Goal: Transaction & Acquisition: Download file/media

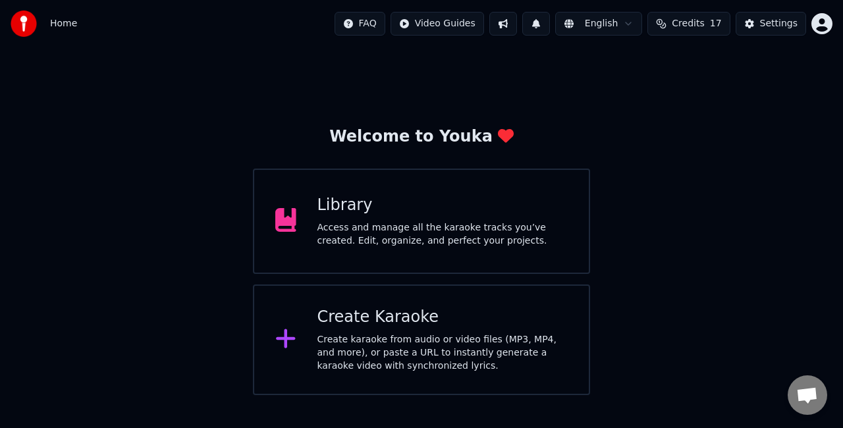
click at [407, 319] on div "Create Karaoke" at bounding box center [442, 317] width 251 height 21
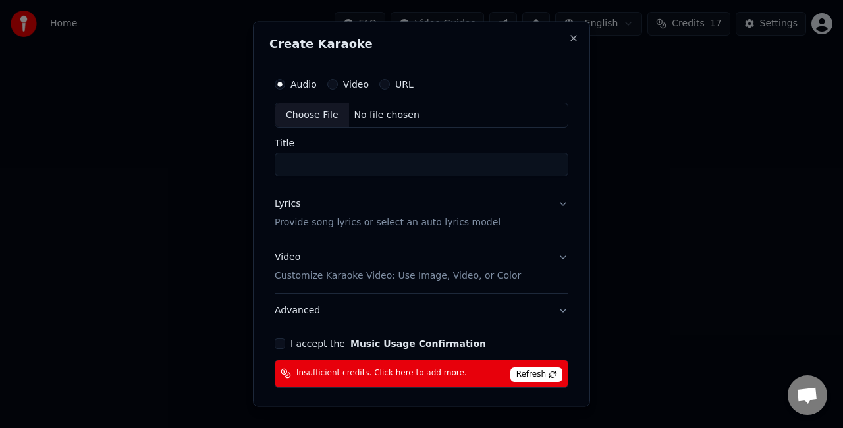
click at [316, 119] on div "Choose File" at bounding box center [312, 115] width 74 height 24
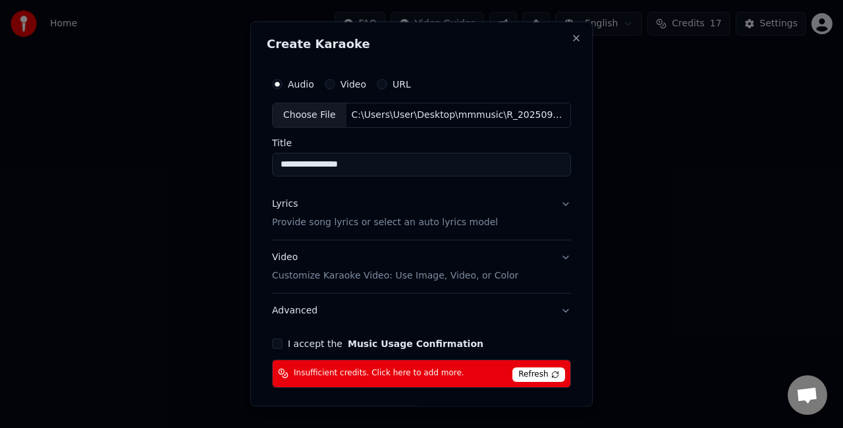
drag, startPoint x: 371, startPoint y: 163, endPoint x: 234, endPoint y: 178, distance: 137.7
click at [234, 178] on body "**********" at bounding box center [421, 197] width 843 height 395
type input "*"
type input "**********"
click at [542, 197] on button "Lyrics Provide song lyrics or select an auto lyrics model" at bounding box center [421, 212] width 299 height 53
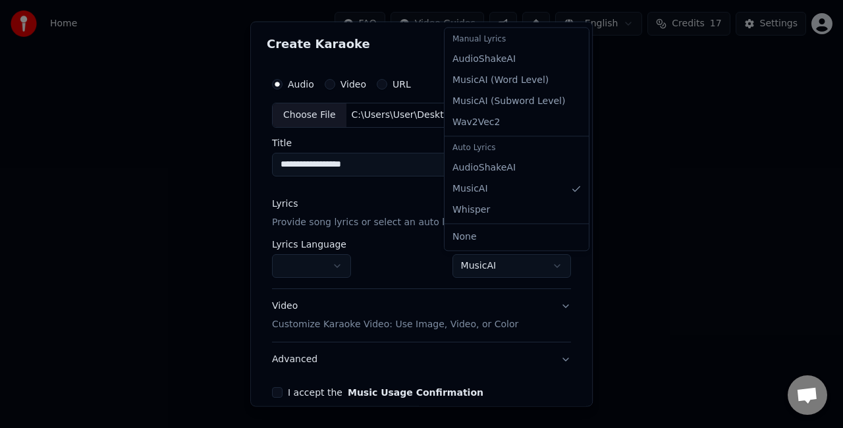
click at [486, 255] on body "**********" at bounding box center [421, 197] width 843 height 395
select select "**********"
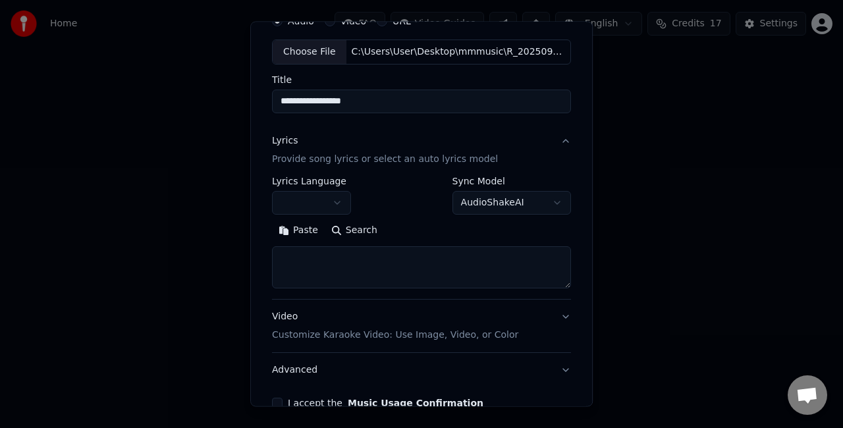
scroll to position [132, 0]
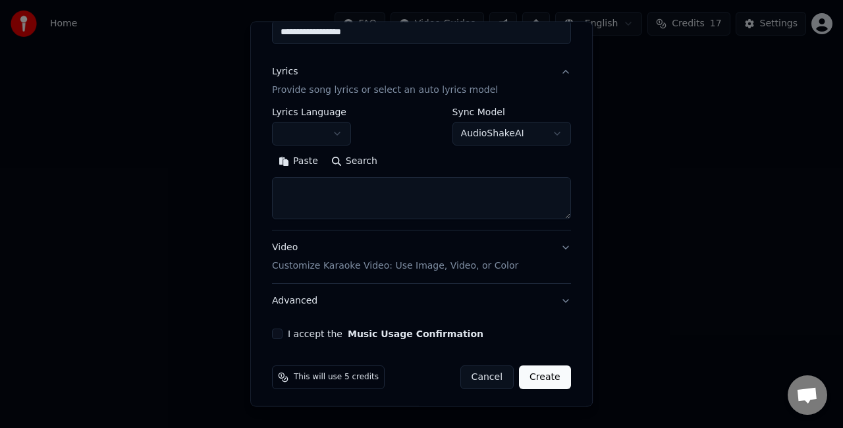
click at [445, 186] on textarea at bounding box center [421, 198] width 299 height 42
click at [302, 161] on button "Paste" at bounding box center [298, 161] width 53 height 21
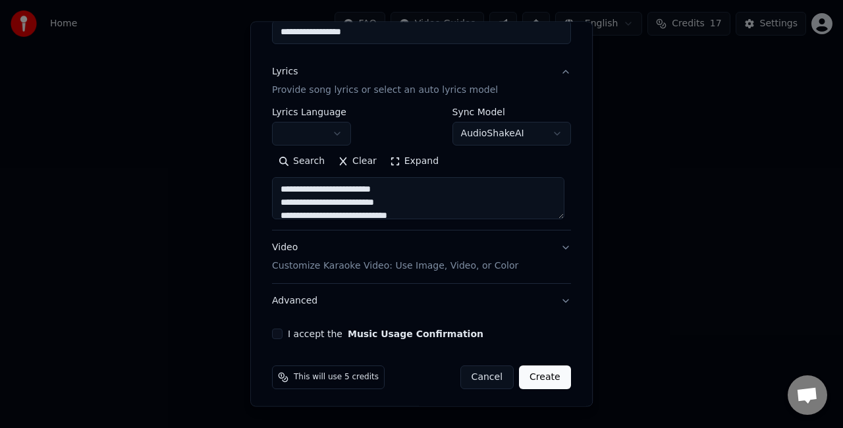
click at [534, 251] on button "Video Customize Karaoke Video: Use Image, Video, or Color" at bounding box center [421, 256] width 299 height 53
type textarea "**********"
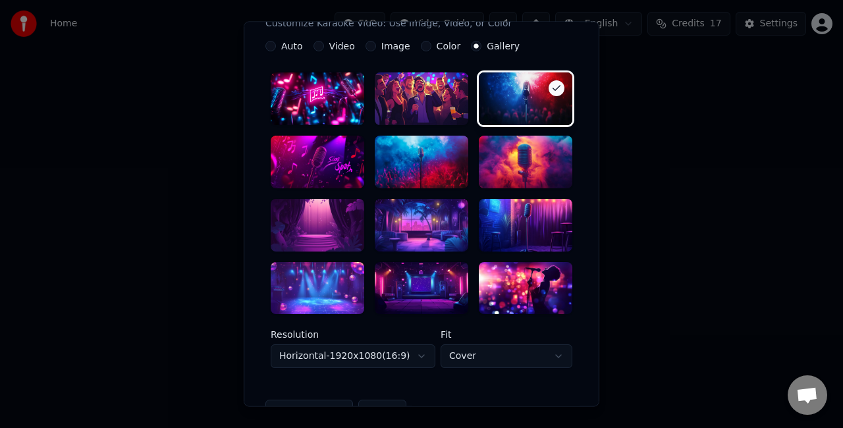
scroll to position [329, 0]
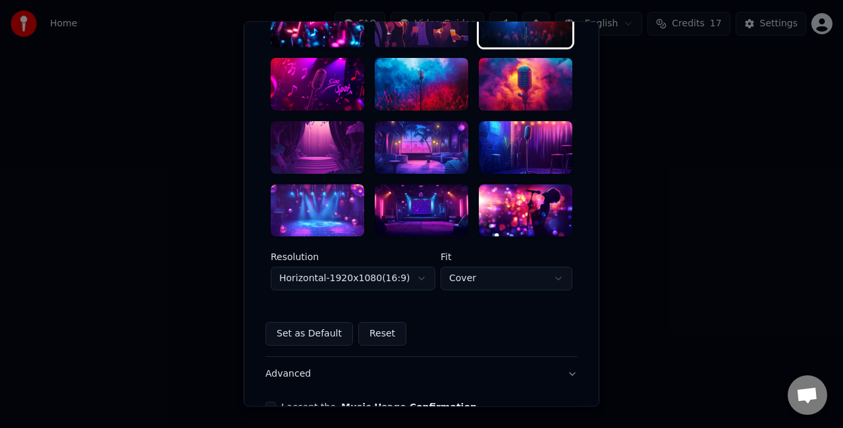
click at [415, 208] on div at bounding box center [421, 210] width 93 height 53
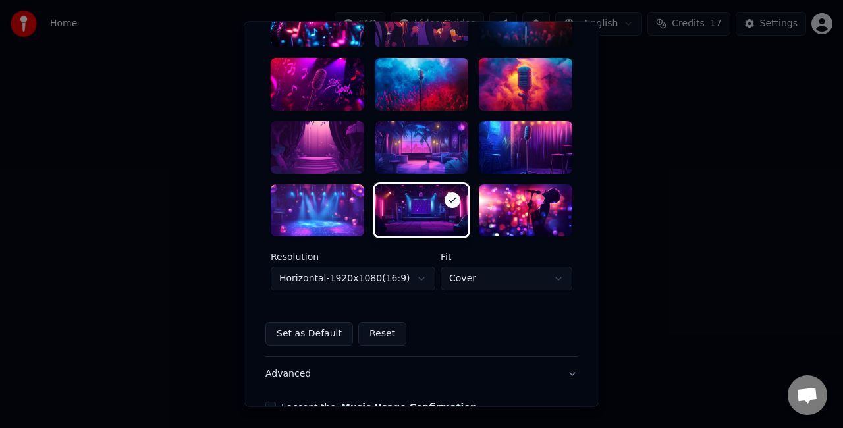
click at [485, 275] on body "**********" at bounding box center [421, 197] width 843 height 395
select select "****"
click at [408, 284] on body "**********" at bounding box center [421, 197] width 843 height 395
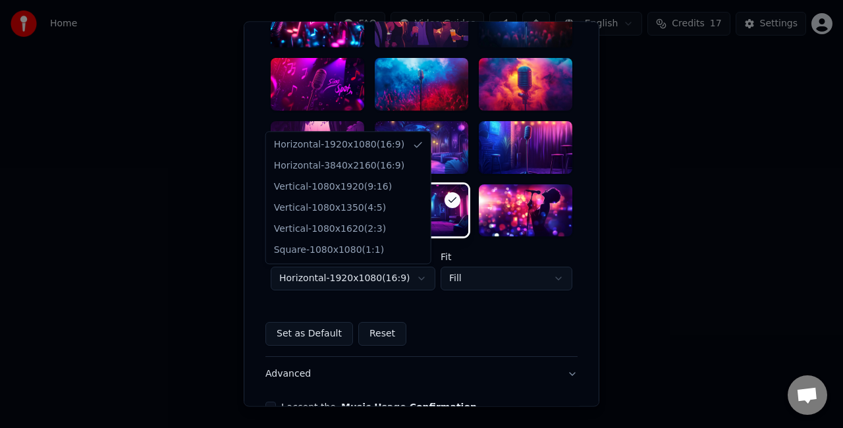
select select "*********"
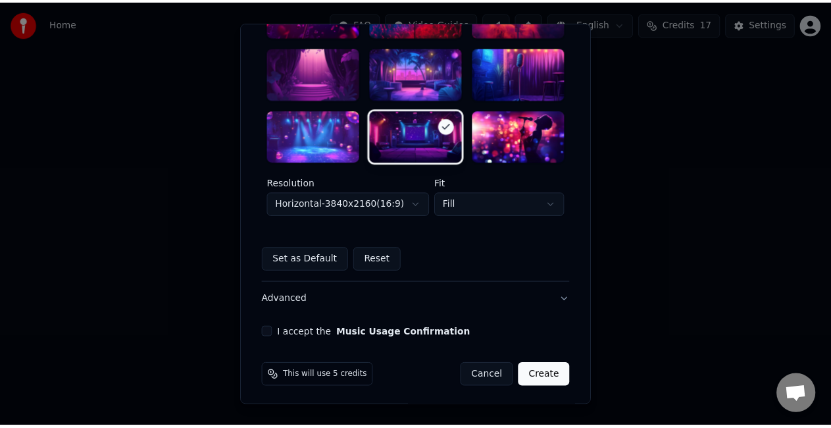
scroll to position [405, 0]
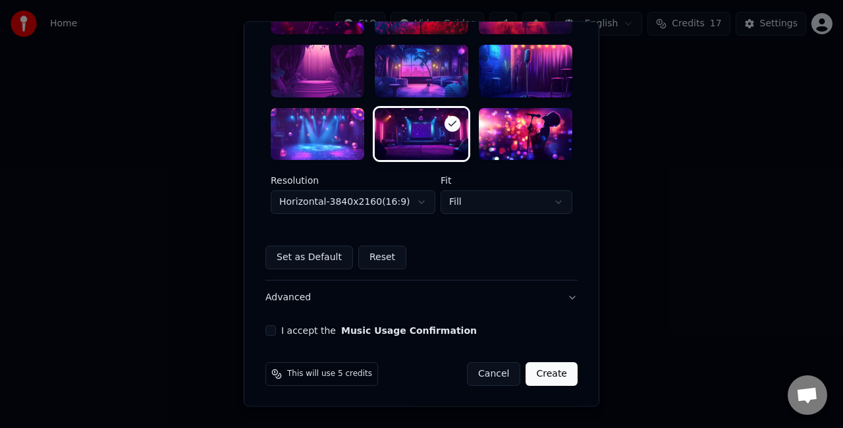
click at [269, 326] on button "I accept the Music Usage Confirmation" at bounding box center [270, 331] width 11 height 11
click at [549, 376] on button "Create" at bounding box center [551, 375] width 52 height 24
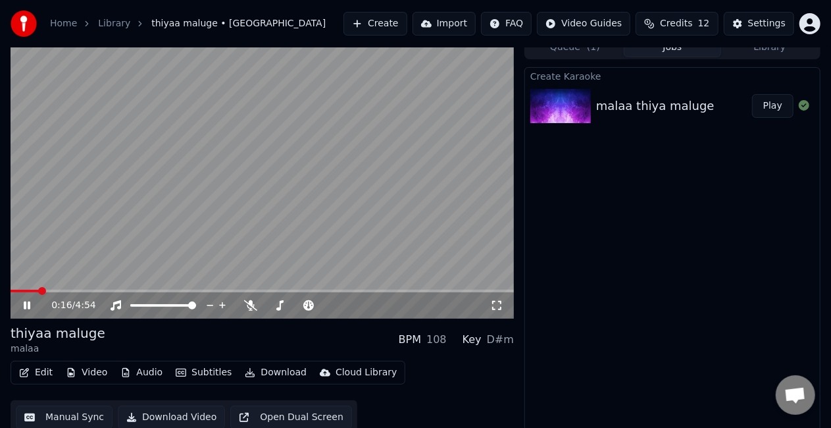
scroll to position [18, 0]
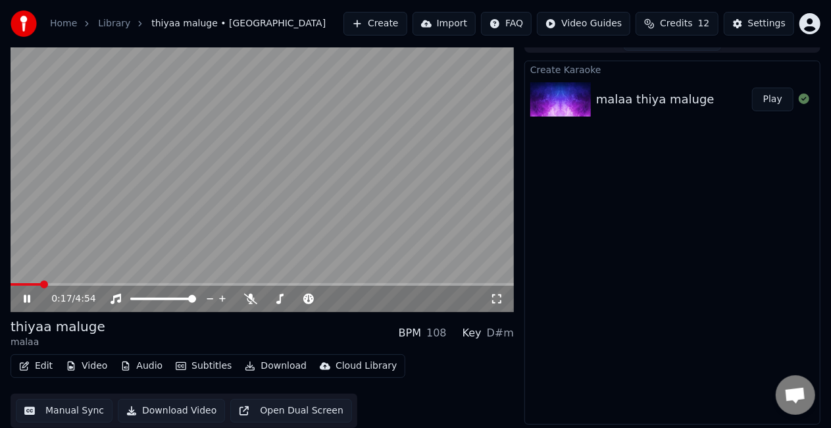
click at [59, 407] on button "Manual Sync" at bounding box center [64, 411] width 97 height 24
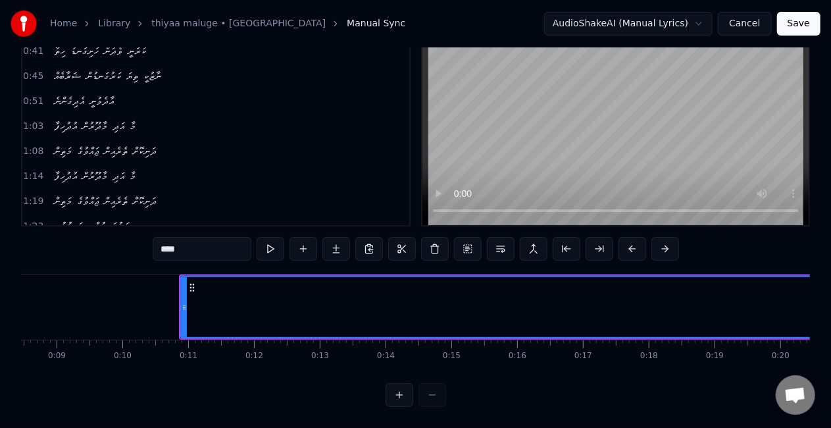
scroll to position [0, 346]
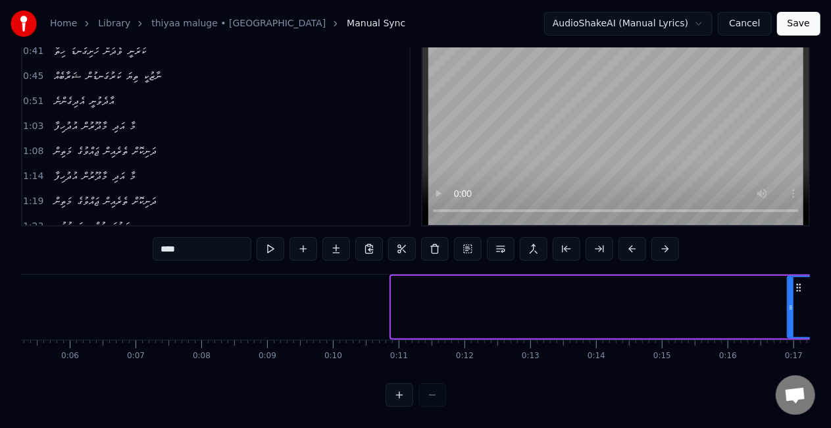
drag, startPoint x: 395, startPoint y: 303, endPoint x: 791, endPoint y: 267, distance: 397.8
click at [791, 277] on div at bounding box center [791, 307] width 5 height 60
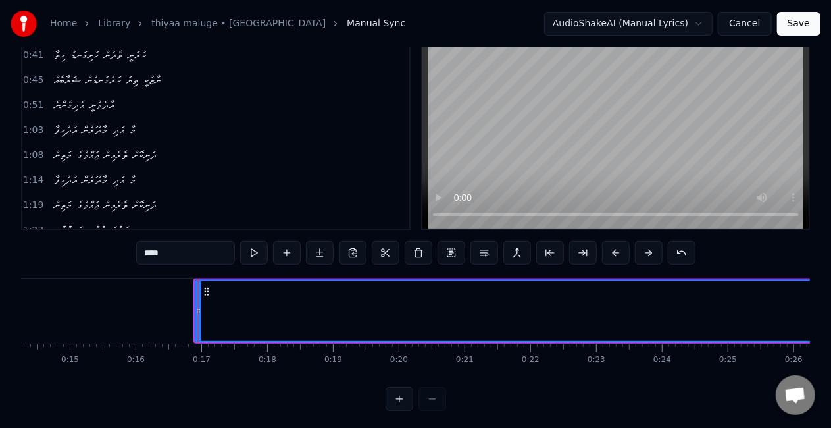
scroll to position [0, 1049]
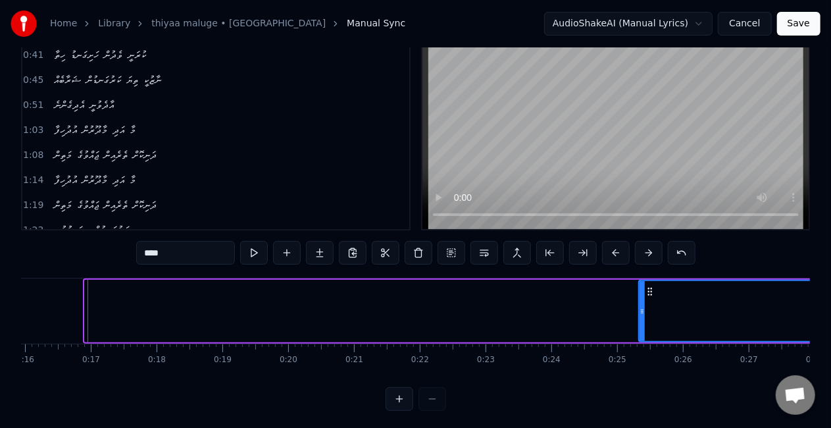
drag, startPoint x: 86, startPoint y: 316, endPoint x: 641, endPoint y: 283, distance: 556.5
click at [641, 283] on div at bounding box center [642, 311] width 5 height 60
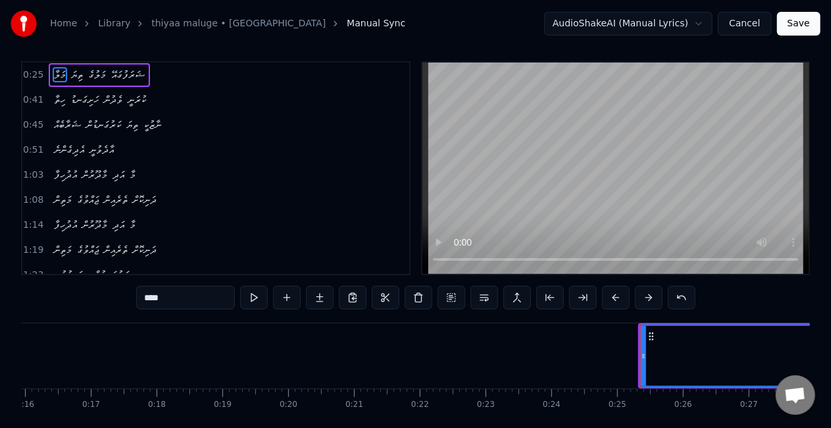
scroll to position [0, 0]
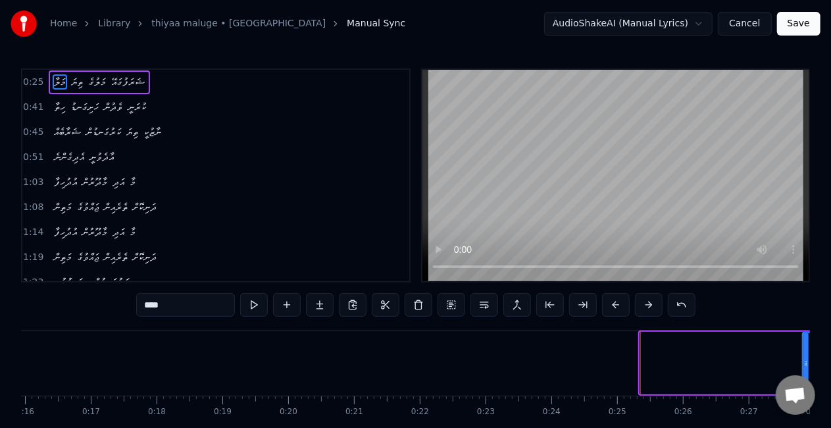
drag, startPoint x: 645, startPoint y: 358, endPoint x: 808, endPoint y: 351, distance: 162.7
click at [808, 351] on div at bounding box center [806, 363] width 5 height 60
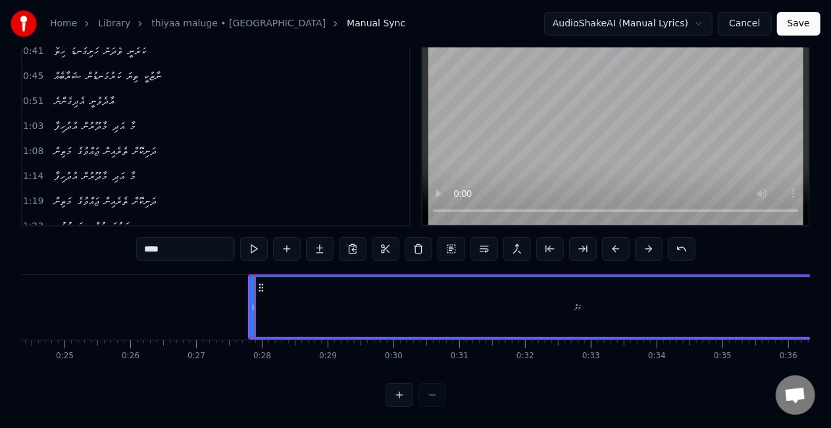
scroll to position [0, 1769]
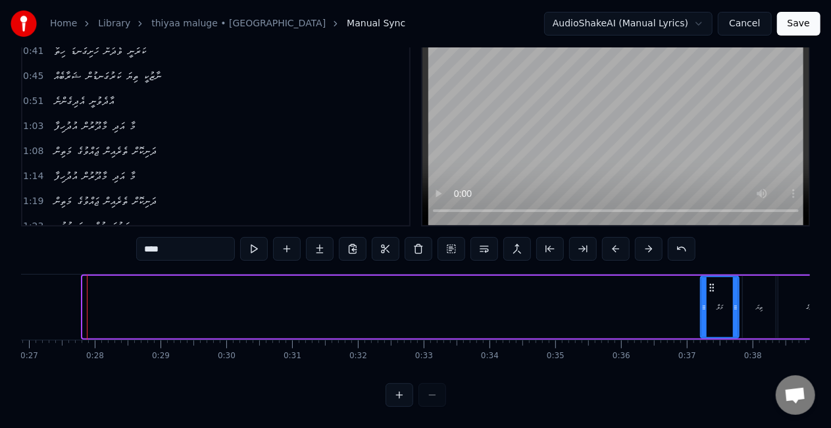
drag, startPoint x: 84, startPoint y: 305, endPoint x: 697, endPoint y: 284, distance: 613.8
click at [700, 286] on div "މަލާ" at bounding box center [719, 307] width 39 height 63
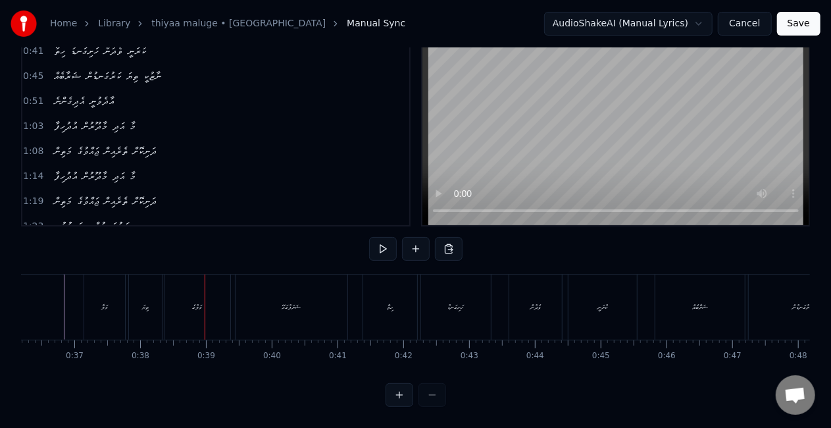
scroll to position [0, 2371]
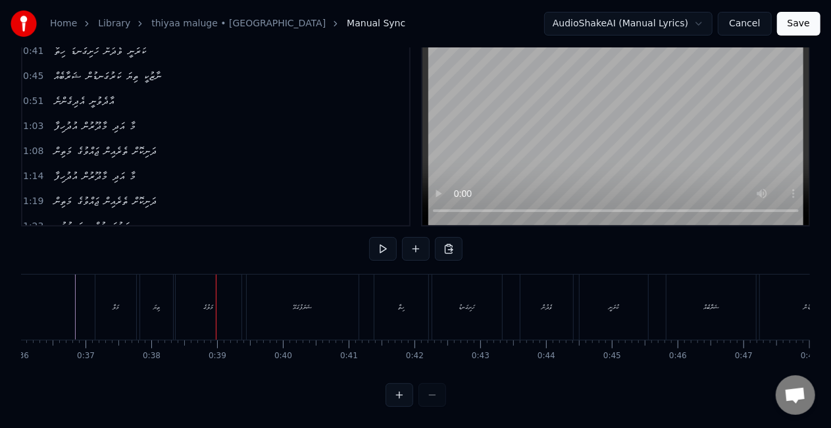
click at [98, 315] on div "މަލާ" at bounding box center [115, 306] width 41 height 65
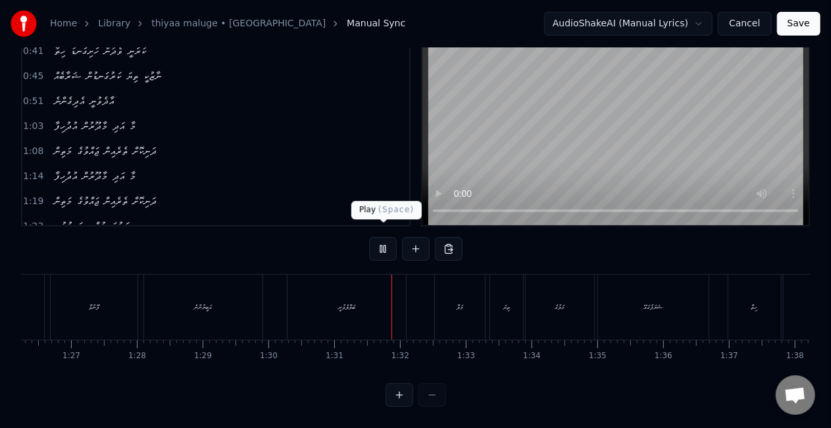
drag, startPoint x: 369, startPoint y: 235, endPoint x: 380, endPoint y: 231, distance: 11.9
click at [381, 237] on button at bounding box center [383, 249] width 28 height 24
click at [203, 302] on div "އަބީރުންނެ" at bounding box center [203, 307] width 18 height 10
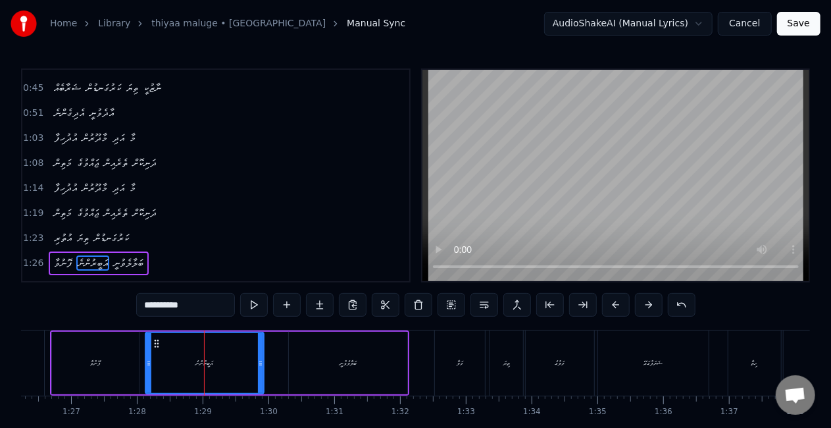
scroll to position [128, 0]
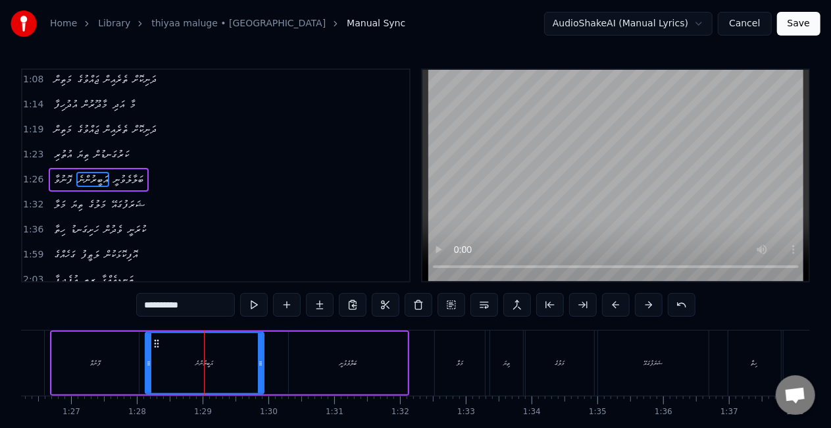
click at [148, 306] on input "**********" at bounding box center [185, 305] width 99 height 24
click at [147, 301] on input "**********" at bounding box center [185, 305] width 99 height 24
click at [183, 355] on div "އަބީރުންނެ" at bounding box center [204, 363] width 117 height 60
click at [152, 307] on input "**********" at bounding box center [185, 305] width 99 height 24
click at [149, 303] on input "*********" at bounding box center [185, 305] width 99 height 24
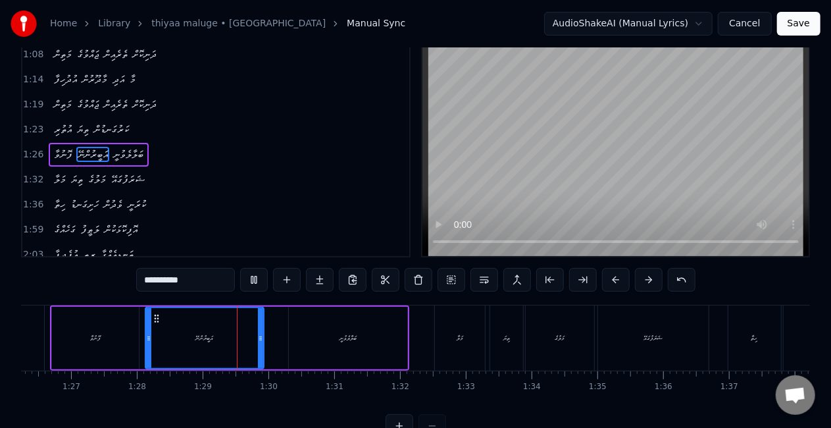
click at [433, 250] on video at bounding box center [616, 150] width 387 height 211
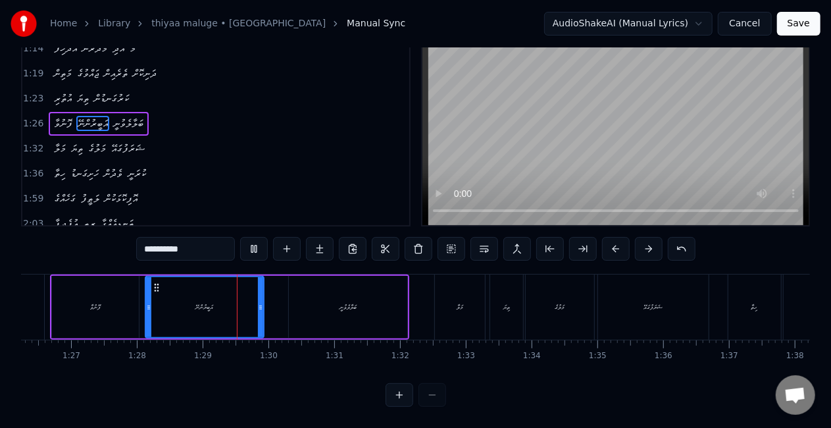
scroll to position [66, 0]
click at [154, 242] on input "**********" at bounding box center [185, 249] width 99 height 24
type input "**********"
click at [156, 302] on div "އަބީރުންނޭ" at bounding box center [204, 307] width 117 height 60
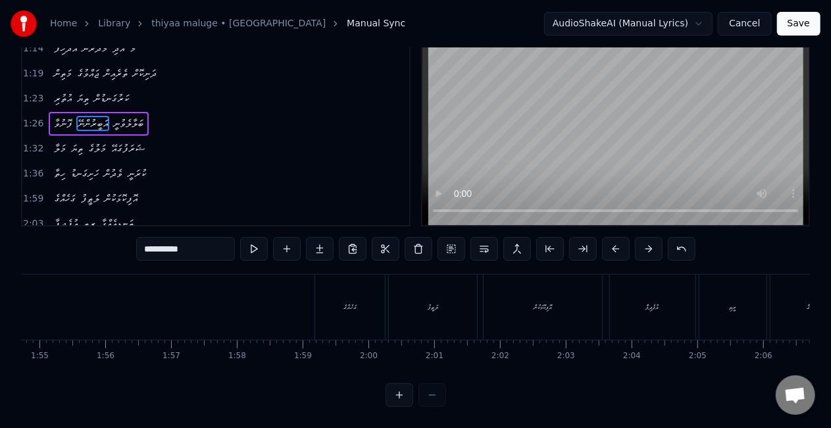
scroll to position [0, 7452]
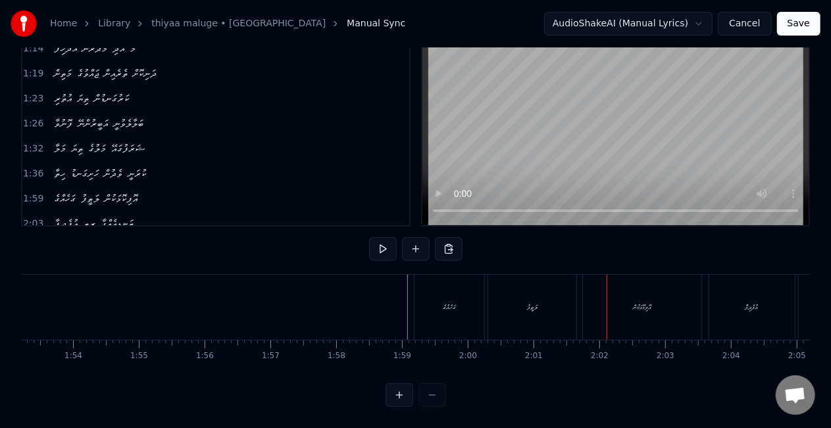
click at [516, 290] on div "ލަޠީފު" at bounding box center [532, 306] width 88 height 65
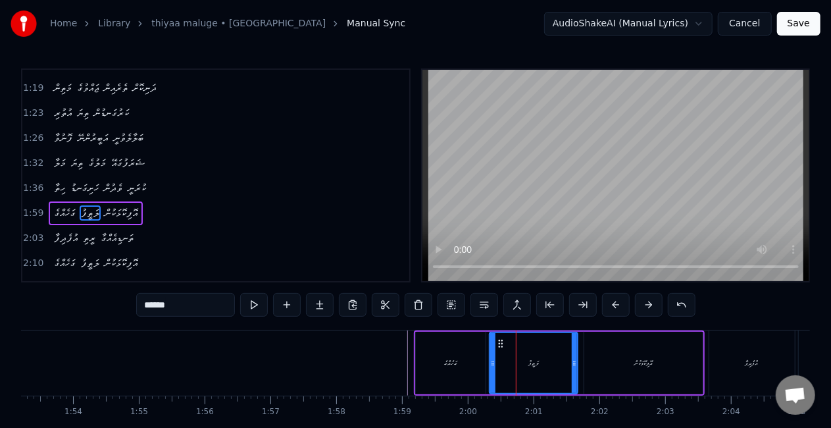
scroll to position [201, 0]
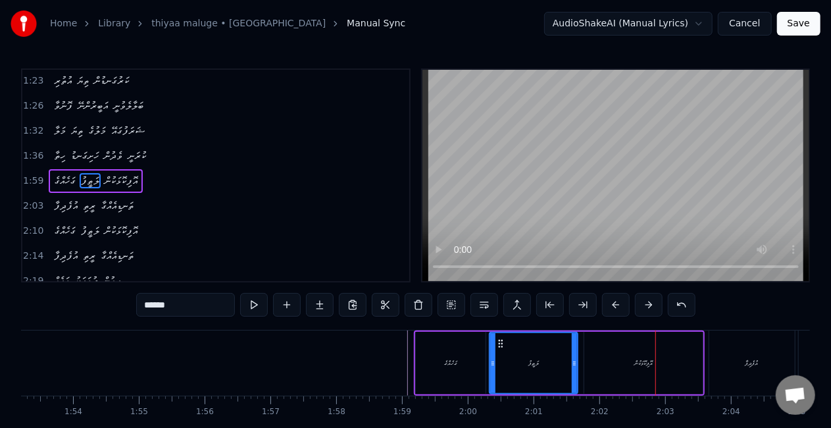
click at [457, 343] on div "ގަހެއްގެ" at bounding box center [451, 363] width 70 height 63
type input "********"
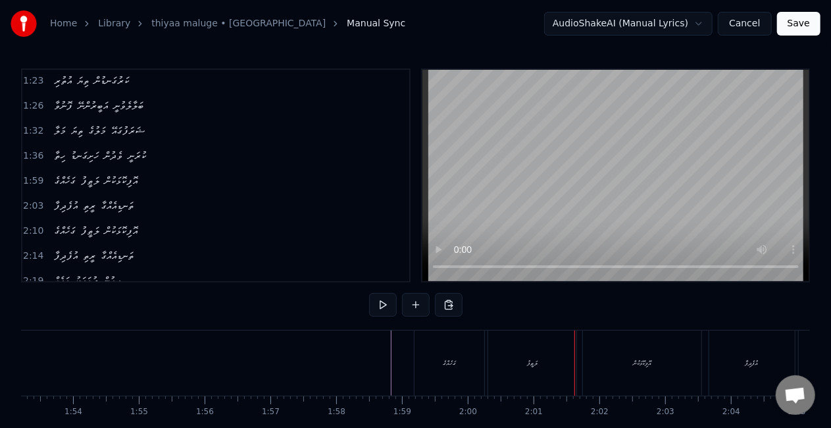
click at [504, 355] on div "ލަޠީފު" at bounding box center [532, 362] width 88 height 65
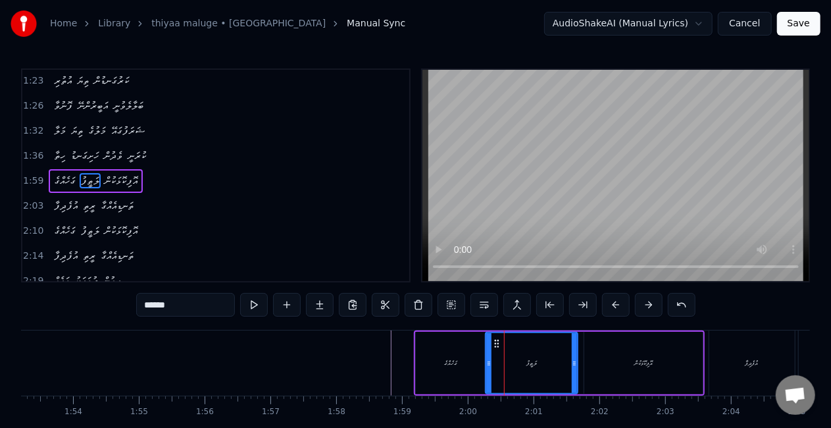
click at [489, 362] on icon at bounding box center [488, 363] width 5 height 11
click at [432, 340] on div "ގަހެއްގެ" at bounding box center [451, 363] width 70 height 63
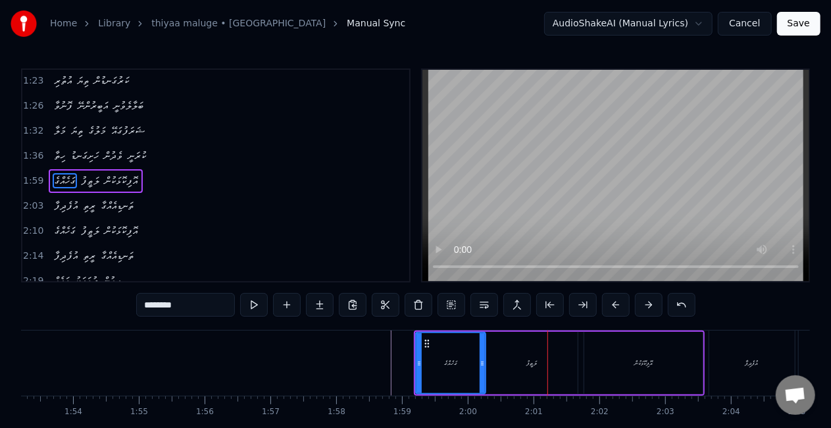
click at [490, 365] on div "ލަޠީފު" at bounding box center [532, 363] width 92 height 63
type input "******"
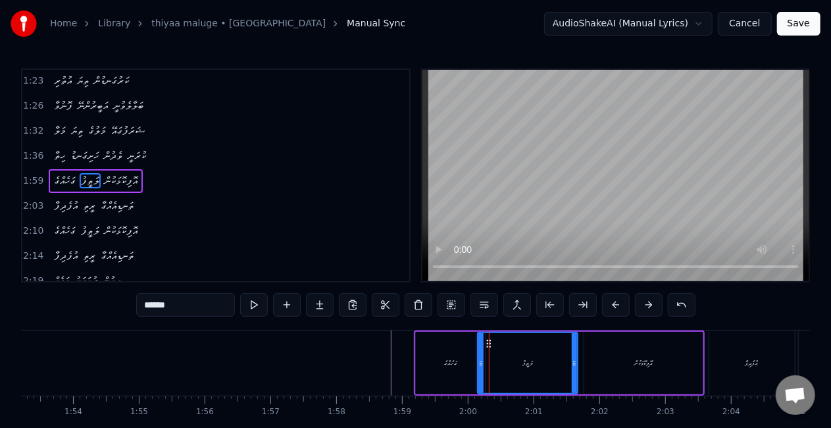
drag, startPoint x: 487, startPoint y: 362, endPoint x: 479, endPoint y: 359, distance: 8.3
click at [479, 359] on icon at bounding box center [481, 363] width 5 height 11
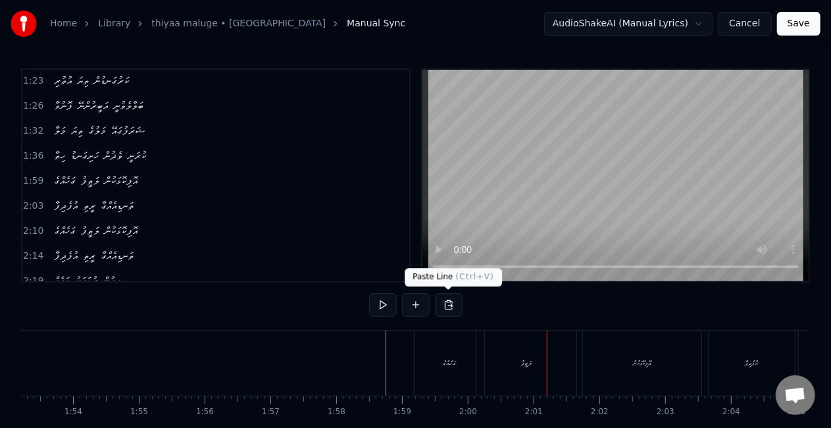
click at [532, 369] on div "ލަޠީފު" at bounding box center [527, 362] width 100 height 65
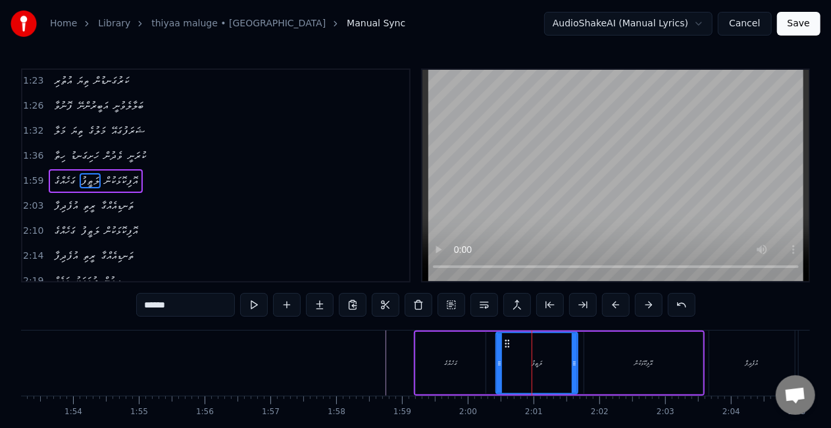
drag, startPoint x: 483, startPoint y: 362, endPoint x: 502, endPoint y: 361, distance: 18.5
click at [502, 361] on div "ލަޠީފު" at bounding box center [537, 363] width 80 height 60
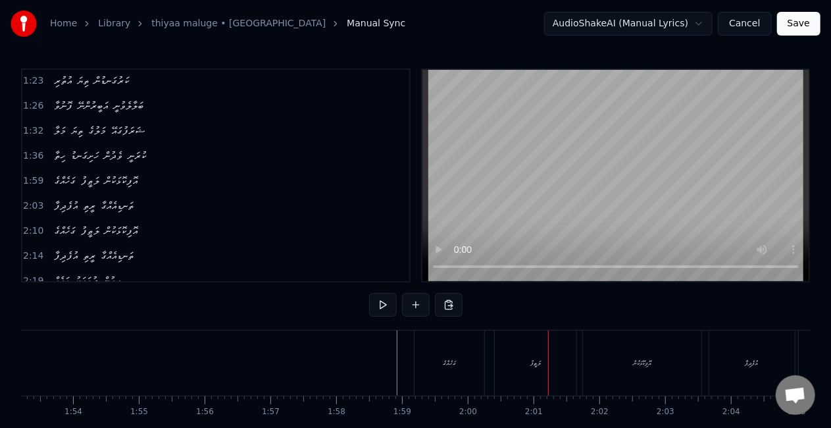
click at [502, 354] on div "ލަޠީފު" at bounding box center [536, 362] width 82 height 65
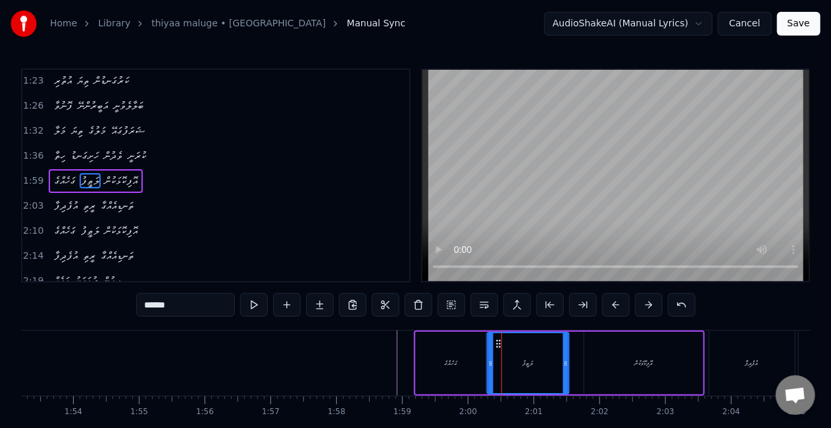
drag, startPoint x: 509, startPoint y: 344, endPoint x: 500, endPoint y: 344, distance: 9.2
click at [500, 344] on icon at bounding box center [498, 343] width 11 height 11
click at [462, 342] on div "ގަހެއްގެ" at bounding box center [451, 363] width 70 height 63
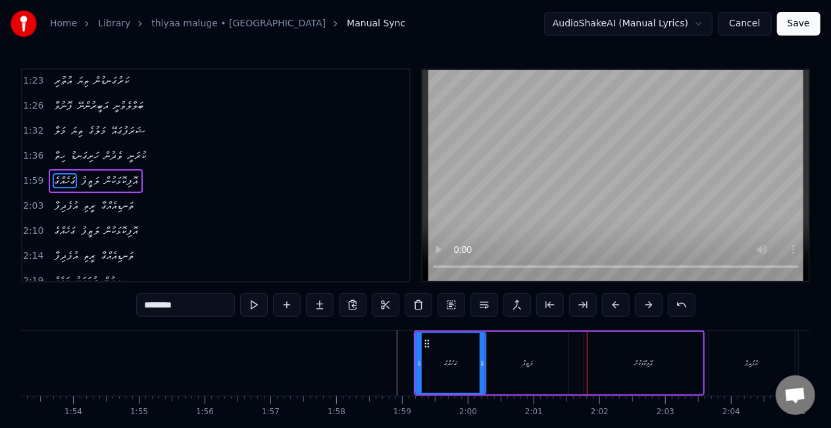
click at [519, 355] on div "ލަޠީފު" at bounding box center [528, 363] width 82 height 63
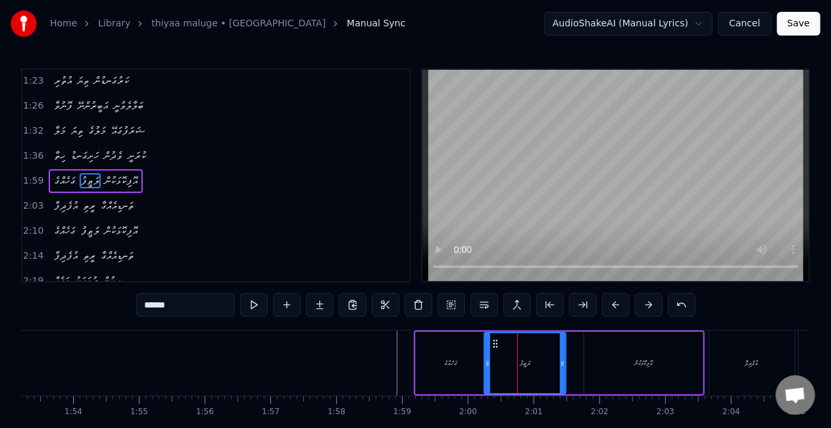
click at [498, 342] on icon at bounding box center [495, 343] width 11 height 11
click at [465, 339] on div "ގަހެއްގެ" at bounding box center [451, 363] width 70 height 63
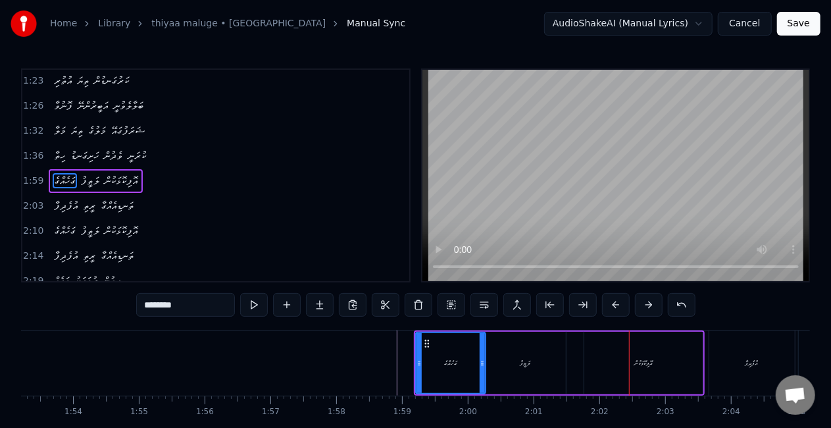
click at [498, 362] on div "ލަޠީފު" at bounding box center [525, 363] width 82 height 63
type input "******"
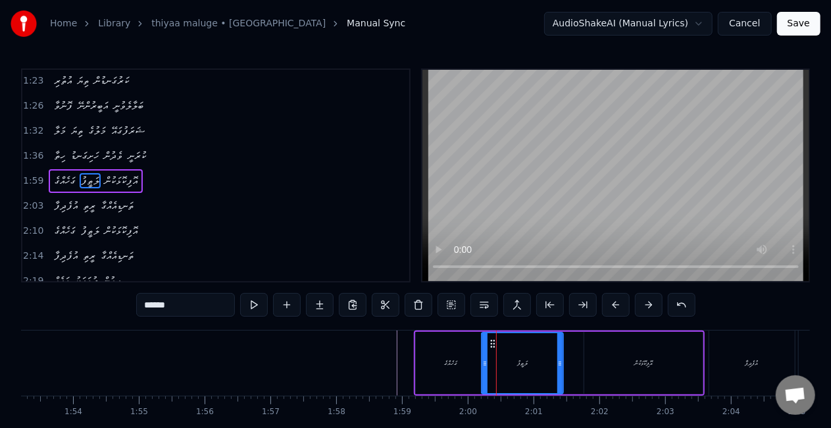
click at [488, 347] on icon at bounding box center [493, 343] width 11 height 11
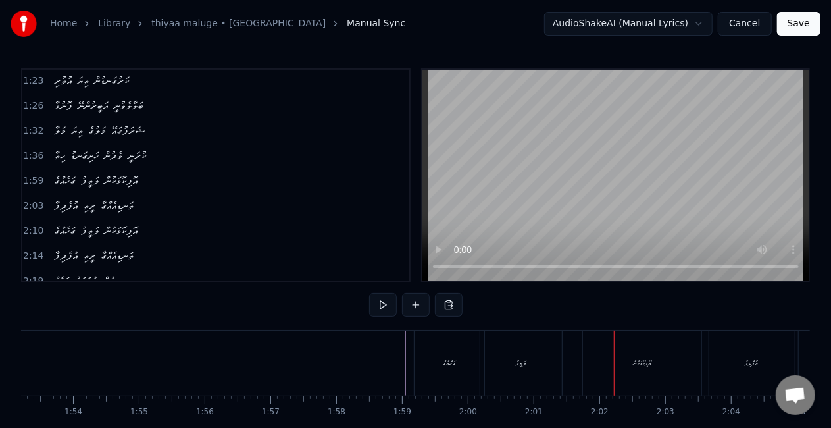
click at [528, 355] on div "ލަޠީފު" at bounding box center [521, 362] width 82 height 65
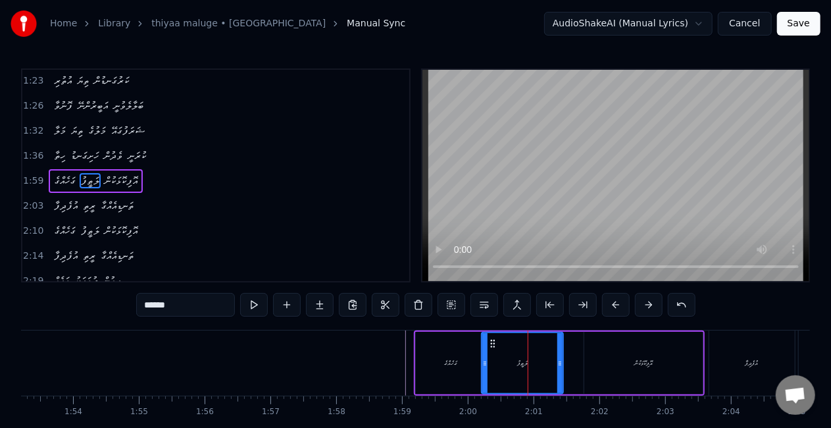
click at [452, 351] on div "ގަހެއްގެ" at bounding box center [451, 363] width 70 height 63
type input "********"
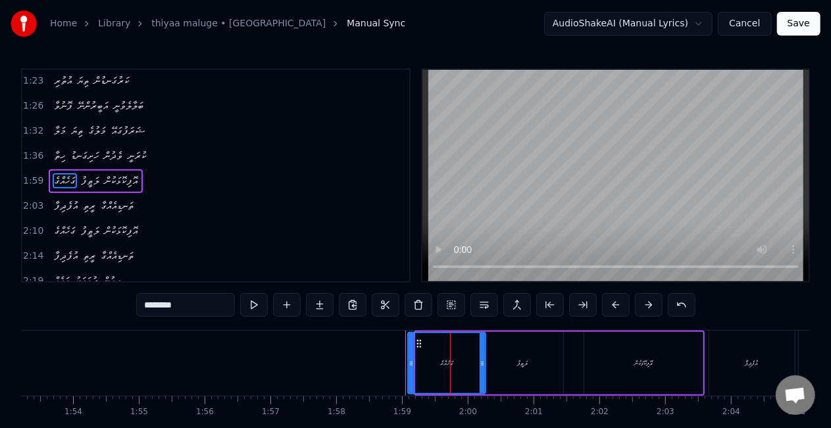
drag, startPoint x: 419, startPoint y: 363, endPoint x: 411, endPoint y: 363, distance: 7.9
click at [411, 363] on icon at bounding box center [411, 363] width 5 height 11
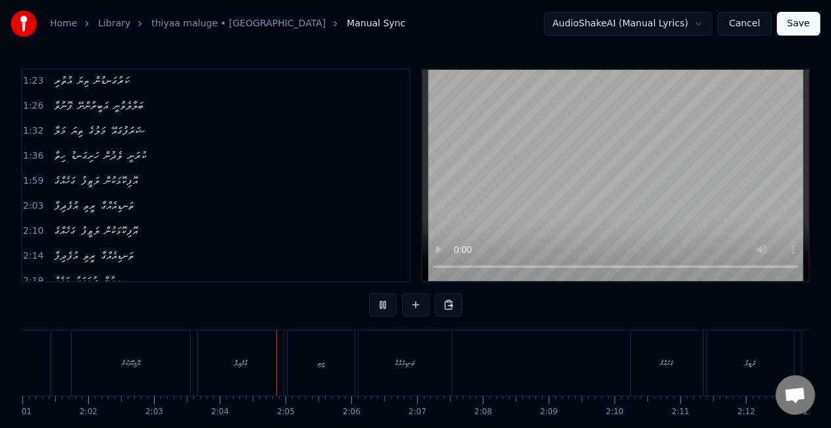
scroll to position [0, 8115]
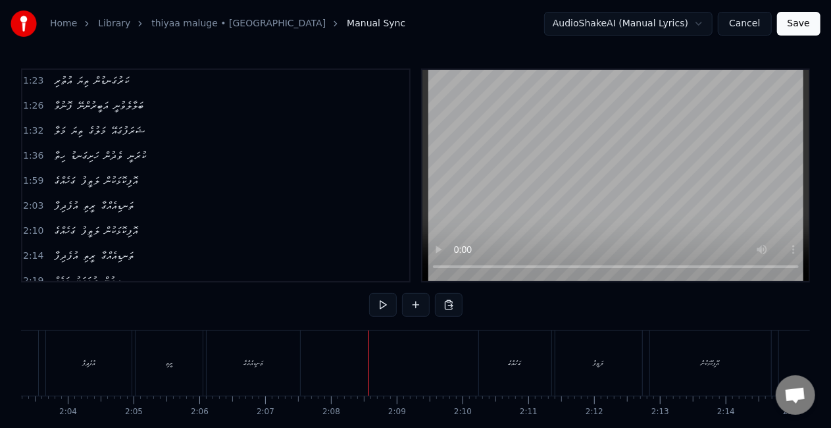
click at [97, 378] on div "އުފެދިފާ" at bounding box center [89, 362] width 86 height 65
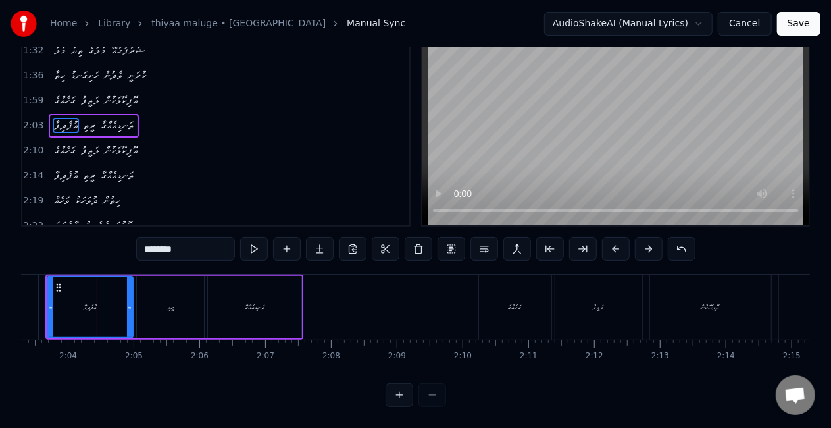
scroll to position [0, 7606]
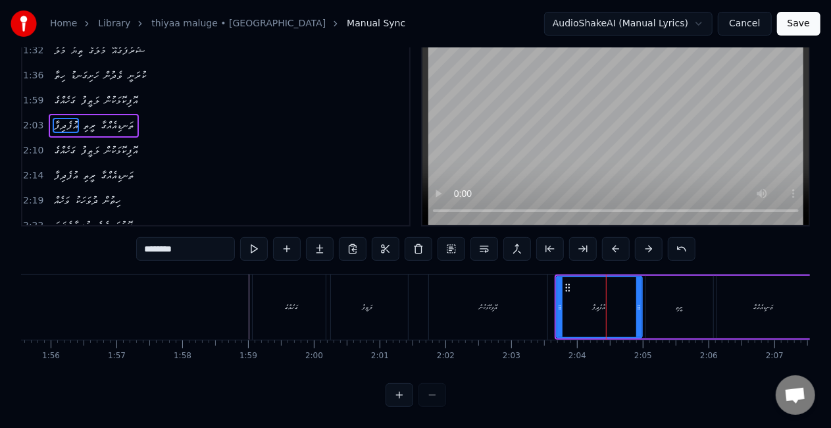
click at [362, 321] on div "ލަޠީފު" at bounding box center [367, 306] width 82 height 65
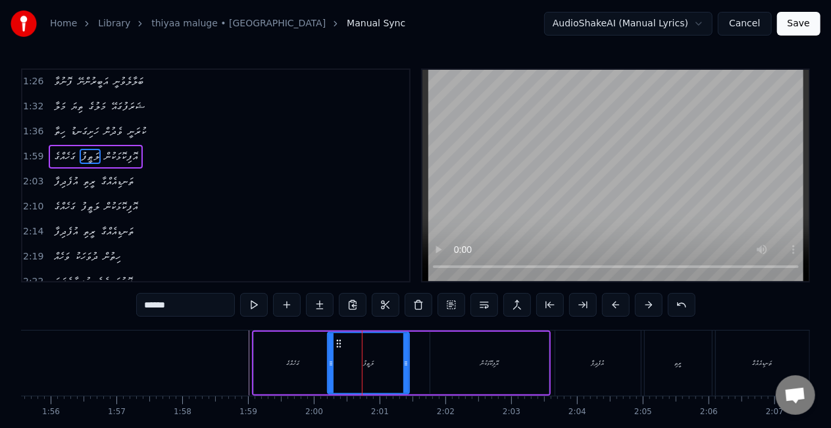
scroll to position [201, 0]
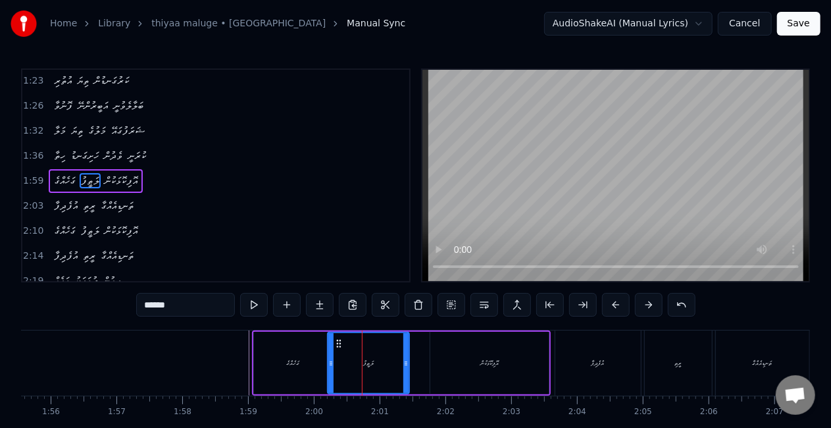
click at [542, 363] on div "އޮފިކޮޅަކުން" at bounding box center [489, 363] width 118 height 63
type input "**********"
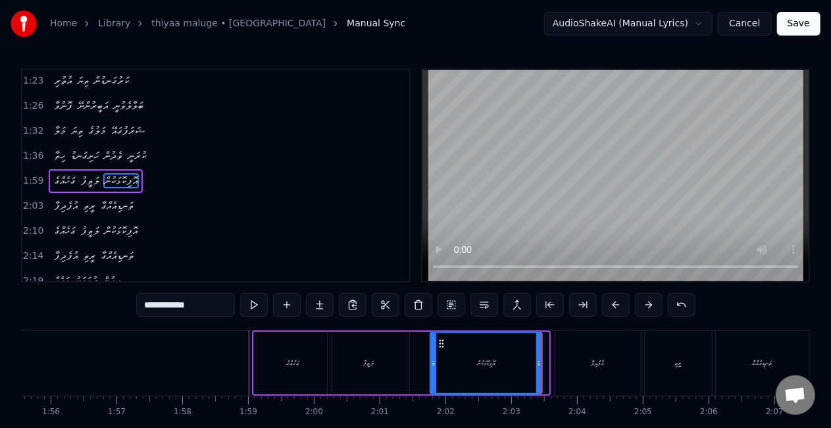
drag, startPoint x: 542, startPoint y: 363, endPoint x: 524, endPoint y: 361, distance: 18.5
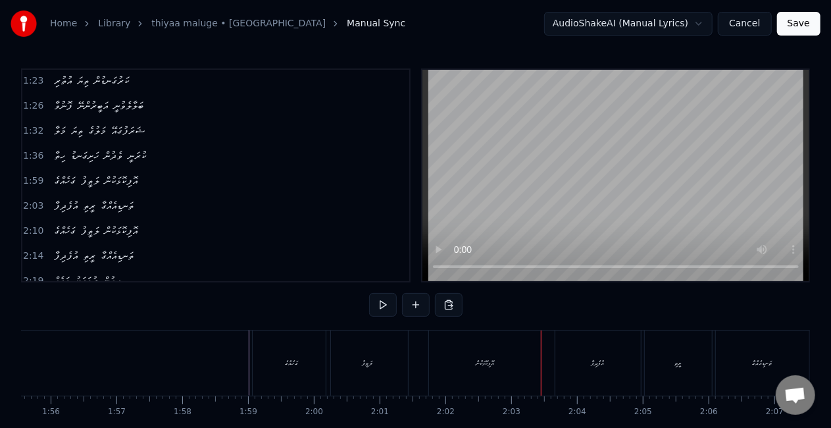
click at [332, 372] on div "ލަޠީފު" at bounding box center [367, 362] width 82 height 65
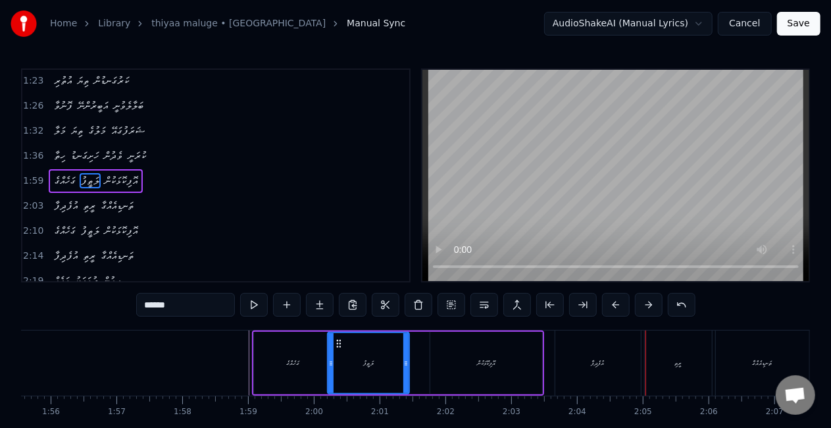
click at [594, 348] on div "އުފެދިފާ" at bounding box center [599, 362] width 86 height 65
type input "********"
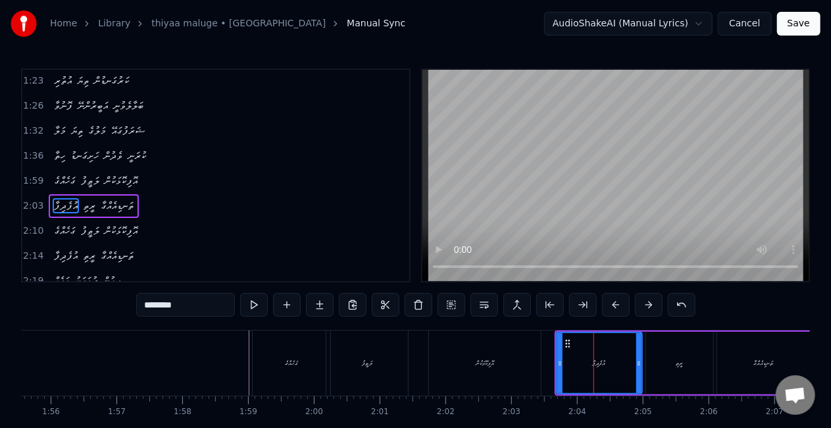
scroll to position [226, 0]
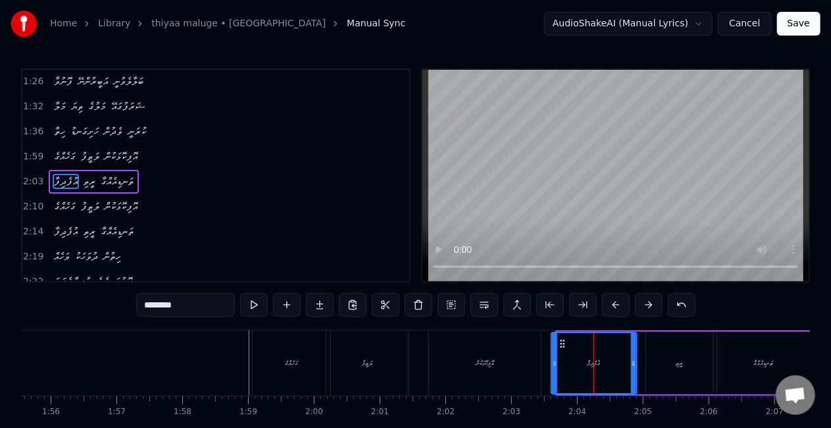
click at [564, 341] on icon at bounding box center [563, 343] width 11 height 11
click at [544, 342] on div "ގަހެއްގެ ލަޠީފު އޮފިކޮޅަކުން" at bounding box center [398, 362] width 292 height 65
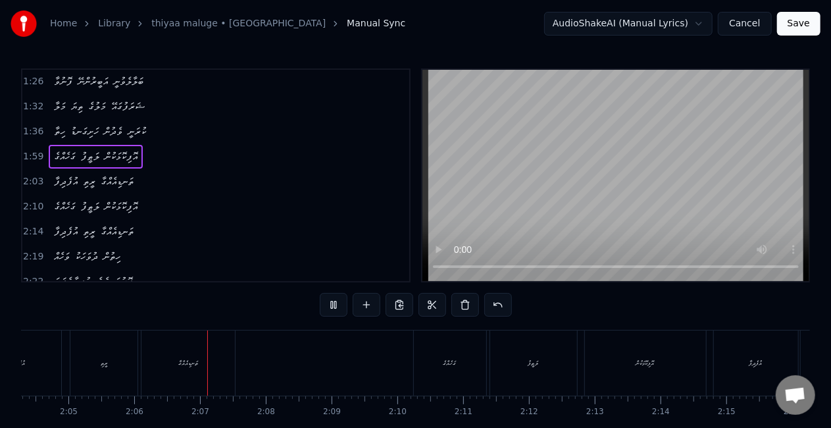
scroll to position [0, 8268]
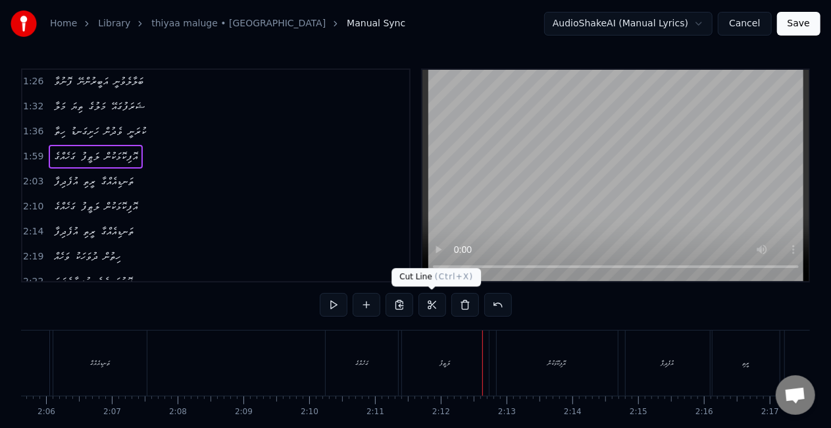
click at [428, 329] on div "0:37 މަލާ ތިޔަ މަލުގެ ޝަރަފުގައޭ 0:41 ހިތާ ހަށިގަނޑު ވެދުން ކުރަނީ 0:45 ޝަރާބެއ…" at bounding box center [415, 265] width 789 height 394
click at [427, 354] on div "ލަޠީފު" at bounding box center [445, 362] width 87 height 65
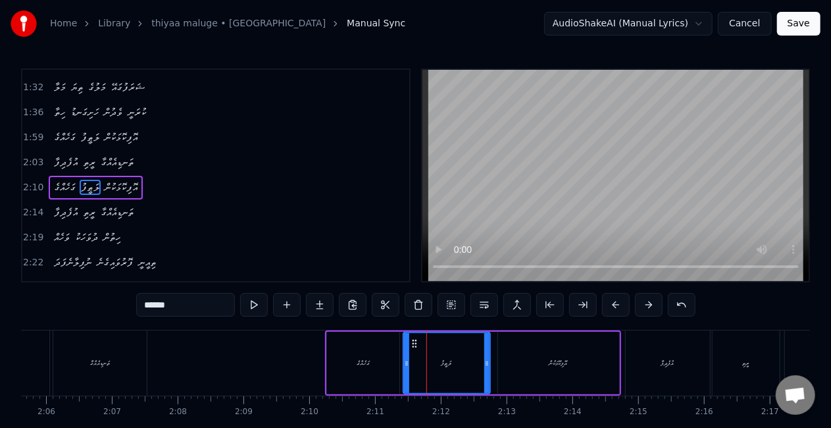
scroll to position [250, 0]
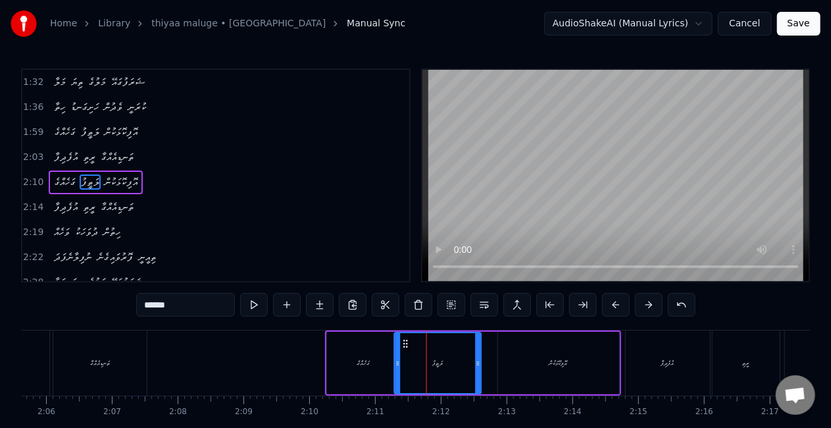
drag, startPoint x: 414, startPoint y: 343, endPoint x: 406, endPoint y: 341, distance: 8.1
click at [406, 341] on icon at bounding box center [405, 343] width 11 height 11
click at [507, 350] on div "އޮފިކޮޅަކުން" at bounding box center [558, 363] width 121 height 63
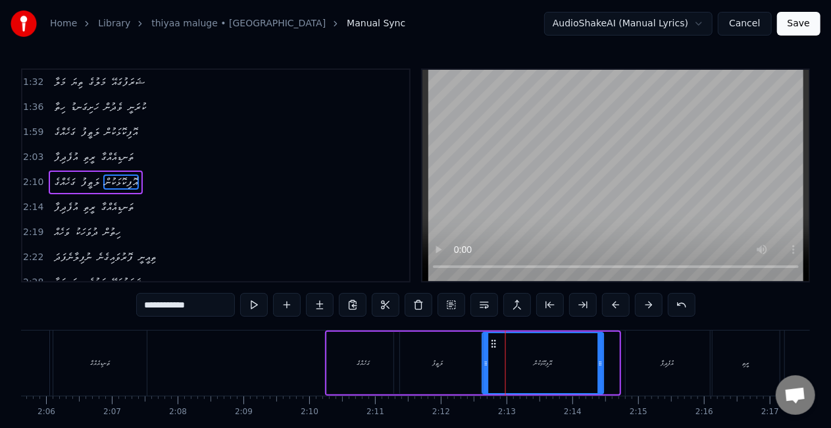
drag, startPoint x: 507, startPoint y: 348, endPoint x: 491, endPoint y: 345, distance: 16.0
click at [491, 345] on icon at bounding box center [493, 343] width 11 height 11
click at [495, 344] on icon at bounding box center [494, 343] width 11 height 11
click at [341, 357] on div "ގަހެއްގެ" at bounding box center [363, 363] width 72 height 63
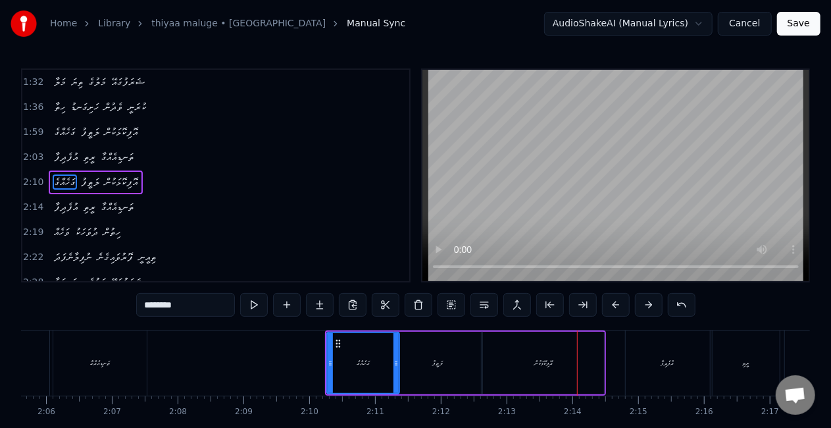
click at [540, 357] on div "އޮފިކޮޅަކުން" at bounding box center [543, 363] width 121 height 63
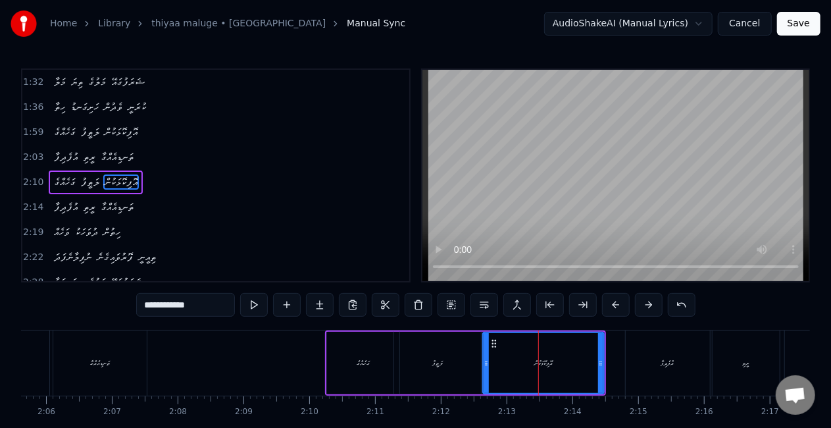
drag, startPoint x: 176, startPoint y: 302, endPoint x: 184, endPoint y: 302, distance: 7.2
click at [184, 302] on input "**********" at bounding box center [185, 305] width 99 height 24
click at [177, 307] on input "**********" at bounding box center [185, 305] width 99 height 24
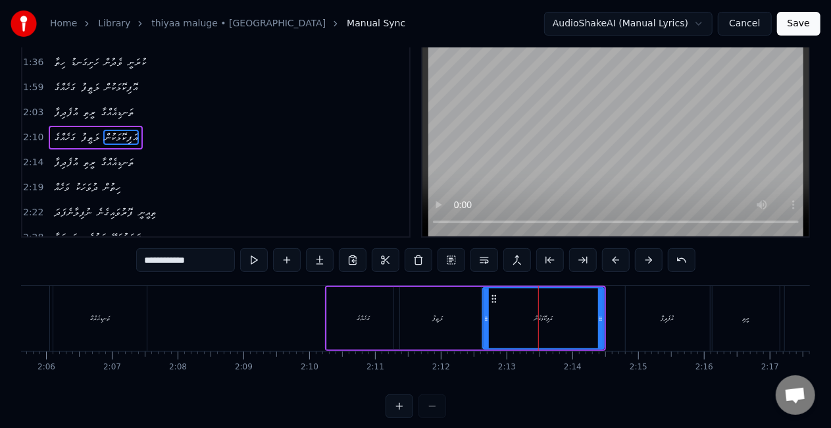
scroll to position [66, 0]
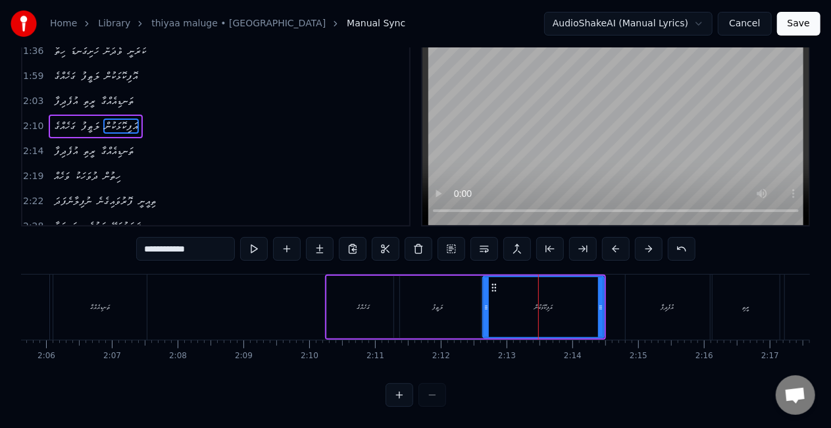
click at [212, 243] on input "**********" at bounding box center [185, 249] width 99 height 24
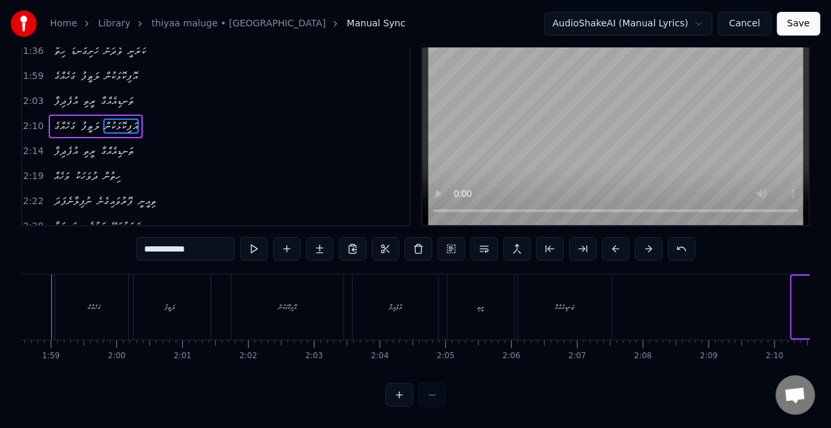
click at [282, 290] on div "އޮފިކޮޅަކުން" at bounding box center [288, 306] width 112 height 65
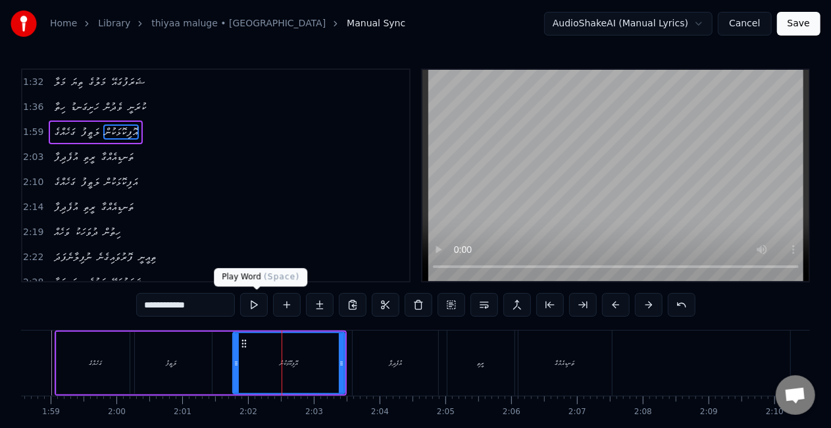
scroll to position [201, 0]
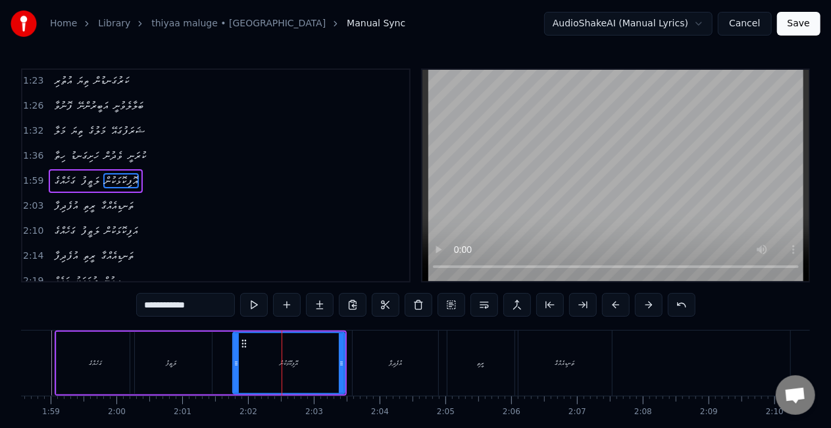
drag, startPoint x: 195, startPoint y: 305, endPoint x: 126, endPoint y: 302, distance: 69.2
click at [126, 302] on div "0:37 މަލާ ތިޔަ މަލުގެ ޝަރަފުގައޭ 0:41 ހިތާ ހަށިގަނޑު ވެދުން ކުރަނީ 0:45 ޝަރާބެއ…" at bounding box center [415, 265] width 789 height 394
paste input "text"
click at [371, 346] on div "އުފެދިފާ" at bounding box center [396, 362] width 86 height 65
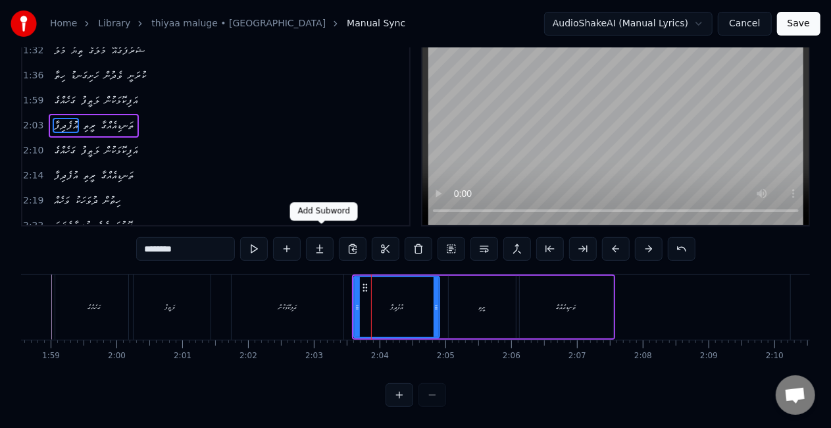
scroll to position [67, 0]
click at [290, 286] on div "އަފިކޮޅަކުން" at bounding box center [288, 306] width 112 height 65
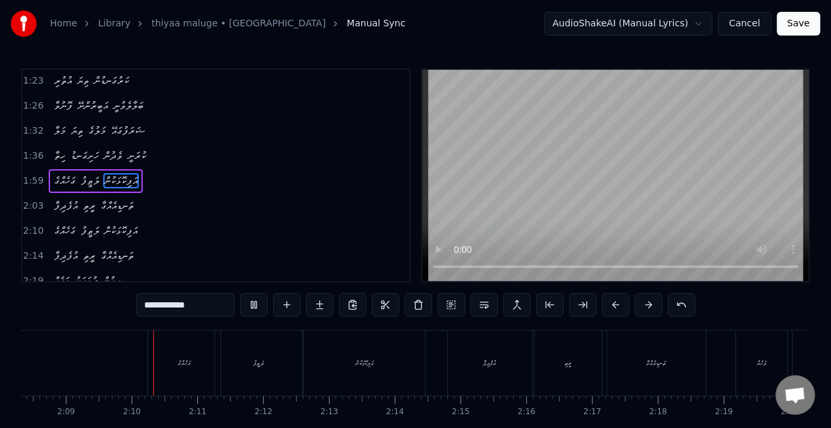
scroll to position [0, 8467]
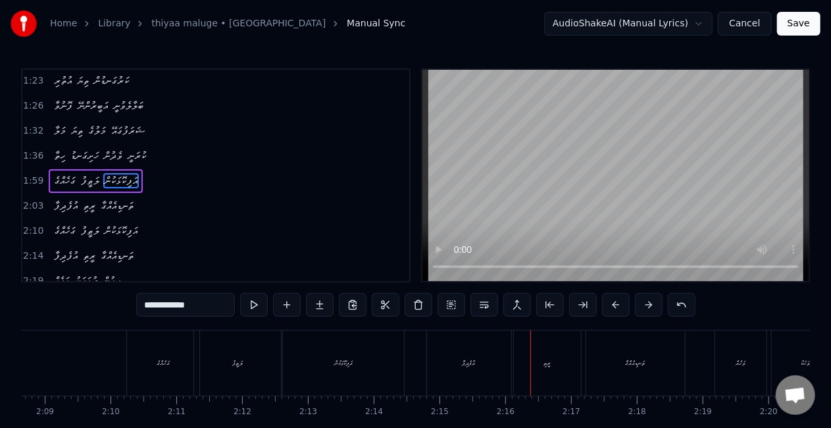
click at [469, 339] on div "އުފެދިފާ" at bounding box center [469, 362] width 84 height 65
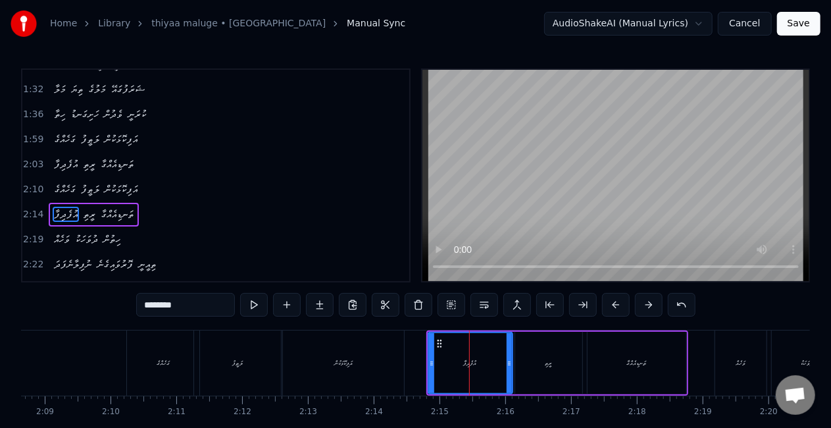
scroll to position [275, 0]
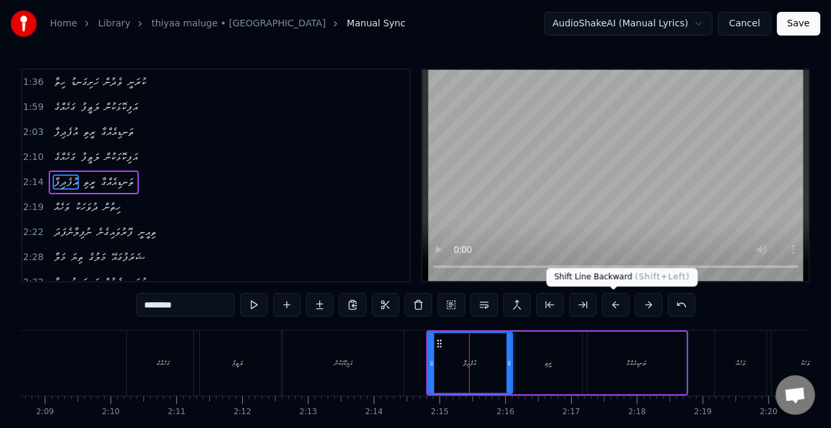
click at [611, 309] on button at bounding box center [616, 305] width 28 height 24
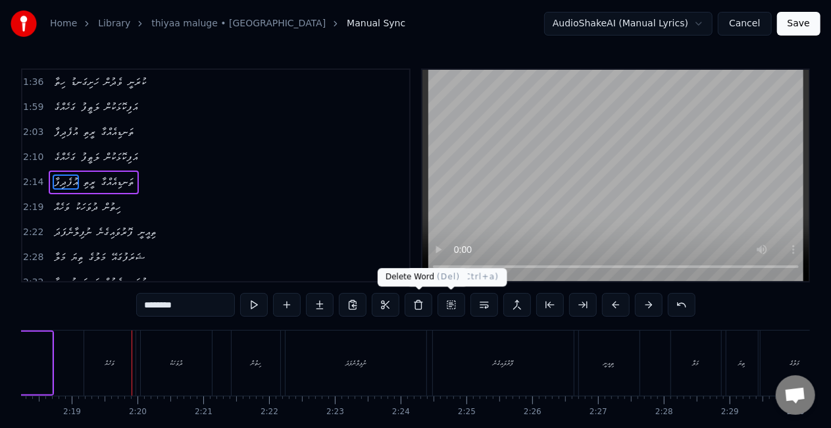
scroll to position [0, 9129]
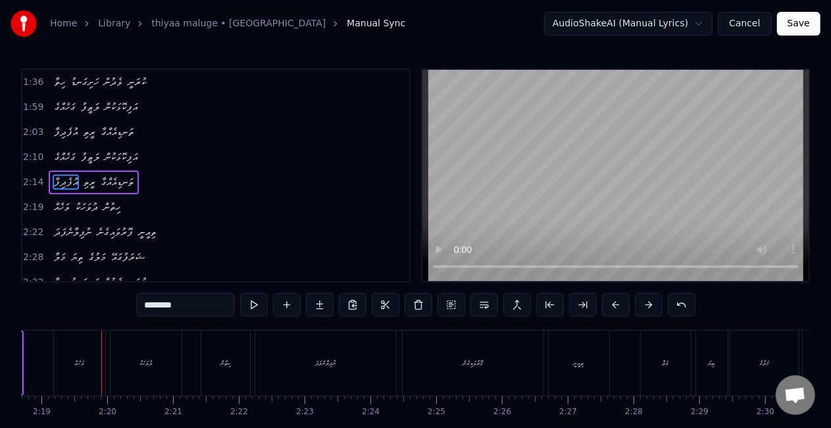
click at [76, 369] on div "ވަހެއް" at bounding box center [79, 362] width 51 height 65
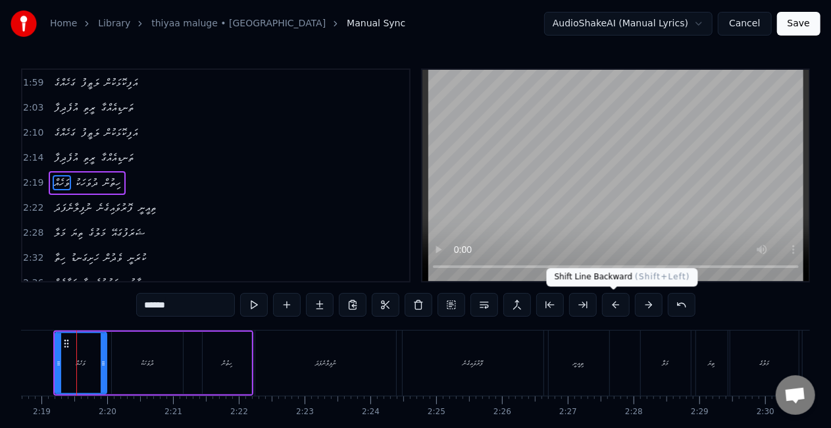
scroll to position [0, 9118]
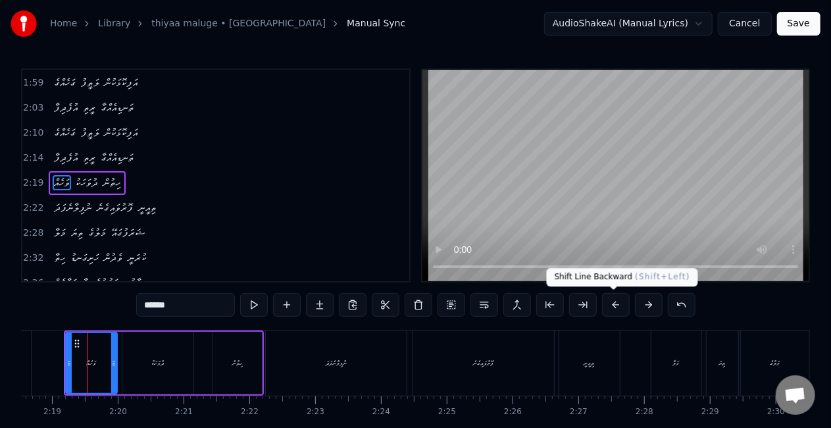
click at [606, 305] on button at bounding box center [616, 305] width 28 height 24
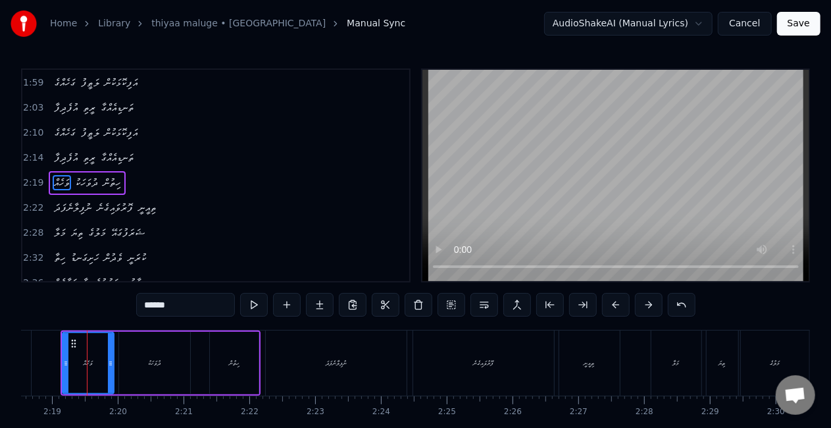
click at [84, 367] on div "ވަހެއް" at bounding box center [88, 363] width 10 height 10
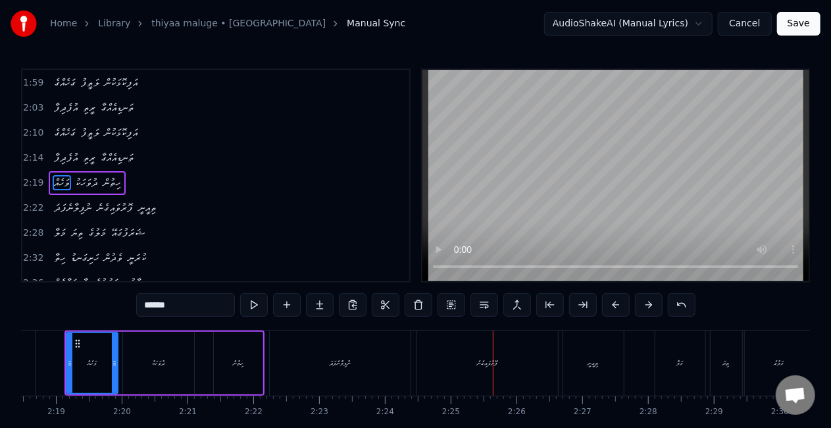
click at [439, 359] on div "ފޮރުވައިގެނެ" at bounding box center [487, 362] width 141 height 65
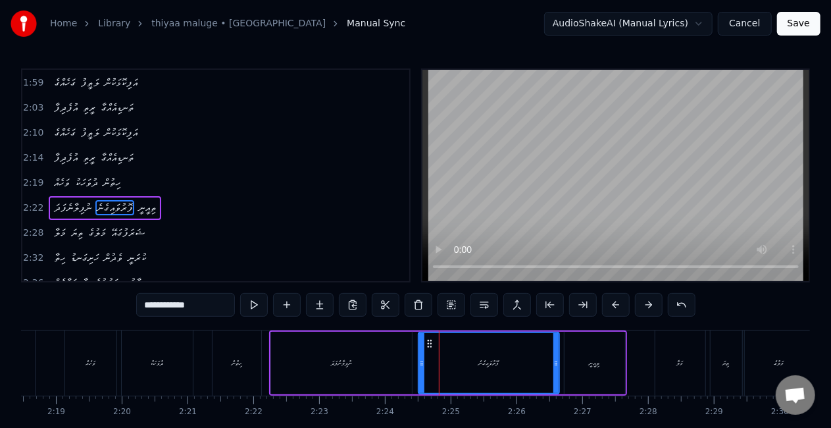
scroll to position [324, 0]
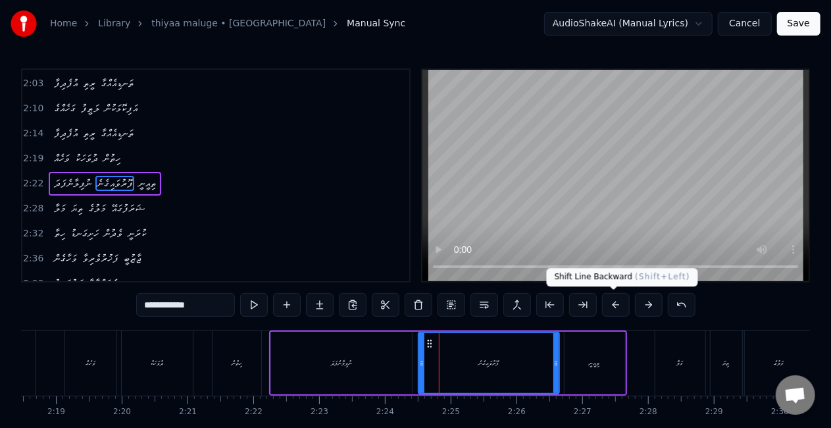
click at [611, 306] on button at bounding box center [616, 305] width 28 height 24
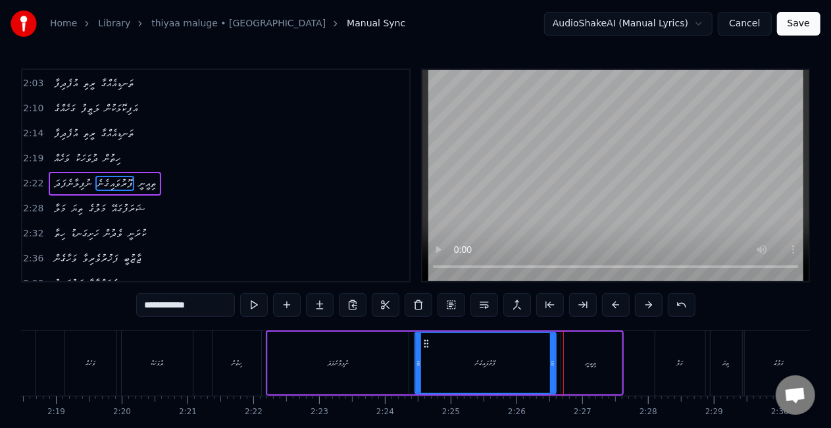
click at [456, 367] on div "ފޮރުވައިގެނެ" at bounding box center [486, 363] width 140 height 60
drag, startPoint x: 145, startPoint y: 306, endPoint x: 153, endPoint y: 307, distance: 7.3
click at [153, 307] on input "**********" at bounding box center [185, 305] width 99 height 24
click at [149, 304] on input "**********" at bounding box center [185, 305] width 99 height 24
click at [153, 307] on input "**********" at bounding box center [185, 305] width 99 height 24
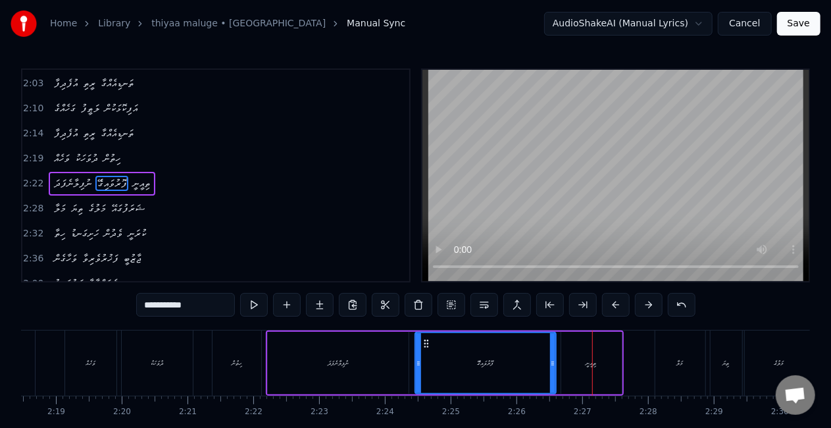
drag, startPoint x: 155, startPoint y: 307, endPoint x: 138, endPoint y: 307, distance: 17.1
click at [138, 307] on div "0:37 މަލާ ތިޔަ މަލުގެ ޝަރަފުގައޭ 0:41 ހިތާ ހަށިގަނޑު ވެދުން ކުރަނީ 0:45 ޝަރާބެއ…" at bounding box center [415, 265] width 789 height 394
click at [199, 310] on input "**********" at bounding box center [185, 305] width 99 height 24
click at [400, 369] on div "ނުފިލާނެފަދަ" at bounding box center [338, 363] width 141 height 63
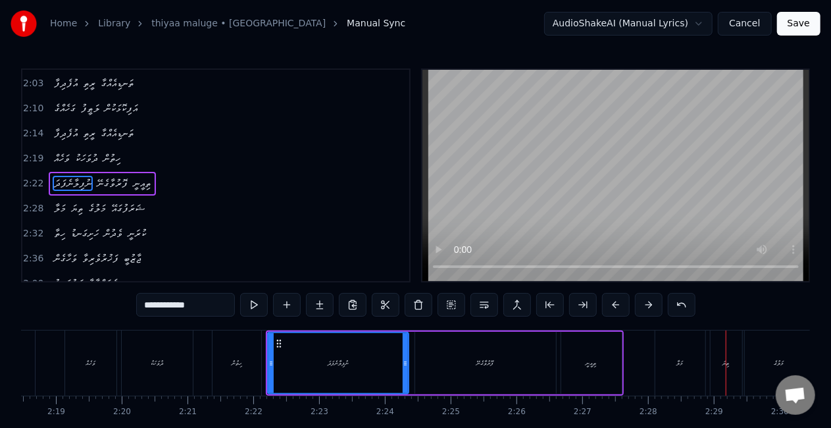
click at [683, 373] on div "މަލާ" at bounding box center [681, 362] width 50 height 65
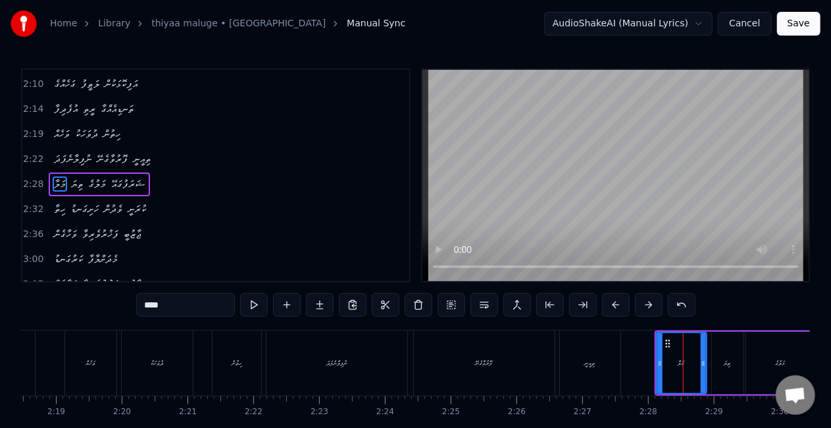
scroll to position [349, 0]
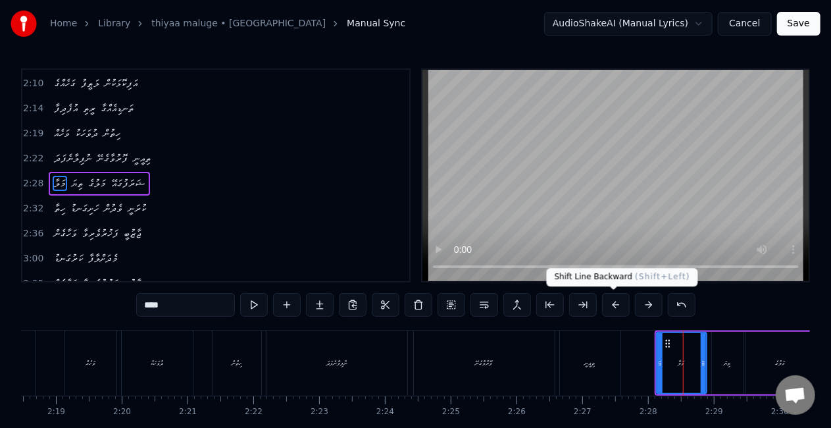
click at [611, 304] on button at bounding box center [616, 305] width 28 height 24
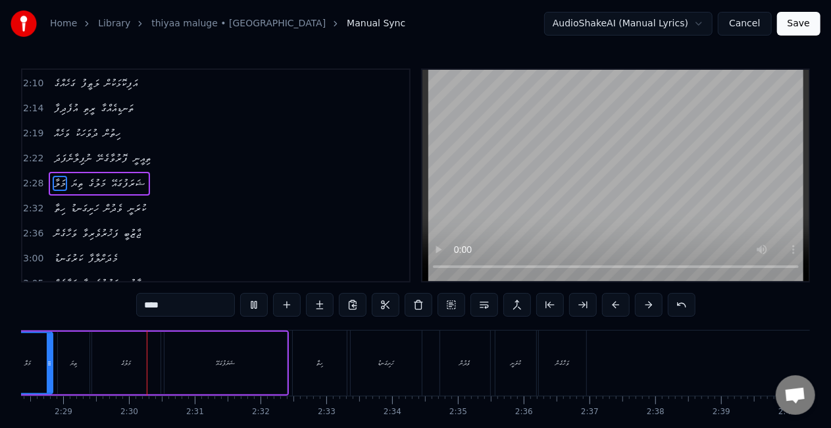
scroll to position [0, 9778]
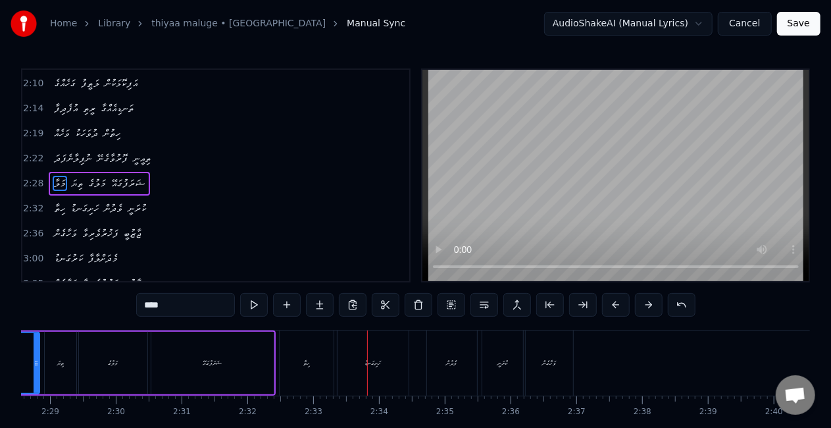
click at [309, 361] on div "ހިތާ" at bounding box center [307, 362] width 54 height 65
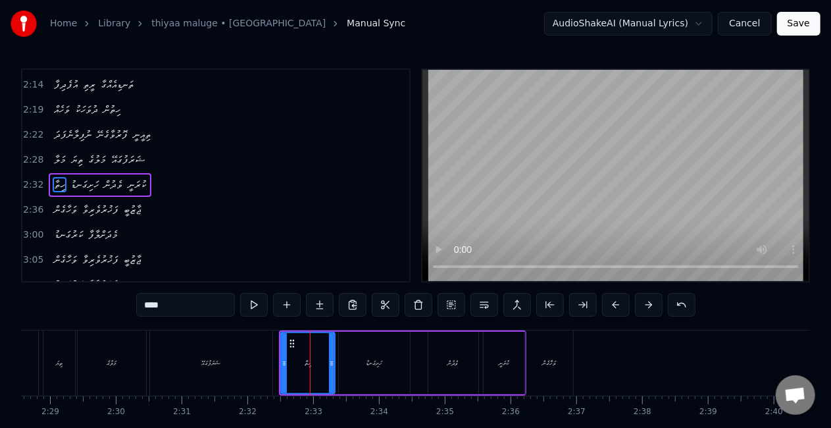
scroll to position [373, 0]
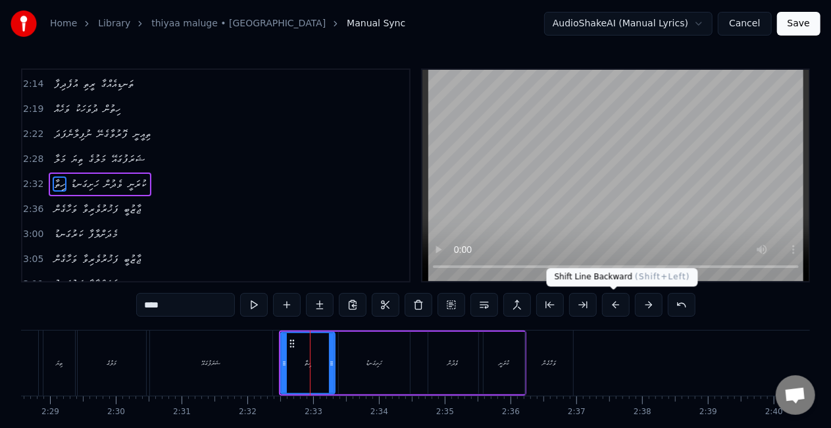
click at [615, 306] on button at bounding box center [616, 305] width 28 height 24
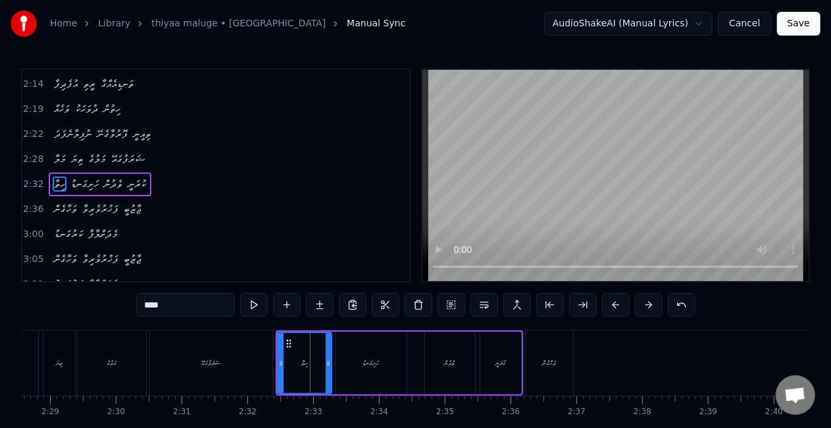
click at [298, 353] on div "ހިތާ" at bounding box center [304, 363] width 53 height 60
click at [562, 367] on div "ވަހާގެން" at bounding box center [549, 362] width 47 height 65
type input "********"
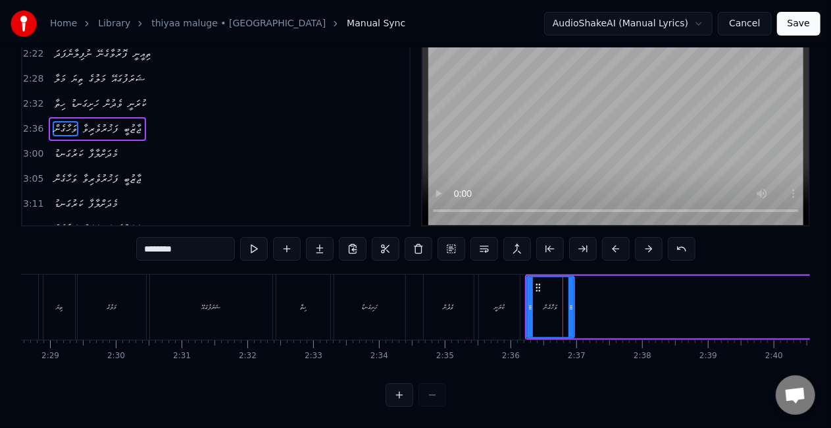
scroll to position [0, 10222]
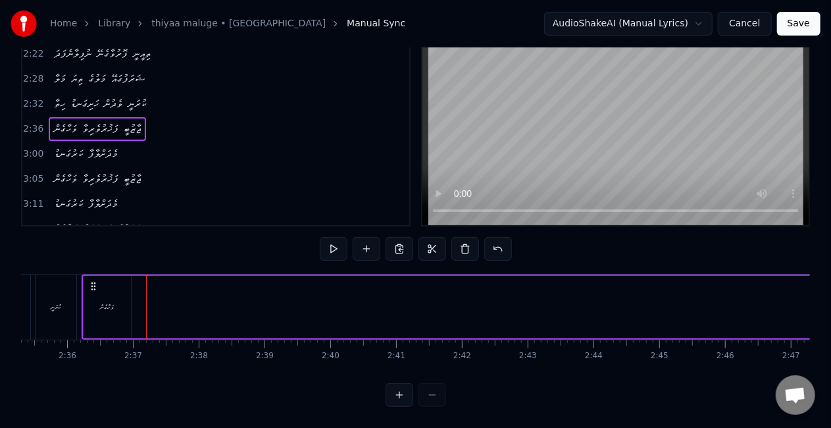
click at [113, 302] on div "ވަހާގެން" at bounding box center [107, 307] width 14 height 10
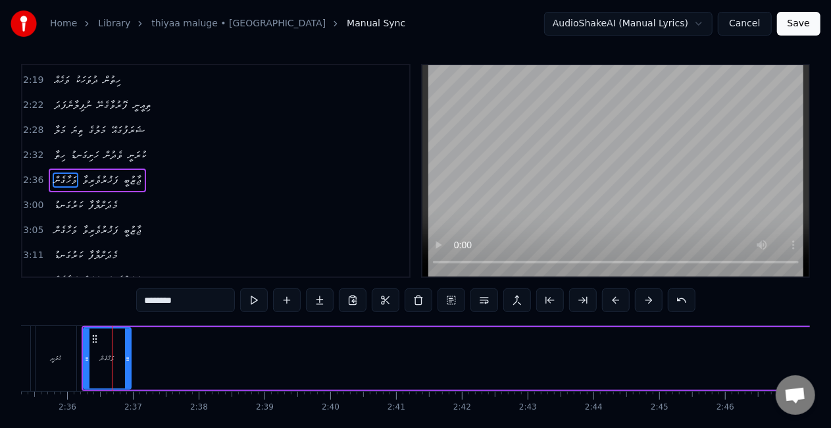
scroll to position [0, 0]
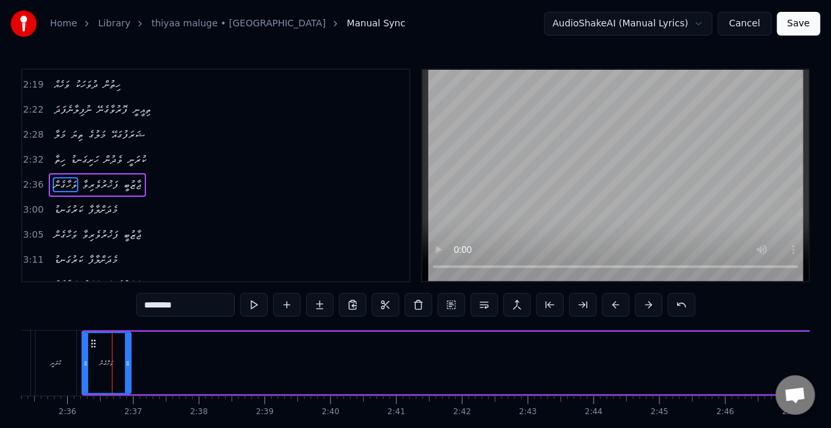
click at [84, 351] on div at bounding box center [85, 363] width 5 height 60
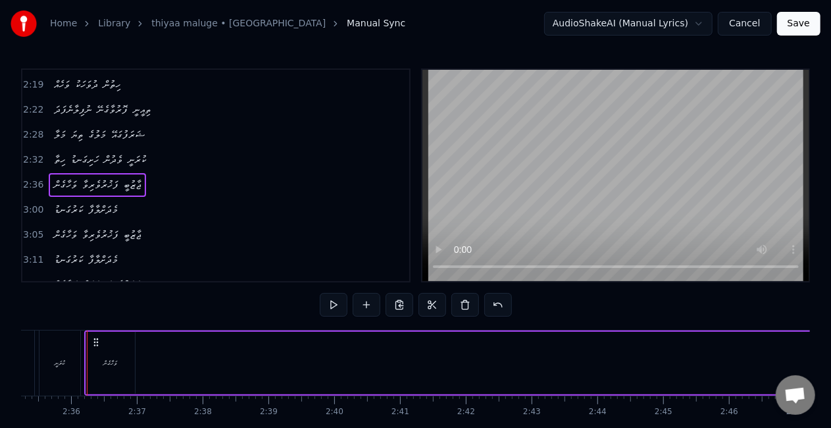
click at [115, 351] on div "ވަހާގެން" at bounding box center [110, 363] width 49 height 63
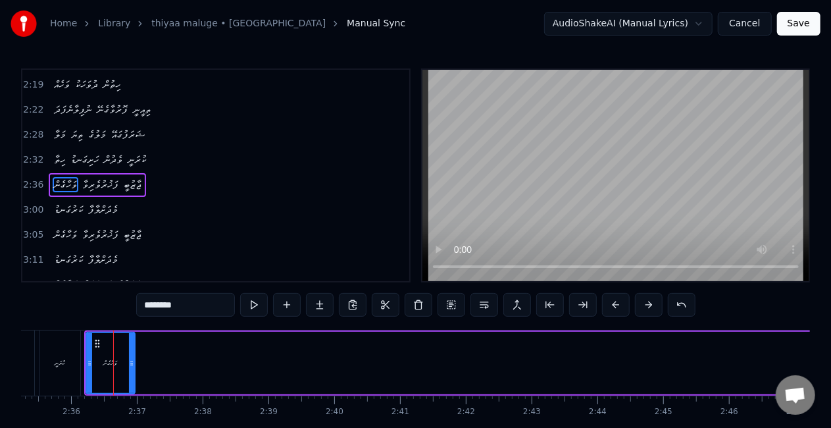
drag, startPoint x: 103, startPoint y: 345, endPoint x: 186, endPoint y: 345, distance: 82.9
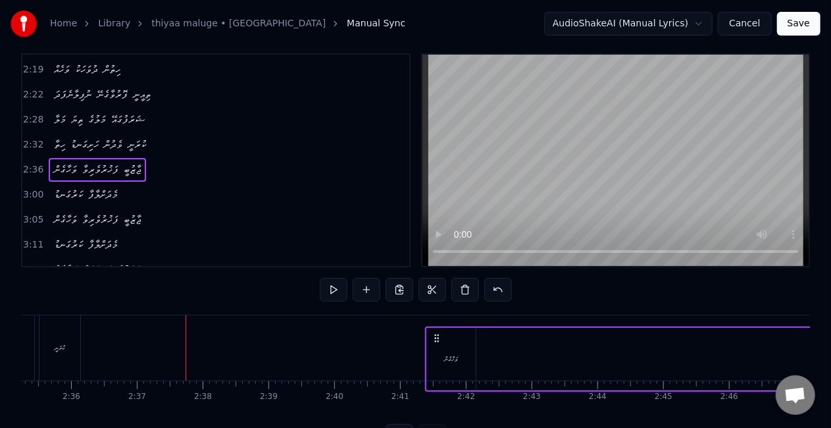
scroll to position [18, 0]
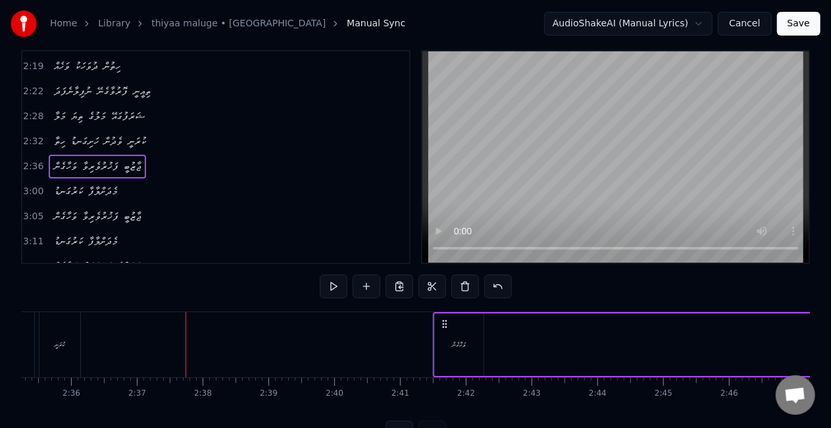
drag, startPoint x: 97, startPoint y: 342, endPoint x: 465, endPoint y: 299, distance: 369.8
click at [465, 299] on div "0:37 މަލާ ތިޔަ މަލުގެ ޝަރަފުގައޭ 0:41 ހިތާ ހަށިގަނޑު ވެދުން ކުރަނީ 0:45 ޝަރާބެއ…" at bounding box center [415, 247] width 789 height 394
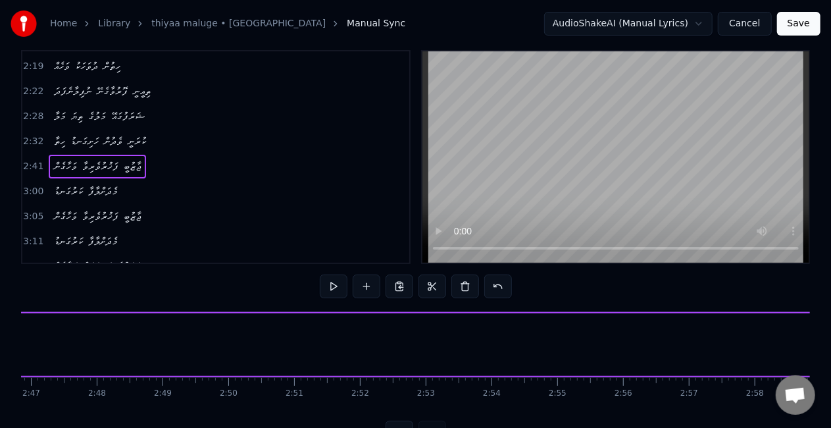
scroll to position [0, 10340]
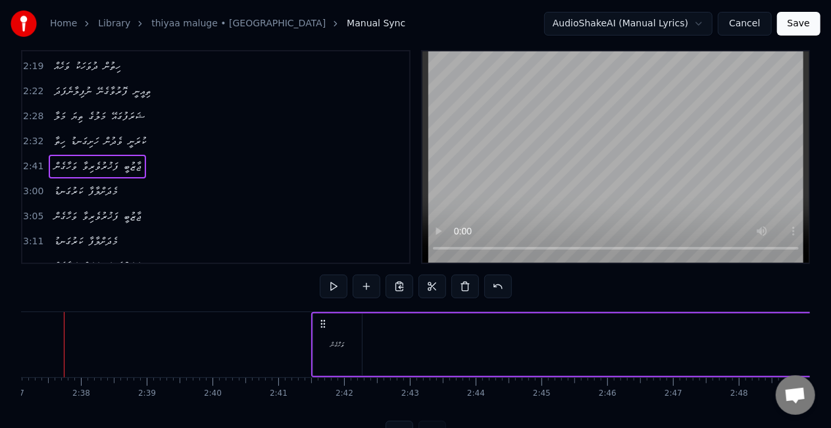
click at [347, 348] on div "ވަހާގެން" at bounding box center [337, 344] width 49 height 63
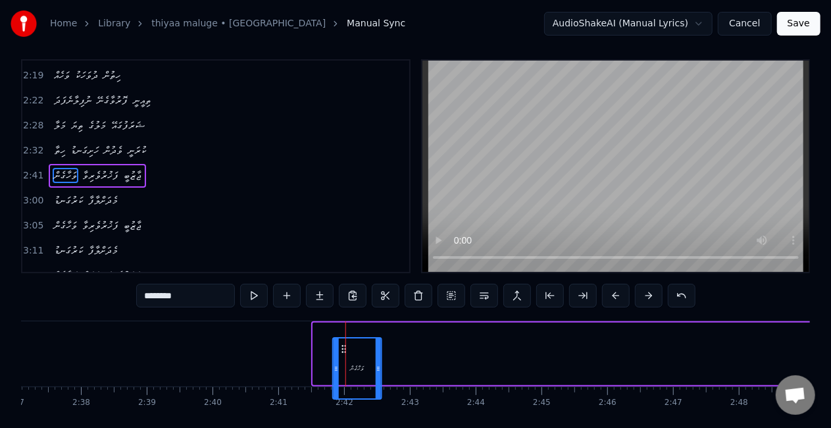
scroll to position [17, 0]
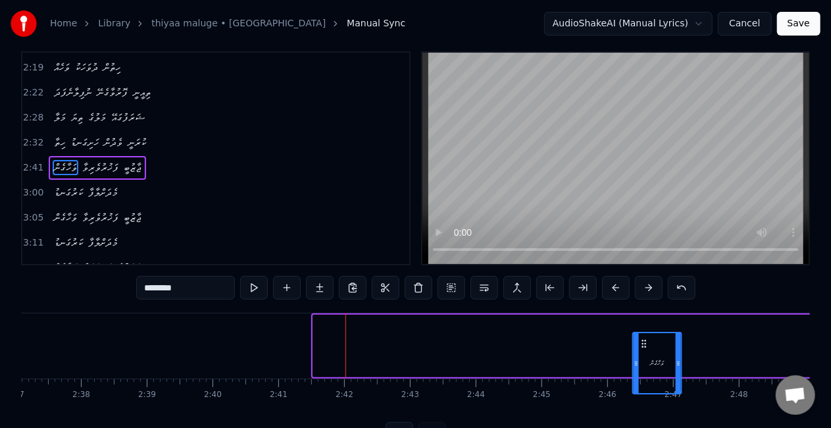
drag, startPoint x: 325, startPoint y: 348, endPoint x: 645, endPoint y: 308, distance: 322.3
click at [645, 308] on div "0:37 މަލާ ތިޔަ މަލުގެ ޝަރަފުގައޭ 0:41 ހިތާ ހަށިގަނޑު ވެދުން ކުރަނީ 0:45 ޝަރާބެއ…" at bounding box center [415, 248] width 789 height 394
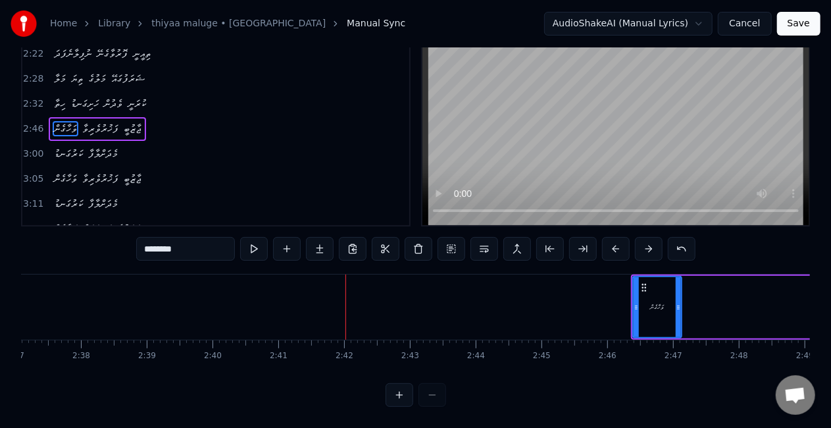
scroll to position [0, 10794]
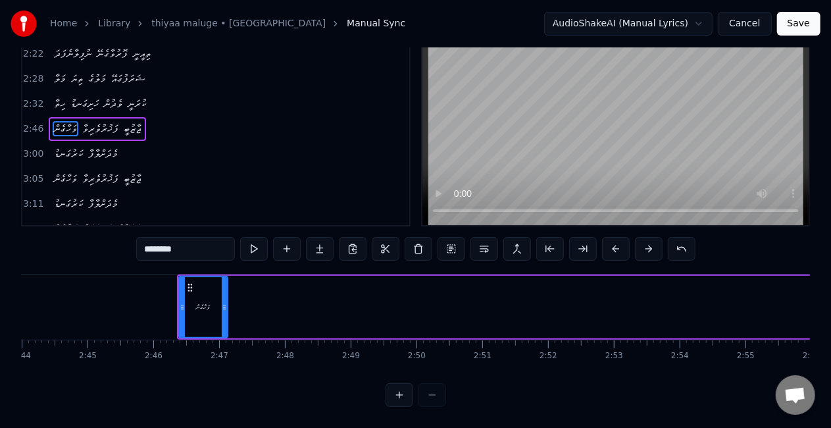
click at [195, 288] on div "ވަހާގެން" at bounding box center [203, 307] width 47 height 60
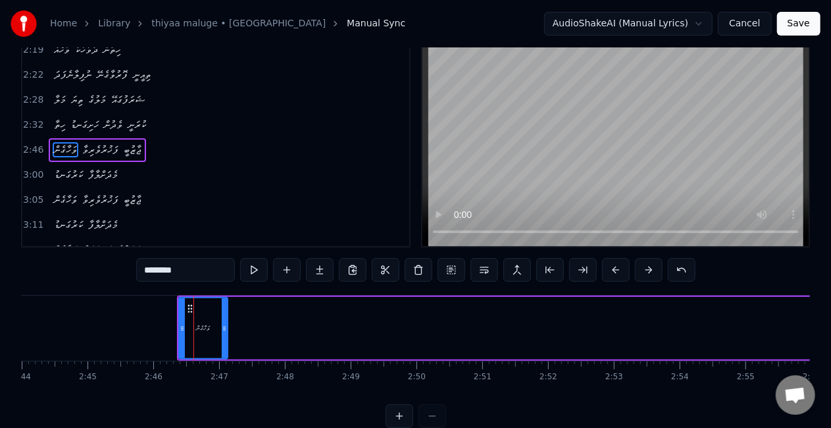
scroll to position [0, 0]
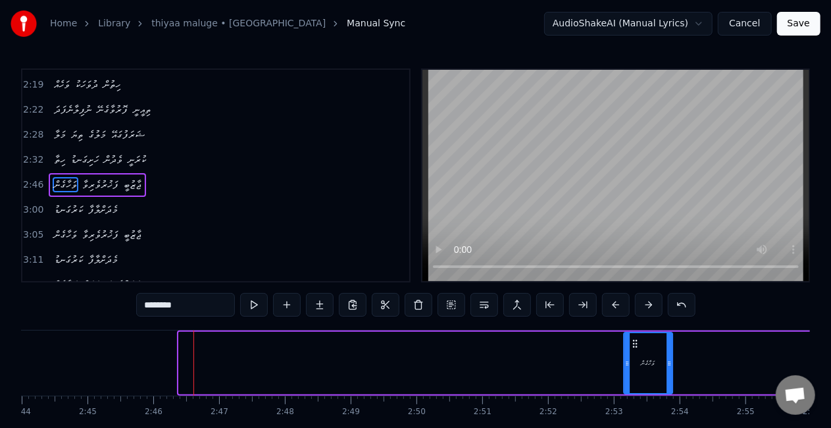
drag, startPoint x: 187, startPoint y: 343, endPoint x: 640, endPoint y: 342, distance: 452.9
click at [640, 342] on icon at bounding box center [635, 343] width 11 height 11
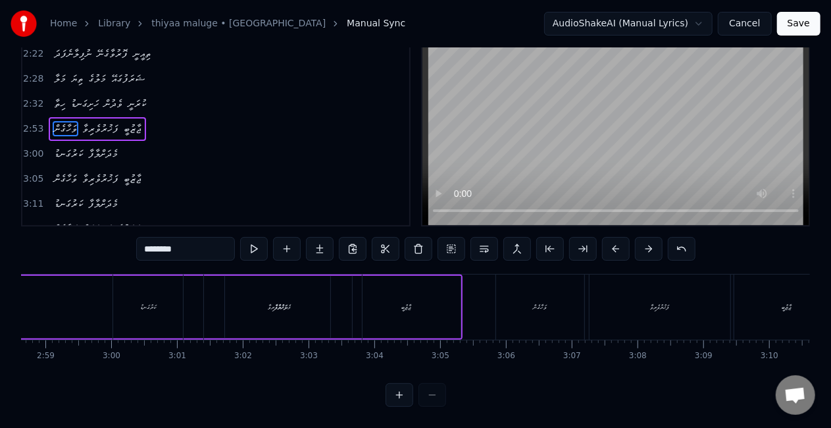
scroll to position [0, 11337]
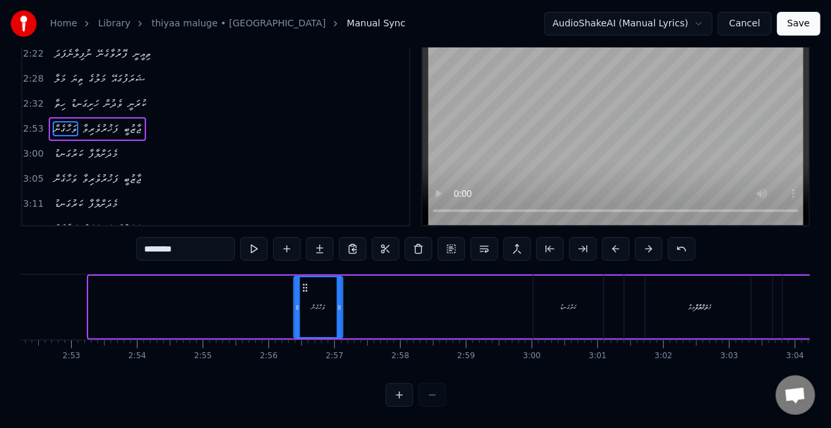
drag, startPoint x: 100, startPoint y: 276, endPoint x: 305, endPoint y: 282, distance: 205.4
click at [305, 282] on div "ވަހާގެން" at bounding box center [317, 307] width 47 height 60
click at [575, 302] on div "ކަރުގަނޑު" at bounding box center [569, 307] width 16 height 10
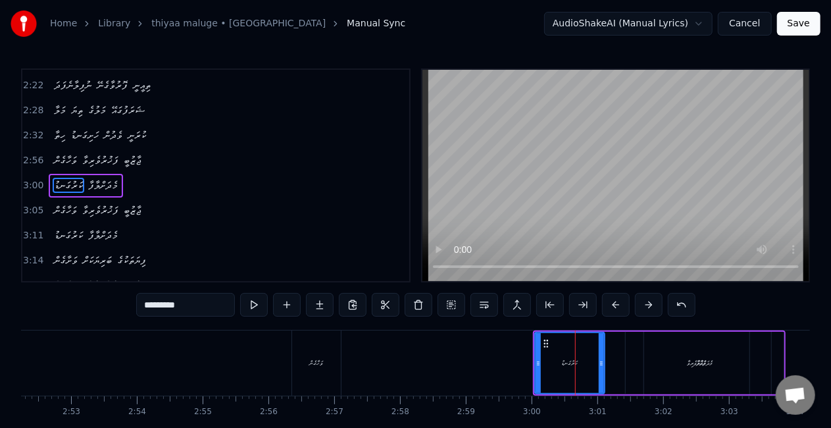
scroll to position [423, 0]
click at [303, 361] on div "ވަހާގެން" at bounding box center [316, 362] width 49 height 65
type input "********"
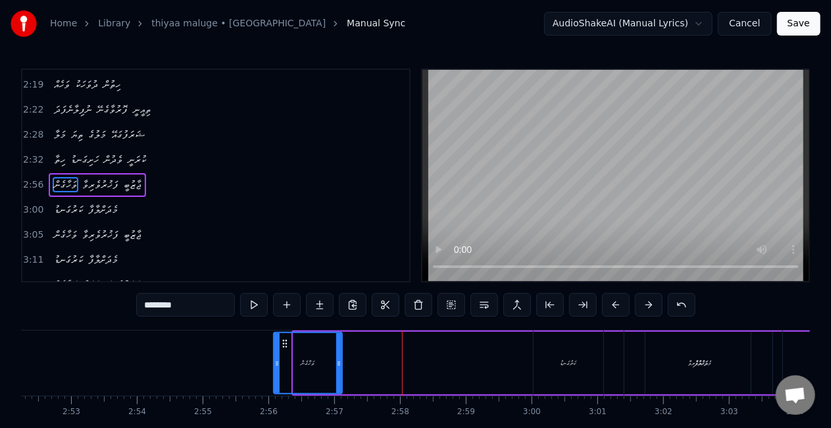
drag, startPoint x: 296, startPoint y: 369, endPoint x: 276, endPoint y: 368, distance: 19.8
click at [276, 368] on div at bounding box center [276, 363] width 5 height 60
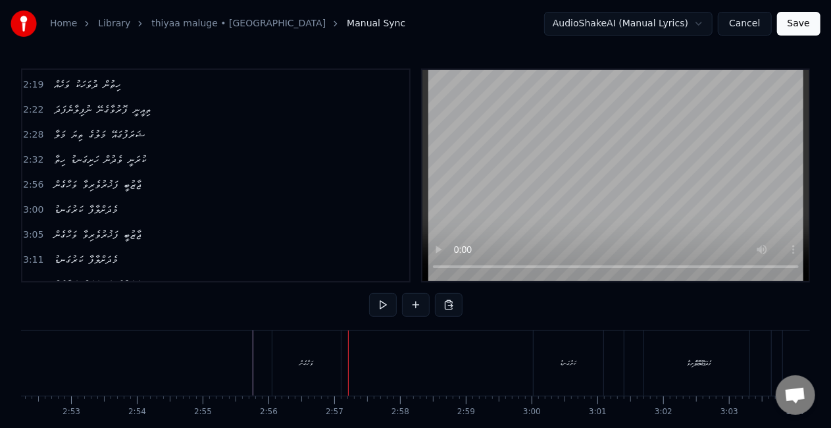
click at [297, 363] on div "ވަހާގެން" at bounding box center [306, 362] width 68 height 65
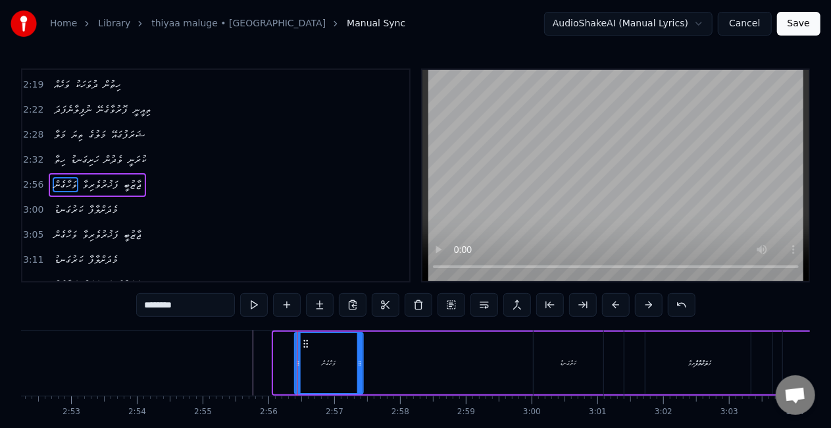
drag, startPoint x: 286, startPoint y: 342, endPoint x: 307, endPoint y: 342, distance: 21.1
click at [307, 342] on icon at bounding box center [305, 343] width 11 height 11
click at [667, 356] on div "މެދަށްލާފާ" at bounding box center [704, 362] width 158 height 65
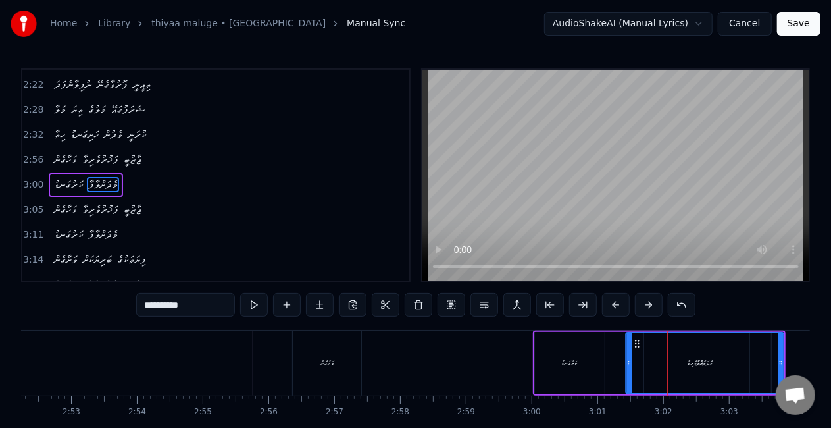
click at [633, 341] on icon at bounding box center [637, 343] width 11 height 11
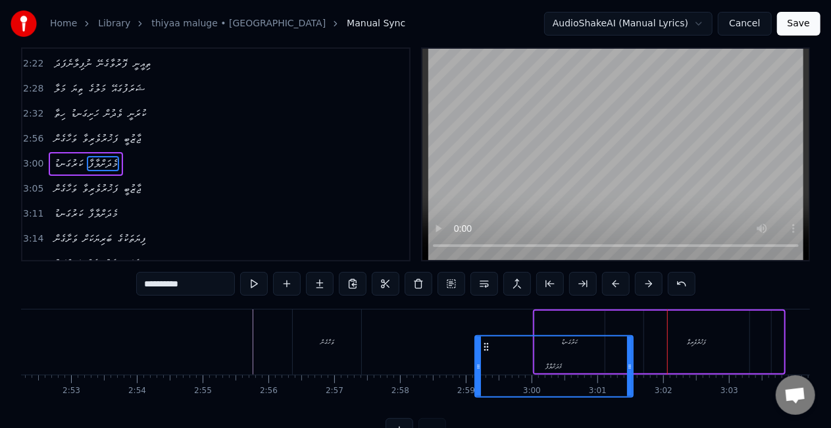
scroll to position [24, 0]
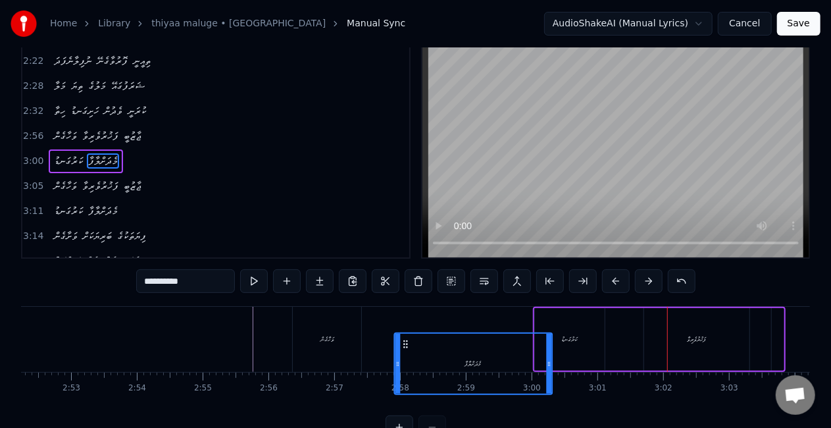
drag, startPoint x: 640, startPoint y: 342, endPoint x: 408, endPoint y: 309, distance: 233.9
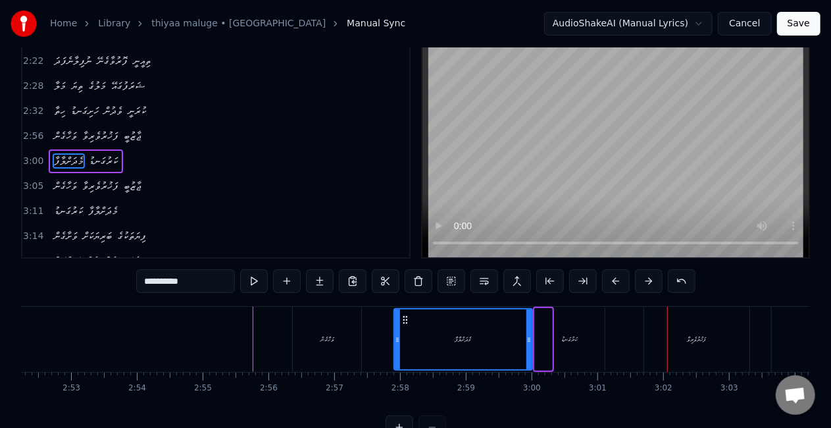
drag, startPoint x: 551, startPoint y: 342, endPoint x: 531, endPoint y: 342, distance: 19.7
click at [531, 342] on icon at bounding box center [529, 339] width 5 height 11
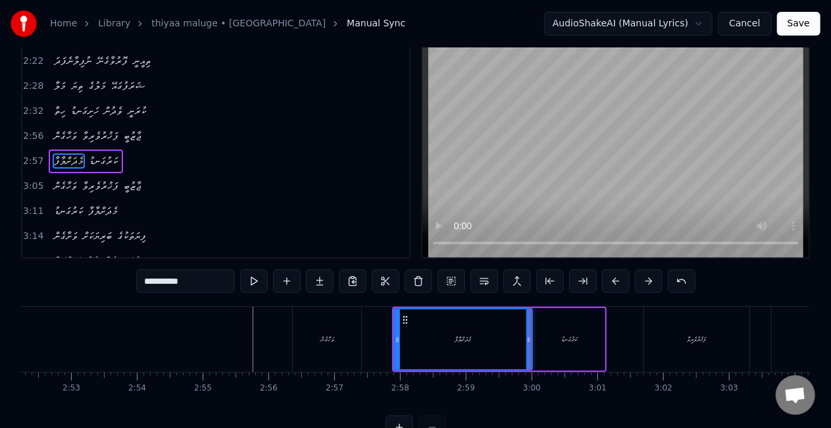
scroll to position [0, 0]
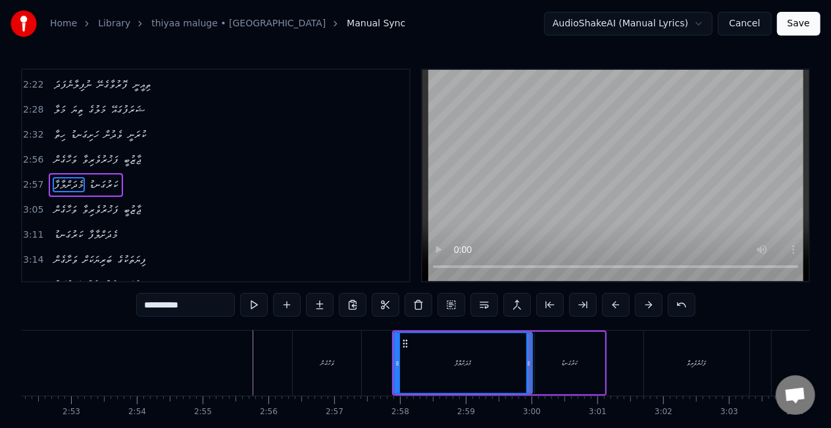
click at [413, 345] on div "މެދަށްލާފާ" at bounding box center [463, 363] width 137 height 60
click at [338, 351] on div "ވަހާގެން" at bounding box center [327, 362] width 68 height 65
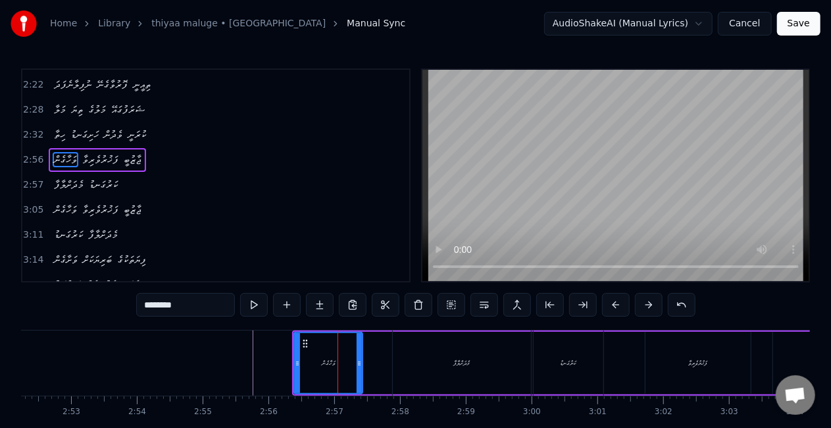
scroll to position [398, 0]
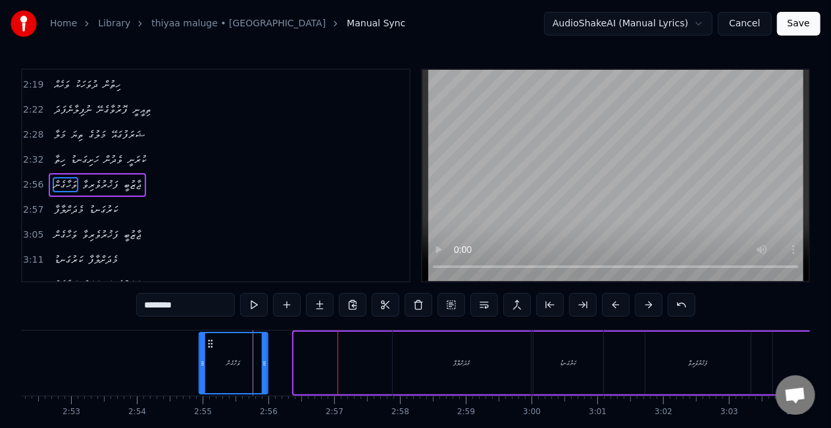
drag, startPoint x: 308, startPoint y: 348, endPoint x: 213, endPoint y: 341, distance: 95.0
click at [213, 341] on icon at bounding box center [210, 343] width 11 height 11
click at [461, 365] on div "މެދަށްލާފާ" at bounding box center [462, 363] width 16 height 10
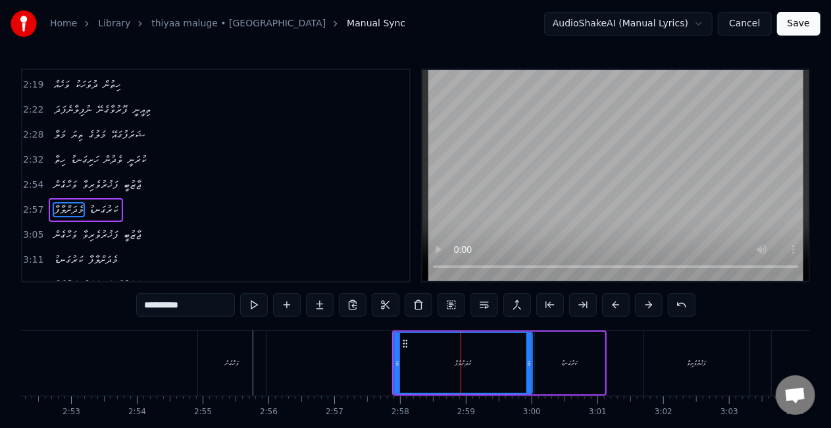
scroll to position [423, 0]
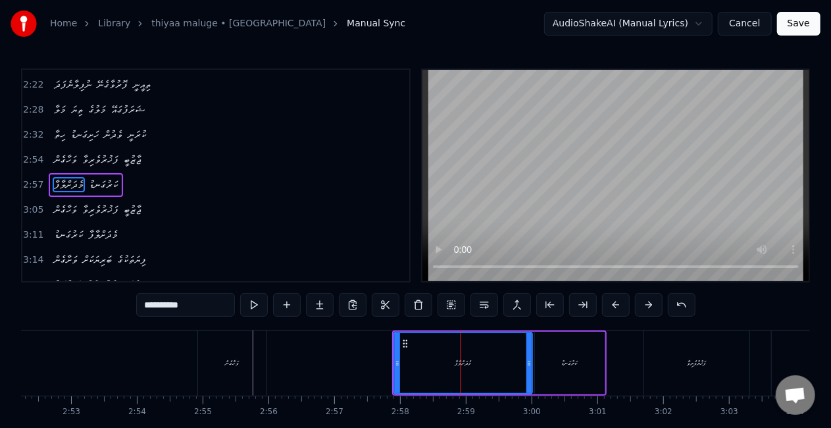
click at [678, 359] on div "ފަޚުރުވެރިވާ" at bounding box center [696, 362] width 105 height 65
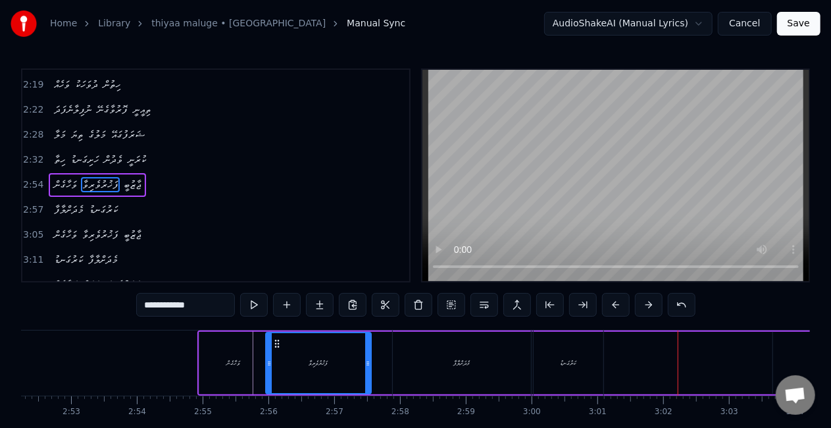
drag, startPoint x: 656, startPoint y: 342, endPoint x: 276, endPoint y: 332, distance: 379.9
click at [276, 332] on div "ފަޚުރުވެރިވާ" at bounding box center [318, 363] width 107 height 63
click at [206, 357] on div "ވަހާގެން" at bounding box center [233, 363] width 68 height 63
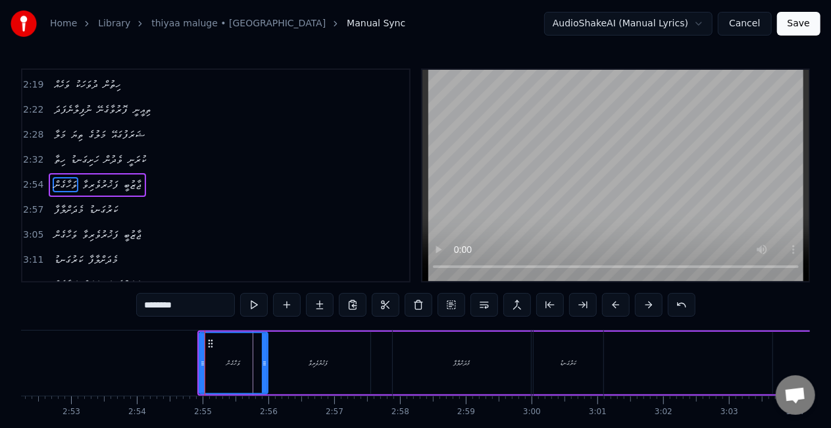
click at [314, 365] on div "ފަޚުރުވެރިވާ" at bounding box center [318, 363] width 19 height 10
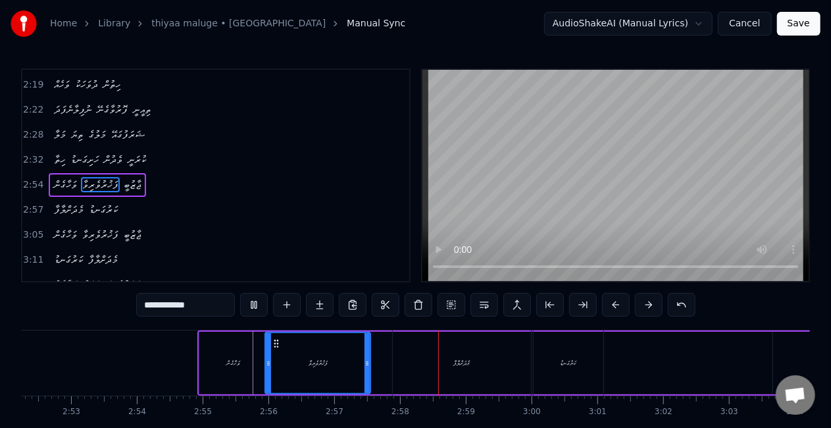
click at [351, 351] on div "ފަޚުރުވެރިވާ" at bounding box center [318, 363] width 104 height 60
drag, startPoint x: 367, startPoint y: 361, endPoint x: 387, endPoint y: 361, distance: 20.4
click at [387, 361] on circle at bounding box center [386, 361] width 1 height 1
click at [297, 351] on div "ފަޚުރުވެރިވާ" at bounding box center [328, 363] width 124 height 60
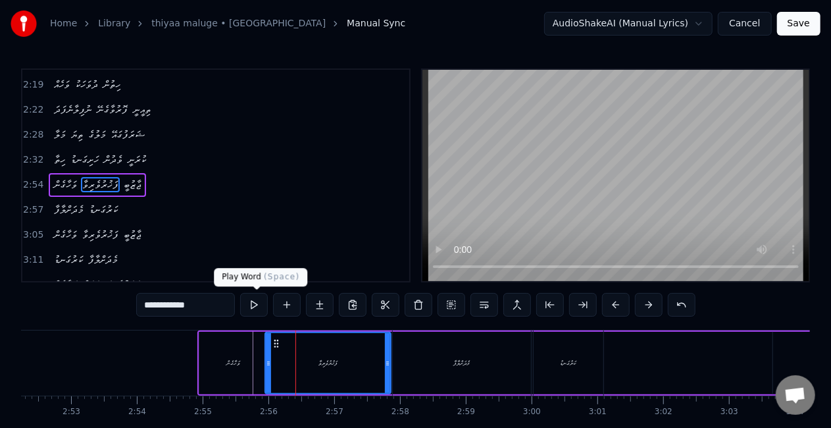
click at [246, 303] on button at bounding box center [254, 305] width 28 height 24
click at [207, 370] on div "ވަހާގެން" at bounding box center [233, 363] width 68 height 63
type input "********"
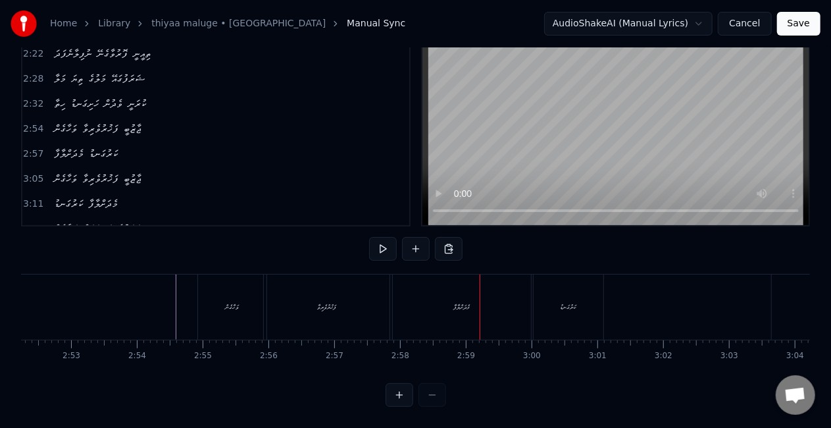
scroll to position [0, 11436]
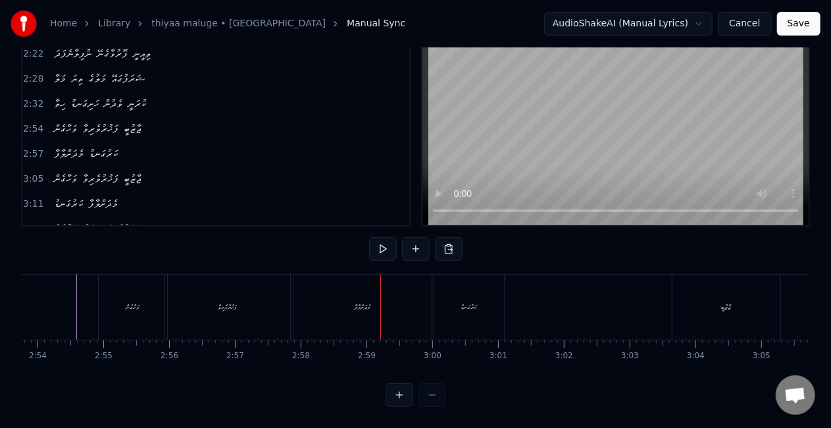
click at [722, 302] on div "ޖާޒުބީ" at bounding box center [726, 307] width 9 height 10
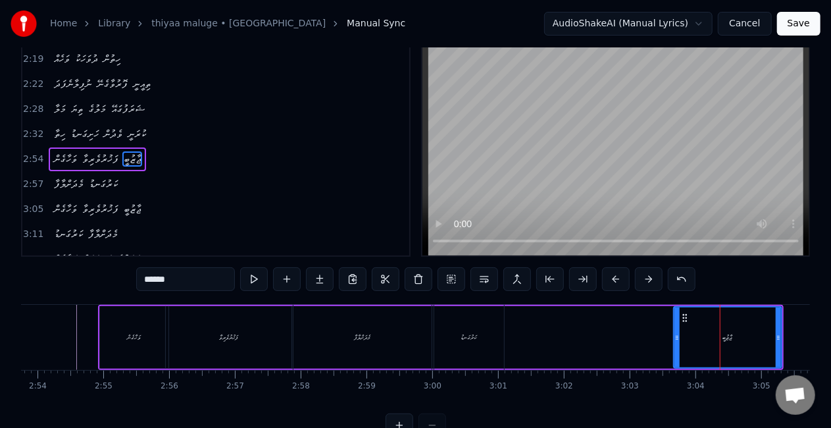
scroll to position [0, 0]
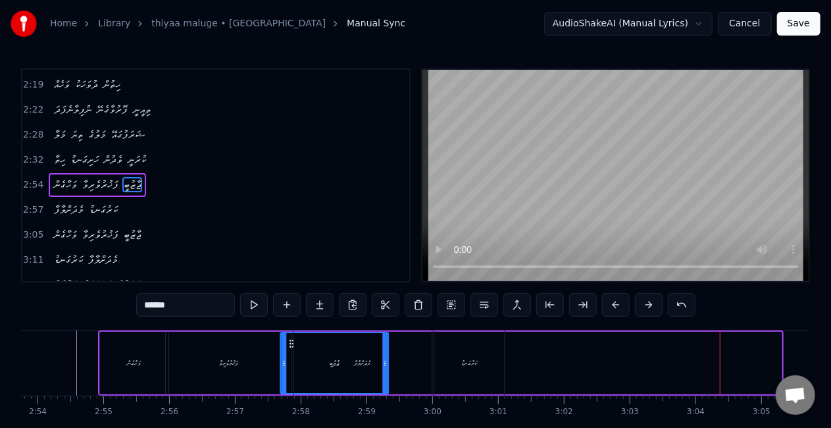
drag, startPoint x: 685, startPoint y: 343, endPoint x: 292, endPoint y: 335, distance: 393.7
click at [292, 335] on div "ޖާޒުބީ" at bounding box center [334, 363] width 107 height 60
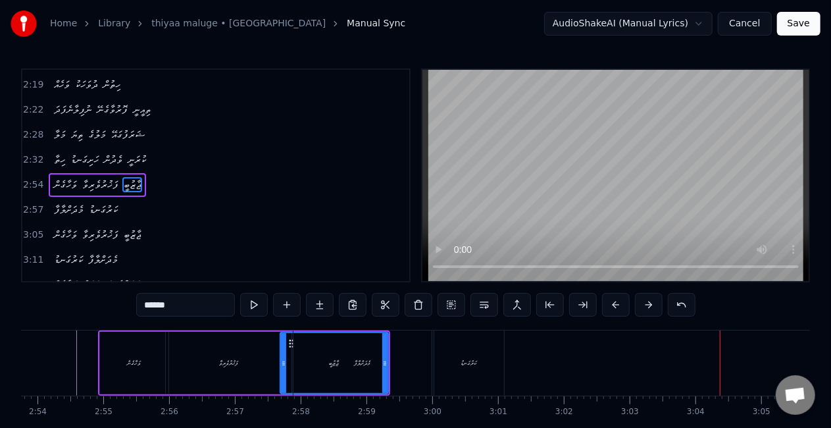
click at [353, 350] on div "މެދަށްލާފާ" at bounding box center [363, 362] width 138 height 65
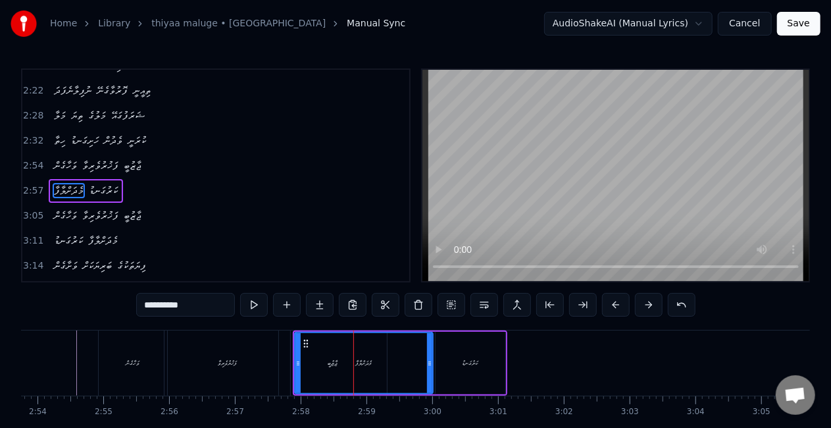
scroll to position [423, 0]
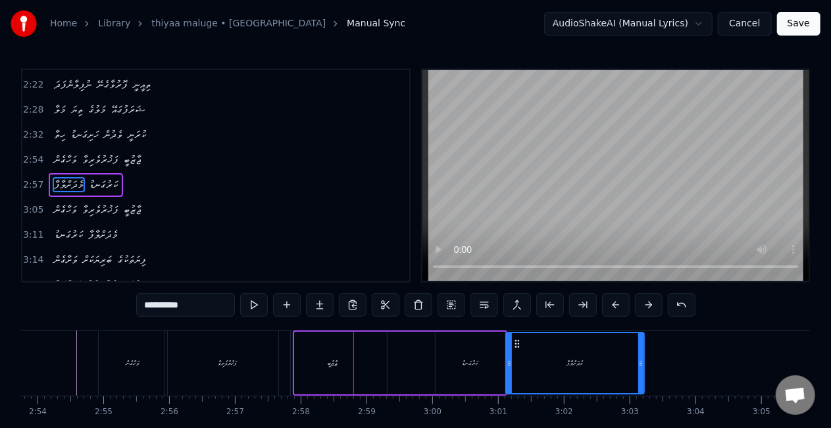
drag, startPoint x: 305, startPoint y: 343, endPoint x: 517, endPoint y: 344, distance: 211.3
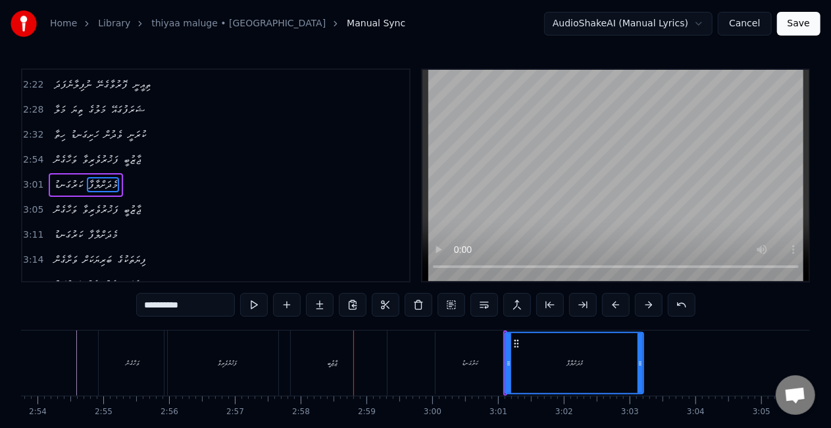
click at [122, 359] on div "ވަހާގެން" at bounding box center [133, 362] width 68 height 65
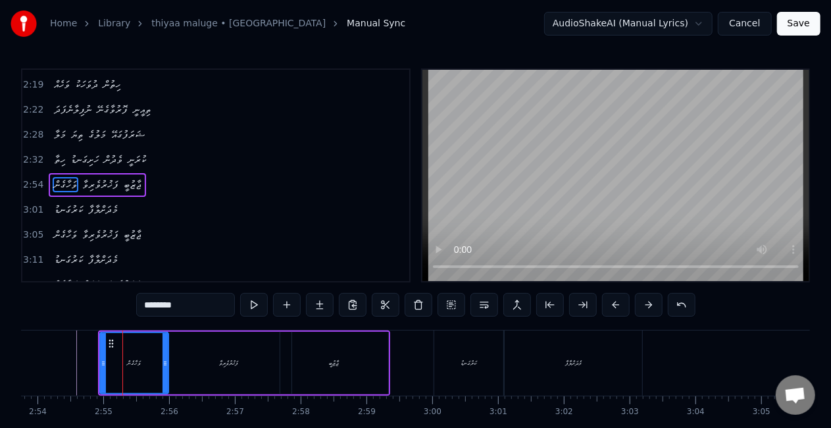
click at [219, 359] on div "ފަޚުރުވެރިވާ" at bounding box center [228, 363] width 19 height 10
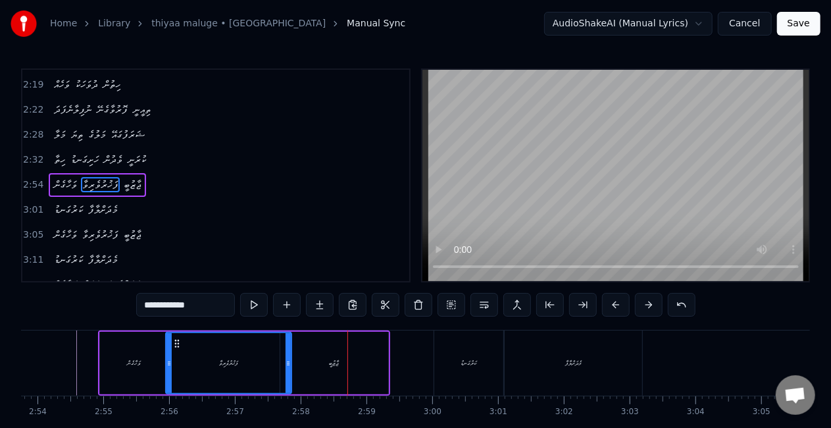
click at [307, 371] on div "ޖާޒުބީ" at bounding box center [334, 363] width 108 height 63
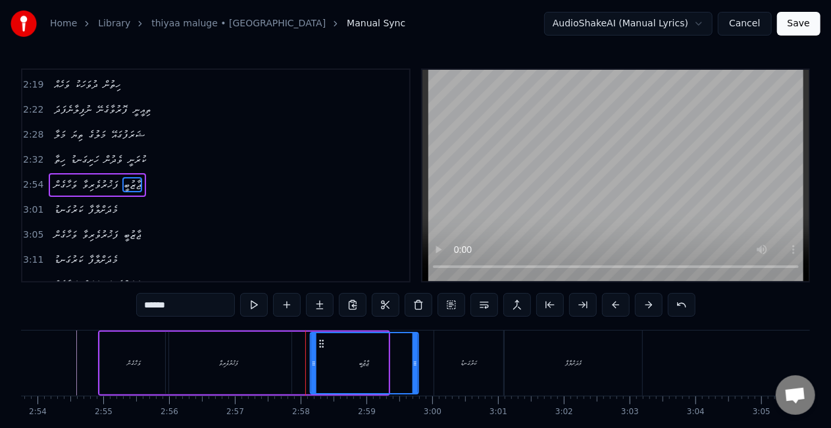
drag, startPoint x: 292, startPoint y: 343, endPoint x: 321, endPoint y: 344, distance: 29.6
click at [322, 344] on circle at bounding box center [322, 343] width 1 height 1
drag, startPoint x: 416, startPoint y: 367, endPoint x: 424, endPoint y: 367, distance: 7.9
click at [424, 367] on icon at bounding box center [422, 363] width 5 height 11
click at [365, 371] on div "ޖާޒުބީ" at bounding box center [368, 363] width 115 height 60
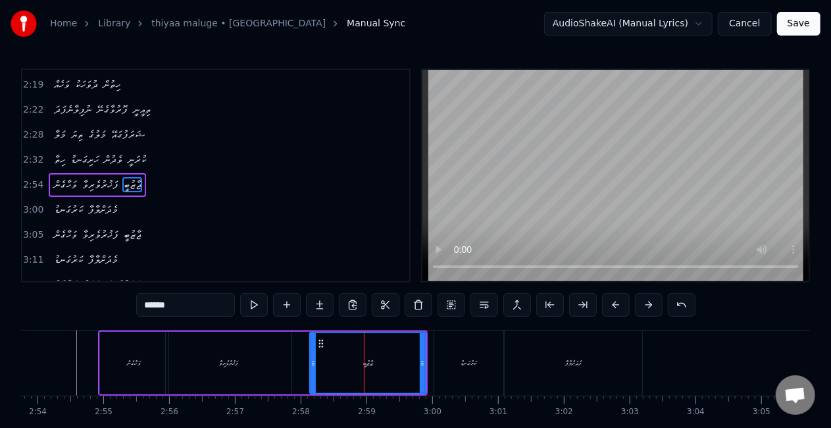
click at [321, 358] on div "ޖާޒުބީ" at bounding box center [368, 363] width 115 height 60
click at [455, 369] on div "ކަރުގަނޑު" at bounding box center [469, 362] width 70 height 65
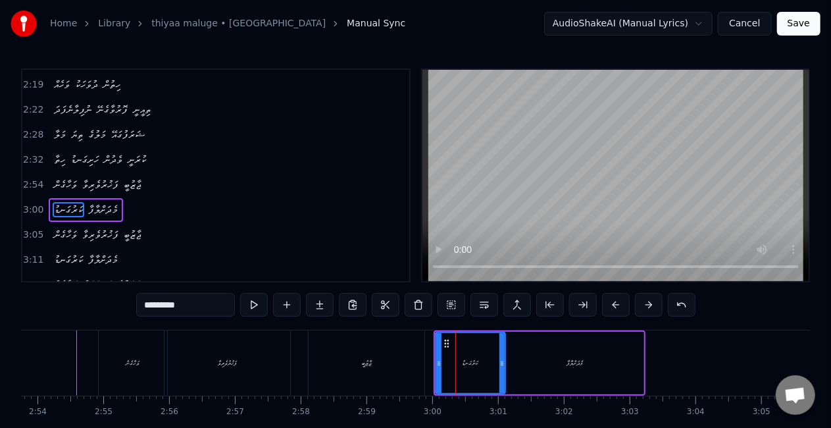
scroll to position [423, 0]
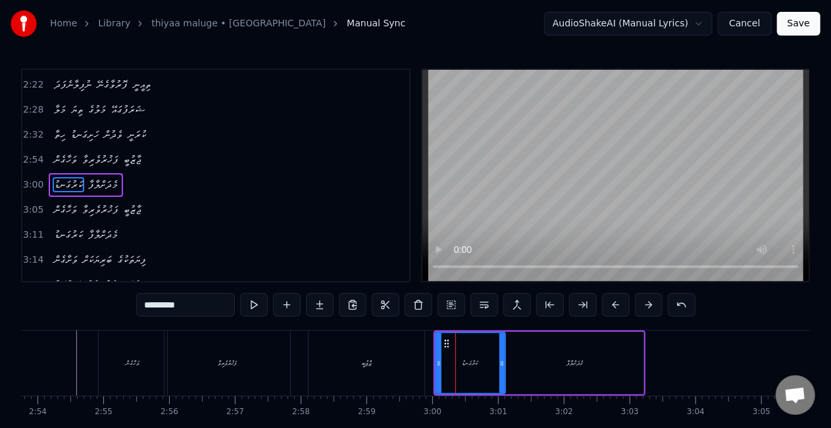
click at [563, 360] on div "މެދަށްލާފާ" at bounding box center [575, 363] width 138 height 63
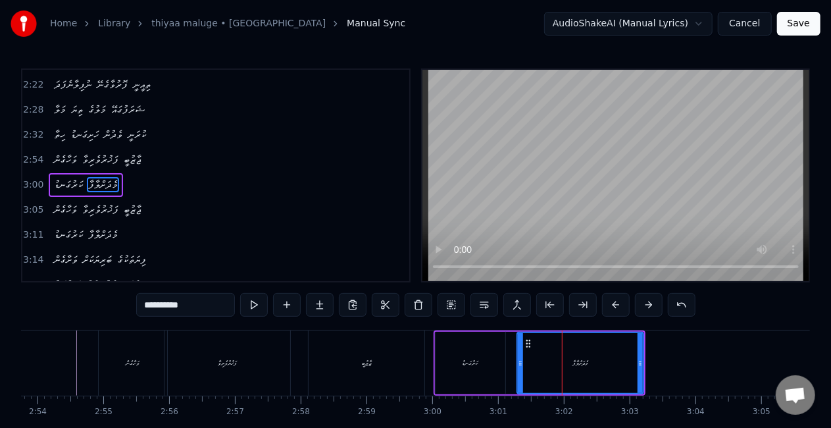
drag, startPoint x: 509, startPoint y: 365, endPoint x: 521, endPoint y: 365, distance: 11.8
click at [521, 365] on icon at bounding box center [520, 363] width 5 height 11
click at [136, 362] on div "ވަހާގެން" at bounding box center [133, 363] width 14 height 10
type input "********"
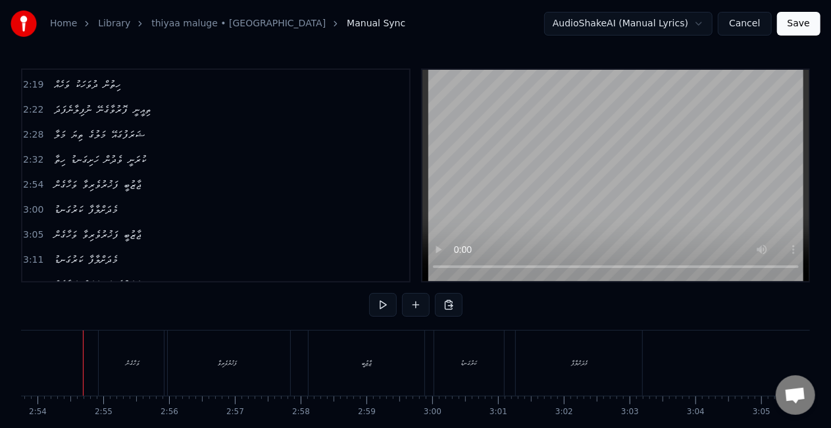
scroll to position [0, 11432]
click at [172, 359] on div "ފަޚުރުވެރިވާ" at bounding box center [232, 362] width 126 height 65
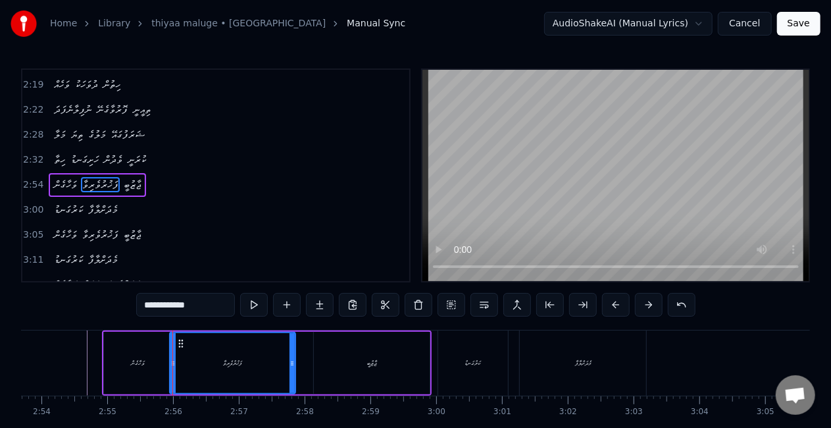
click at [141, 365] on div "ވަހާގެން" at bounding box center [138, 363] width 14 height 10
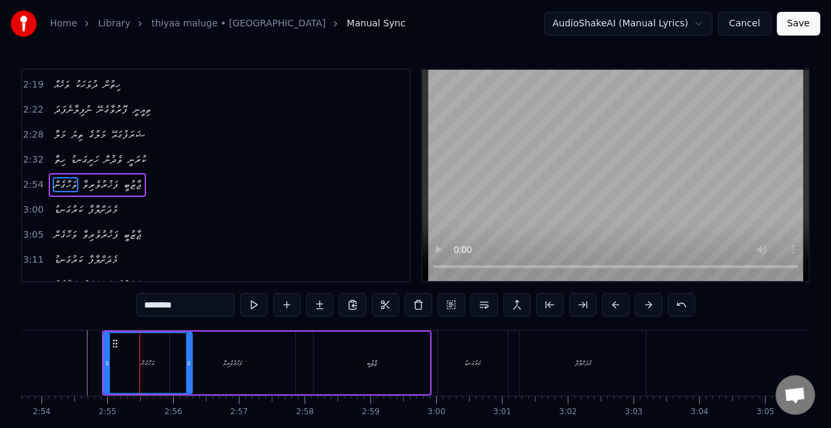
drag, startPoint x: 171, startPoint y: 359, endPoint x: 191, endPoint y: 359, distance: 19.7
click at [191, 359] on icon at bounding box center [188, 363] width 5 height 11
click at [126, 357] on div "ވަހާގެން" at bounding box center [148, 363] width 87 height 60
click at [250, 336] on div "ފަޚުރުވެރިވާ" at bounding box center [233, 363] width 126 height 63
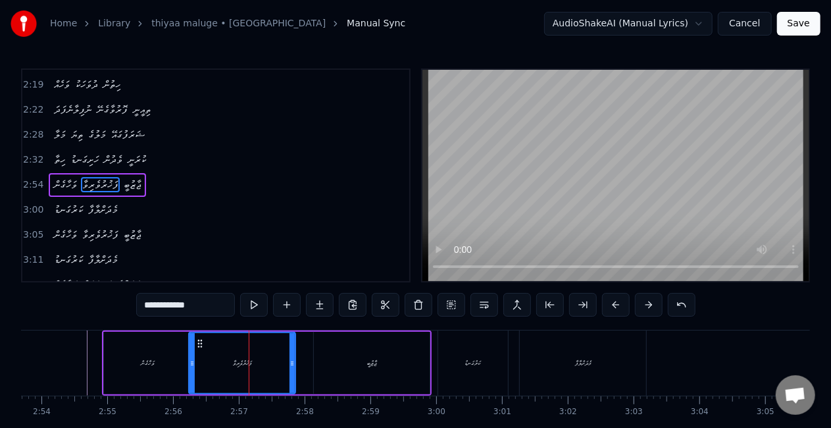
drag, startPoint x: 172, startPoint y: 363, endPoint x: 192, endPoint y: 363, distance: 19.7
click at [192, 363] on icon at bounding box center [192, 363] width 5 height 11
click at [199, 366] on div "ފަޚުރުވެރިވާ" at bounding box center [242, 363] width 105 height 60
click at [157, 369] on div "ވަހާގެން" at bounding box center [148, 363] width 88 height 63
type input "********"
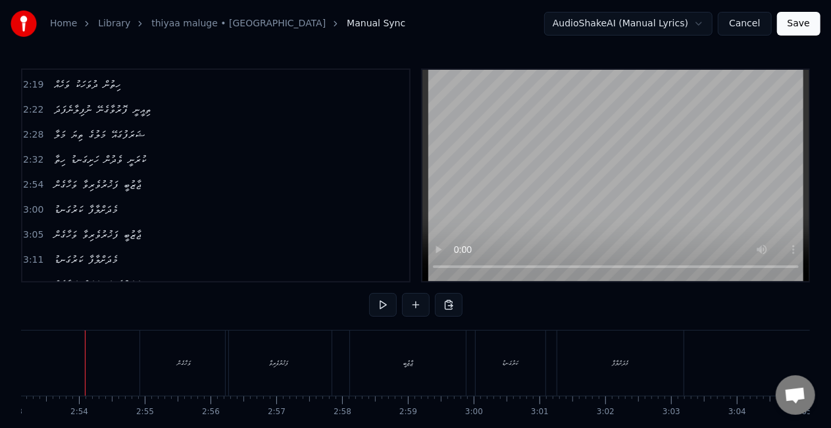
scroll to position [0, 11393]
click at [392, 361] on div "ޖާޒުބީ" at bounding box center [410, 362] width 116 height 65
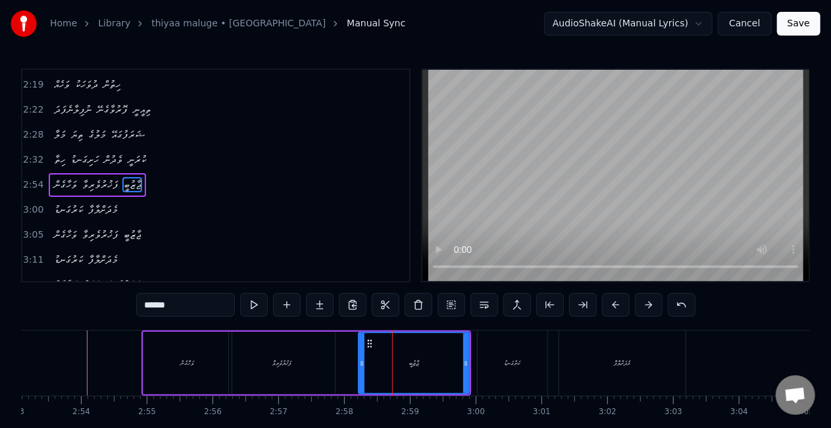
click at [360, 365] on icon at bounding box center [361, 363] width 5 height 11
click at [359, 359] on div at bounding box center [359, 362] width 1 height 65
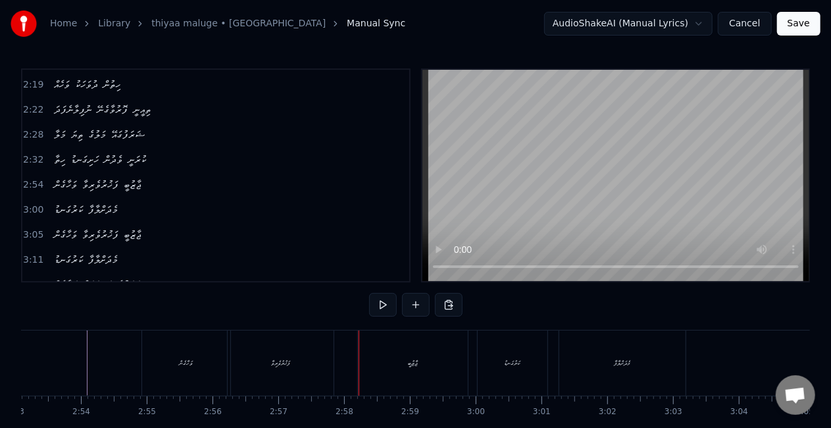
click at [379, 357] on div "ޖާޒުބީ" at bounding box center [413, 362] width 110 height 65
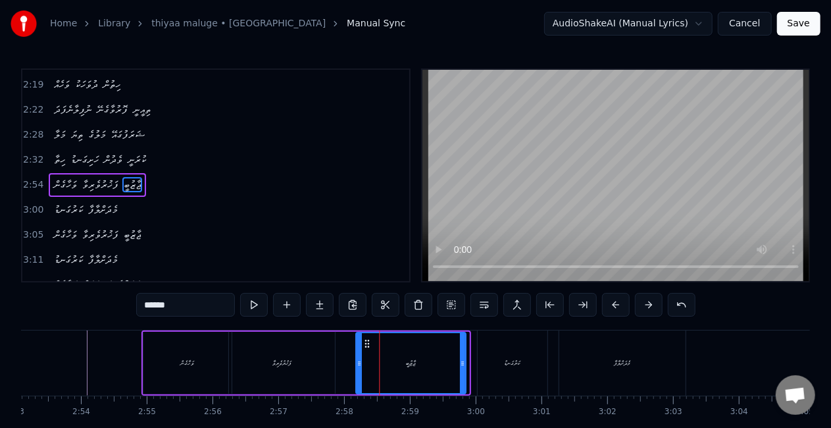
drag, startPoint x: 372, startPoint y: 342, endPoint x: 369, endPoint y: 336, distance: 6.8
click at [369, 336] on div "ޖާޒުބީ" at bounding box center [411, 363] width 109 height 60
click at [367, 342] on icon at bounding box center [367, 343] width 11 height 11
click at [503, 370] on div "ކަރުގަނޑު" at bounding box center [513, 362] width 70 height 65
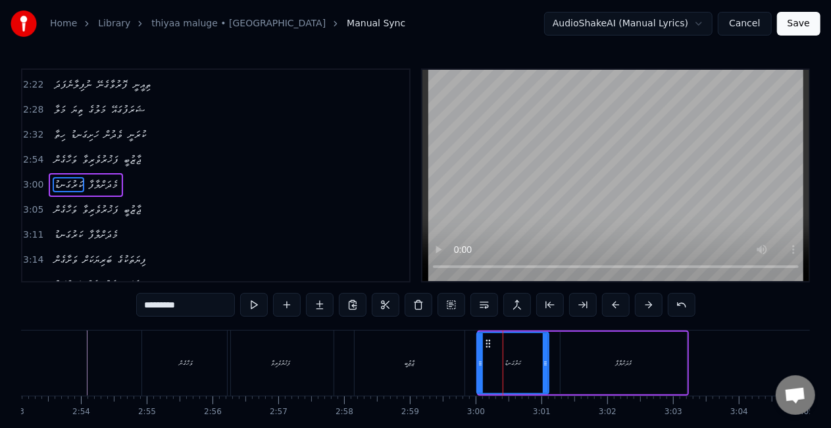
click at [478, 368] on div at bounding box center [480, 363] width 5 height 60
click at [549, 366] on div "ކަރުގަނޑު" at bounding box center [514, 363] width 74 height 63
click at [596, 361] on div "މެދަށްލާފާ" at bounding box center [624, 363] width 126 height 63
type input "**********"
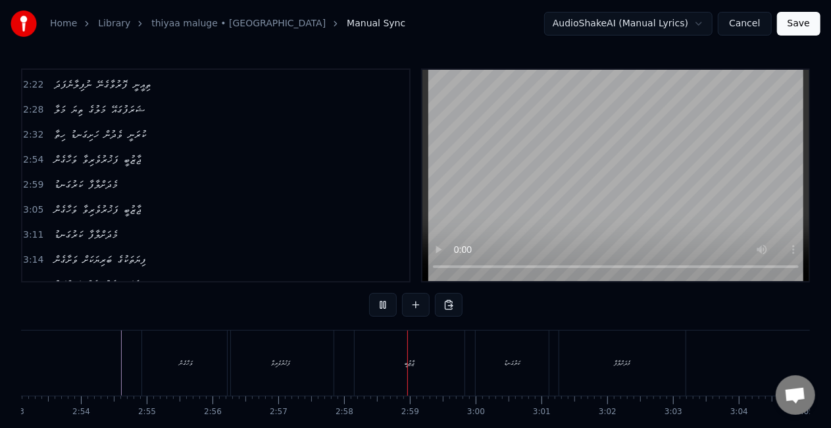
click at [284, 372] on div "ފަޚުރުވެރިވާ" at bounding box center [281, 362] width 106 height 65
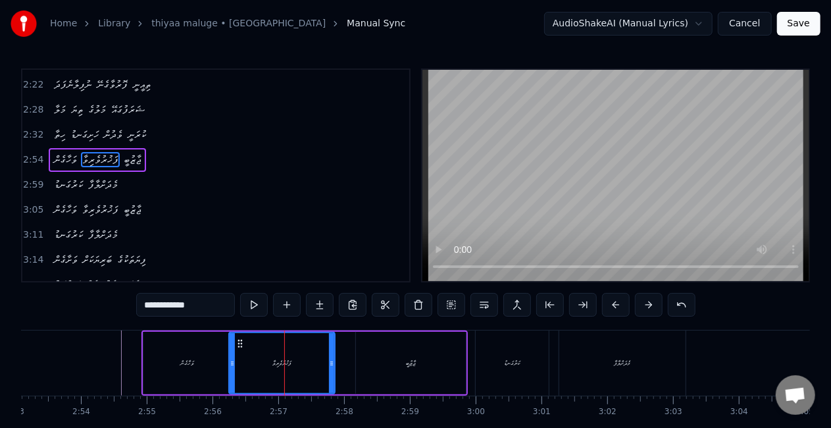
scroll to position [398, 0]
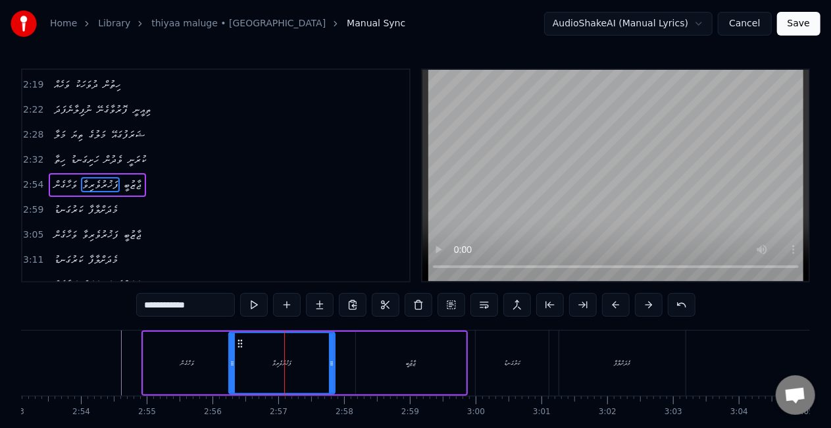
click at [217, 371] on div "ވަހާގެން" at bounding box center [187, 363] width 88 height 63
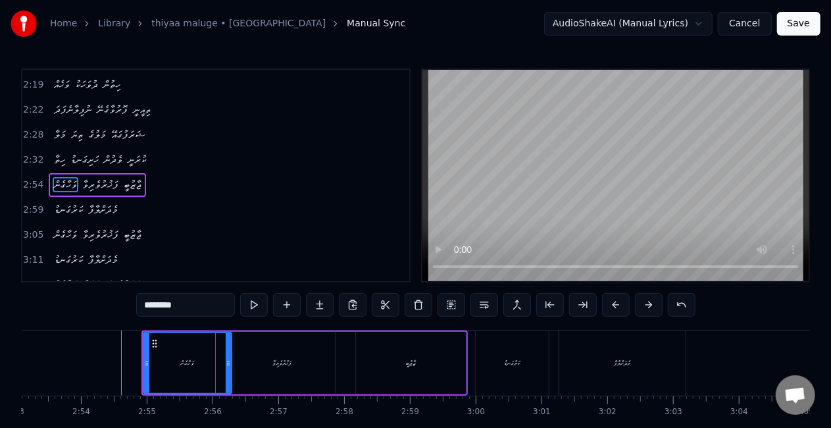
click at [262, 365] on div "ފަޚުރުވެރިވާ" at bounding box center [282, 363] width 106 height 63
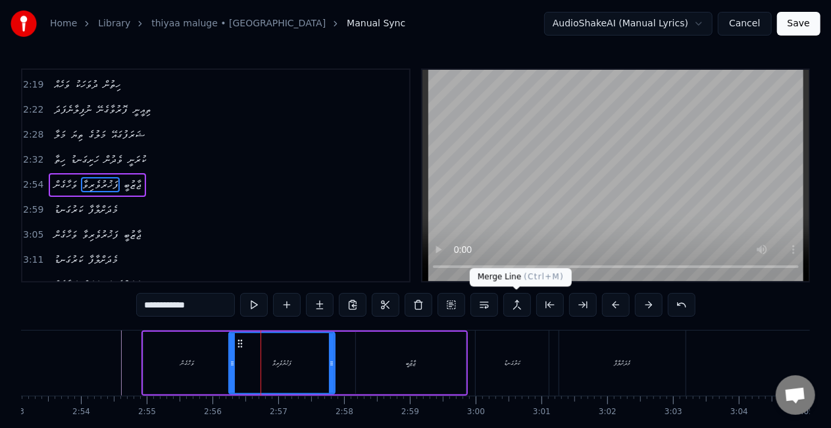
click at [512, 301] on button at bounding box center [518, 305] width 28 height 24
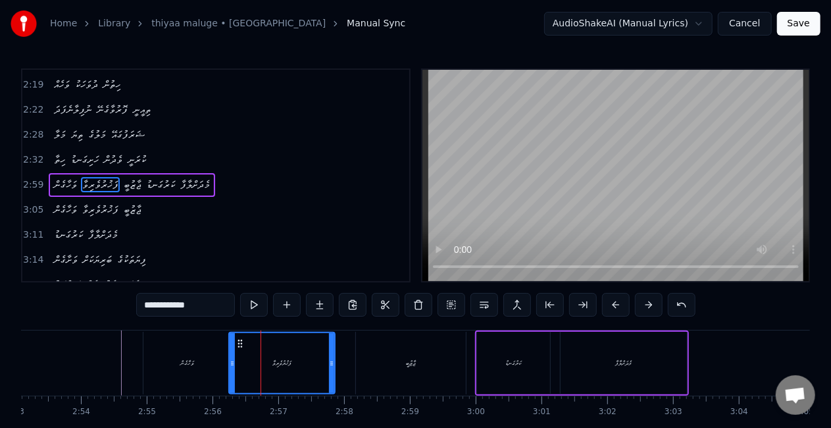
click at [226, 367] on div "ވަހާގެން" at bounding box center [187, 363] width 88 height 63
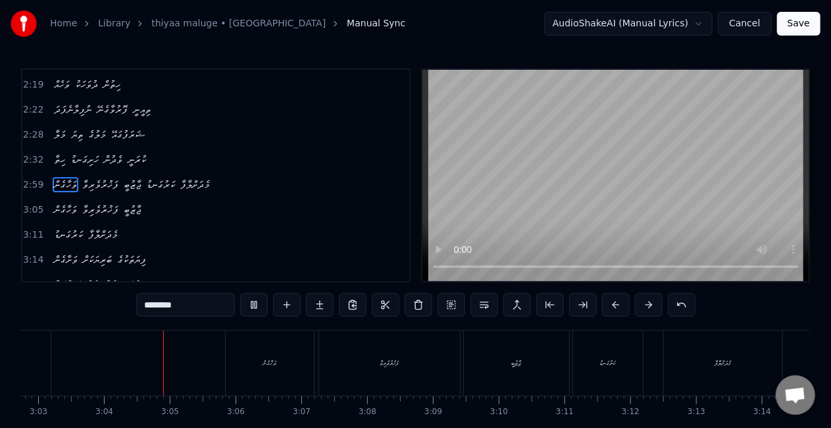
scroll to position [0, 12060]
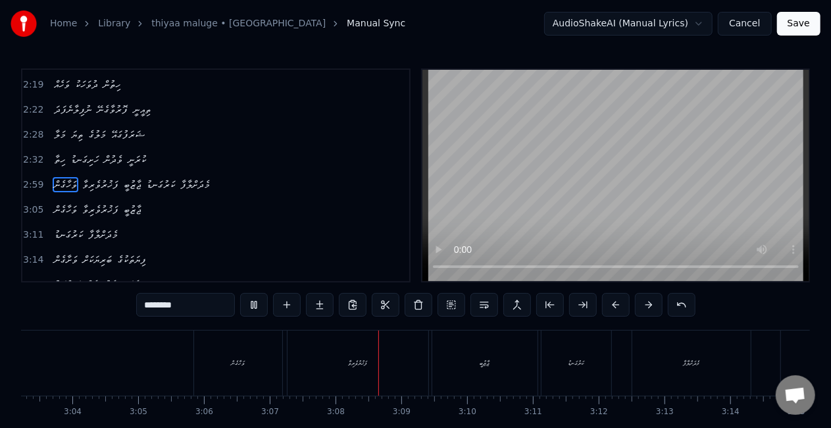
click at [240, 353] on div "ވަހާގެން" at bounding box center [238, 362] width 88 height 65
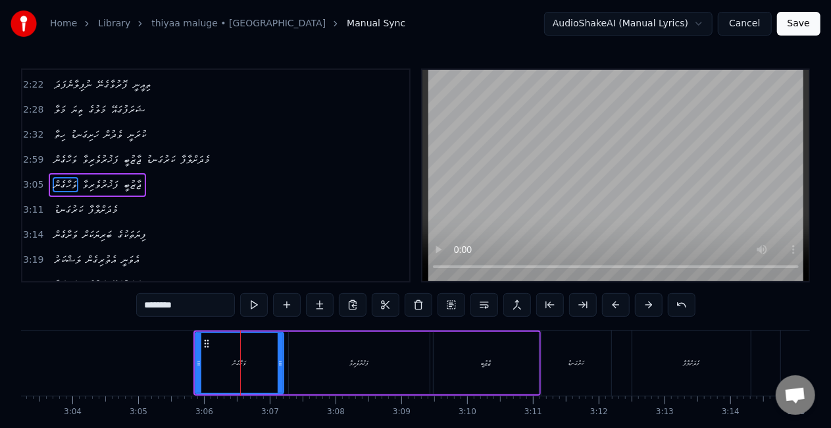
click at [295, 358] on div "ފަޚުރުވެރިވާ" at bounding box center [359, 363] width 141 height 63
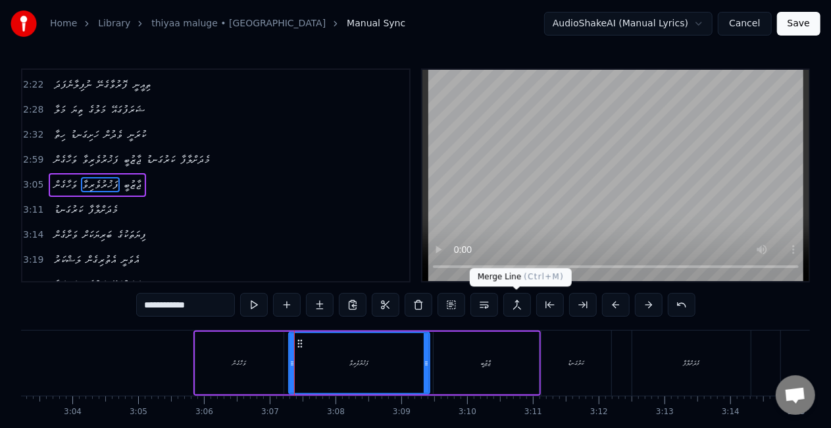
click at [511, 303] on button at bounding box center [518, 305] width 28 height 24
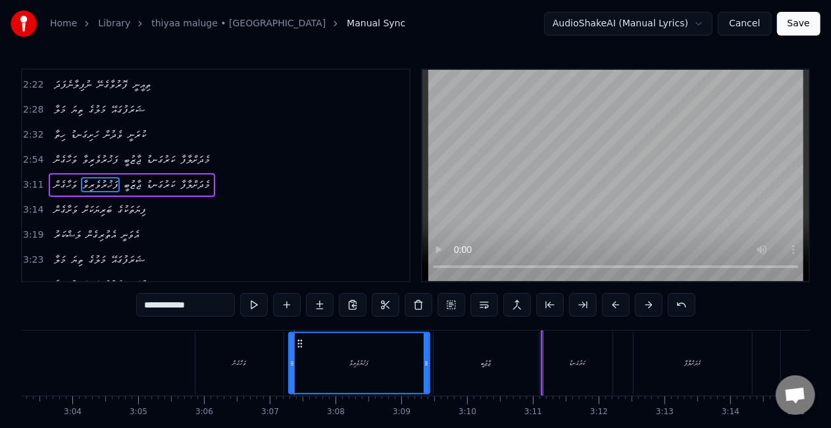
click at [259, 365] on div "ވަހާގެން" at bounding box center [239, 363] width 88 height 63
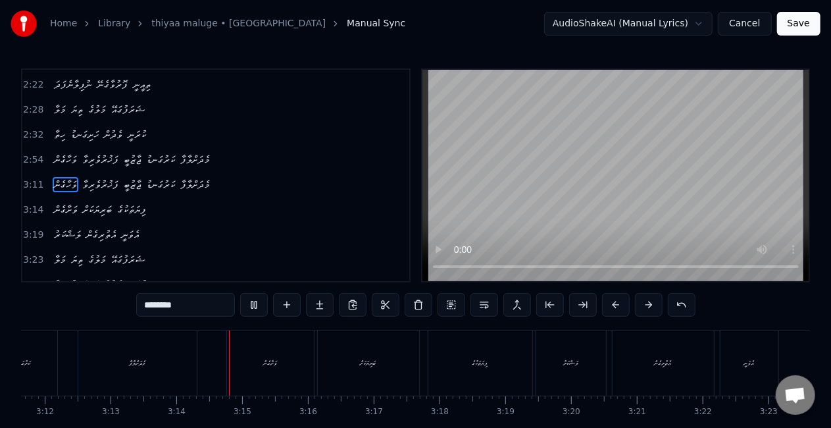
scroll to position [0, 12721]
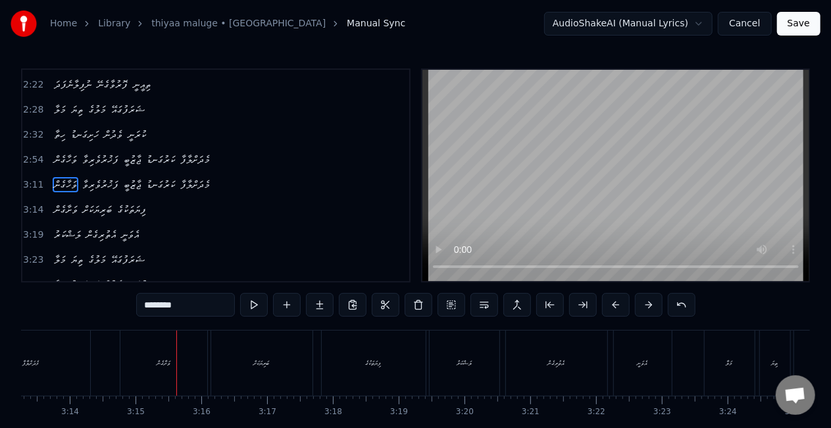
click at [178, 351] on div "ވަށާގެން" at bounding box center [163, 362] width 87 height 65
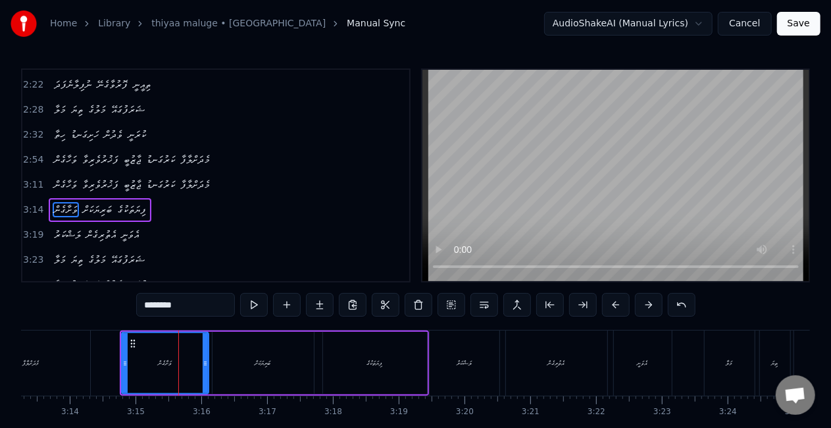
scroll to position [447, 0]
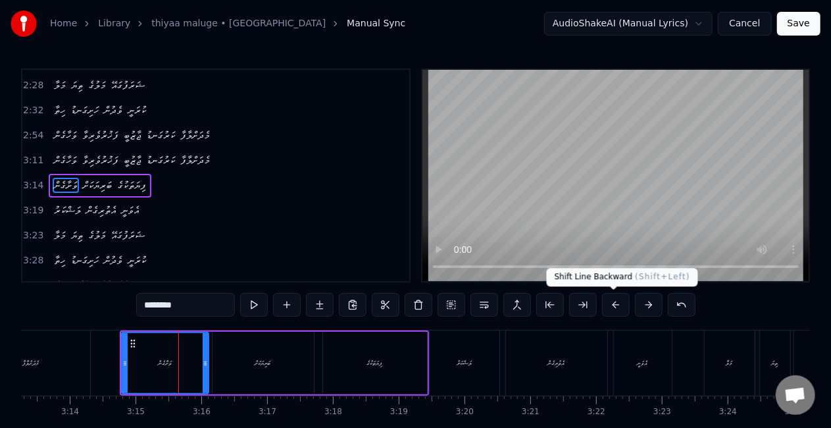
click at [608, 305] on button at bounding box center [616, 305] width 28 height 24
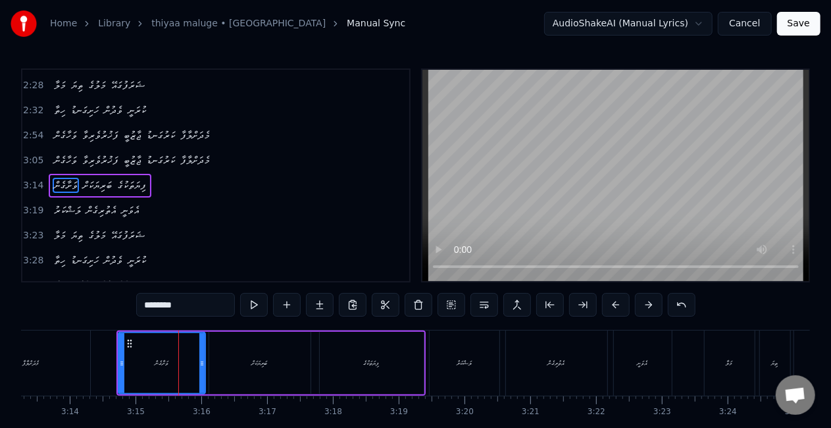
click at [122, 359] on icon at bounding box center [121, 363] width 5 height 11
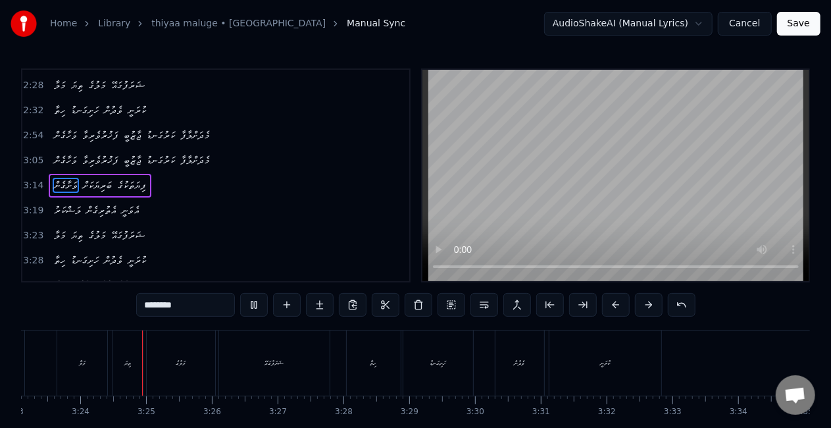
scroll to position [0, 13381]
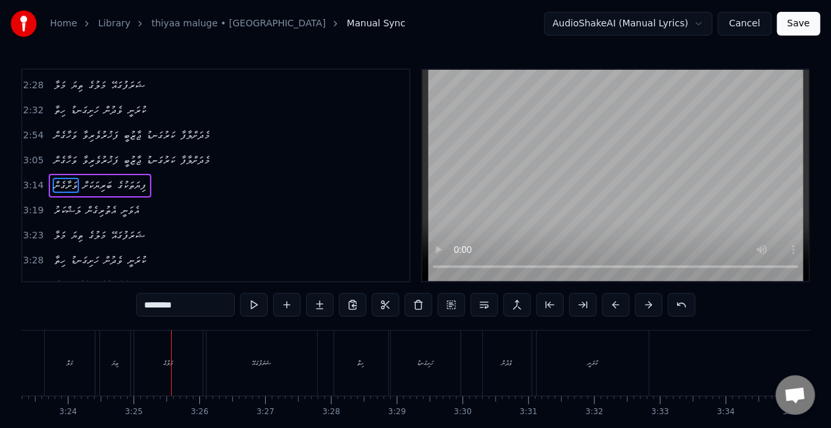
click at [179, 349] on div "މަލުގެ" at bounding box center [168, 362] width 68 height 65
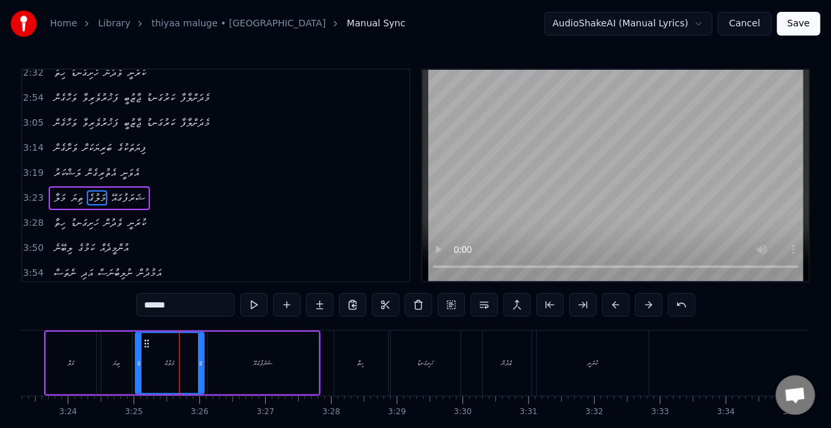
scroll to position [496, 0]
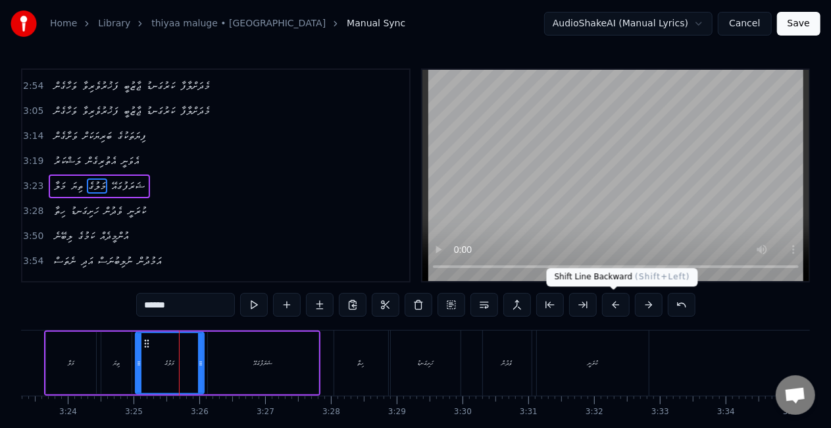
click at [610, 303] on button at bounding box center [616, 305] width 28 height 24
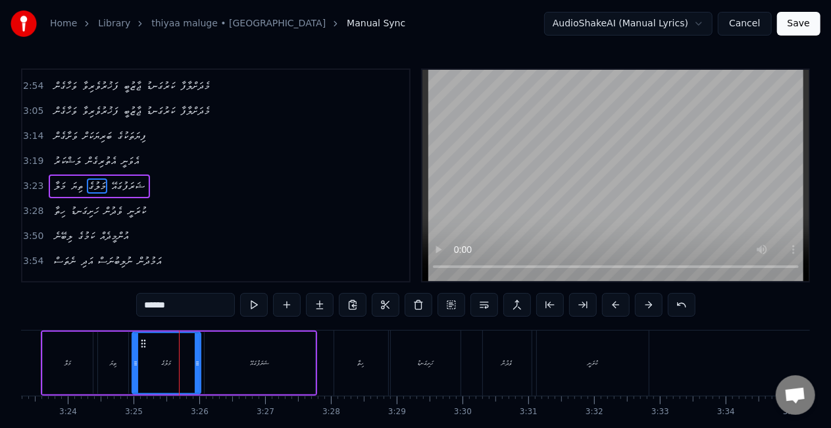
click at [55, 367] on div "މަލާ" at bounding box center [68, 363] width 50 height 63
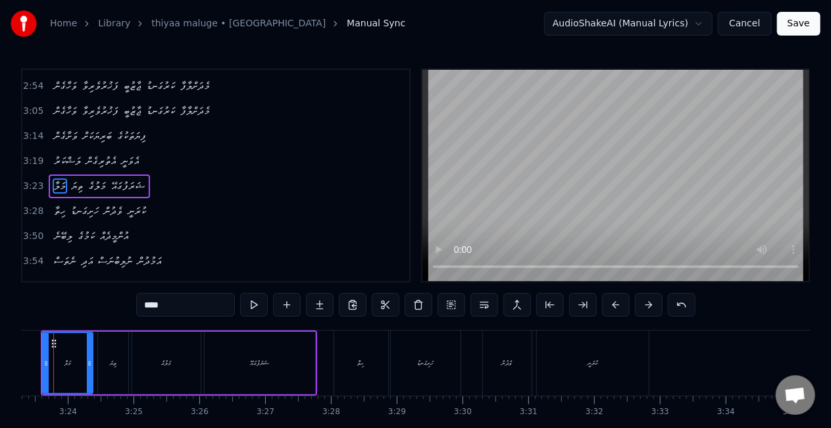
scroll to position [0, 13347]
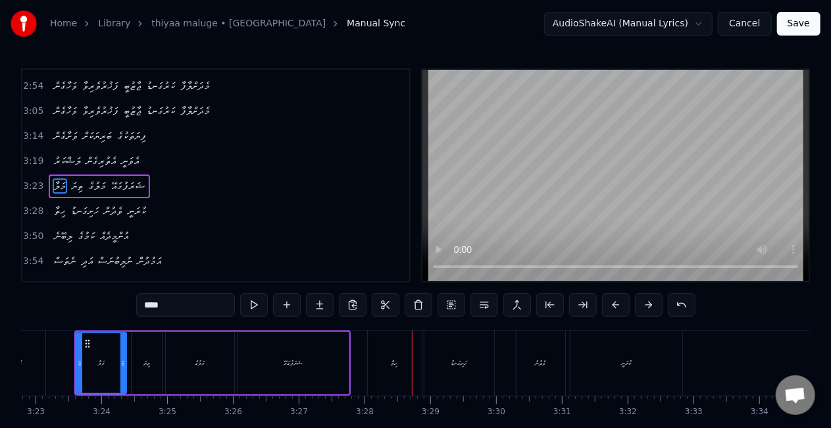
click at [405, 361] on div "ހިތާ" at bounding box center [395, 362] width 54 height 65
type input "****"
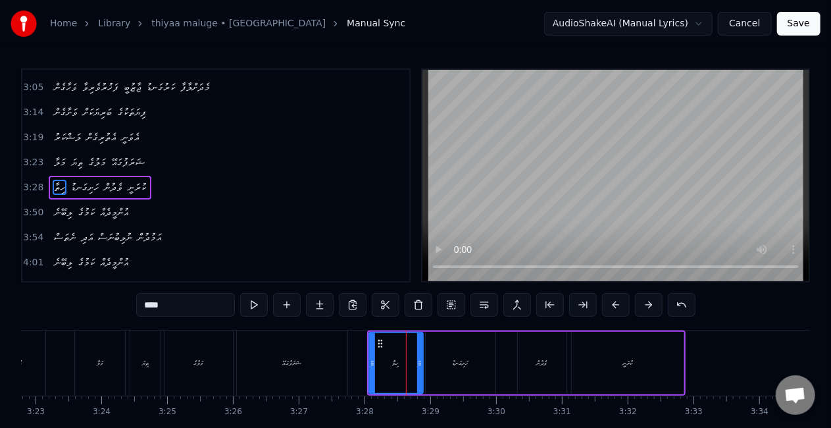
scroll to position [521, 0]
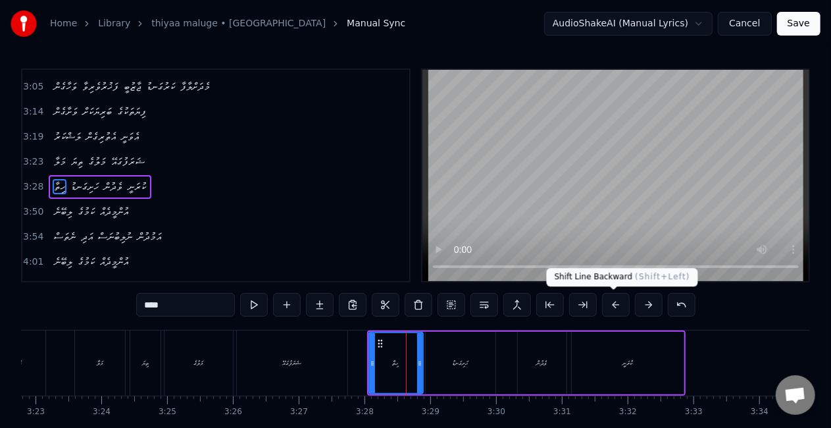
click at [605, 305] on button at bounding box center [616, 305] width 28 height 24
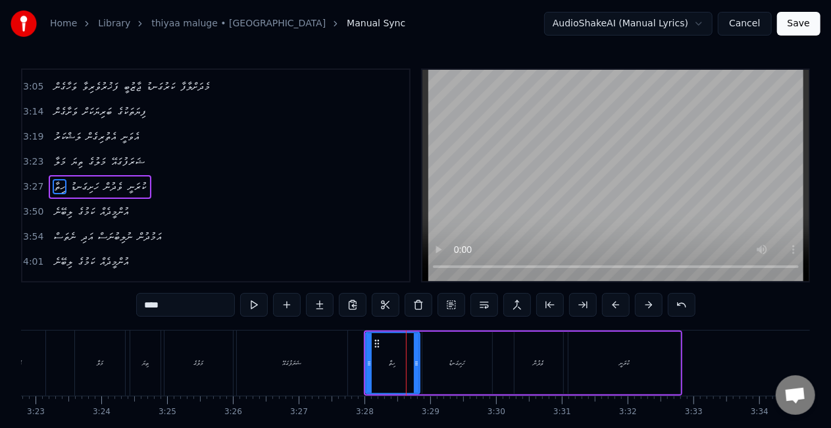
click at [382, 361] on div "ހިތާ" at bounding box center [393, 363] width 53 height 60
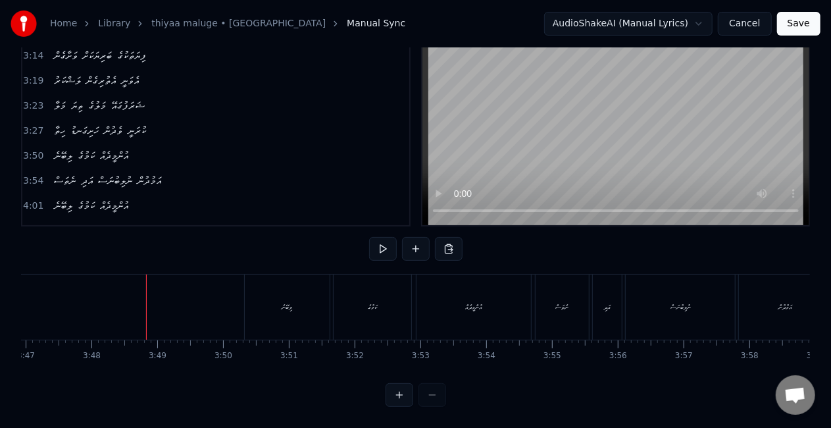
scroll to position [0, 14995]
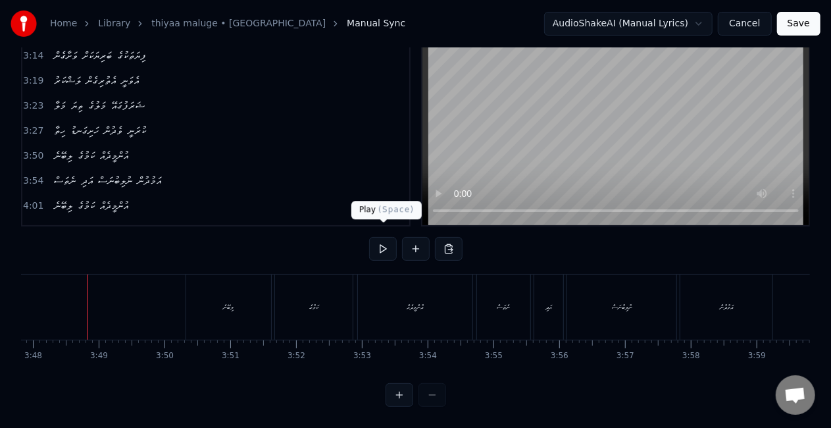
click at [371, 237] on button at bounding box center [383, 249] width 28 height 24
click at [316, 302] on div "ކަމުގެ" at bounding box center [313, 307] width 9 height 10
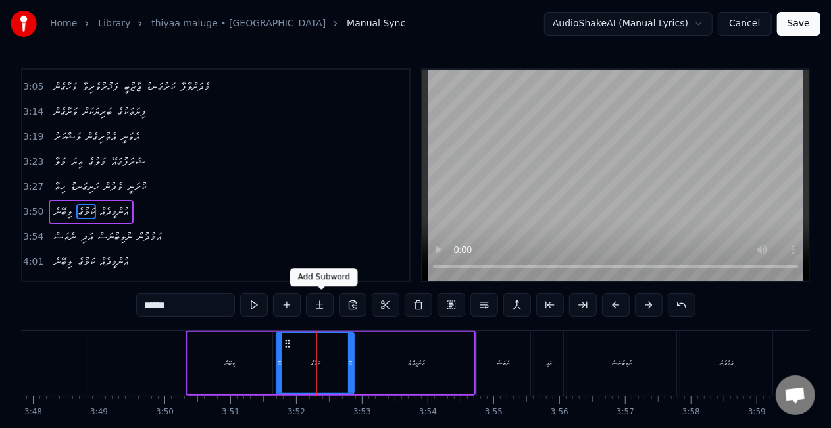
scroll to position [545, 0]
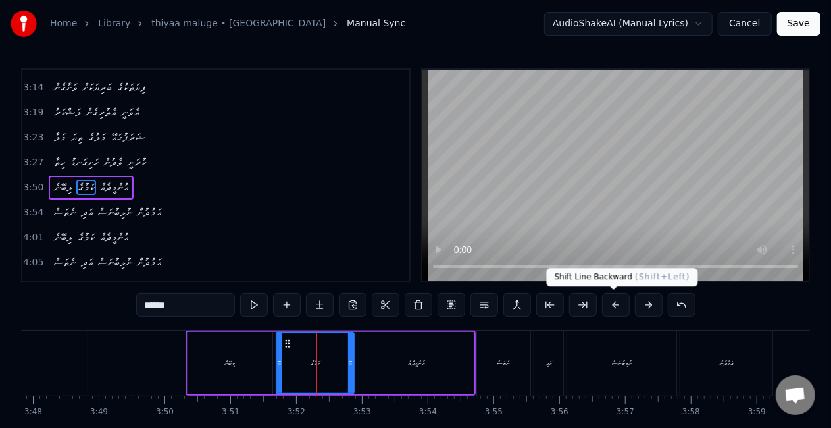
click at [608, 303] on button at bounding box center [616, 305] width 28 height 24
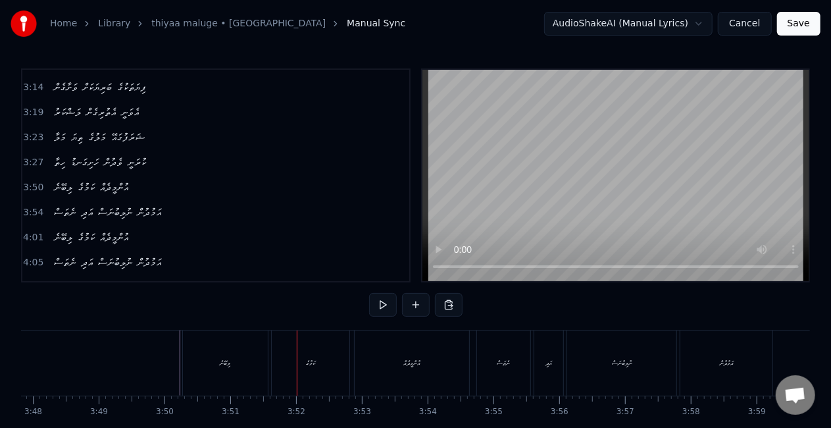
click at [205, 363] on div "ލިބޭނެ" at bounding box center [226, 362] width 86 height 65
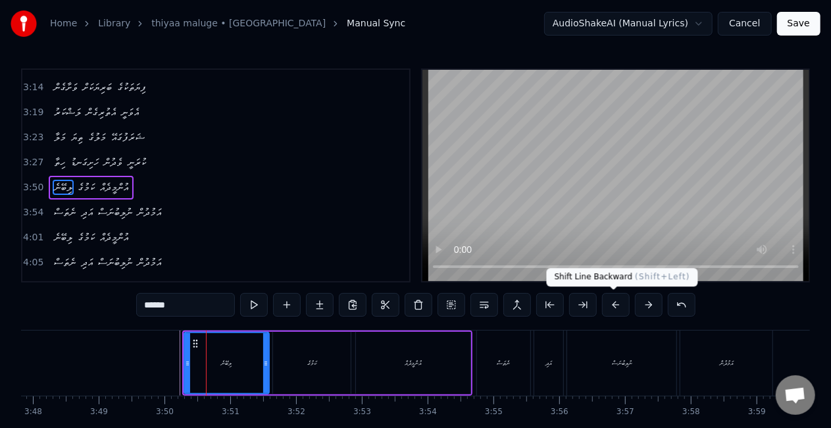
click at [612, 311] on button at bounding box center [616, 305] width 28 height 24
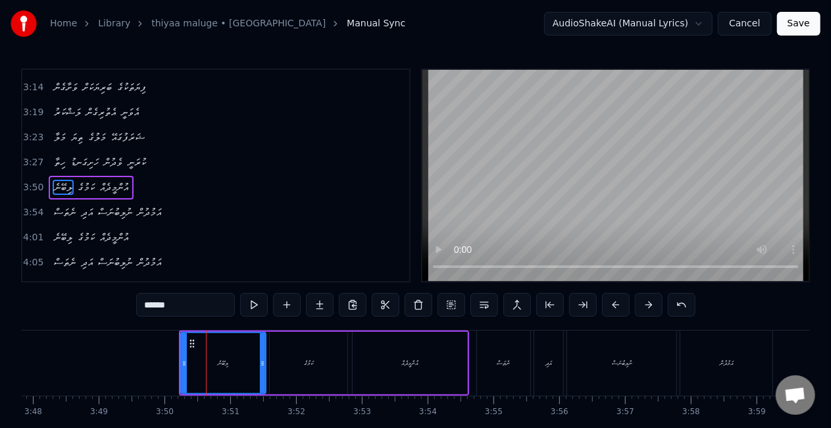
click at [203, 363] on div "ލިބޭނެ" at bounding box center [224, 363] width 84 height 60
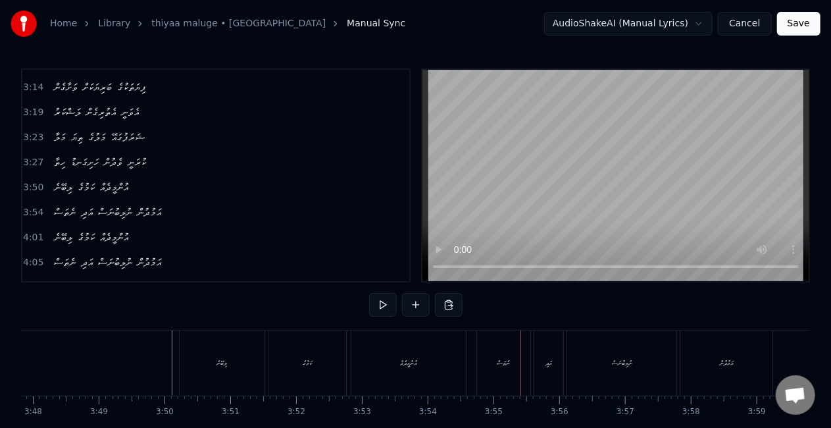
click at [486, 358] on div "ނެތަސް" at bounding box center [504, 362] width 54 height 65
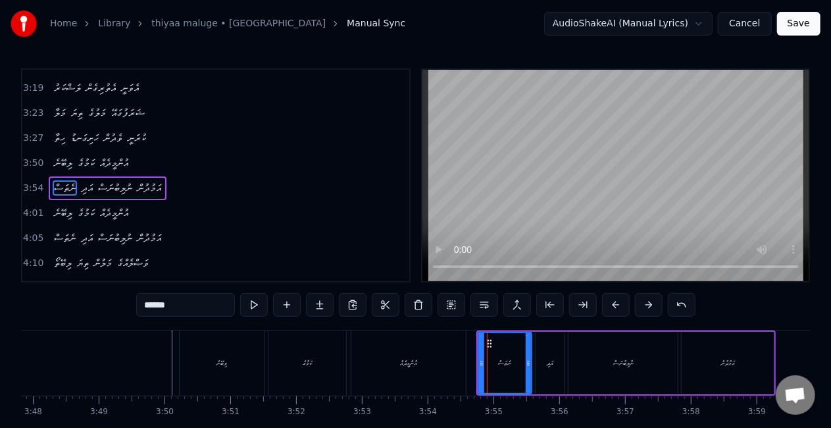
scroll to position [570, 0]
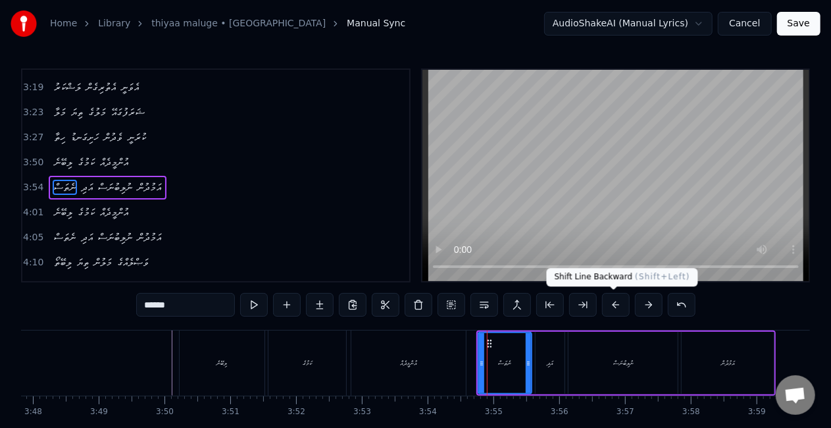
click at [620, 303] on button at bounding box center [616, 305] width 28 height 24
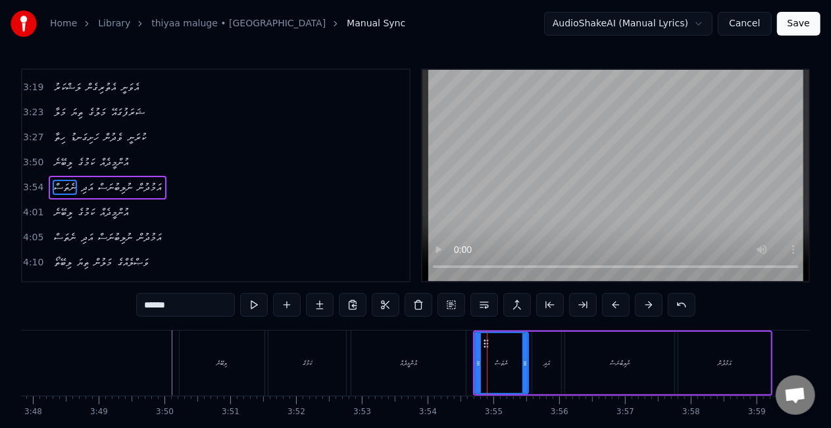
click at [481, 355] on div "ނެތަސް" at bounding box center [502, 363] width 53 height 60
click at [578, 355] on div "ނުލިބުނަސް" at bounding box center [619, 363] width 109 height 63
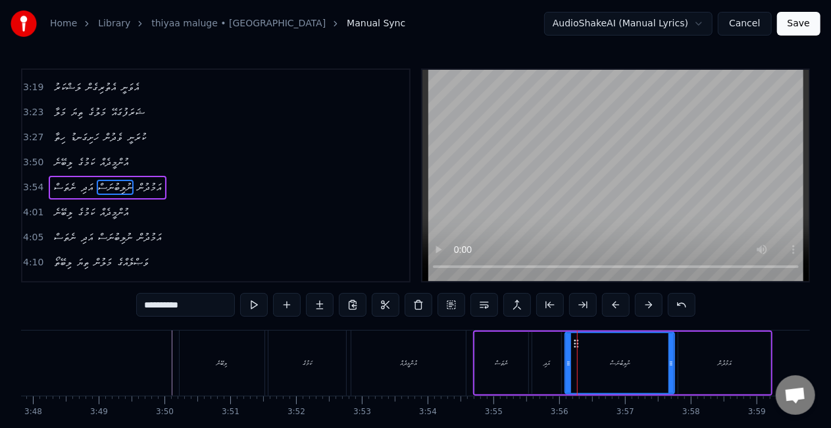
click at [541, 369] on div "އަދި" at bounding box center [546, 363] width 29 height 63
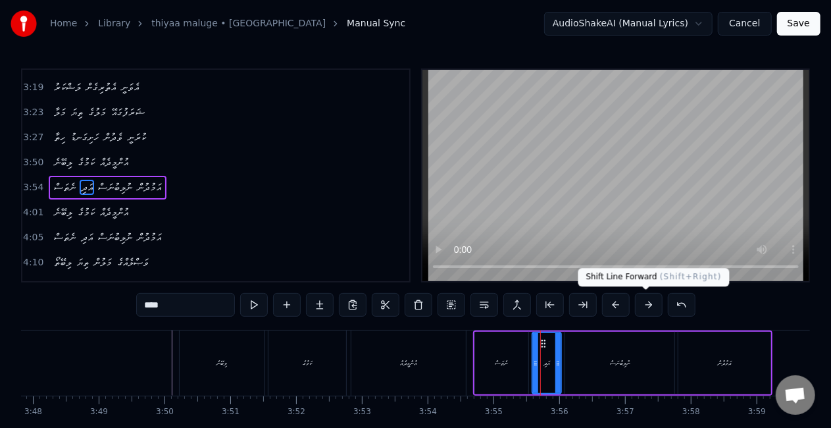
click at [648, 303] on button at bounding box center [649, 305] width 28 height 24
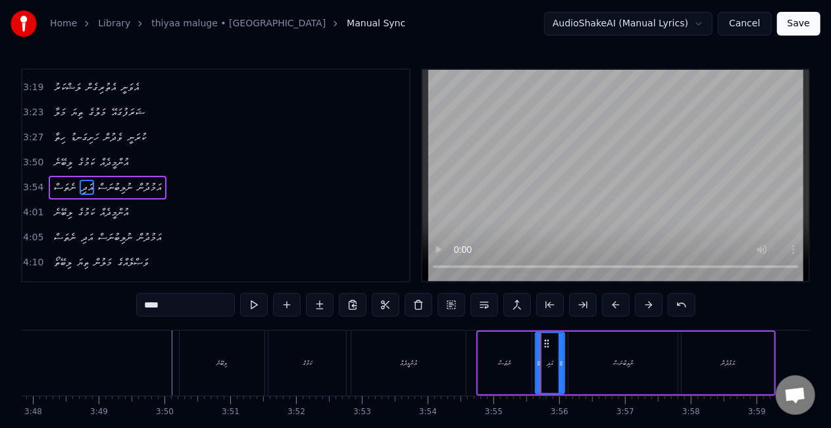
click at [504, 366] on div "ނެތަސް" at bounding box center [504, 363] width 13 height 10
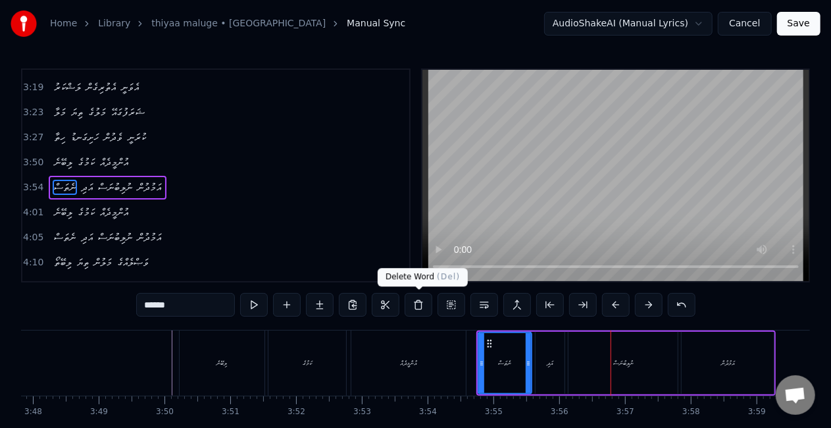
click at [426, 346] on div "އުންމީދެއް" at bounding box center [408, 362] width 115 height 65
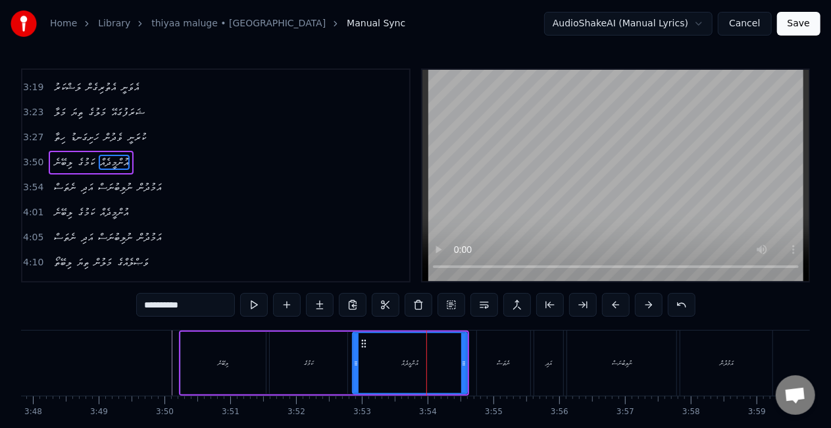
scroll to position [545, 0]
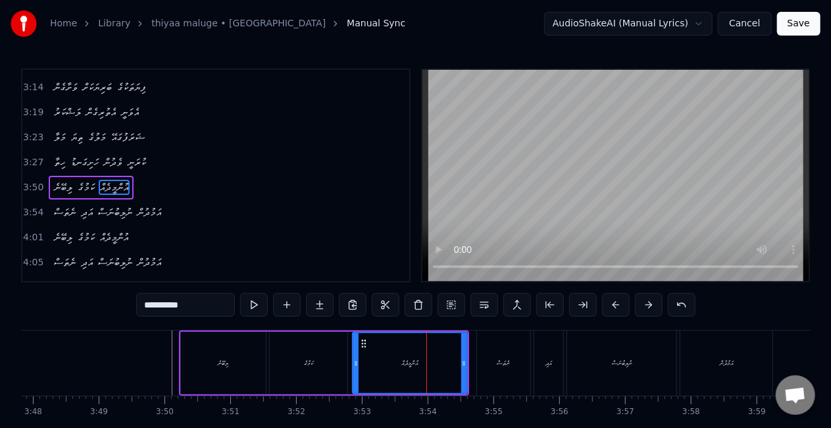
click at [488, 357] on div "ނެތަސް" at bounding box center [504, 362] width 54 height 65
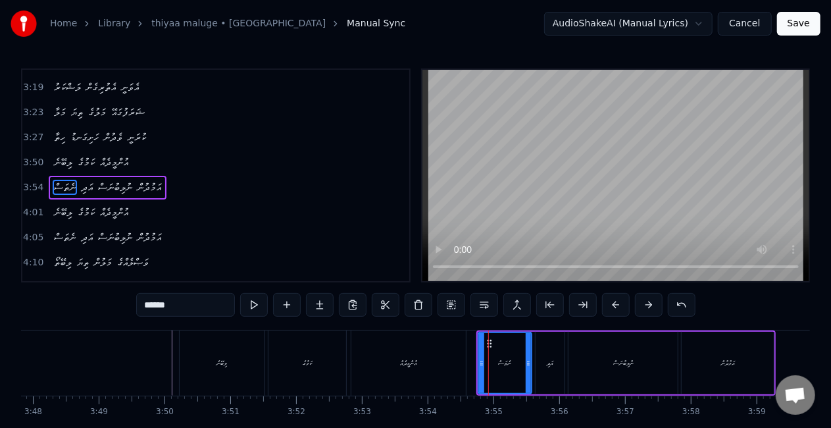
click at [430, 373] on div "އުންމީދެއް" at bounding box center [408, 362] width 115 height 65
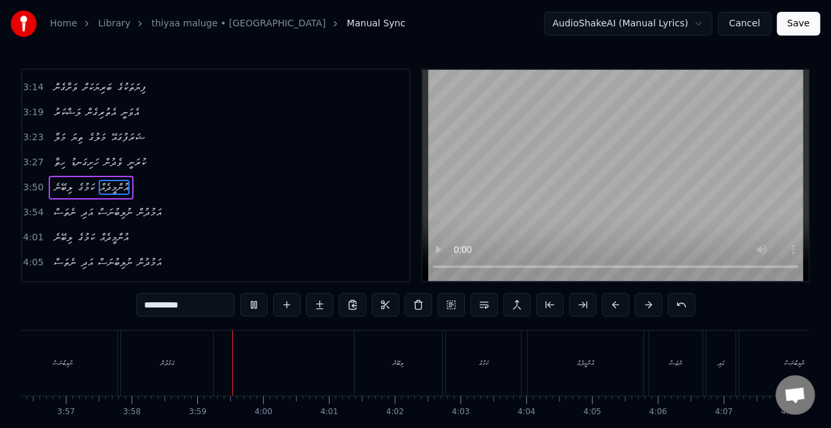
scroll to position [0, 15668]
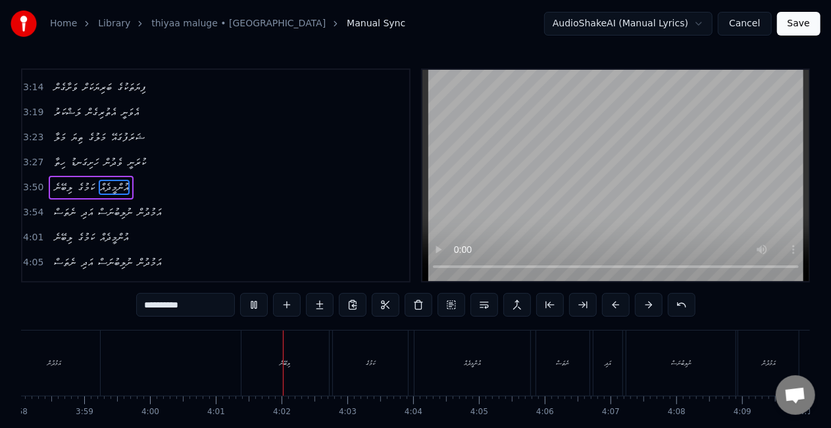
click at [303, 363] on div "ލިބޭނެ" at bounding box center [286, 362] width 88 height 65
type input "******"
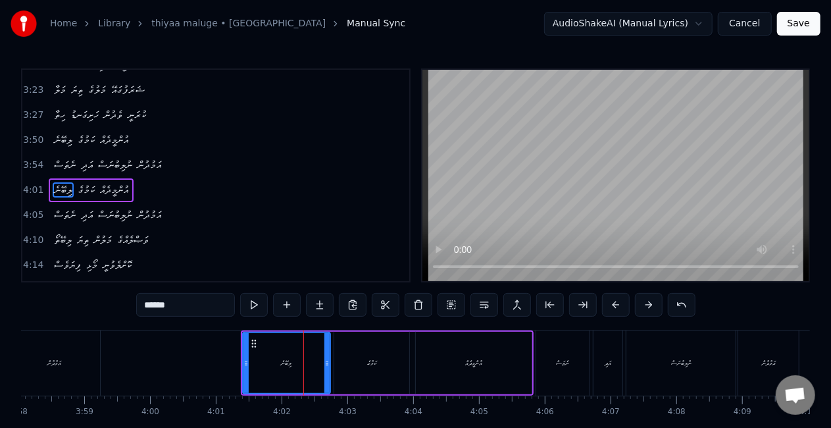
scroll to position [594, 0]
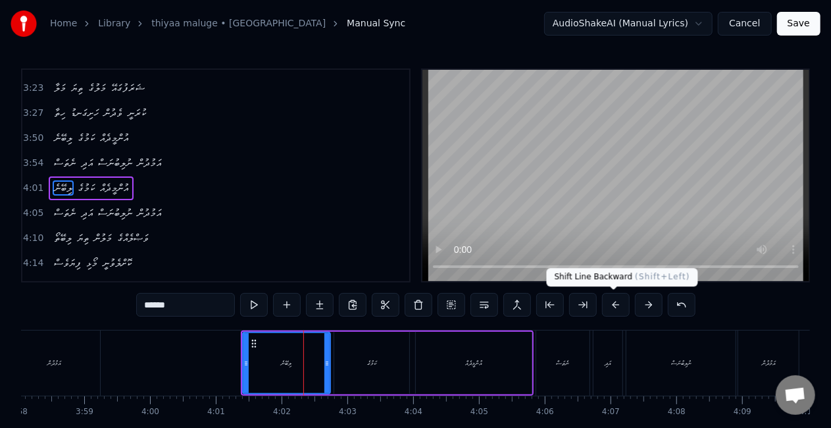
click at [609, 307] on button at bounding box center [616, 305] width 28 height 24
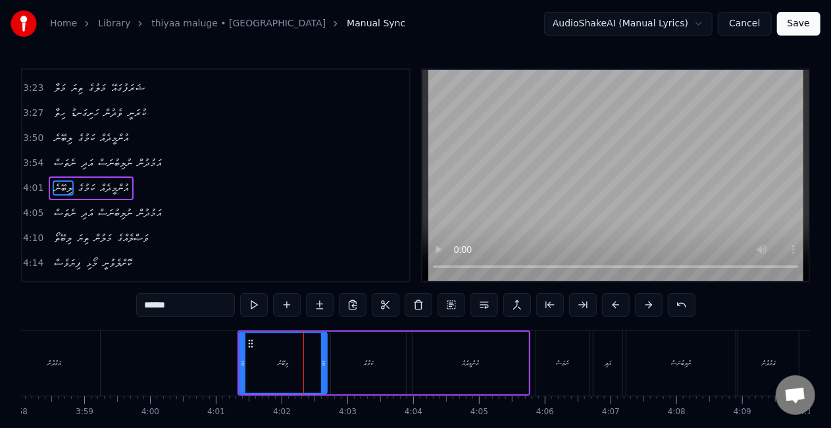
click at [609, 307] on button at bounding box center [616, 305] width 28 height 24
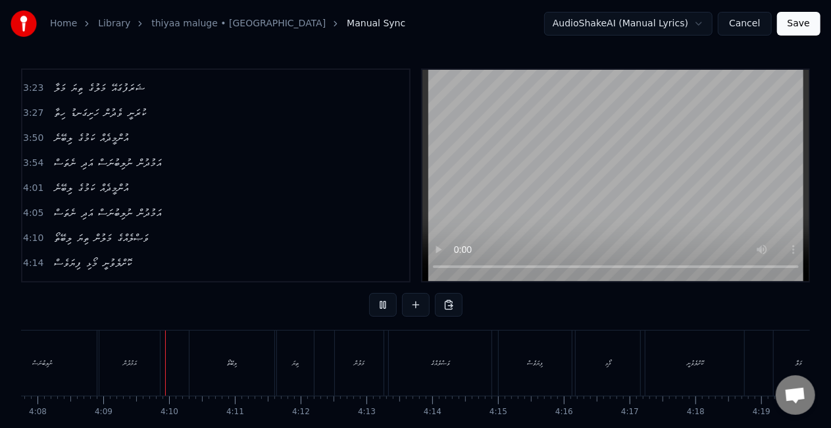
scroll to position [0, 16341]
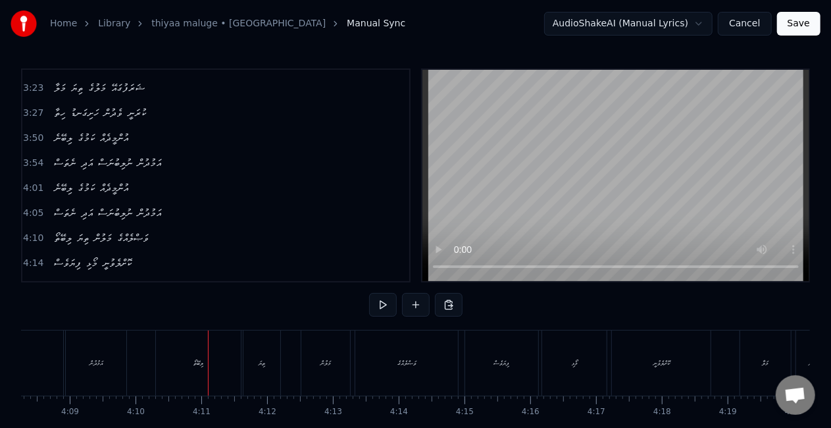
click at [210, 371] on div "ލިބޭތޯ" at bounding box center [199, 362] width 86 height 65
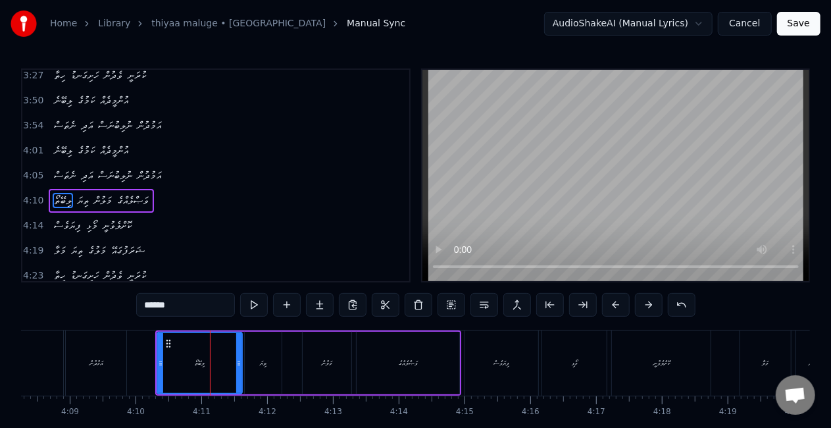
scroll to position [644, 0]
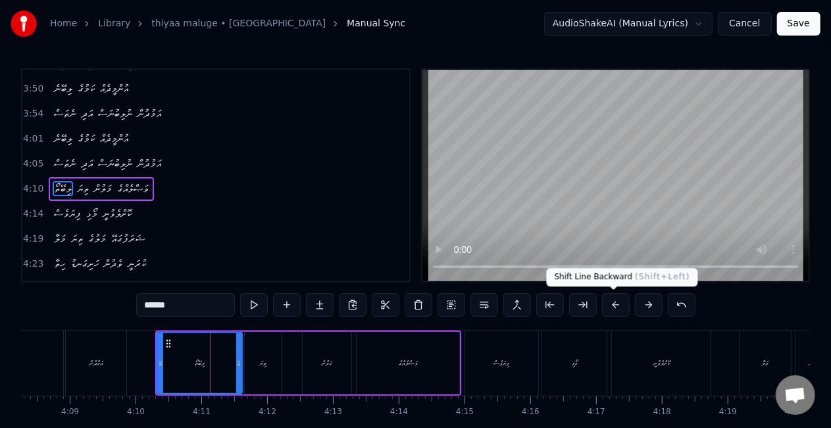
click at [611, 303] on button at bounding box center [616, 305] width 28 height 24
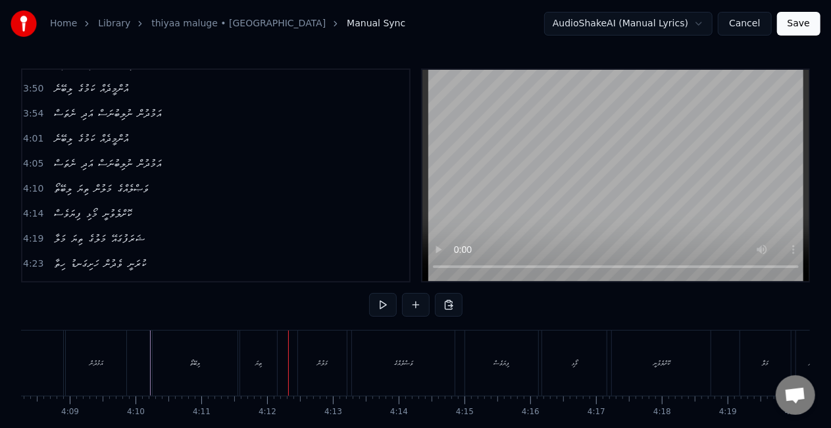
click at [180, 363] on div "ލިބޭތޯ" at bounding box center [196, 362] width 86 height 65
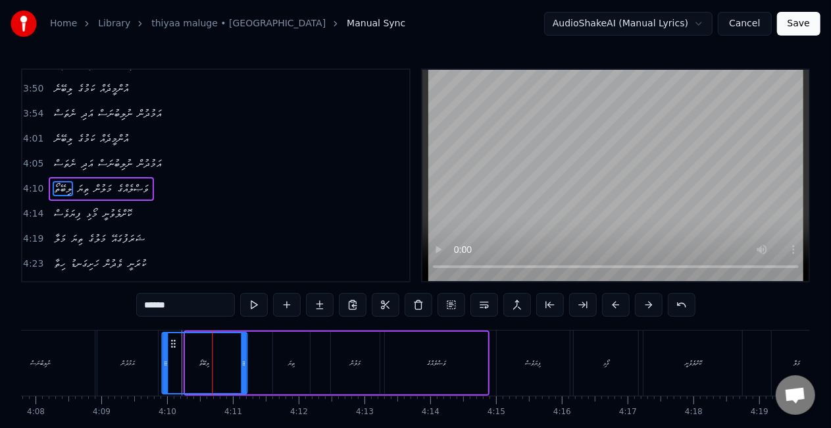
scroll to position [0, 16301]
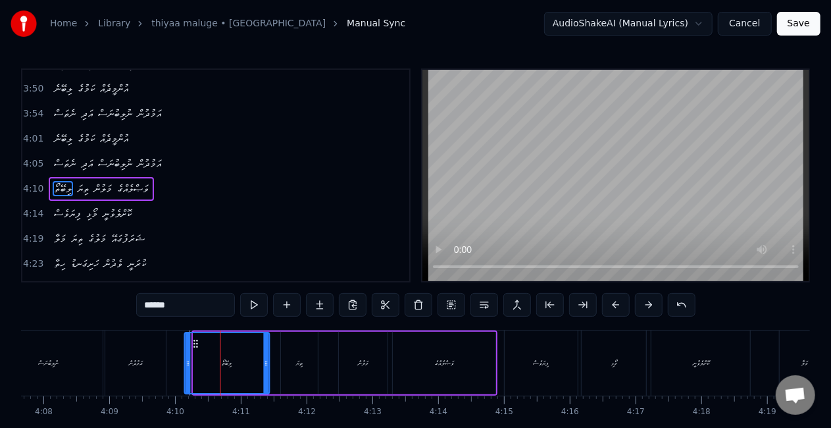
drag, startPoint x: 167, startPoint y: 343, endPoint x: 197, endPoint y: 342, distance: 30.3
click at [197, 342] on icon at bounding box center [195, 343] width 11 height 11
click at [198, 355] on div "ލިބޭތޯ" at bounding box center [227, 363] width 84 height 60
click at [195, 357] on div "ލިބޭތޯ" at bounding box center [227, 363] width 84 height 60
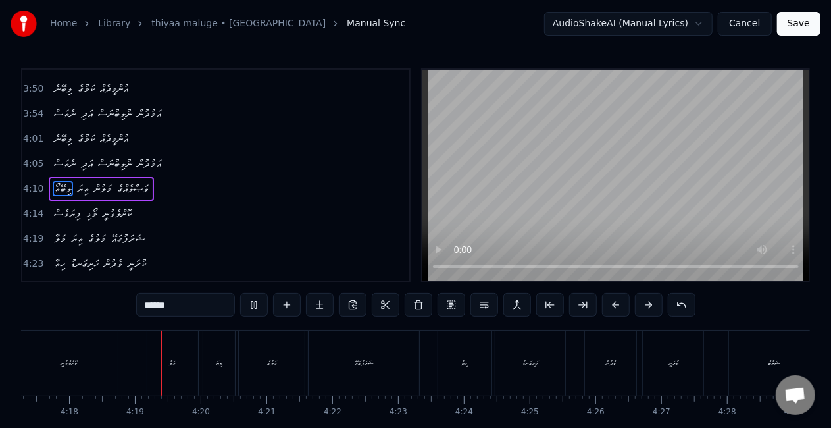
scroll to position [0, 16965]
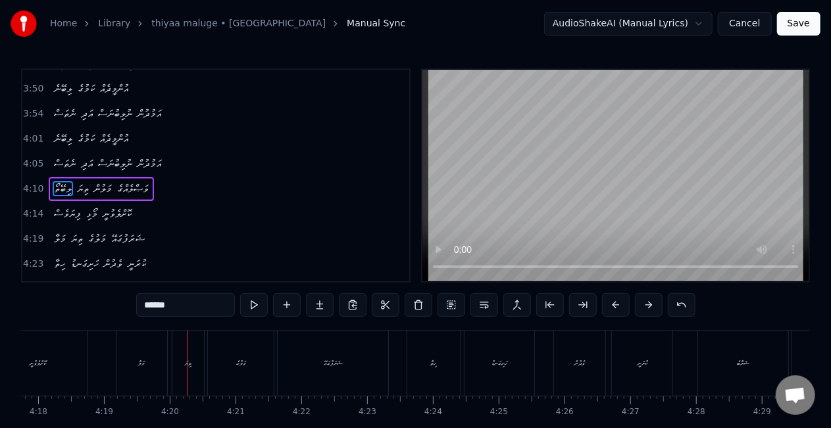
click at [141, 347] on div "މަލާ" at bounding box center [142, 362] width 51 height 65
type input "****"
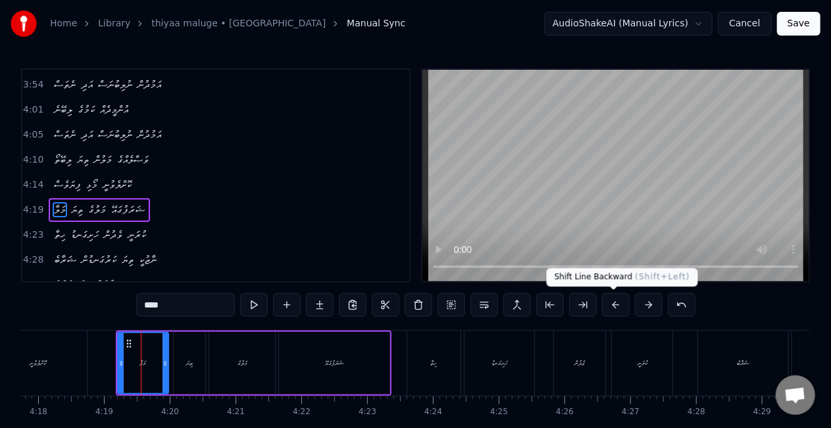
click at [612, 299] on button at bounding box center [616, 305] width 28 height 24
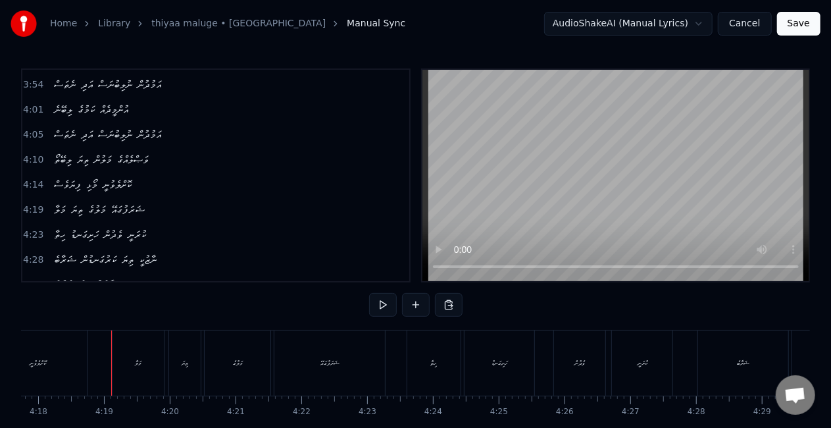
click at [424, 355] on div "ހިތާ" at bounding box center [434, 362] width 54 height 65
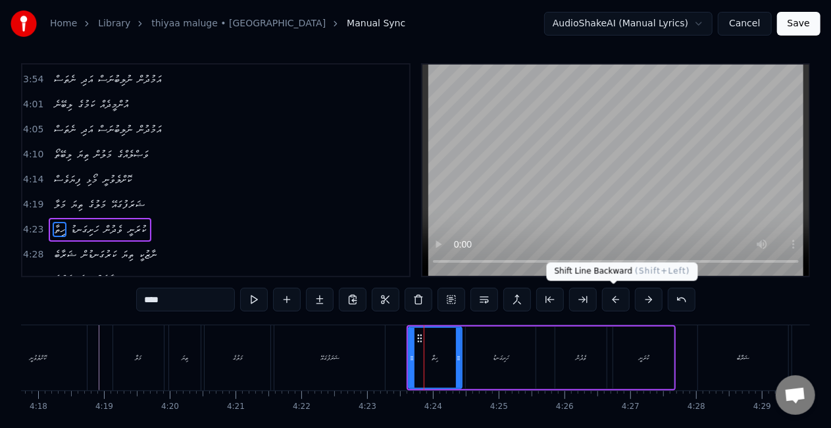
click at [609, 295] on button at bounding box center [616, 300] width 28 height 24
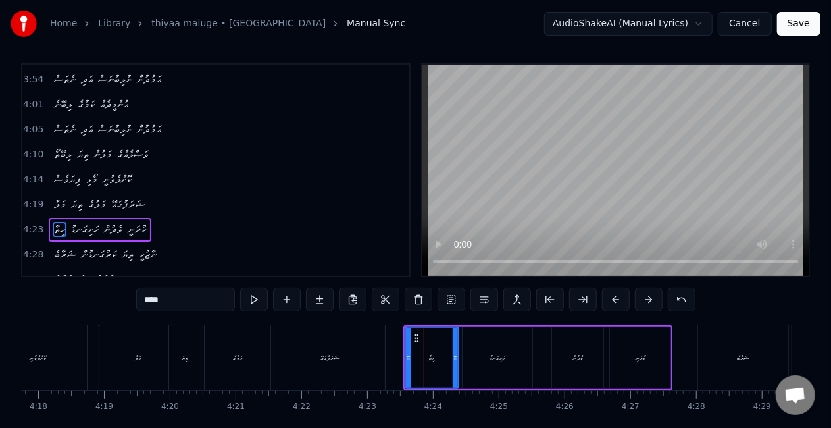
click at [405, 344] on div "ހިތާ" at bounding box center [432, 357] width 55 height 63
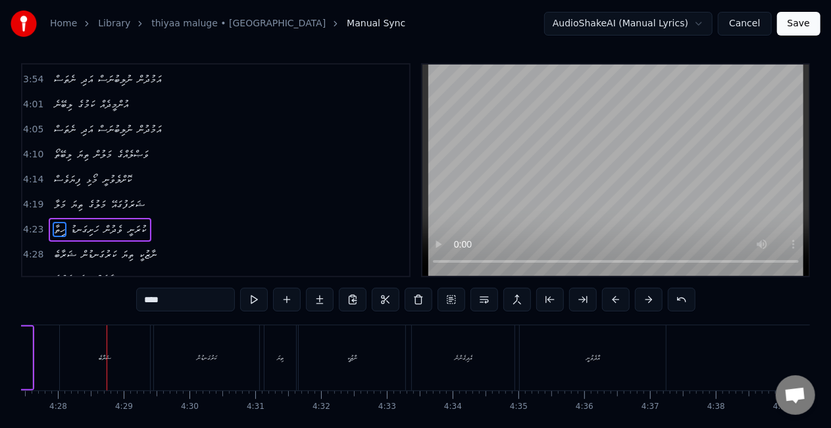
scroll to position [0, 17623]
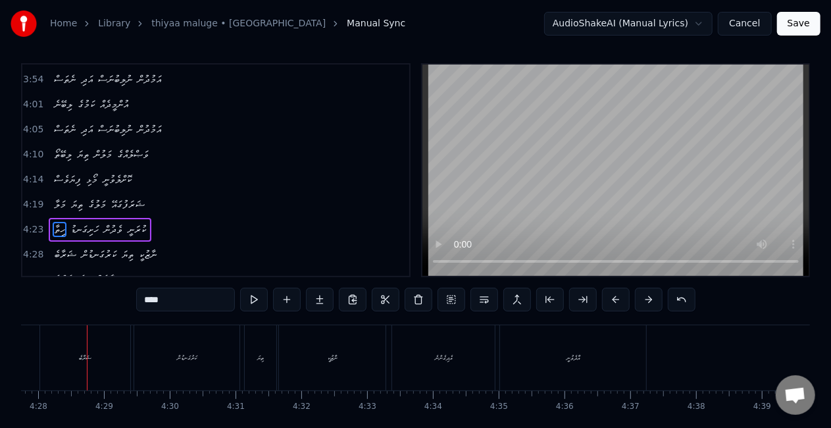
click at [90, 357] on div "ޝަރާބެ" at bounding box center [85, 358] width 13 height 10
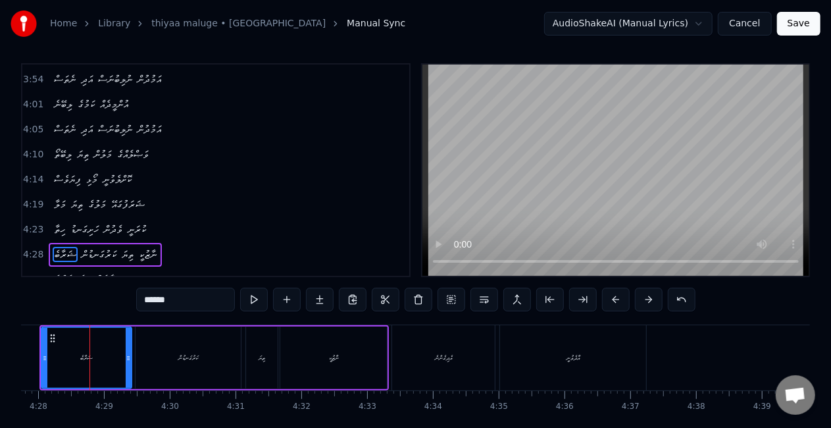
scroll to position [30, 0]
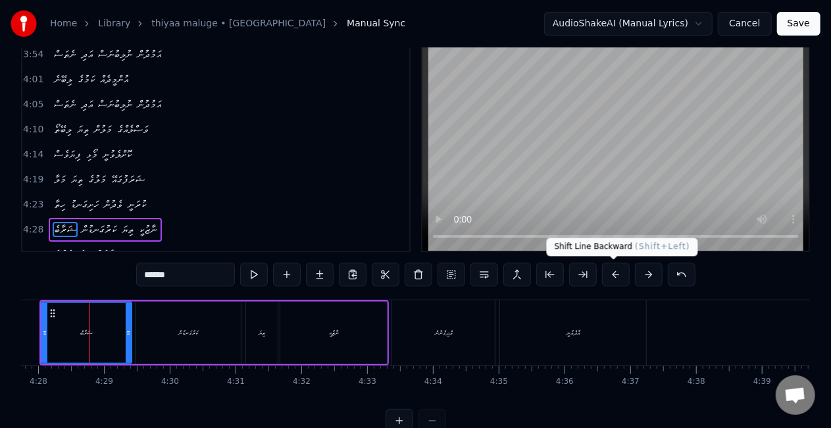
click at [616, 275] on button at bounding box center [616, 275] width 28 height 24
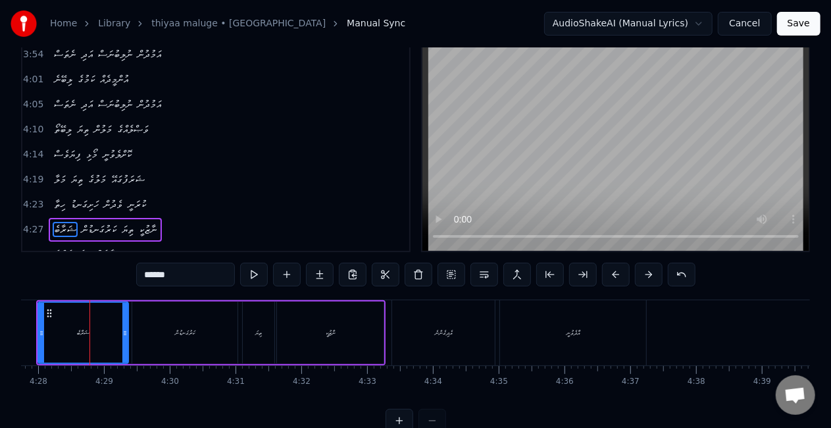
click at [45, 332] on div "ޝަރާބެ" at bounding box center [84, 333] width 90 height 60
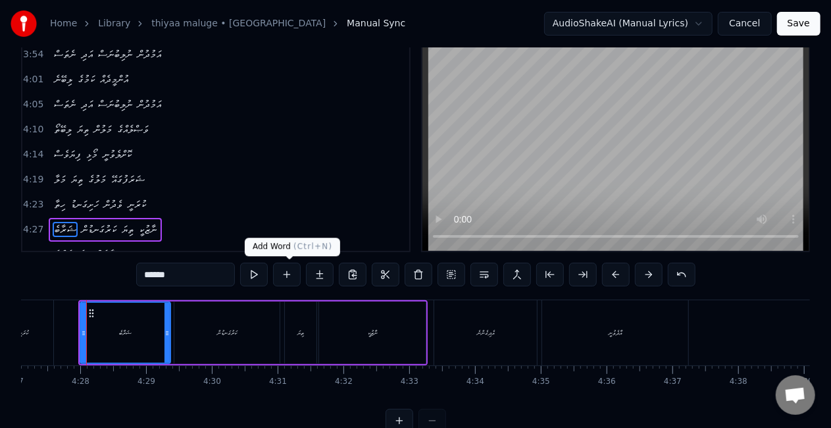
scroll to position [0, 17580]
click at [120, 337] on div "ޝަރާބެ" at bounding box center [126, 333] width 13 height 10
click at [146, 274] on input "******" at bounding box center [185, 275] width 99 height 24
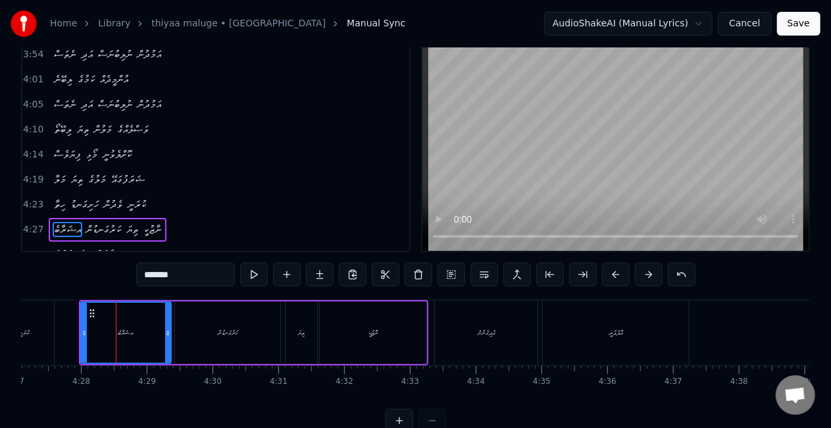
click at [148, 273] on input "*******" at bounding box center [185, 275] width 99 height 24
click at [106, 330] on div "ްއޝަރާބެ" at bounding box center [127, 333] width 90 height 60
click at [95, 338] on div "ްއޝަރާބެ" at bounding box center [127, 333] width 90 height 60
drag, startPoint x: 191, startPoint y: 278, endPoint x: 111, endPoint y: 276, distance: 79.7
click at [111, 276] on div "0:37 މަލާ ތިޔަ މަލުގެ ޝަރަފުގައޭ 0:41 ހިތާ ހަށިގަނޑު ވެދުން ކުރަނީ 0:45 ޝަރާބެއ…" at bounding box center [415, 235] width 789 height 394
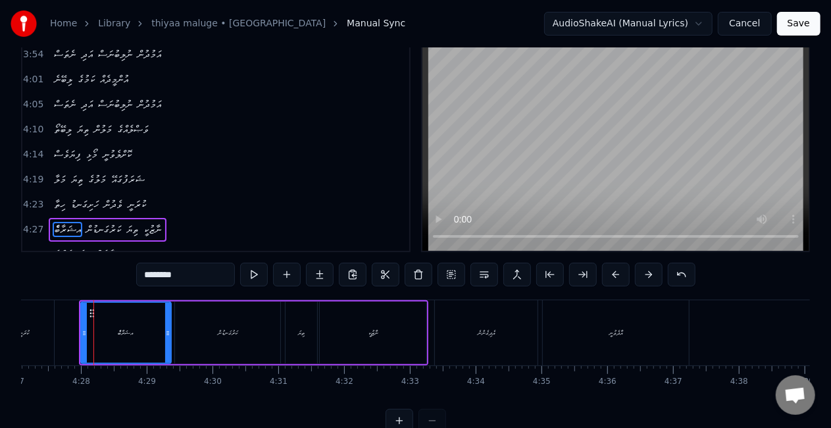
type input "*"
click at [90, 285] on div "0:37 މަލާ ތިޔަ މަލުގެ ޝަރަފުގައޭ 0:41 ހިތާ ހަށިގަނޑު ވެދުން ކުރަނީ 0:45 ޝަރާބެއ…" at bounding box center [415, 235] width 789 height 394
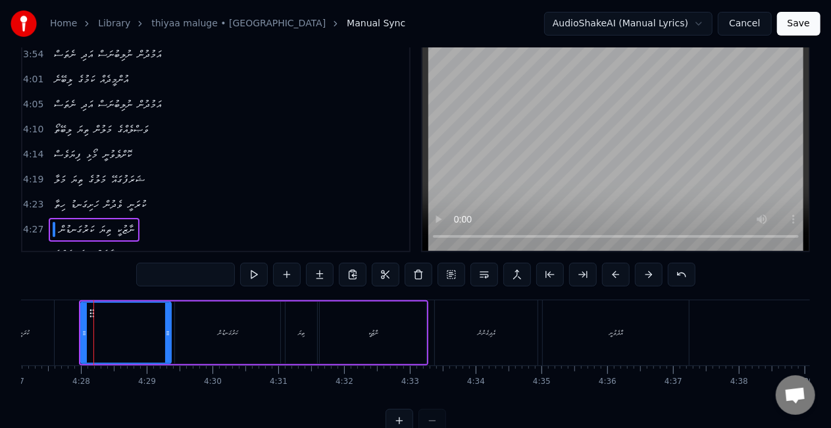
click at [171, 279] on input "text" at bounding box center [185, 275] width 99 height 24
type input "*"
click at [95, 329] on div "ޝަރާބެއް" at bounding box center [127, 333] width 90 height 60
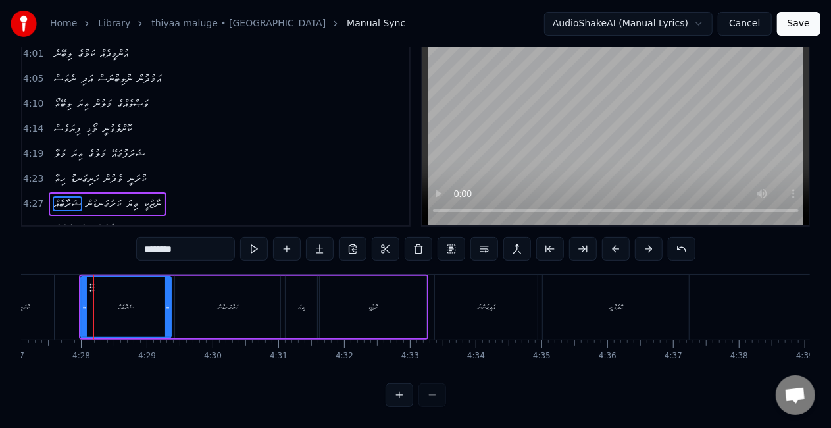
drag, startPoint x: 666, startPoint y: 357, endPoint x: 842, endPoint y: 458, distance: 202.6
click at [831, 427] on html "Home Library thiyaa maluge • malaa Manual Sync AudioShakeAI (Manual Lyrics) Can…" at bounding box center [415, 186] width 831 height 484
click at [478, 274] on div "އެދިގެންނެ" at bounding box center [486, 306] width 103 height 65
type input "**********"
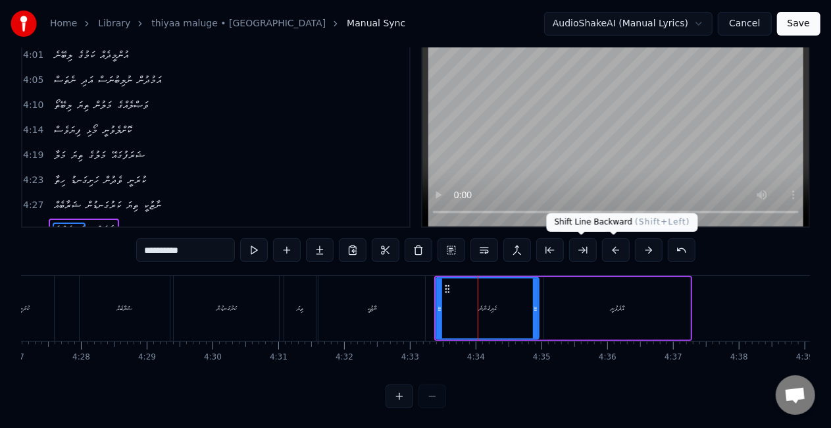
click at [623, 246] on button at bounding box center [616, 250] width 28 height 24
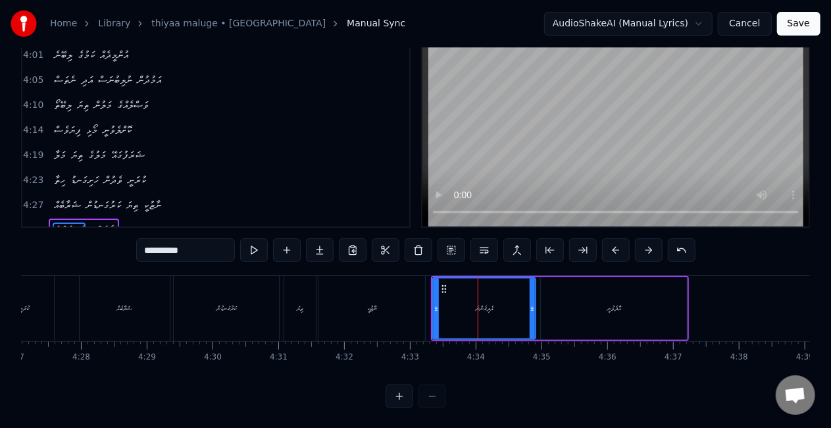
click at [448, 299] on div "އެދިގެންނެ" at bounding box center [484, 308] width 101 height 60
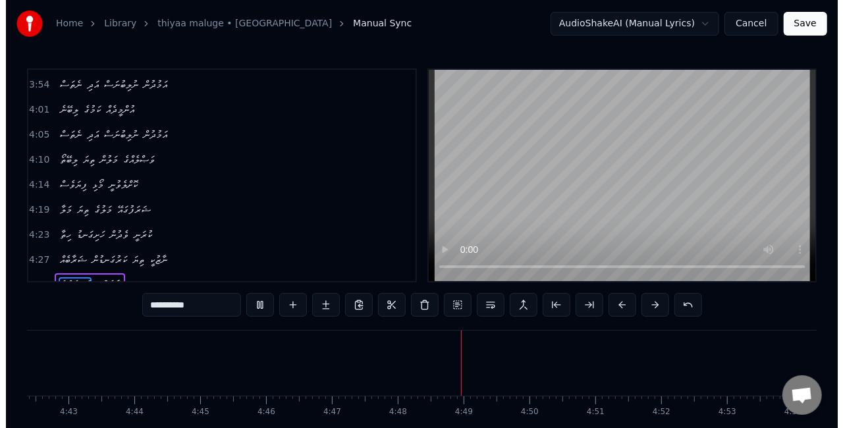
scroll to position [0, 18587]
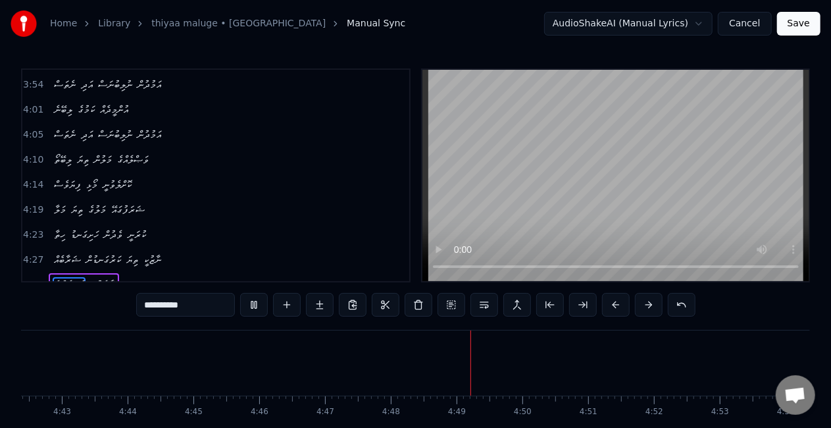
click at [803, 19] on button "Save" at bounding box center [798, 24] width 43 height 24
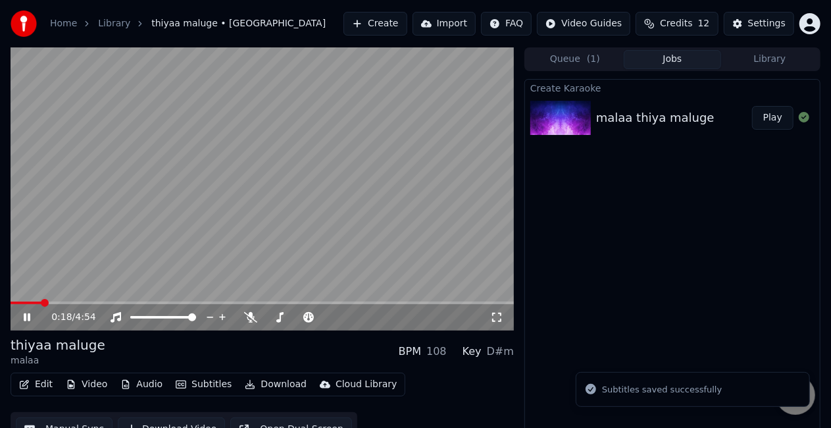
click at [42, 302] on span at bounding box center [263, 302] width 504 height 3
click at [132, 234] on video at bounding box center [263, 188] width 504 height 283
click at [100, 300] on video at bounding box center [263, 188] width 504 height 283
click at [101, 301] on video at bounding box center [263, 188] width 504 height 283
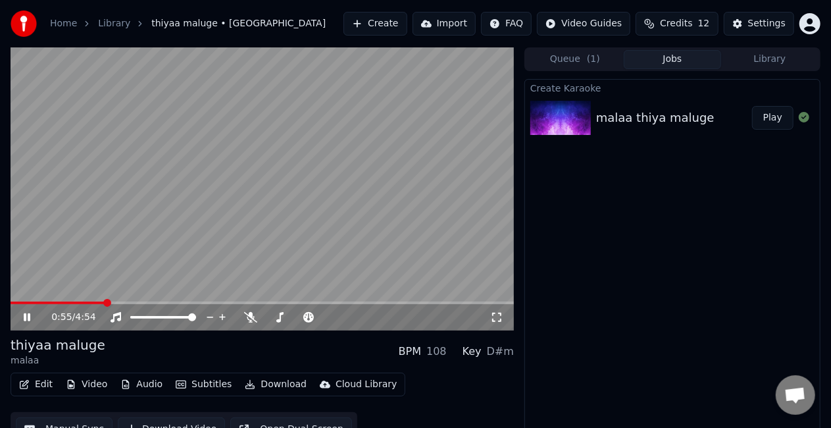
click at [104, 303] on span at bounding box center [263, 302] width 504 height 3
click at [183, 257] on video at bounding box center [263, 188] width 504 height 283
click at [97, 301] on video at bounding box center [263, 188] width 504 height 283
click at [94, 303] on span at bounding box center [70, 302] width 118 height 3
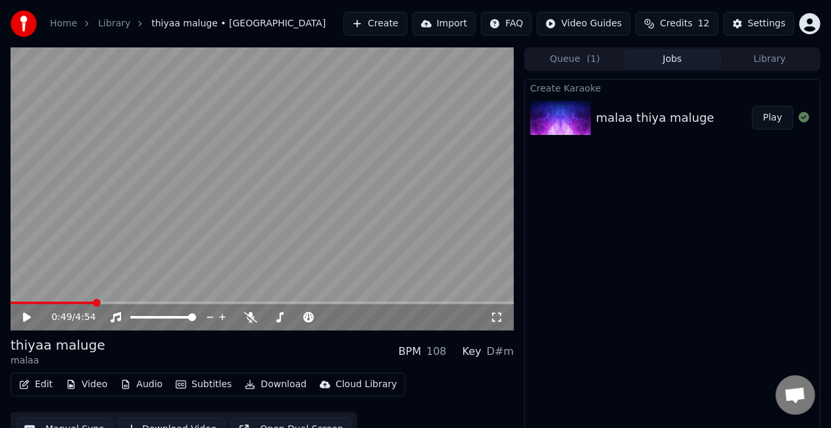
click at [97, 252] on video at bounding box center [263, 188] width 504 height 283
click at [82, 301] on span at bounding box center [47, 302] width 72 height 3
click at [72, 304] on span at bounding box center [42, 302] width 62 height 3
click at [23, 315] on icon at bounding box center [36, 317] width 30 height 11
click at [406, 26] on button "Create" at bounding box center [376, 24] width 64 height 24
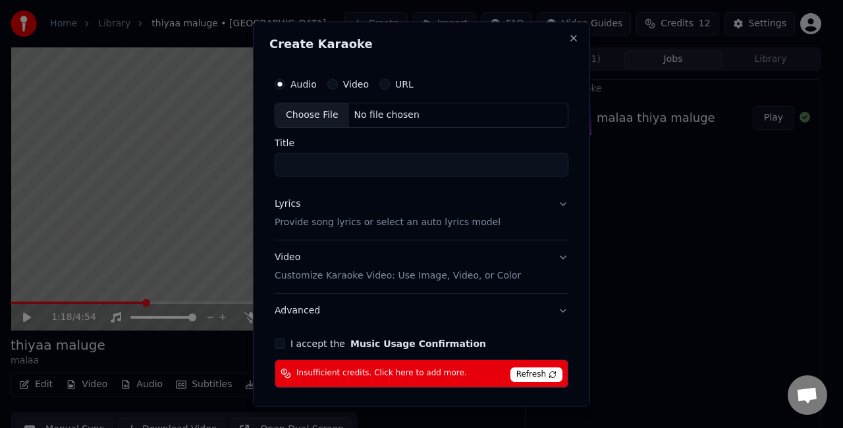
click at [315, 113] on div "Choose File" at bounding box center [312, 115] width 74 height 24
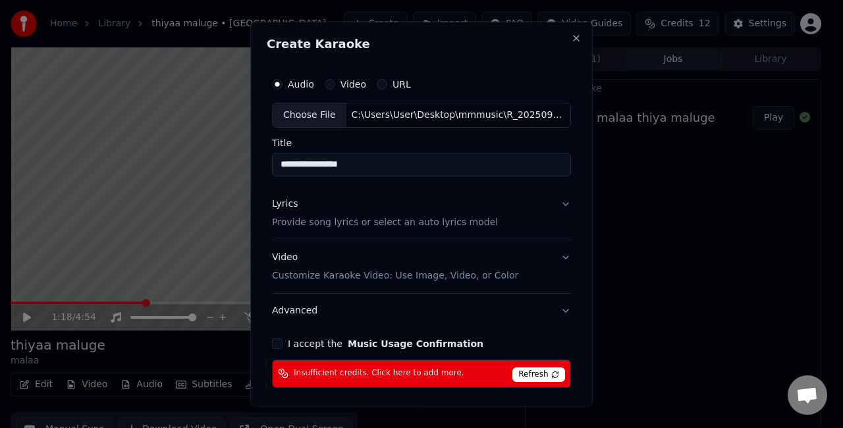
drag, startPoint x: 367, startPoint y: 168, endPoint x: 230, endPoint y: 168, distance: 136.9
click at [230, 168] on body "**********" at bounding box center [415, 214] width 831 height 428
type input "*"
type input "******"
click at [457, 203] on div "Lyrics Provide song lyrics or select an auto lyrics model" at bounding box center [385, 213] width 226 height 32
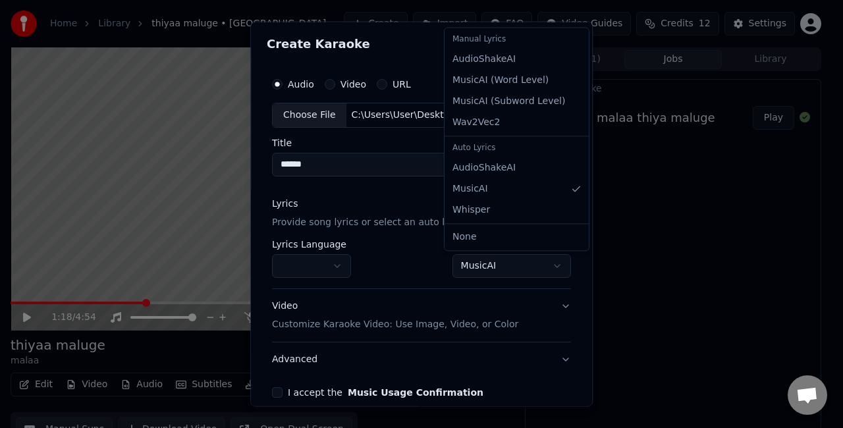
click at [450, 263] on body "**********" at bounding box center [415, 214] width 831 height 428
select select "**********"
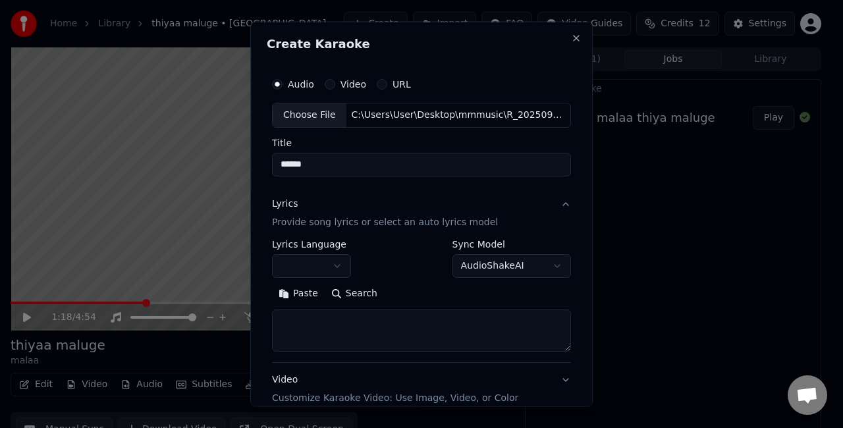
click at [334, 321] on textarea at bounding box center [421, 330] width 299 height 42
click at [303, 303] on button "Paste" at bounding box center [298, 292] width 53 height 21
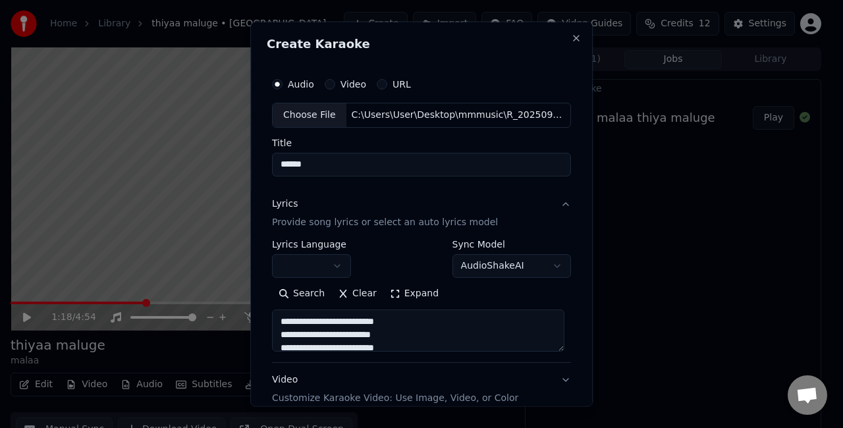
click at [299, 287] on button "Search" at bounding box center [301, 292] width 59 height 21
type textarea "**********"
click at [361, 288] on button "Clear" at bounding box center [377, 292] width 52 height 21
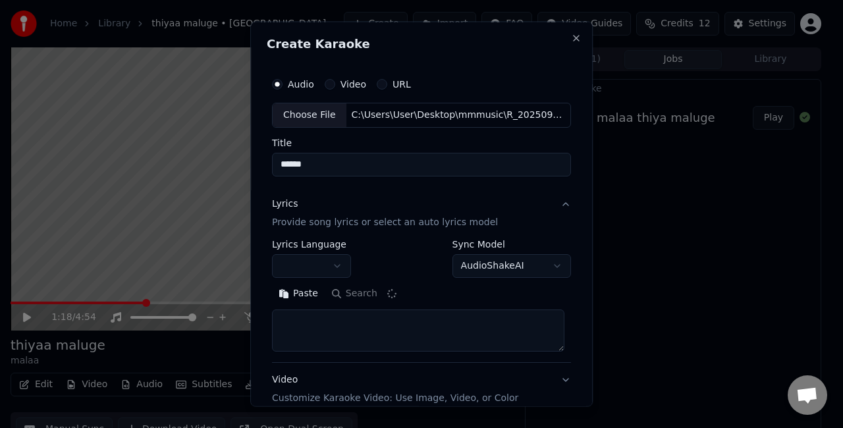
click at [294, 313] on textarea at bounding box center [418, 330] width 292 height 42
click at [292, 295] on button "Paste" at bounding box center [298, 292] width 53 height 21
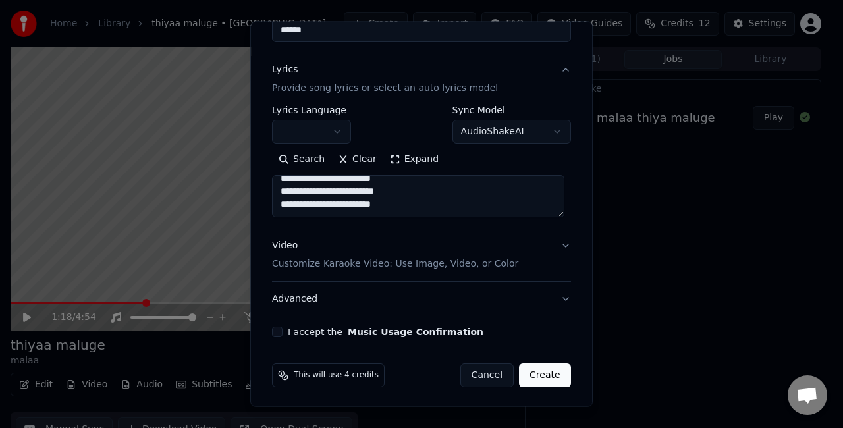
scroll to position [134, 0]
click at [553, 244] on button "Video Customize Karaoke Video: Use Image, Video, or Color" at bounding box center [421, 254] width 299 height 53
type textarea "**********"
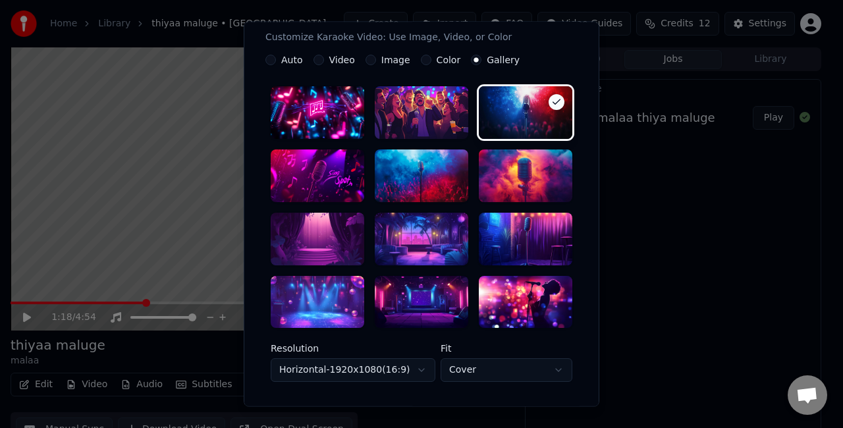
scroll to position [332, 0]
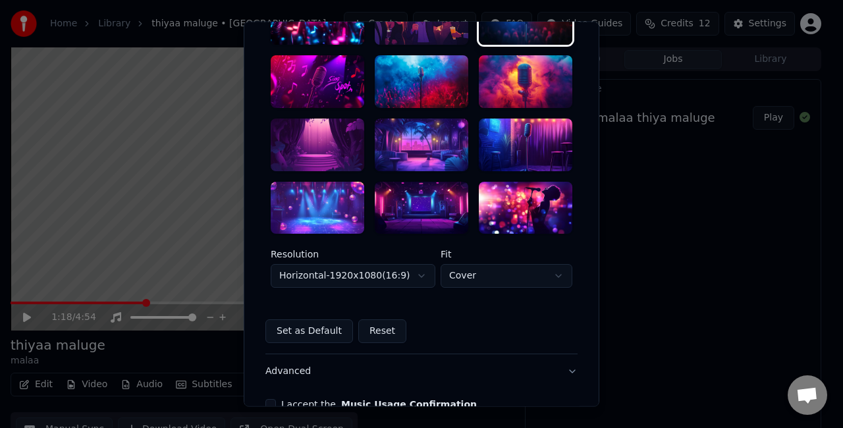
click at [414, 213] on div at bounding box center [421, 208] width 93 height 53
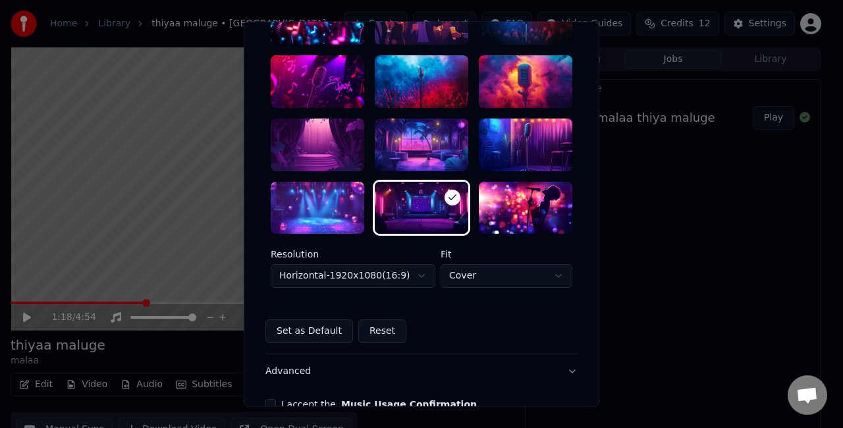
click at [395, 276] on body "**********" at bounding box center [415, 214] width 831 height 428
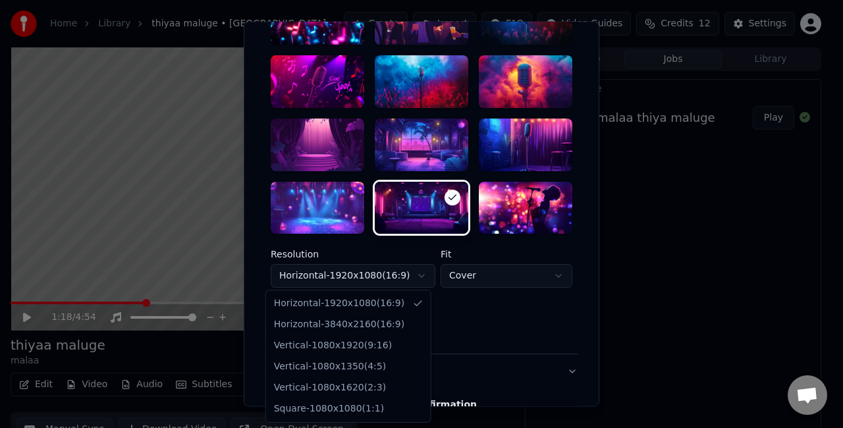
select select "*********"
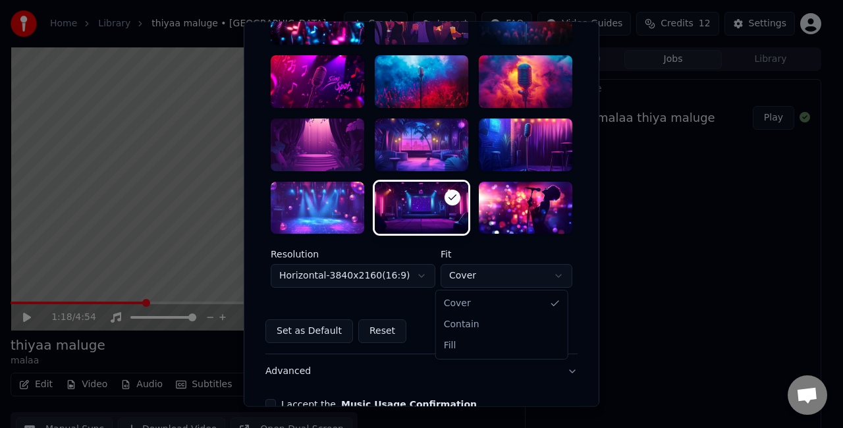
click at [457, 281] on body "**********" at bounding box center [415, 214] width 831 height 428
select select "****"
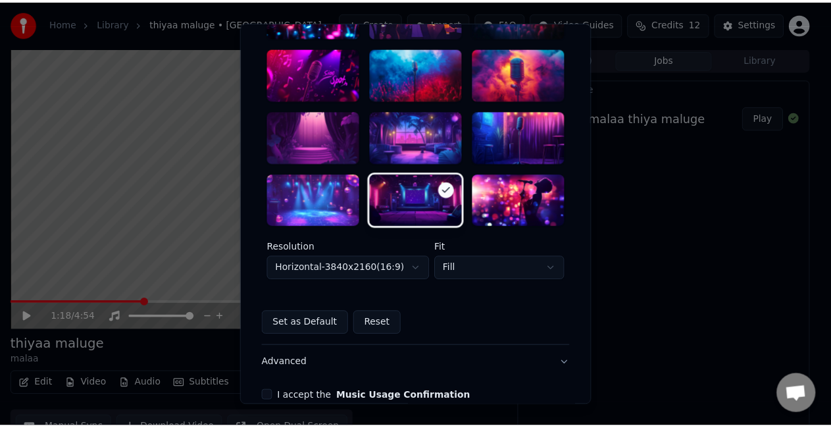
scroll to position [405, 0]
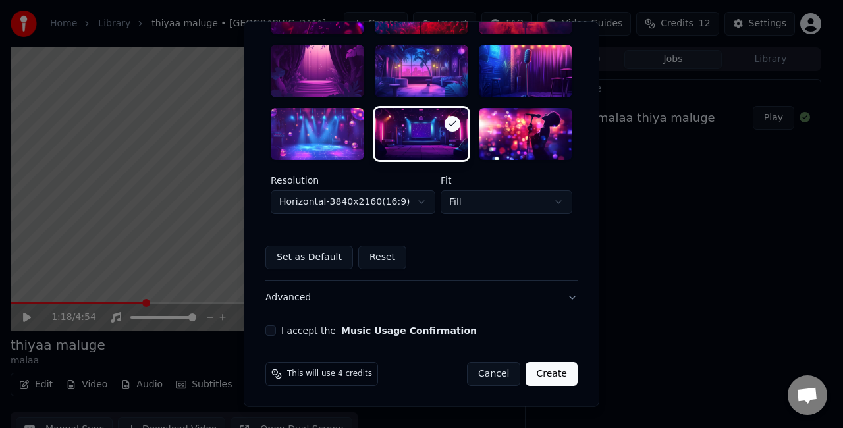
click at [266, 329] on button "I accept the Music Usage Confirmation" at bounding box center [270, 331] width 11 height 11
click at [535, 367] on button "Create" at bounding box center [551, 375] width 52 height 24
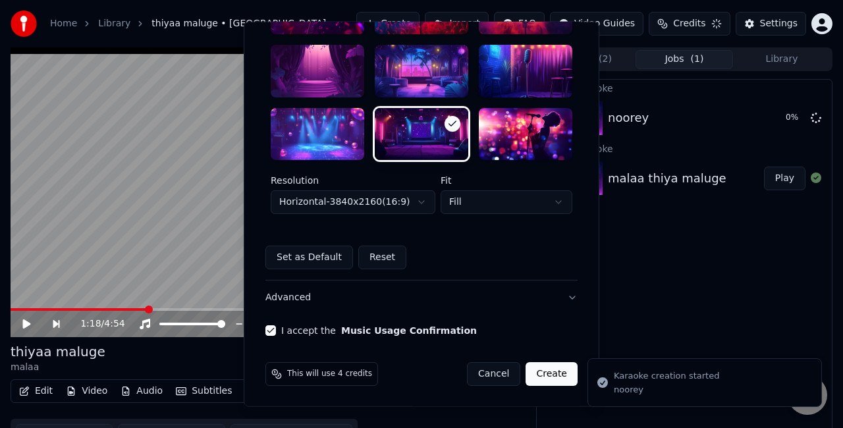
select select "*********"
select select "*****"
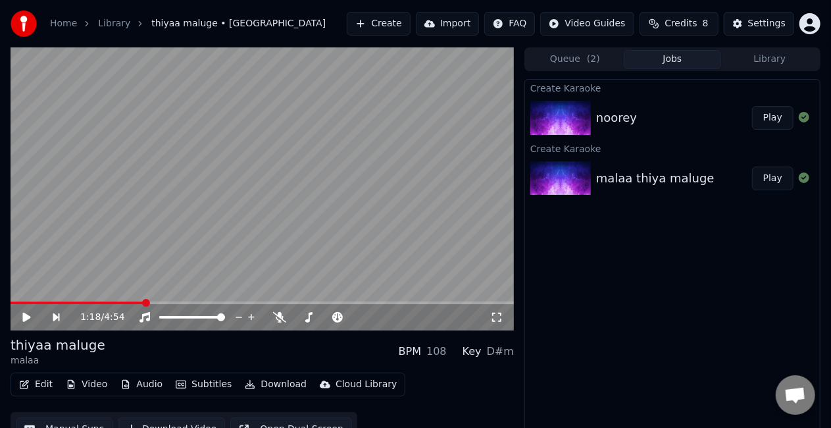
click at [781, 115] on button "Play" at bounding box center [772, 118] width 41 height 24
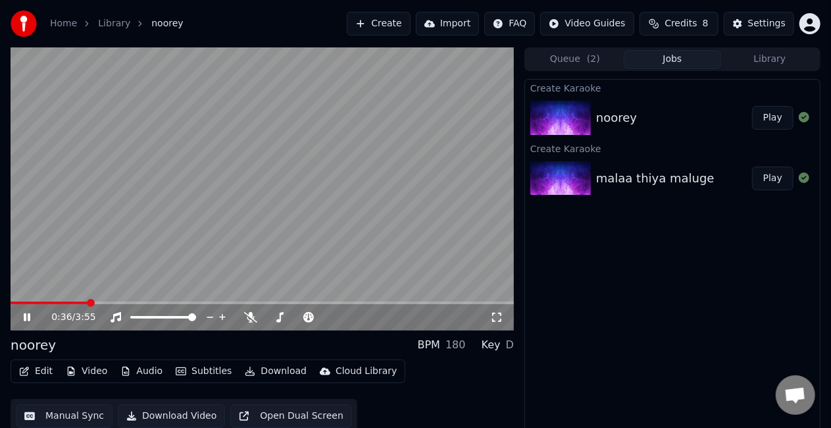
click at [61, 301] on span at bounding box center [50, 302] width 78 height 3
click at [32, 315] on icon at bounding box center [36, 317] width 30 height 11
click at [33, 301] on span at bounding box center [42, 302] width 63 height 3
click at [65, 229] on video at bounding box center [263, 188] width 504 height 283
click at [49, 303] on span at bounding box center [263, 302] width 504 height 3
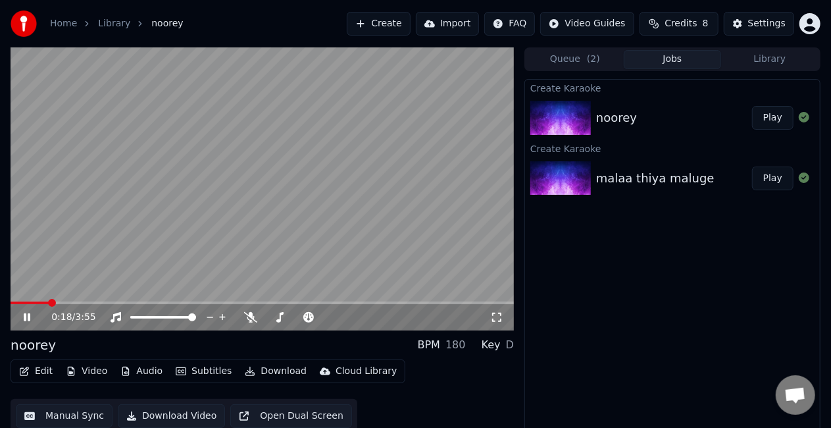
click at [62, 301] on span at bounding box center [263, 302] width 504 height 3
click at [95, 261] on video at bounding box center [263, 188] width 504 height 283
click at [95, 260] on video at bounding box center [263, 188] width 504 height 283
click at [301, 303] on span at bounding box center [263, 302] width 504 height 3
click at [334, 261] on video at bounding box center [263, 188] width 504 height 283
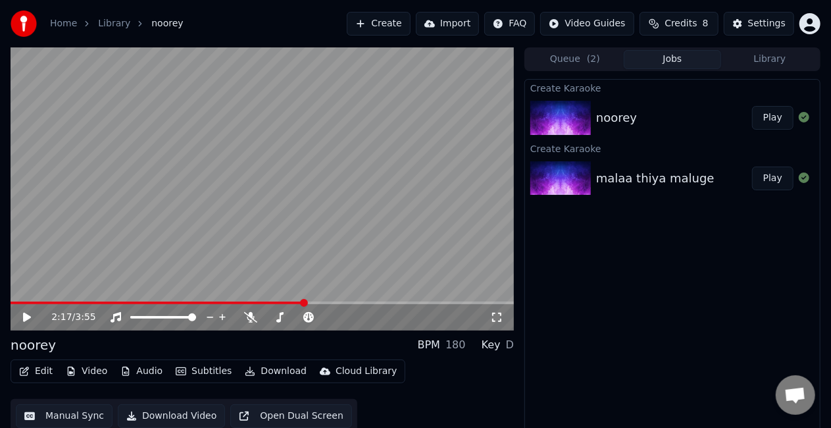
click at [334, 259] on video at bounding box center [263, 188] width 504 height 283
click at [305, 238] on video at bounding box center [263, 188] width 504 height 283
click at [62, 414] on button "Manual Sync" at bounding box center [64, 416] width 97 height 24
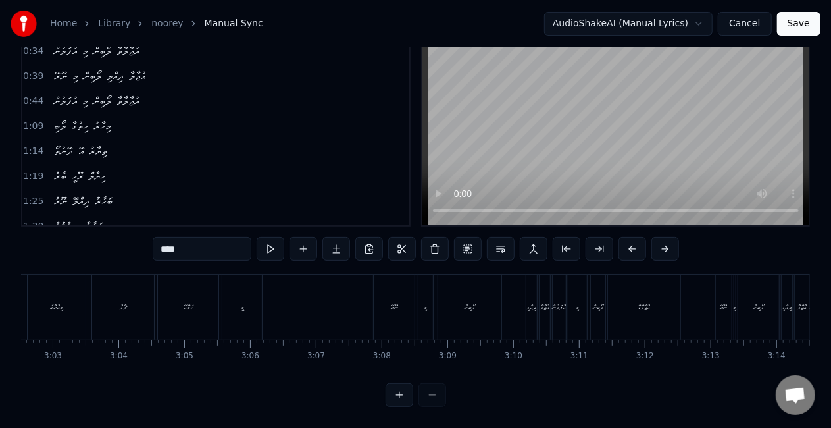
scroll to position [0, 11996]
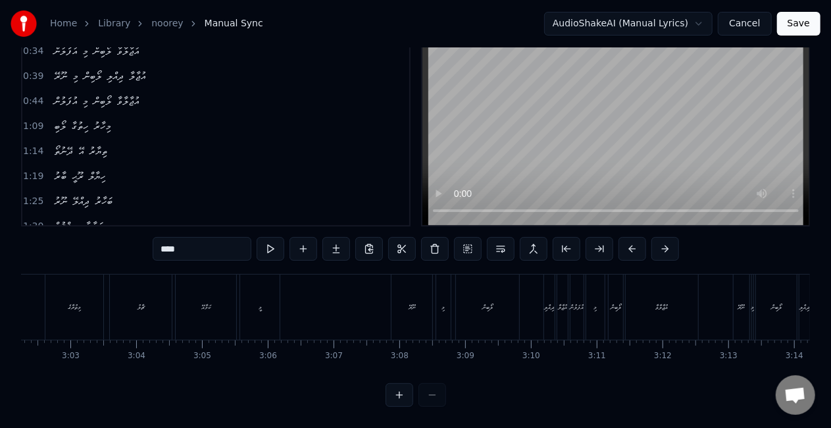
click at [806, 26] on button "Save" at bounding box center [798, 24] width 43 height 24
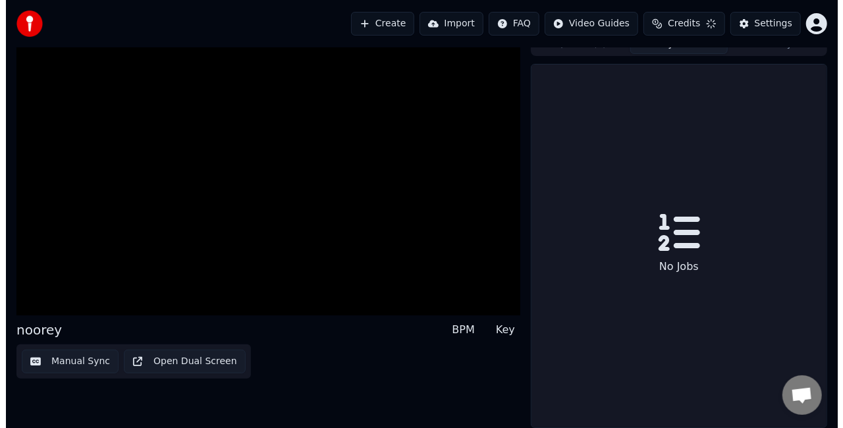
scroll to position [14, 0]
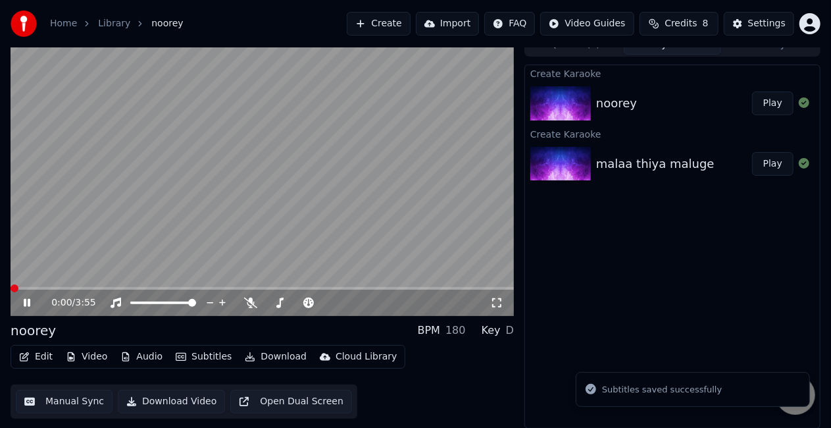
click at [305, 177] on video at bounding box center [263, 174] width 504 height 283
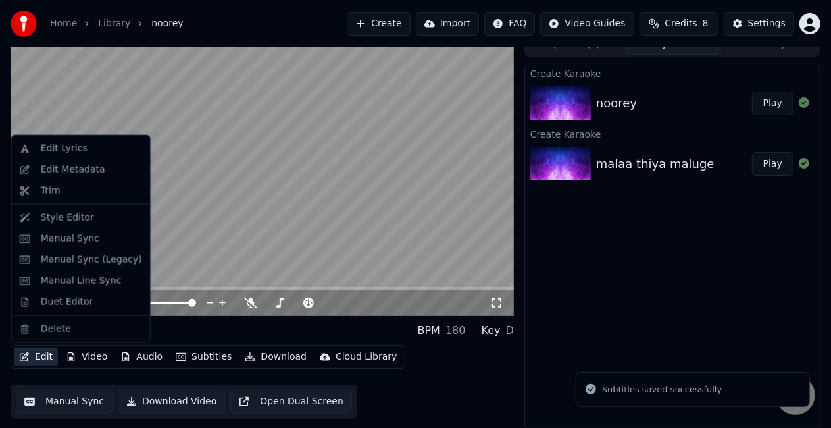
click at [38, 350] on button "Edit" at bounding box center [36, 357] width 44 height 18
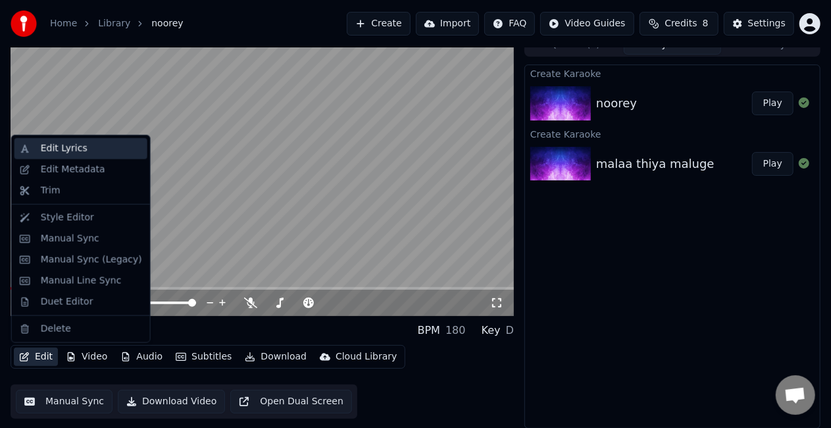
click at [83, 149] on div "Edit Lyrics" at bounding box center [91, 148] width 101 height 13
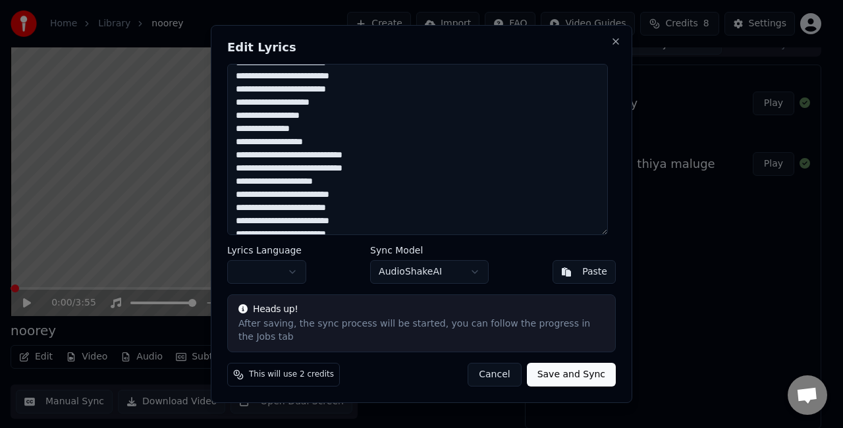
scroll to position [208, 0]
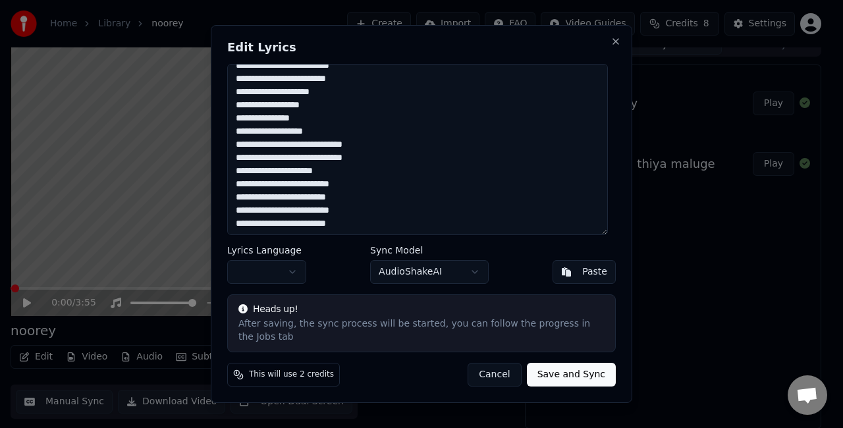
drag, startPoint x: 524, startPoint y: 229, endPoint x: 600, endPoint y: 222, distance: 76.0
click at [600, 222] on textarea "**********" at bounding box center [417, 149] width 380 height 171
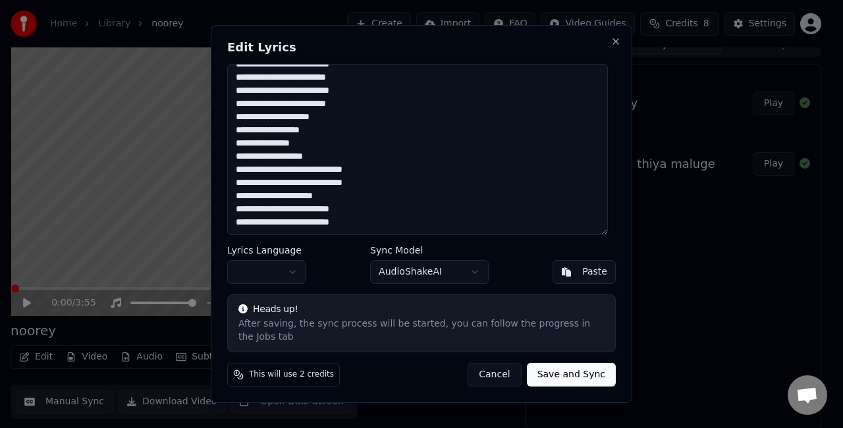
scroll to position [195, 0]
click at [565, 370] on button "Save and Sync" at bounding box center [571, 375] width 89 height 24
type textarea "**********"
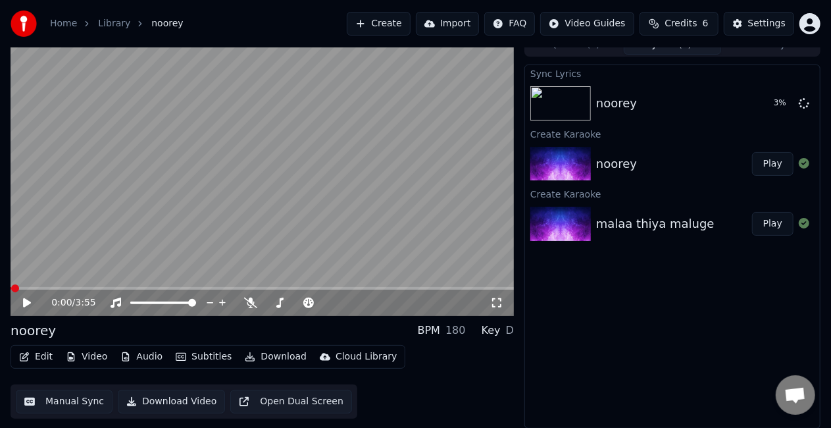
click at [768, 24] on div "Settings" at bounding box center [767, 23] width 38 height 13
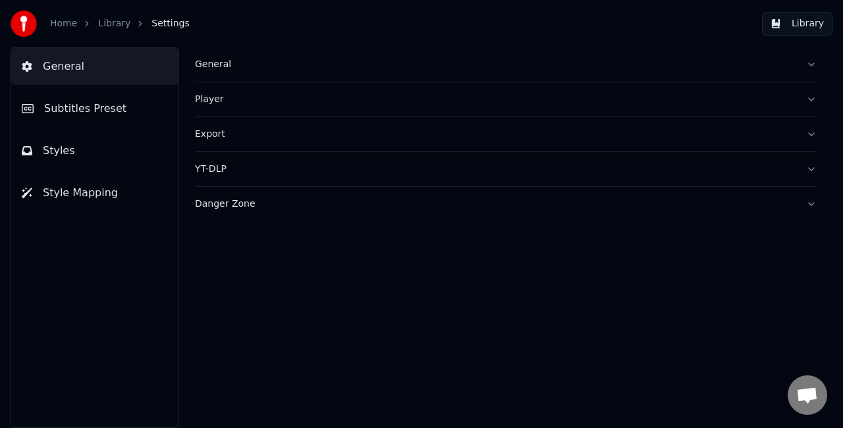
click at [99, 28] on link "Library" at bounding box center [114, 23] width 32 height 13
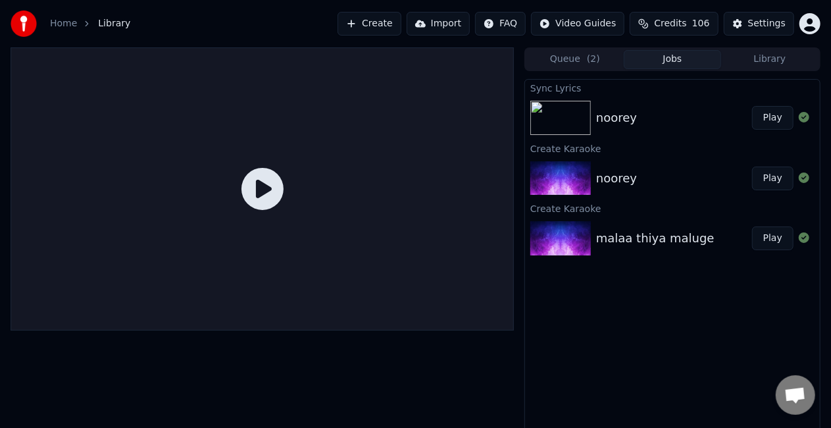
click at [775, 116] on button "Play" at bounding box center [772, 118] width 41 height 24
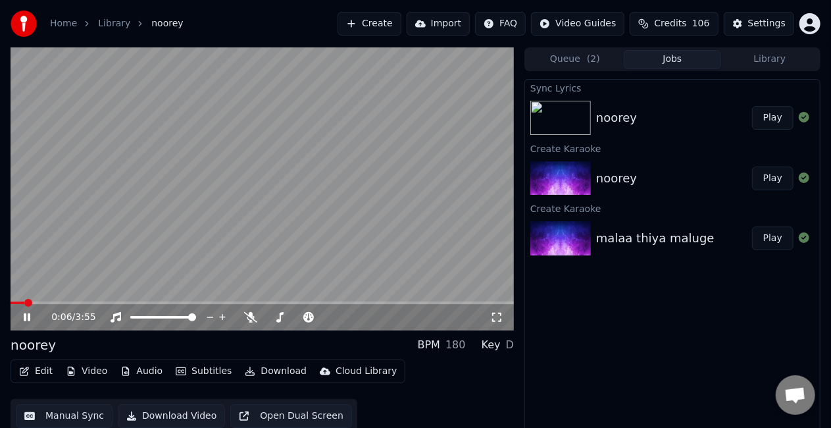
click at [421, 302] on span at bounding box center [263, 302] width 504 height 3
click at [380, 299] on video at bounding box center [263, 188] width 504 height 283
click at [380, 301] on video at bounding box center [263, 188] width 504 height 283
click at [380, 301] on span at bounding box center [223, 302] width 425 height 3
click at [363, 269] on video at bounding box center [263, 188] width 504 height 283
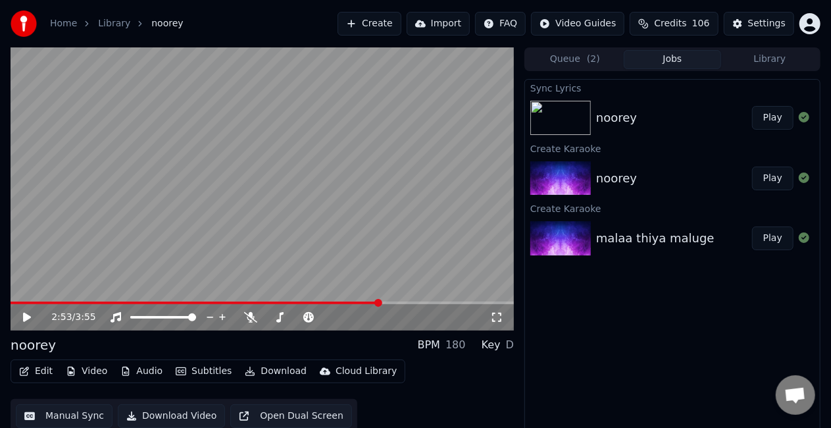
click at [326, 250] on video at bounding box center [263, 188] width 504 height 283
click at [262, 215] on video at bounding box center [263, 188] width 504 height 283
click at [49, 417] on button "Manual Sync" at bounding box center [64, 416] width 97 height 24
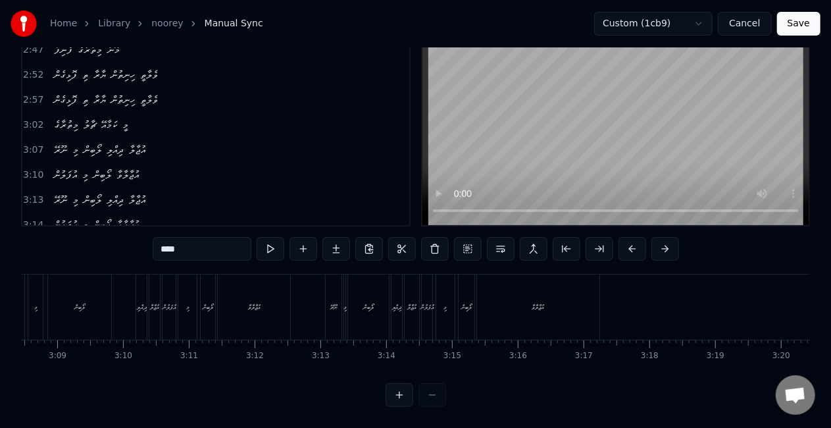
scroll to position [0, 12164]
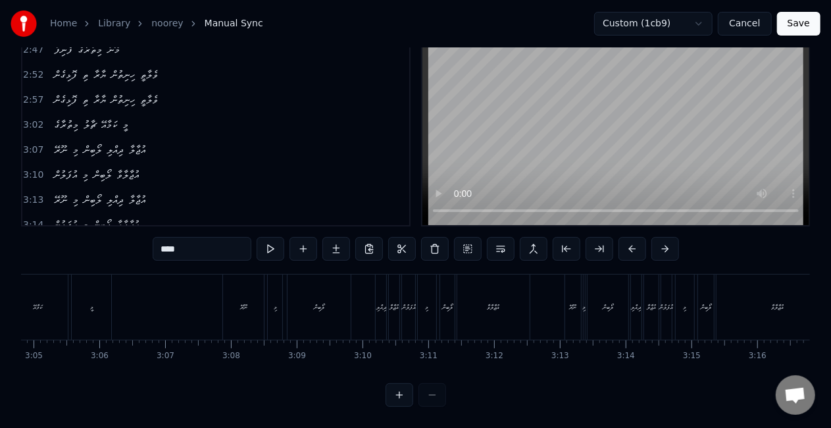
click at [735, 26] on button "Cancel" at bounding box center [744, 24] width 53 height 24
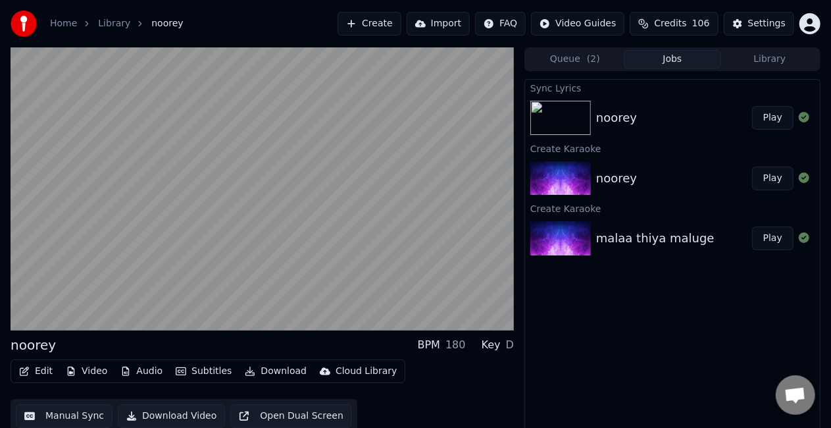
scroll to position [14, 0]
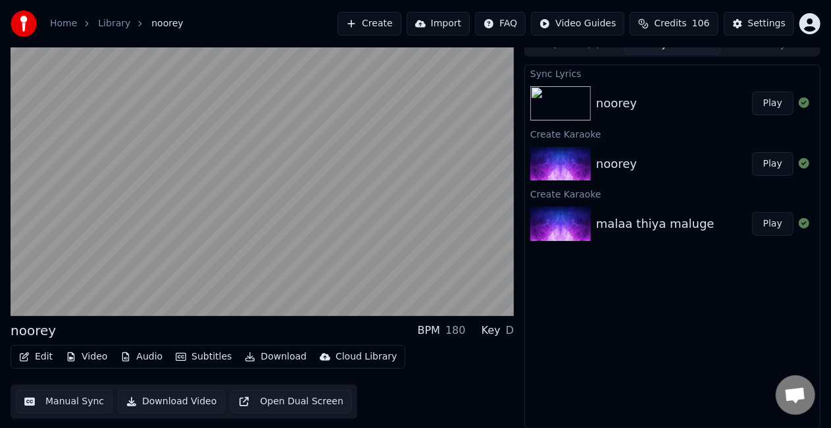
click at [770, 99] on button "Play" at bounding box center [772, 103] width 41 height 24
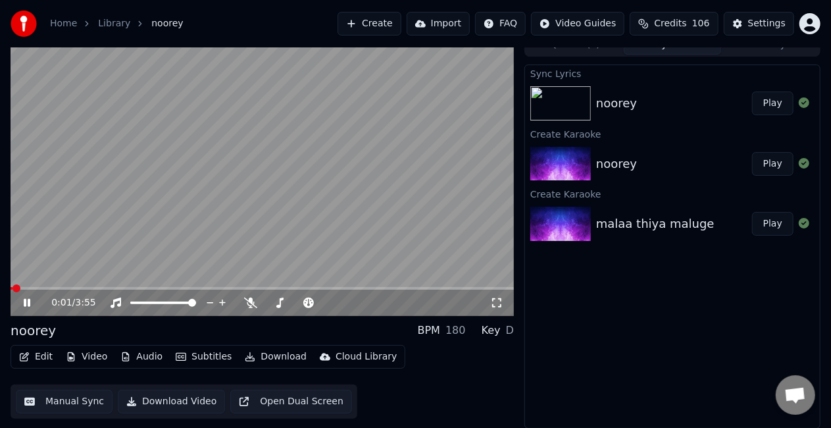
click at [438, 290] on div "0:01 / 3:55" at bounding box center [263, 303] width 504 height 26
click at [434, 289] on span at bounding box center [263, 288] width 504 height 3
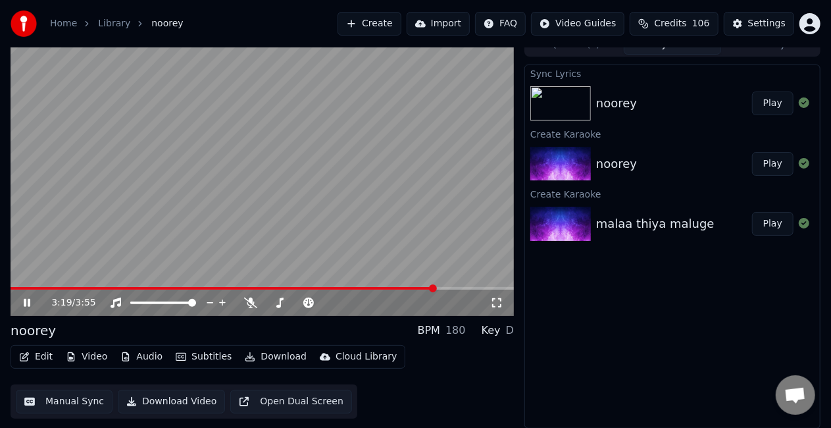
click at [409, 245] on video at bounding box center [263, 174] width 504 height 283
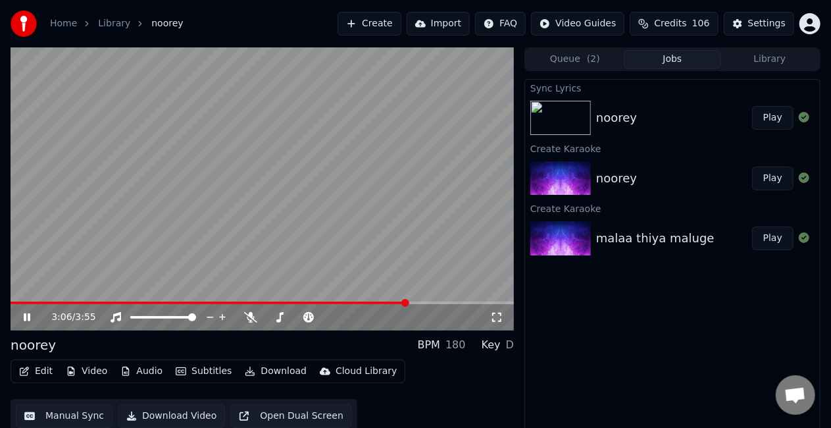
click at [408, 301] on span at bounding box center [210, 302] width 398 height 3
click at [377, 301] on video at bounding box center [263, 188] width 504 height 283
click at [363, 300] on video at bounding box center [263, 188] width 504 height 283
click at [380, 301] on span at bounding box center [195, 302] width 369 height 3
click at [357, 302] on span at bounding box center [184, 302] width 346 height 3
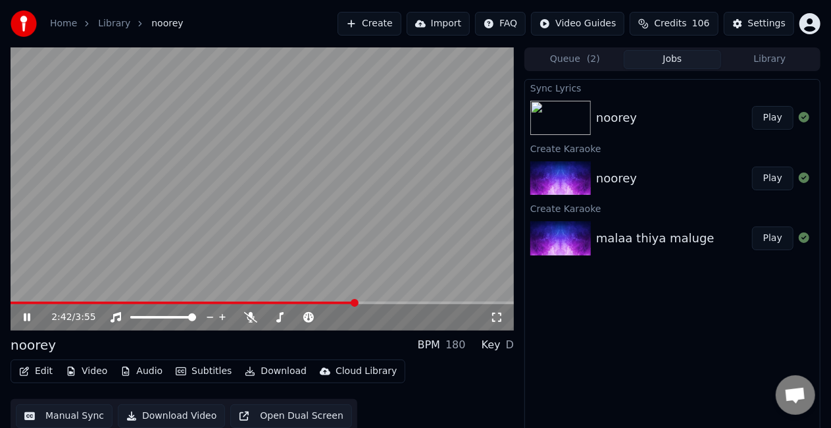
click at [351, 254] on video at bounding box center [263, 188] width 504 height 283
click at [351, 253] on video at bounding box center [263, 188] width 504 height 283
click at [400, 304] on div "3:20 / 3:55" at bounding box center [263, 317] width 504 height 26
click at [400, 304] on div "3:21 / 3:55" at bounding box center [263, 317] width 504 height 26
click at [400, 301] on video at bounding box center [263, 188] width 504 height 283
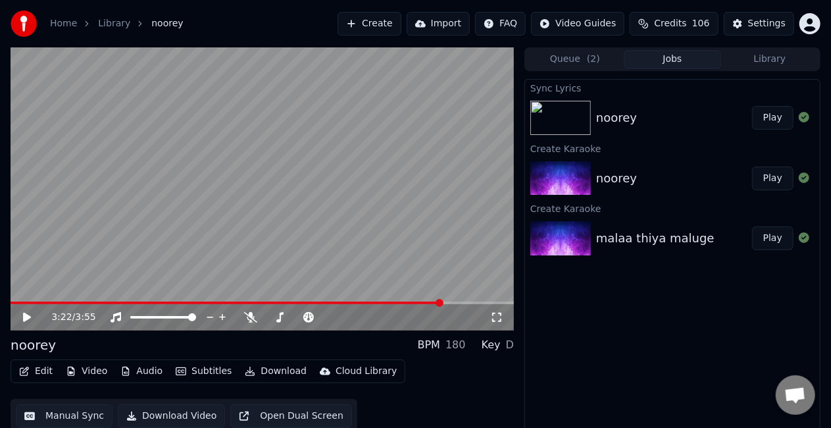
click at [400, 303] on span at bounding box center [227, 302] width 432 height 3
click at [400, 264] on video at bounding box center [263, 188] width 504 height 283
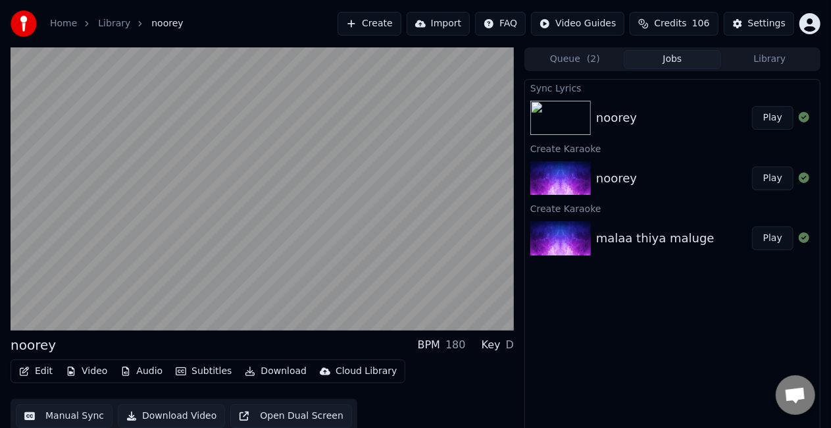
click at [274, 204] on video at bounding box center [263, 188] width 504 height 283
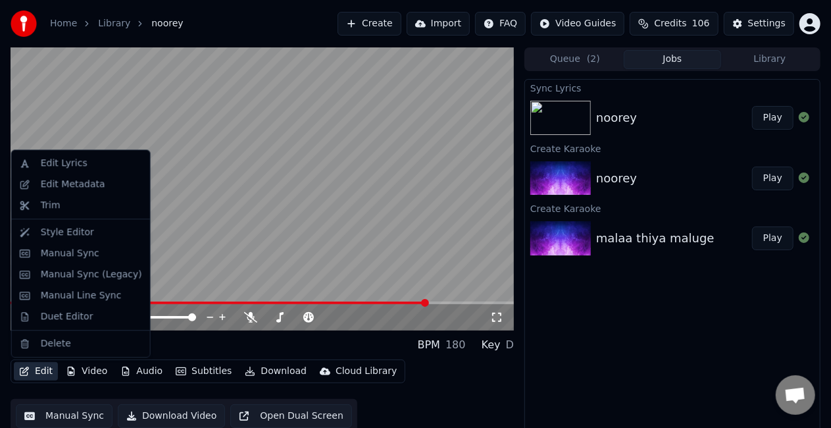
click at [42, 372] on button "Edit" at bounding box center [36, 371] width 44 height 18
click at [84, 172] on div "Edit Lyrics" at bounding box center [80, 163] width 133 height 21
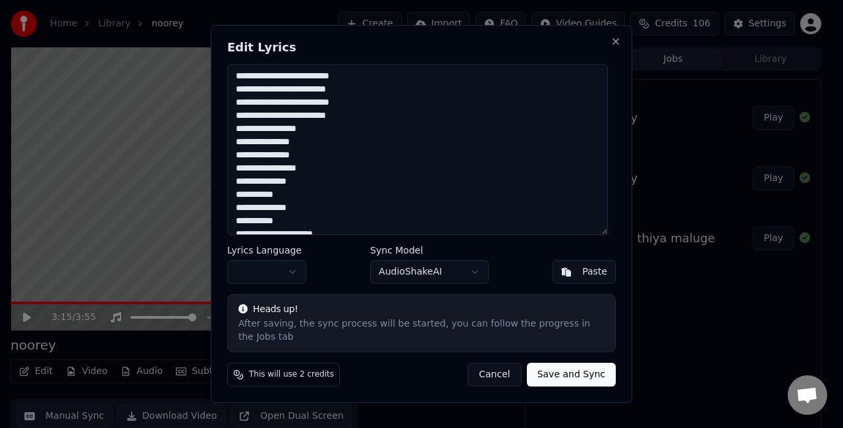
click at [403, 159] on textarea "**********" at bounding box center [417, 149] width 380 height 171
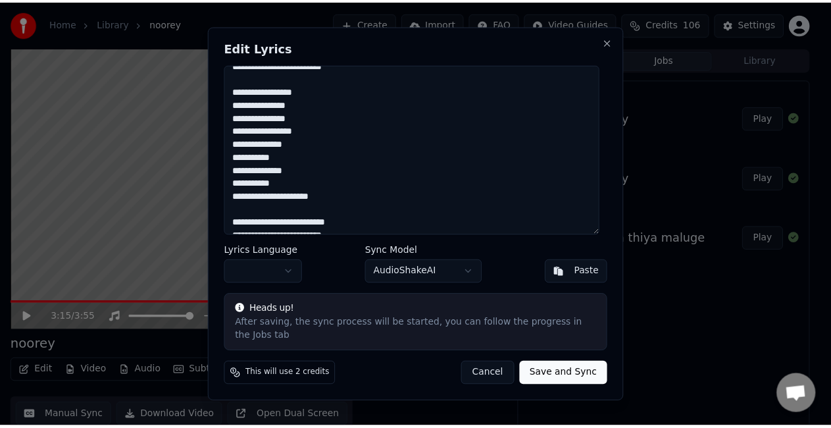
scroll to position [234, 0]
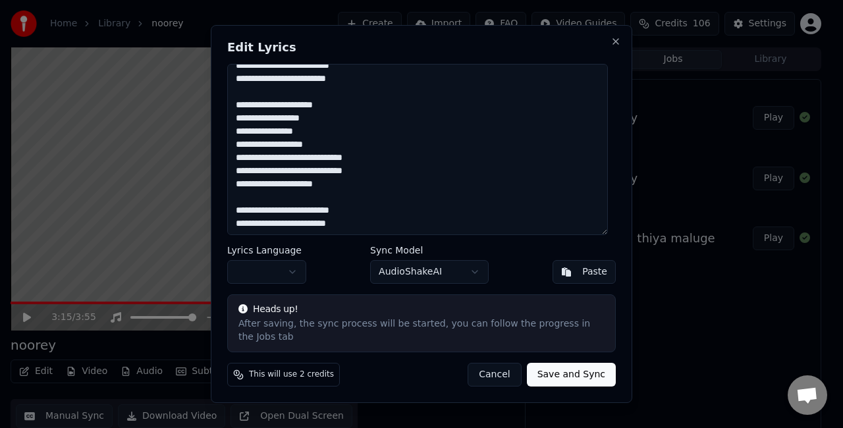
type textarea "**********"
click at [554, 369] on button "Save and Sync" at bounding box center [571, 375] width 89 height 24
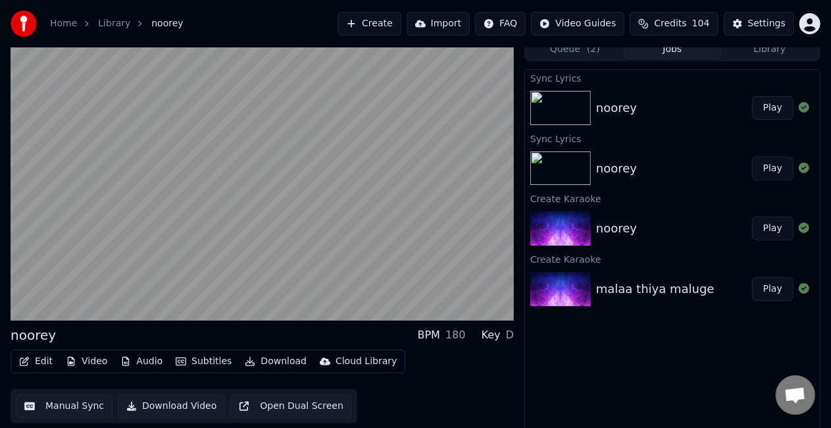
scroll to position [14, 0]
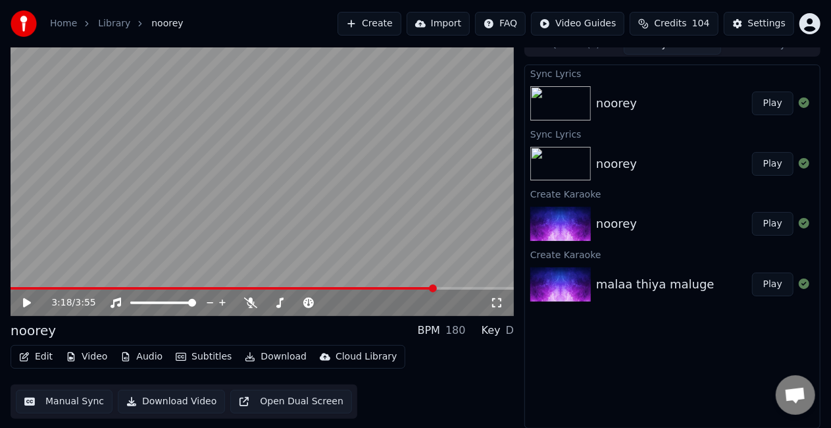
click at [382, 287] on span at bounding box center [223, 288] width 425 height 3
click at [341, 231] on video at bounding box center [263, 174] width 504 height 283
click at [471, 287] on span at bounding box center [263, 288] width 504 height 3
click at [481, 288] on span at bounding box center [263, 288] width 504 height 3
drag, startPoint x: 357, startPoint y: 229, endPoint x: 332, endPoint y: 262, distance: 41.3
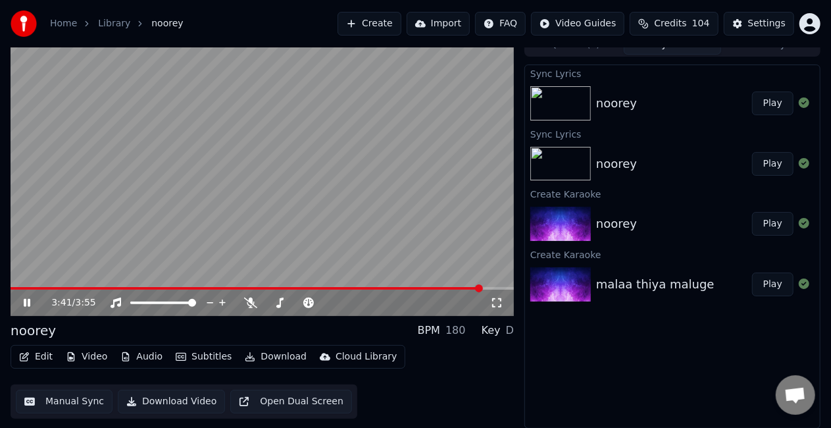
click at [358, 229] on video at bounding box center [263, 174] width 504 height 283
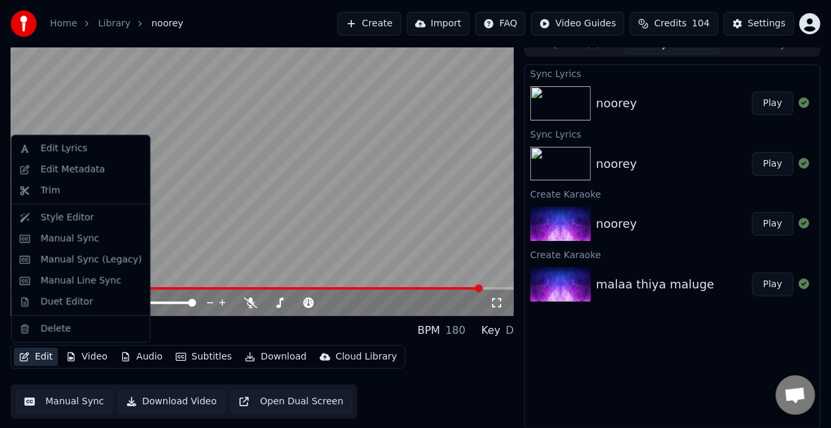
click at [32, 361] on button "Edit" at bounding box center [36, 357] width 44 height 18
click at [58, 309] on div "Duet Editor" at bounding box center [80, 302] width 133 height 21
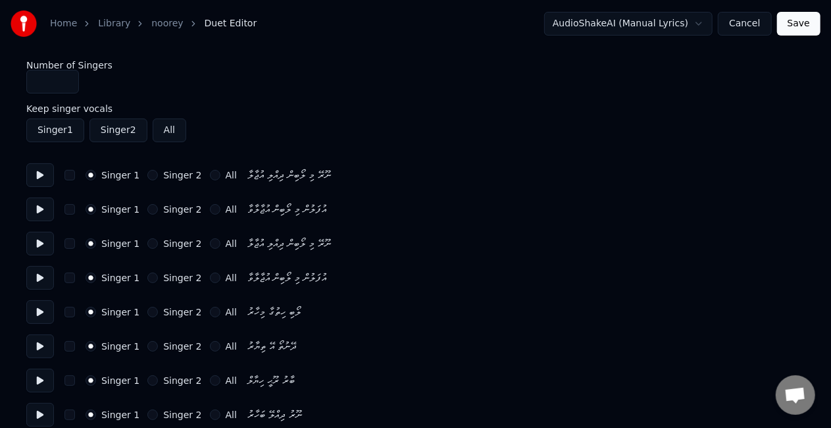
click at [147, 242] on button "Singer 2" at bounding box center [152, 243] width 11 height 11
click at [147, 281] on button "Singer 2" at bounding box center [152, 277] width 11 height 11
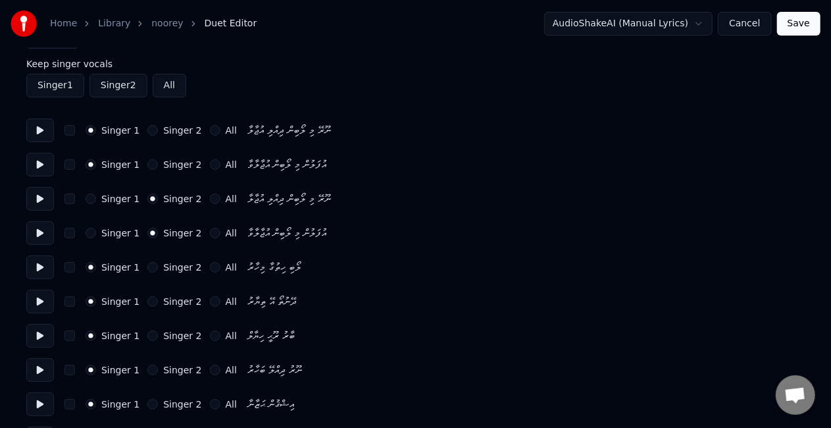
scroll to position [66, 0]
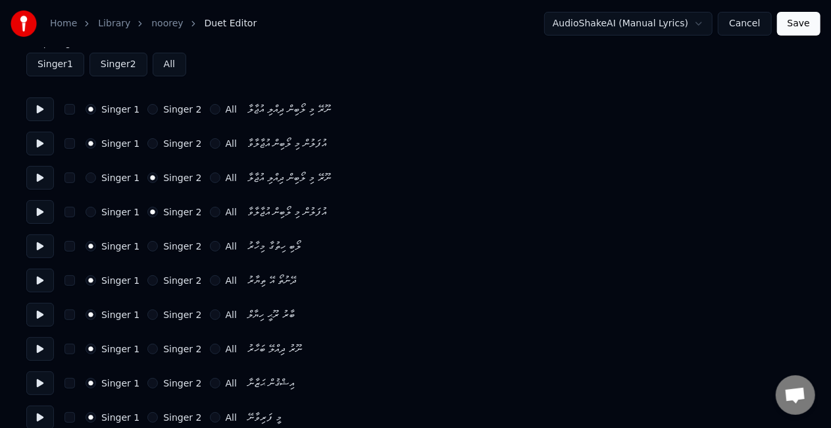
click at [147, 314] on button "Singer 2" at bounding box center [152, 314] width 11 height 11
click at [149, 347] on button "Singer 2" at bounding box center [152, 349] width 11 height 11
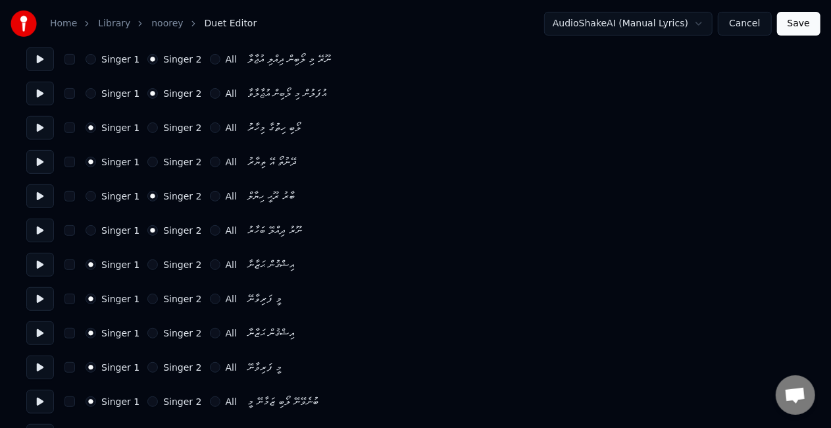
scroll to position [197, 0]
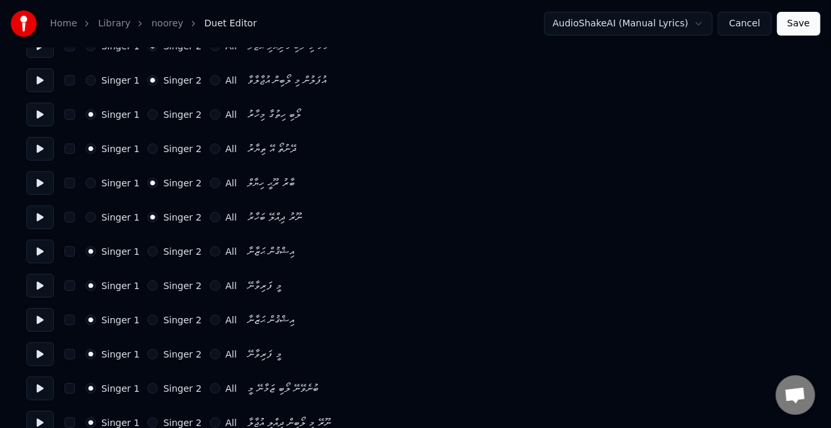
click at [147, 319] on button "Singer 2" at bounding box center [152, 320] width 11 height 11
click at [150, 353] on button "Singer 2" at bounding box center [152, 354] width 11 height 11
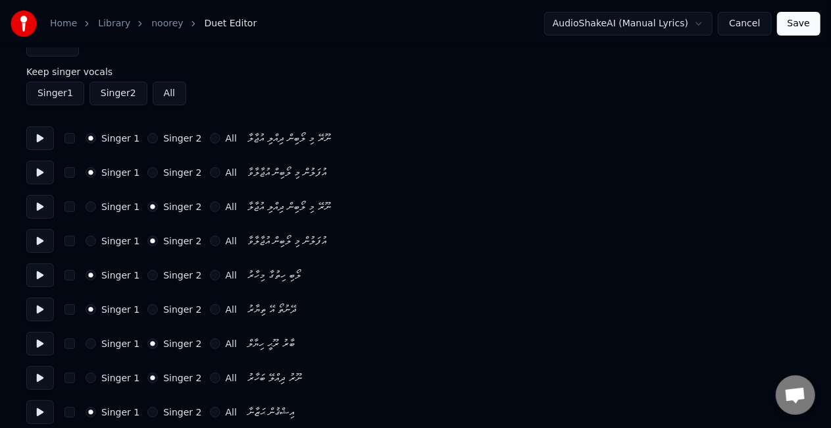
scroll to position [0, 0]
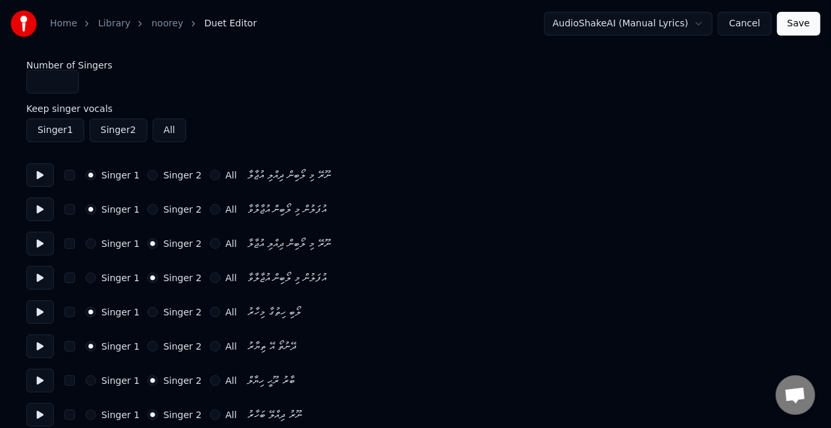
type input "*"
click at [64, 76] on input "*" at bounding box center [52, 82] width 53 height 24
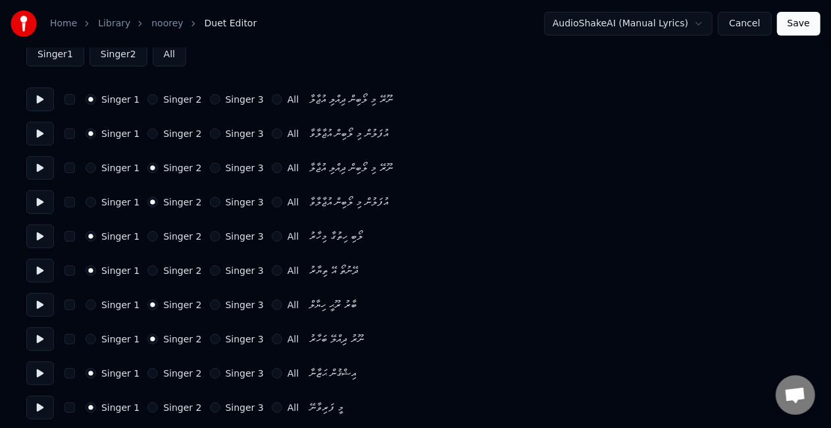
scroll to position [263, 0]
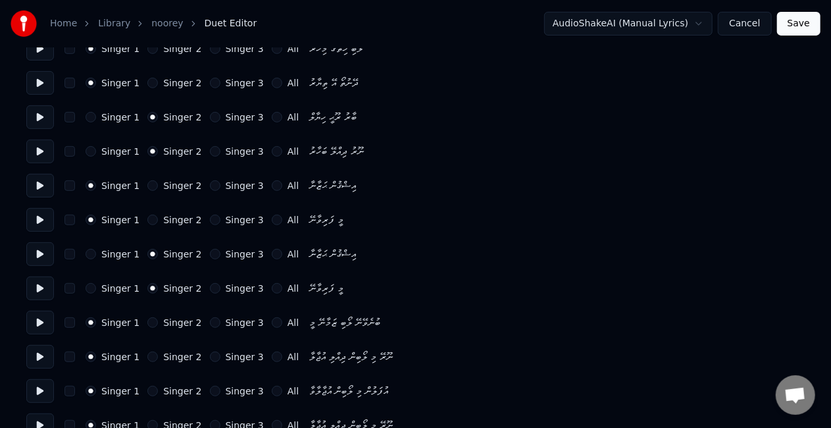
click at [210, 324] on button "Singer 3" at bounding box center [215, 322] width 11 height 11
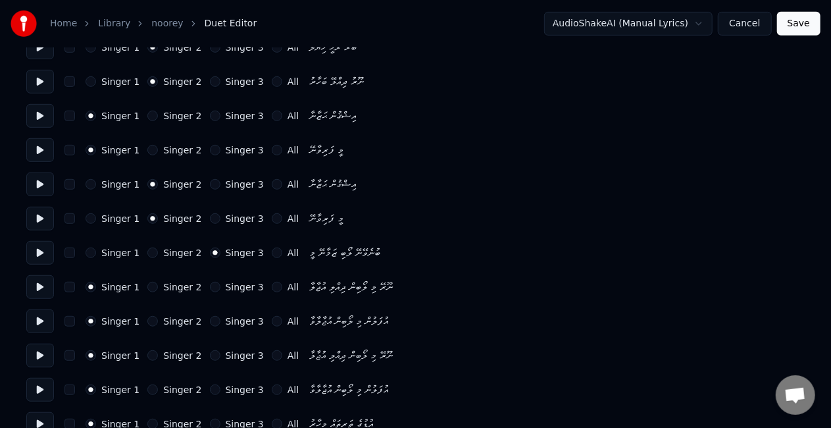
scroll to position [395, 0]
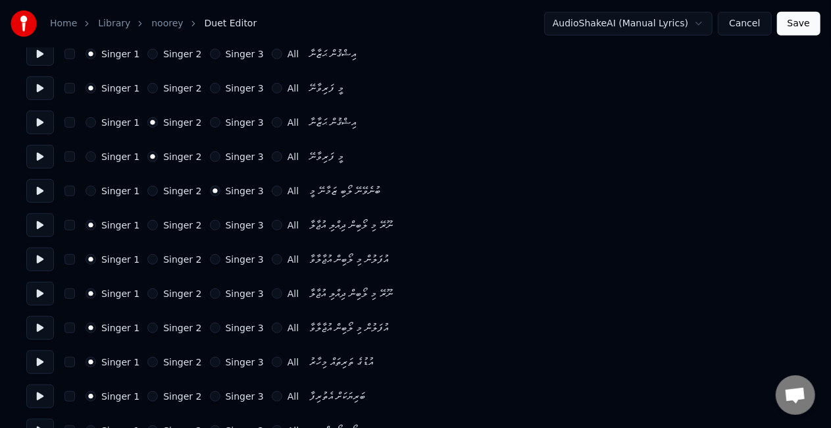
click at [147, 292] on button "Singer 2" at bounding box center [152, 293] width 11 height 11
drag, startPoint x: 147, startPoint y: 330, endPoint x: 147, endPoint y: 320, distance: 10.6
click at [147, 330] on button "Singer 2" at bounding box center [152, 328] width 11 height 11
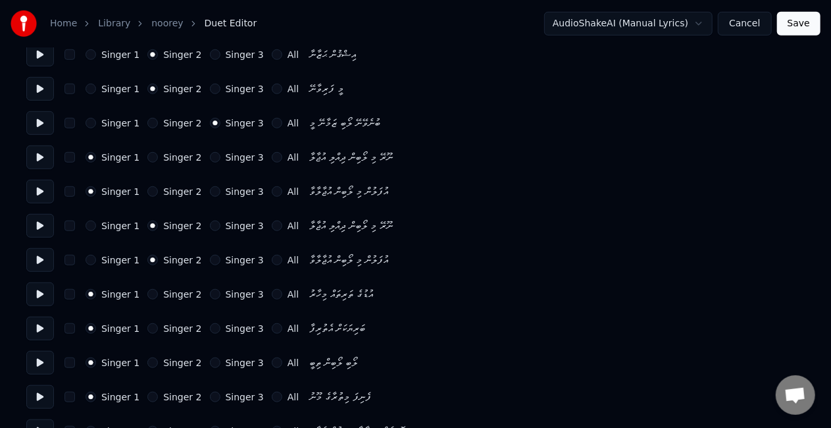
scroll to position [461, 0]
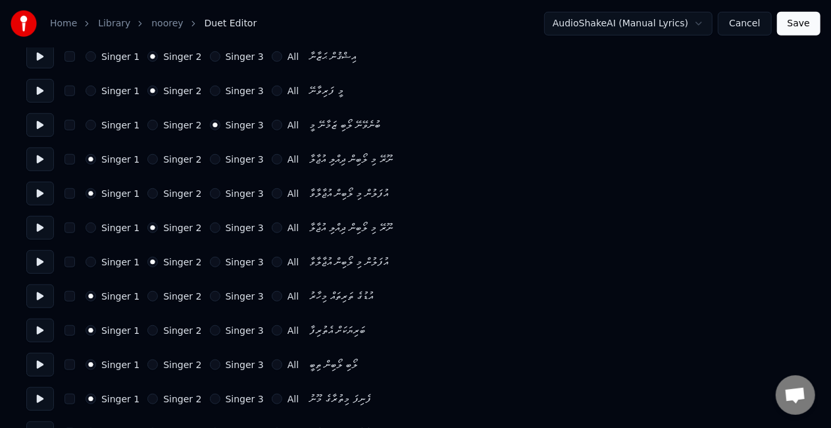
click at [147, 361] on button "Singer 2" at bounding box center [152, 364] width 11 height 11
click at [150, 397] on button "Singer 2" at bounding box center [152, 399] width 11 height 11
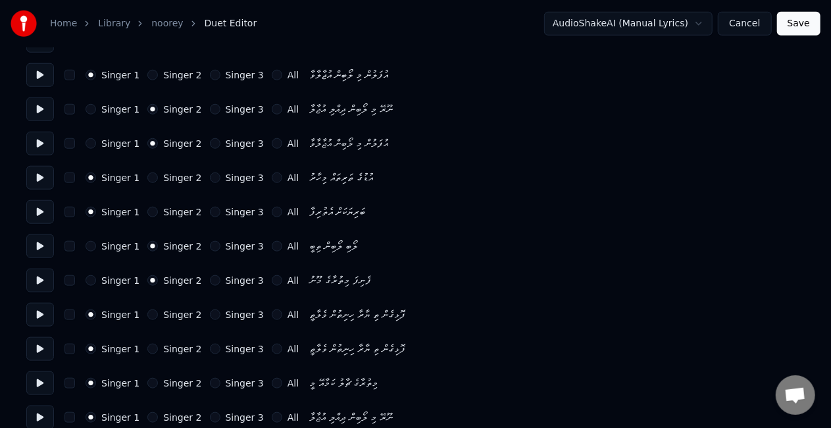
scroll to position [592, 0]
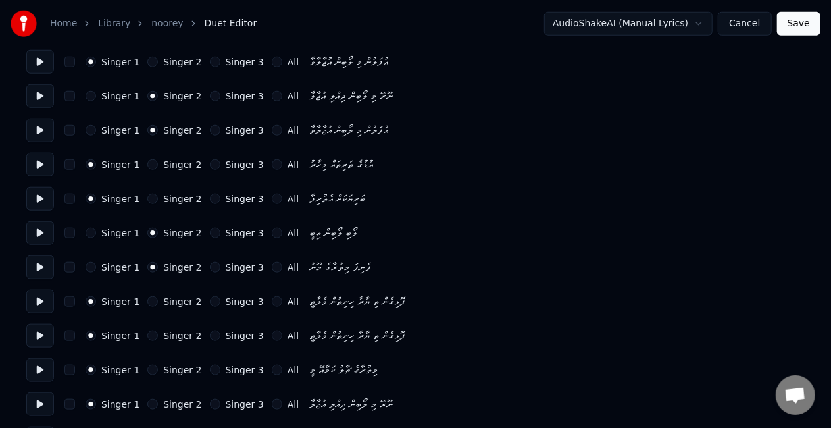
click at [140, 161] on div "Singer 1 Singer 2 Singer 3 All" at bounding box center [192, 164] width 213 height 11
click at [147, 166] on button "Singer 2" at bounding box center [152, 164] width 11 height 11
click at [147, 198] on button "Singer 2" at bounding box center [152, 199] width 11 height 11
click at [90, 233] on button "Singer 1" at bounding box center [91, 233] width 11 height 11
click at [90, 267] on button "Singer 1" at bounding box center [91, 267] width 11 height 11
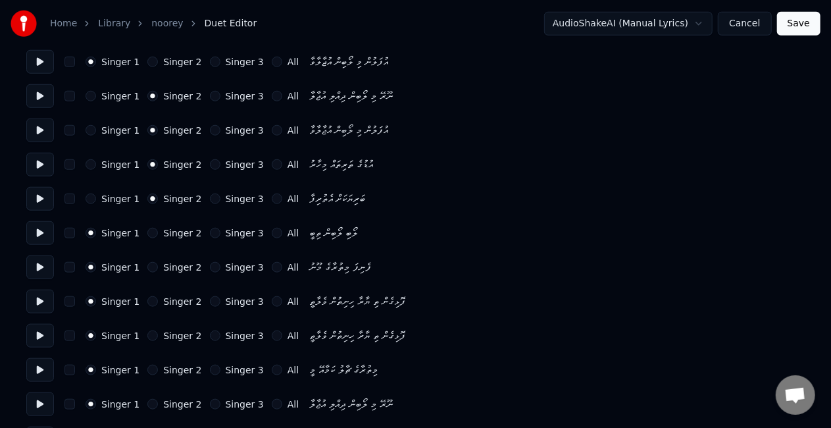
click at [210, 298] on button "Singer 3" at bounding box center [215, 301] width 11 height 11
click at [210, 334] on button "Singer 3" at bounding box center [215, 335] width 11 height 11
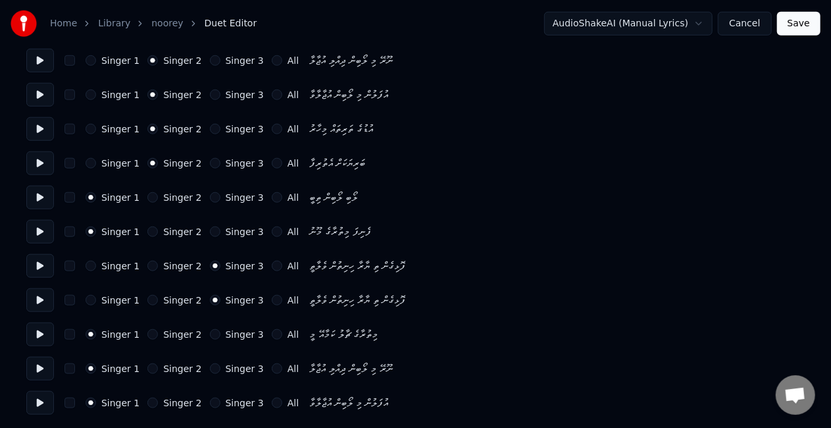
click at [92, 265] on button "Singer 1" at bounding box center [91, 266] width 11 height 11
click at [210, 265] on button "Singer 3" at bounding box center [215, 266] width 11 height 11
click at [95, 299] on div "Singer 1" at bounding box center [113, 300] width 54 height 11
click at [91, 298] on button "Singer 1" at bounding box center [91, 300] width 11 height 11
click at [147, 332] on button "Singer 2" at bounding box center [152, 334] width 11 height 11
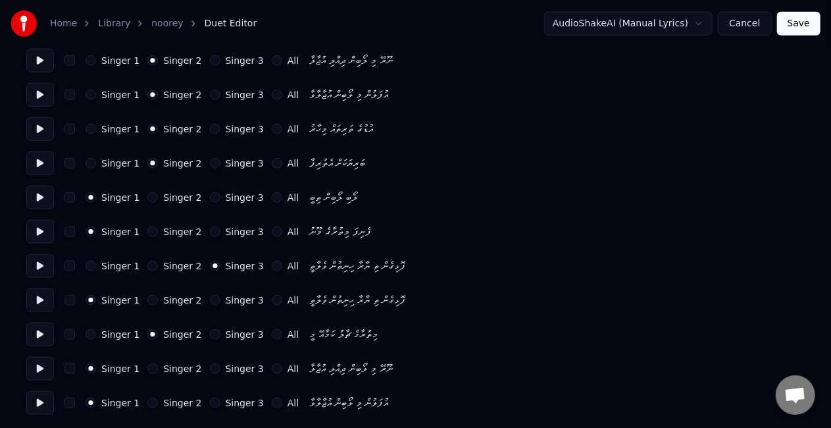
click at [210, 368] on button "Singer 3" at bounding box center [215, 368] width 11 height 11
click at [95, 363] on div "Singer 1" at bounding box center [113, 368] width 54 height 11
click at [91, 365] on button "Singer 1" at bounding box center [91, 368] width 11 height 11
click at [272, 369] on button "All" at bounding box center [277, 368] width 11 height 11
click at [272, 406] on button "All" at bounding box center [277, 403] width 11 height 11
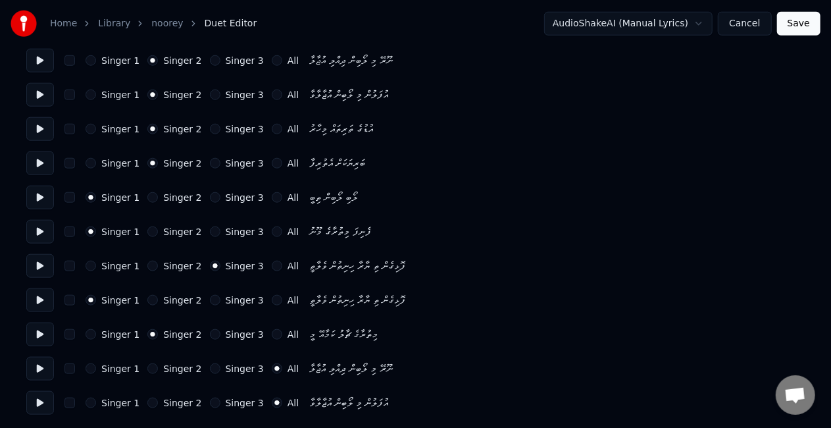
click at [789, 22] on button "Save" at bounding box center [798, 24] width 43 height 24
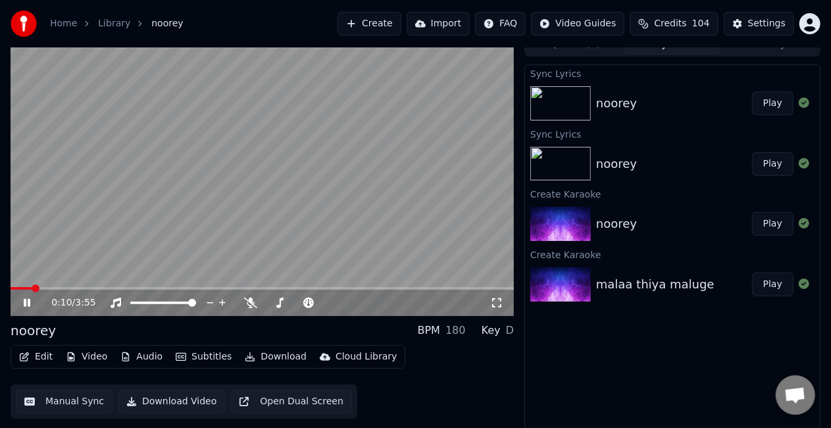
click at [33, 287] on span at bounding box center [263, 288] width 504 height 3
click at [124, 237] on video at bounding box center [263, 174] width 504 height 283
click at [134, 232] on video at bounding box center [263, 174] width 504 height 283
click at [489, 303] on div "0:13 / 3:55" at bounding box center [270, 302] width 439 height 13
click at [495, 305] on icon at bounding box center [496, 303] width 13 height 11
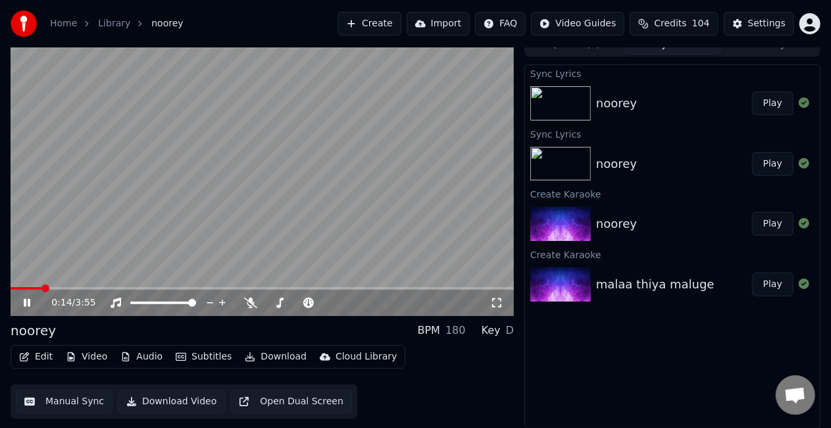
scroll to position [8, 0]
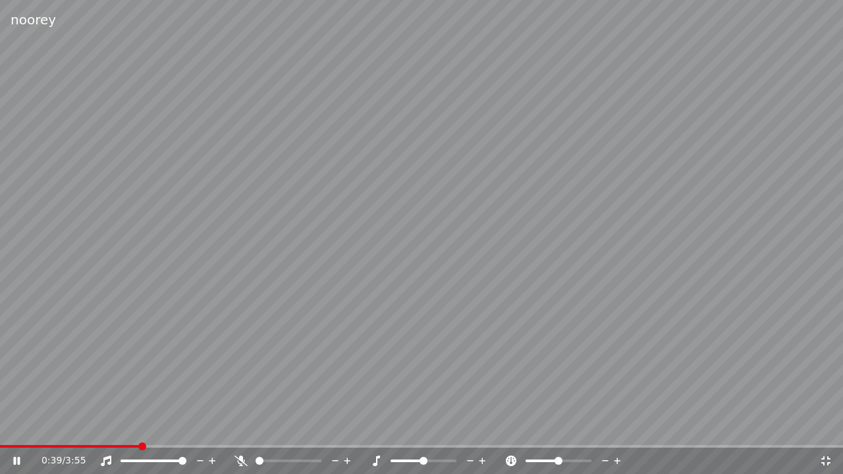
click at [140, 427] on span at bounding box center [70, 446] width 140 height 3
click at [107, 427] on div "0:39 / 3:55" at bounding box center [421, 461] width 843 height 26
click at [106, 427] on video at bounding box center [421, 237] width 843 height 474
click at [117, 427] on span at bounding box center [59, 446] width 118 height 3
click at [179, 309] on video at bounding box center [421, 237] width 843 height 474
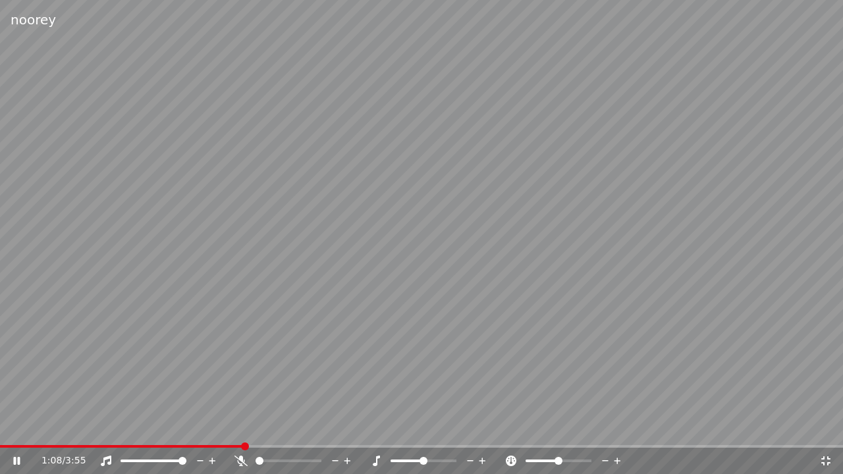
click at [371, 328] on video at bounding box center [421, 237] width 843 height 474
click at [831, 427] on icon at bounding box center [825, 460] width 13 height 11
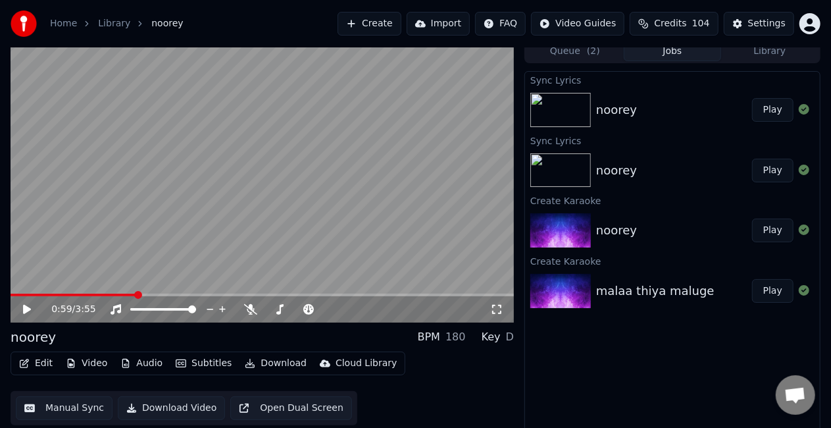
click at [136, 294] on span at bounding box center [74, 295] width 126 height 3
click at [234, 199] on video at bounding box center [263, 180] width 504 height 283
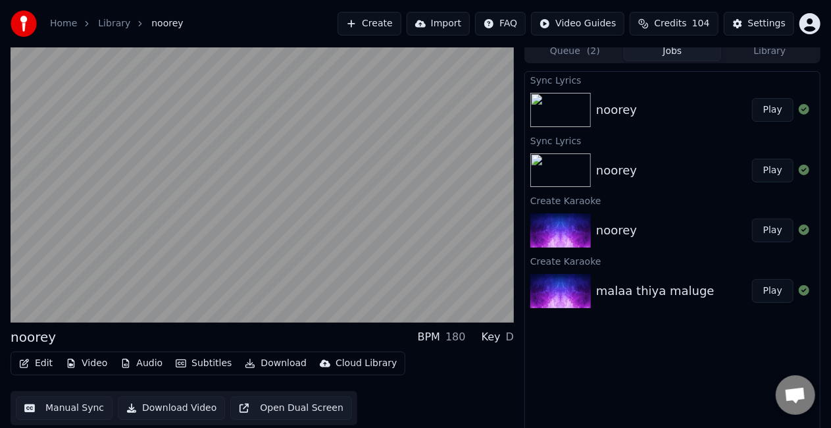
click at [246, 209] on video at bounding box center [263, 180] width 504 height 283
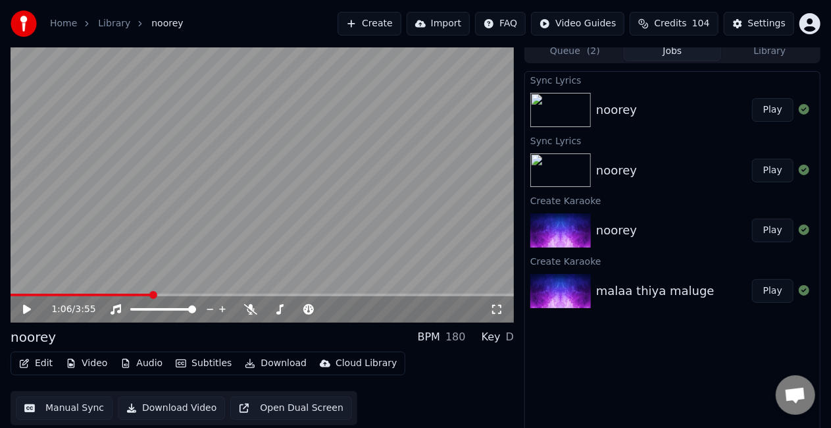
click at [330, 211] on video at bounding box center [263, 180] width 504 height 283
click at [305, 296] on span at bounding box center [263, 295] width 504 height 3
click at [321, 295] on span at bounding box center [263, 295] width 504 height 3
click at [309, 211] on video at bounding box center [263, 180] width 504 height 283
click at [85, 405] on button "Manual Sync" at bounding box center [64, 408] width 97 height 24
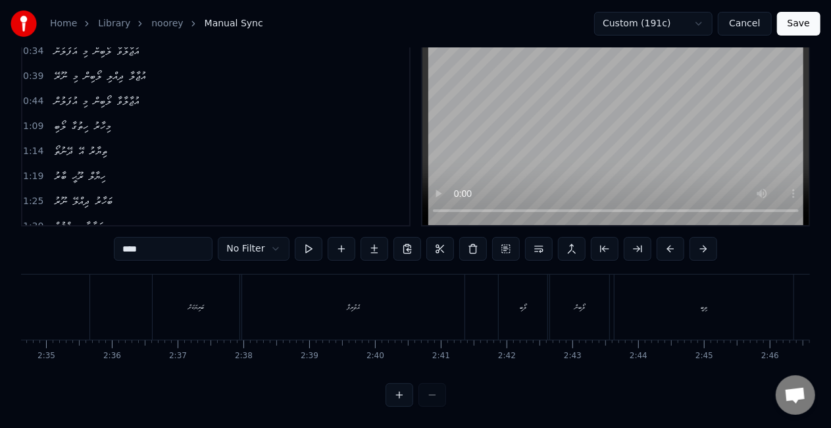
scroll to position [0, 10088]
click at [482, 295] on div "އެތުރިފާ" at bounding box center [442, 306] width 222 height 65
type input "********"
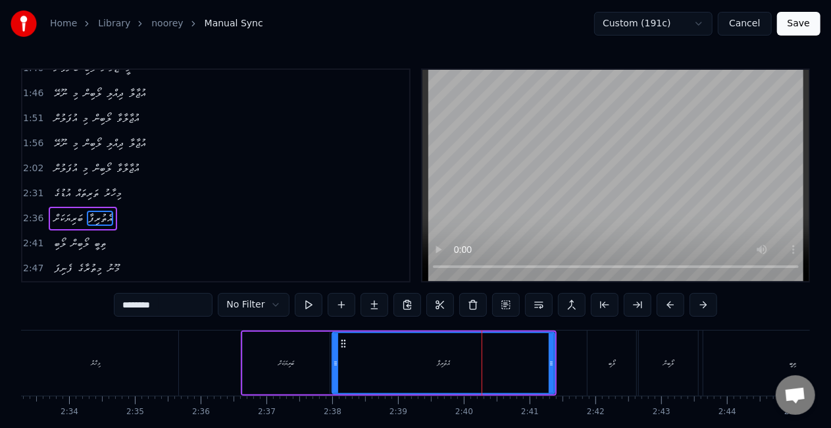
scroll to position [349, 0]
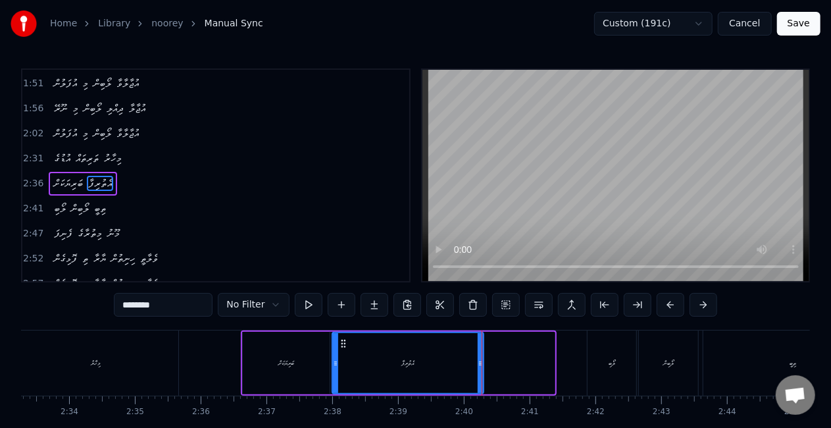
drag, startPoint x: 553, startPoint y: 369, endPoint x: 438, endPoint y: 363, distance: 114.6
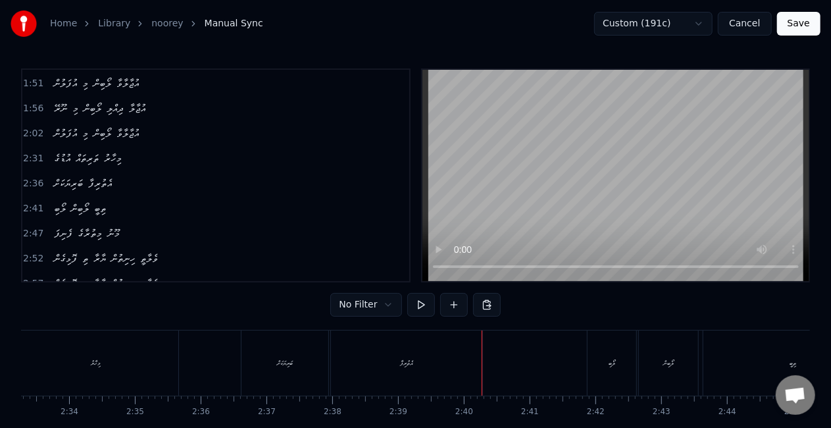
click at [353, 357] on div "އެތުރިފާ" at bounding box center [406, 362] width 151 height 65
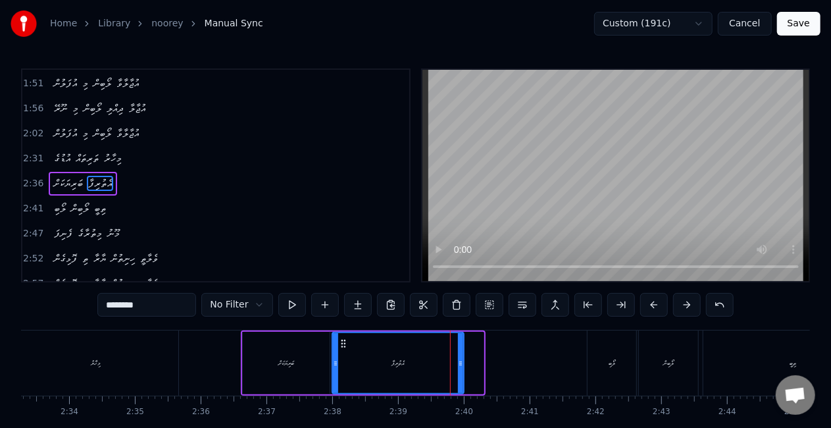
drag, startPoint x: 480, startPoint y: 360, endPoint x: 454, endPoint y: 350, distance: 28.4
click at [461, 358] on icon at bounding box center [460, 363] width 5 height 11
click at [367, 353] on div "އެތުރިފާ" at bounding box center [398, 363] width 130 height 60
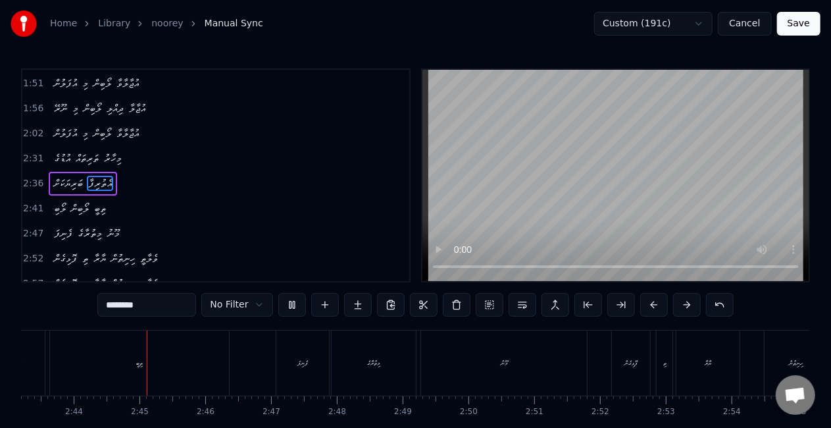
scroll to position [0, 10756]
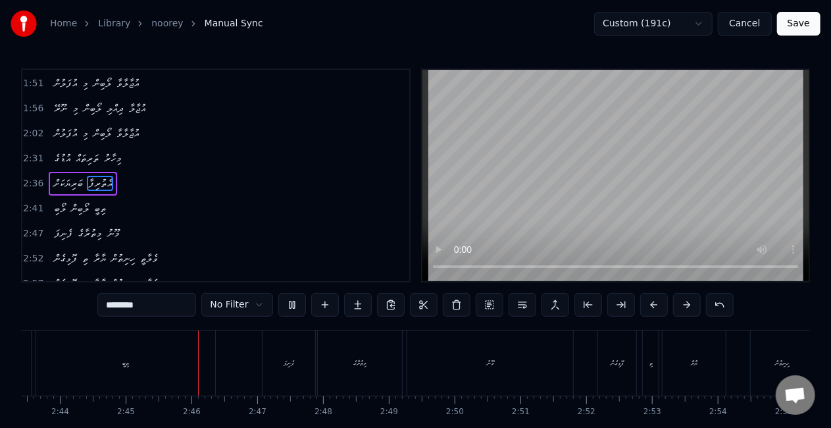
click at [796, 24] on button "Save" at bounding box center [798, 24] width 43 height 24
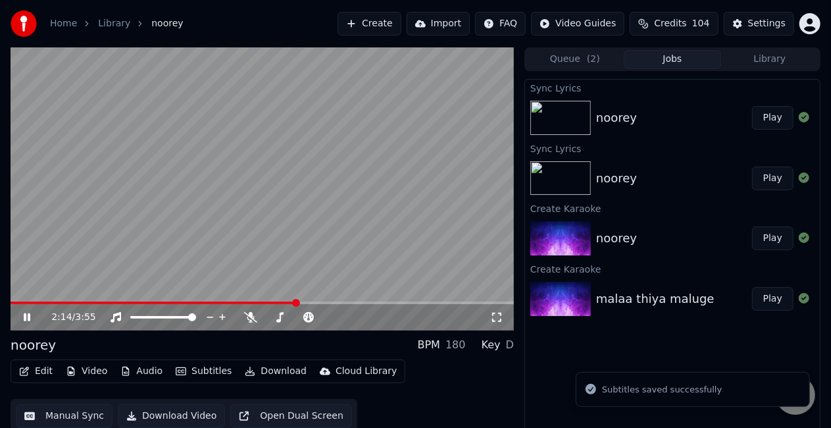
click at [296, 303] on span at bounding box center [263, 302] width 504 height 3
click at [332, 303] on span at bounding box center [263, 302] width 504 height 3
click at [346, 253] on video at bounding box center [263, 188] width 504 height 283
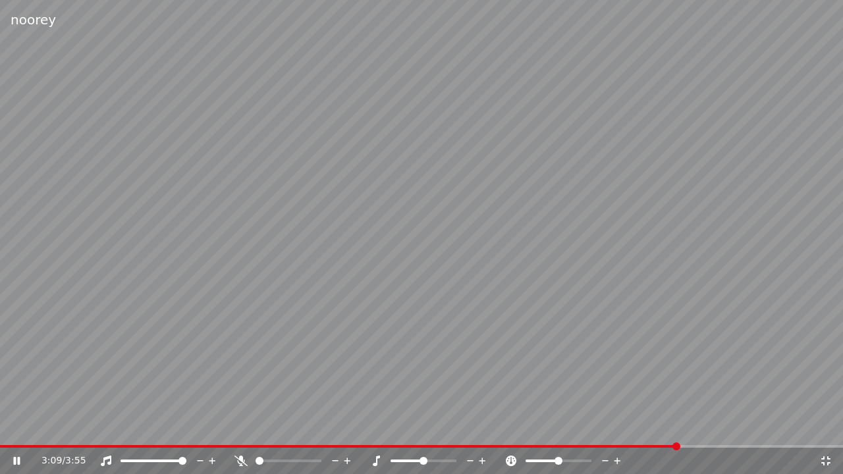
click at [469, 254] on video at bounding box center [421, 237] width 843 height 474
click at [825, 427] on icon at bounding box center [825, 460] width 13 height 11
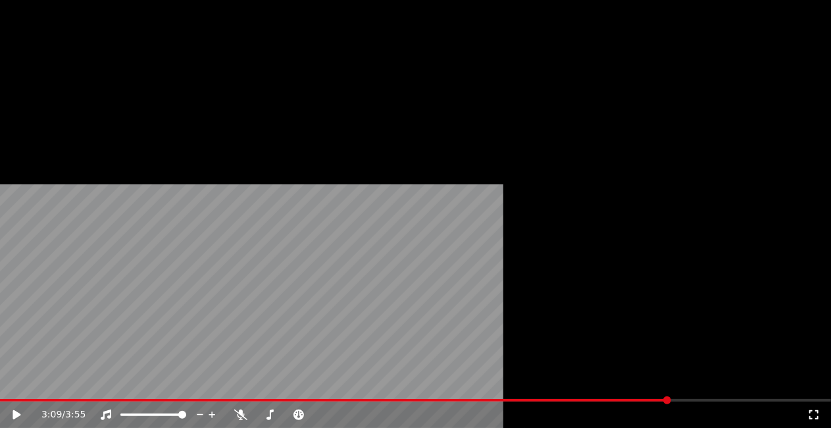
click at [37, 97] on button "Edit" at bounding box center [36, 88] width 44 height 18
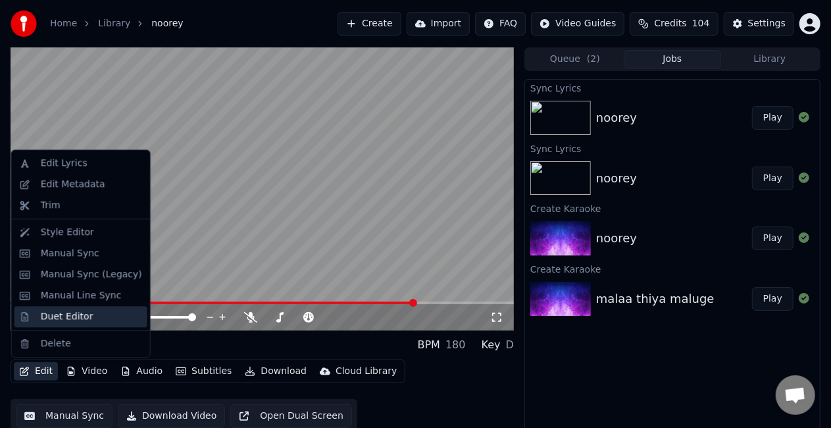
click at [66, 315] on div "Duet Editor" at bounding box center [67, 316] width 53 height 13
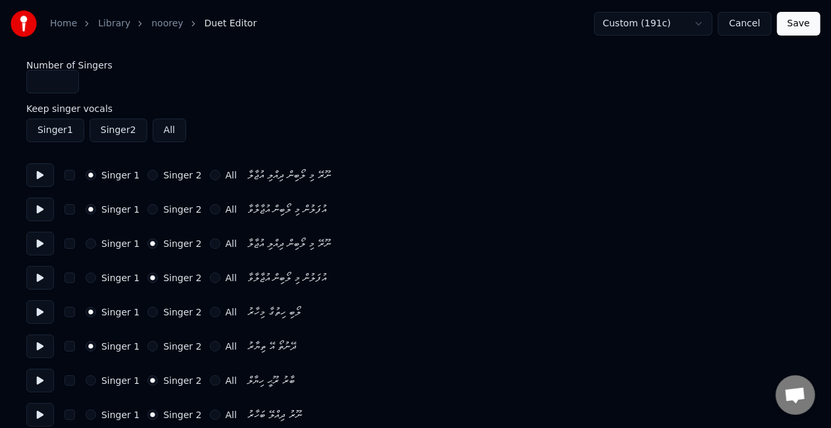
type input "*"
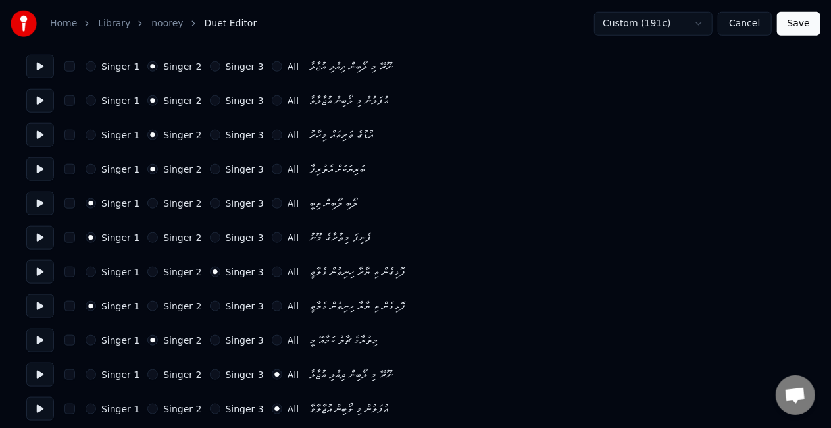
scroll to position [628, 0]
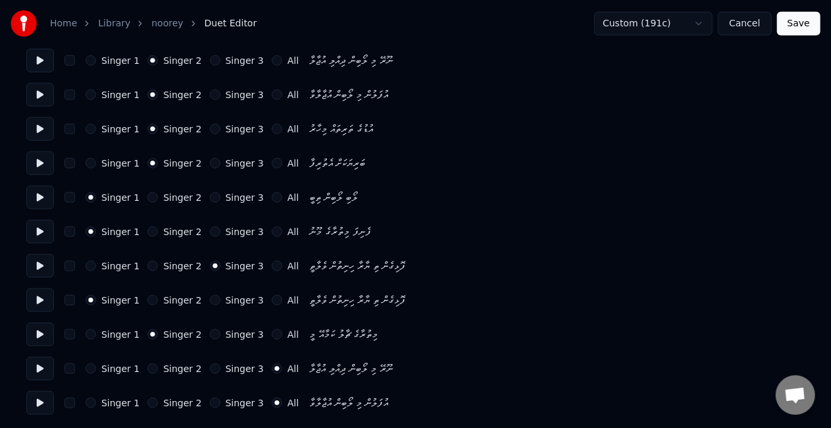
click at [210, 370] on button "Singer 3" at bounding box center [215, 368] width 11 height 11
click at [210, 398] on button "Singer 3" at bounding box center [215, 403] width 11 height 11
click at [789, 28] on button "Save" at bounding box center [798, 24] width 43 height 24
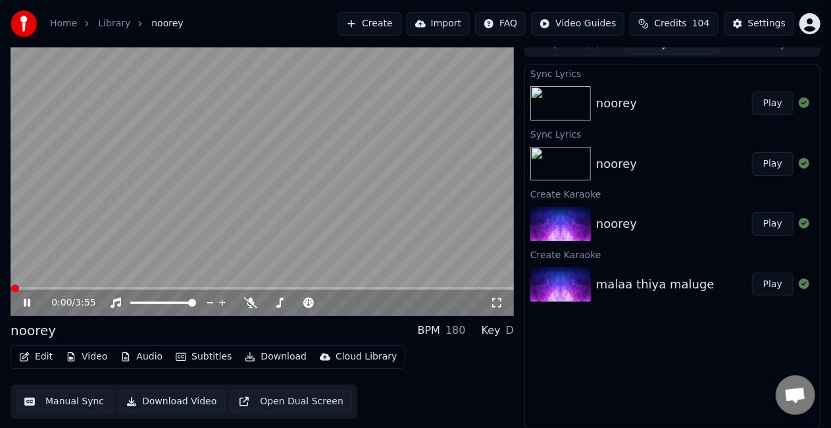
click at [433, 290] on div "0:00 / 3:55" at bounding box center [263, 303] width 504 height 26
click at [430, 288] on span at bounding box center [263, 288] width 504 height 3
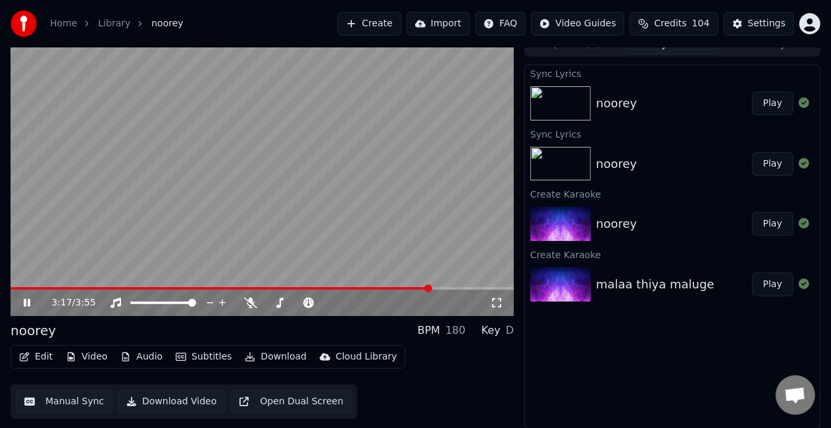
click at [394, 228] on video at bounding box center [263, 174] width 504 height 283
click at [412, 285] on video at bounding box center [263, 174] width 504 height 283
click at [399, 287] on span at bounding box center [224, 288] width 427 height 3
click at [399, 245] on video at bounding box center [263, 174] width 504 height 283
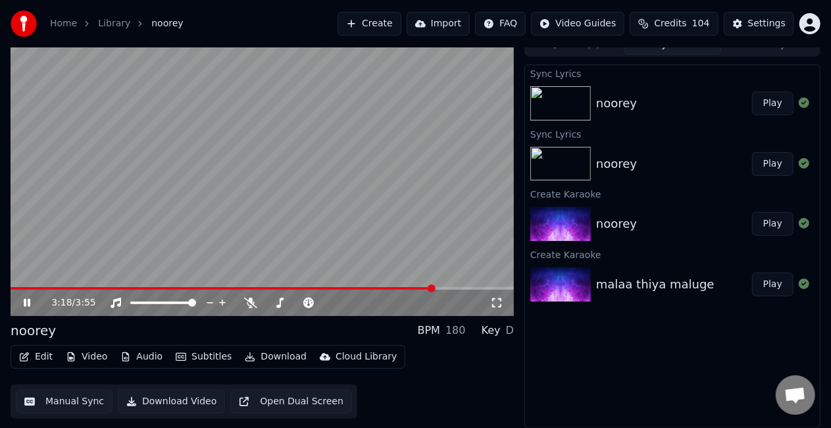
click at [409, 208] on video at bounding box center [263, 174] width 504 height 283
click at [771, 281] on button "Play" at bounding box center [772, 284] width 41 height 24
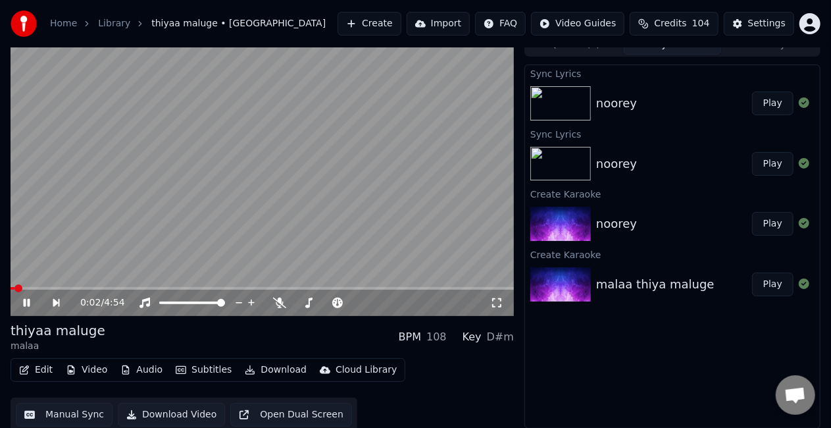
click at [34, 288] on span at bounding box center [263, 288] width 504 height 3
click at [86, 250] on video at bounding box center [263, 174] width 504 height 283
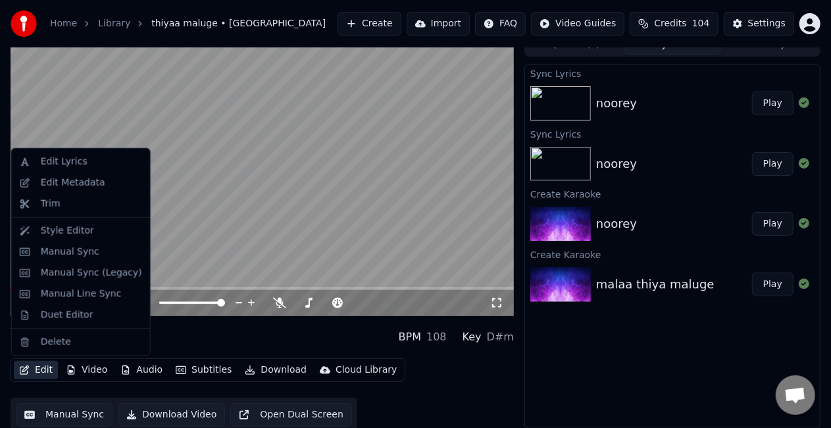
click at [37, 367] on button "Edit" at bounding box center [36, 370] width 44 height 18
click at [61, 321] on div "Duet Editor" at bounding box center [67, 315] width 53 height 13
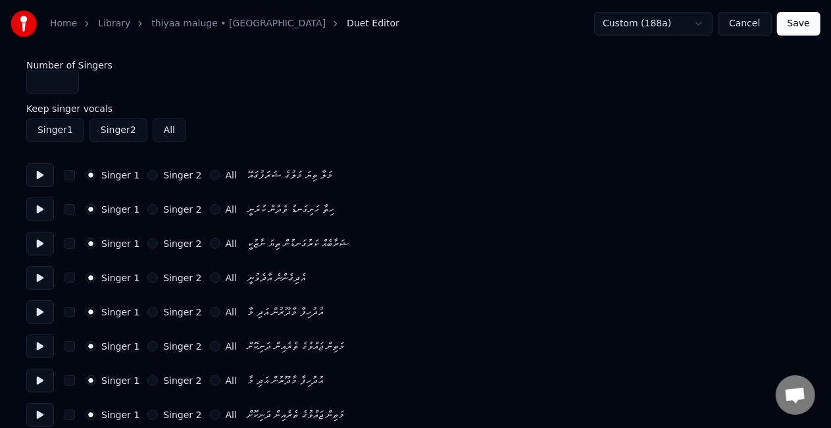
click at [147, 244] on button "Singer 2" at bounding box center [152, 243] width 11 height 11
click at [149, 276] on button "Singer 2" at bounding box center [152, 277] width 11 height 11
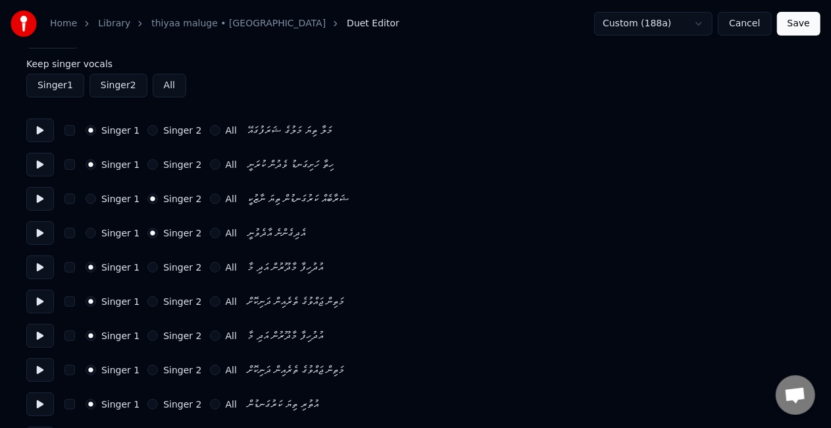
scroll to position [66, 0]
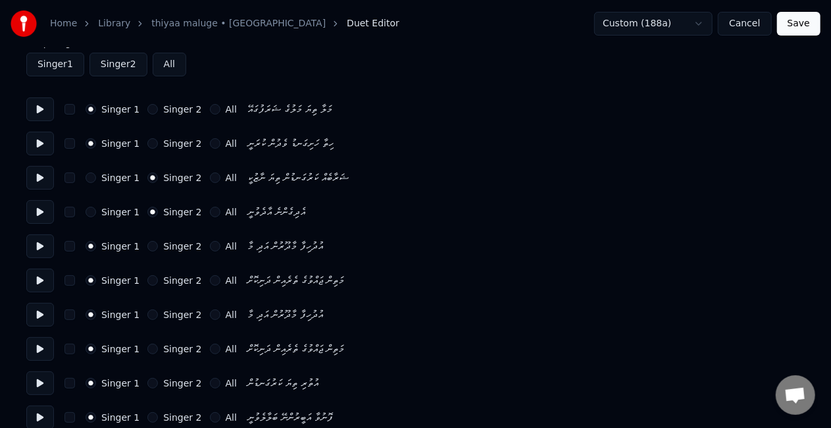
click at [147, 313] on button "Singer 2" at bounding box center [152, 314] width 11 height 11
drag, startPoint x: 143, startPoint y: 351, endPoint x: 143, endPoint y: 341, distance: 9.9
click at [147, 350] on button "Singer 2" at bounding box center [152, 349] width 11 height 11
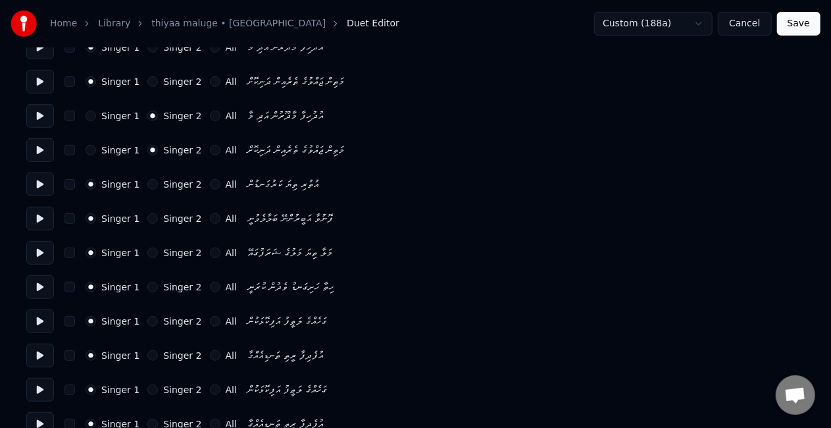
scroll to position [263, 0]
click at [147, 253] on button "Singer 2" at bounding box center [152, 254] width 11 height 11
click at [148, 283] on button "Singer 2" at bounding box center [152, 288] width 11 height 11
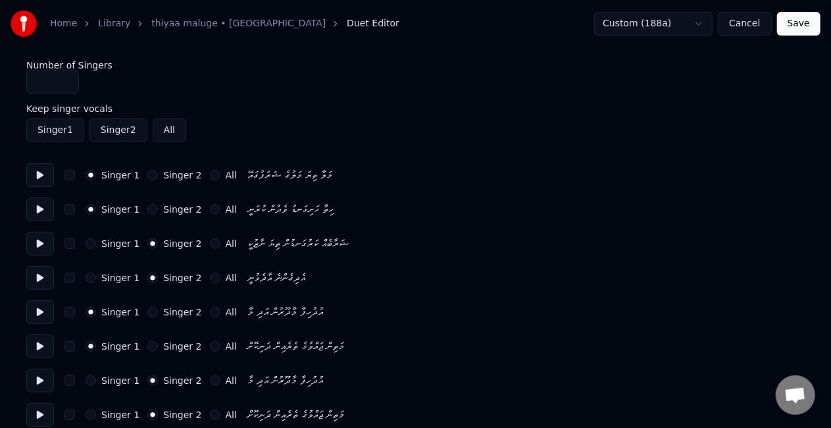
scroll to position [0, 0]
type input "*"
click at [65, 78] on input "*" at bounding box center [52, 82] width 53 height 24
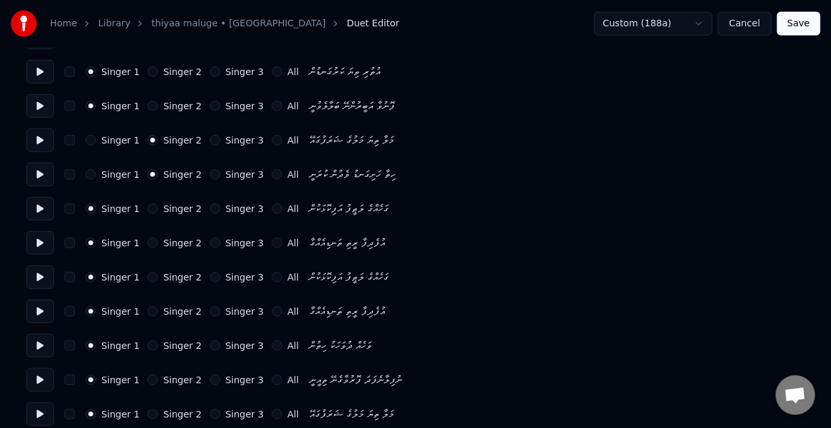
scroll to position [395, 0]
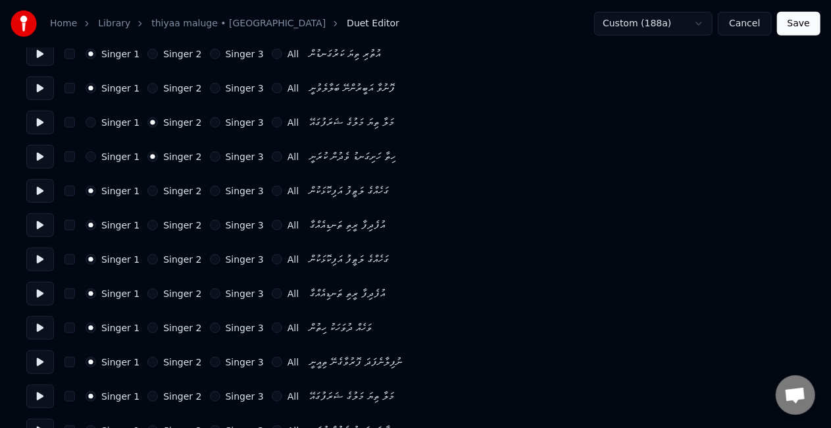
click at [210, 118] on button "Singer 3" at bounding box center [215, 122] width 11 height 11
click at [210, 157] on button "Singer 3" at bounding box center [215, 156] width 11 height 11
click at [147, 189] on button "Singer 2" at bounding box center [152, 191] width 11 height 11
click at [147, 224] on button "Singer 2" at bounding box center [152, 225] width 11 height 11
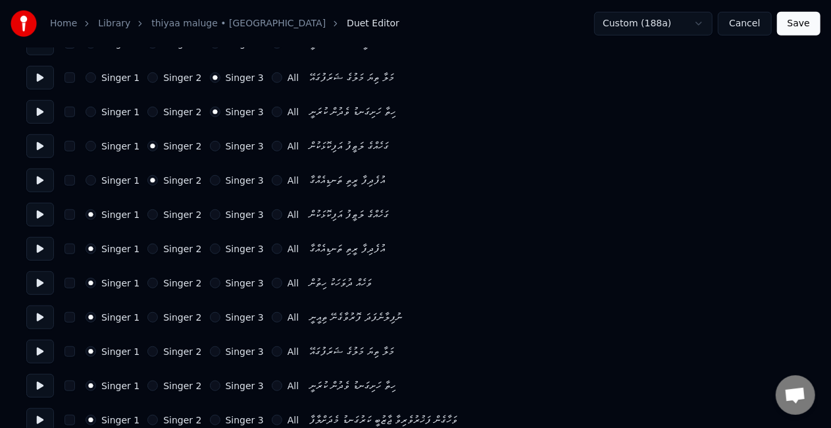
scroll to position [461, 0]
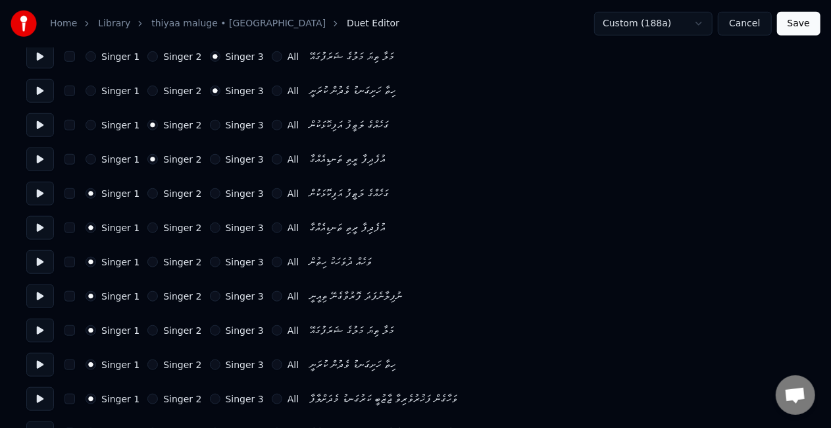
click at [147, 260] on button "Singer 2" at bounding box center [152, 262] width 11 height 11
click at [140, 289] on div "Singer 1 Singer 2 Singer 3 All ނުފިލާނެފަދަ ފޮރުވާގެނޭ ތިއީނީ" at bounding box center [415, 296] width 779 height 24
click at [147, 296] on button "Singer 2" at bounding box center [152, 296] width 11 height 11
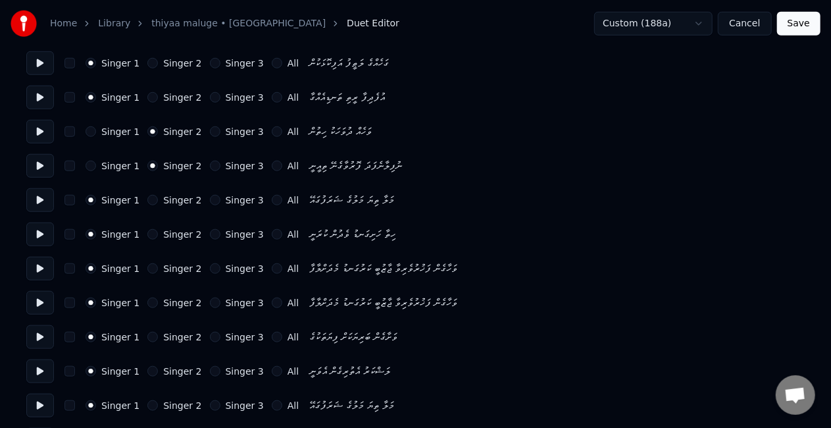
scroll to position [592, 0]
click at [210, 200] on button "Singer 3" at bounding box center [215, 199] width 11 height 11
click at [210, 229] on button "Singer 3" at bounding box center [215, 233] width 11 height 11
click at [147, 299] on button "Singer 2" at bounding box center [152, 301] width 11 height 11
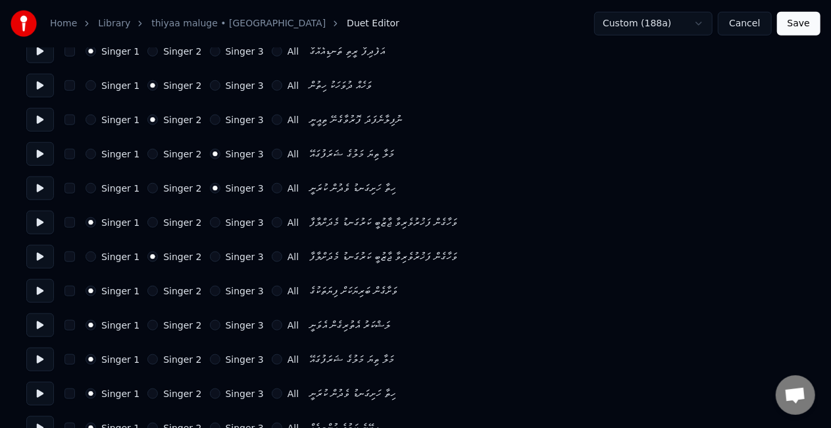
scroll to position [658, 0]
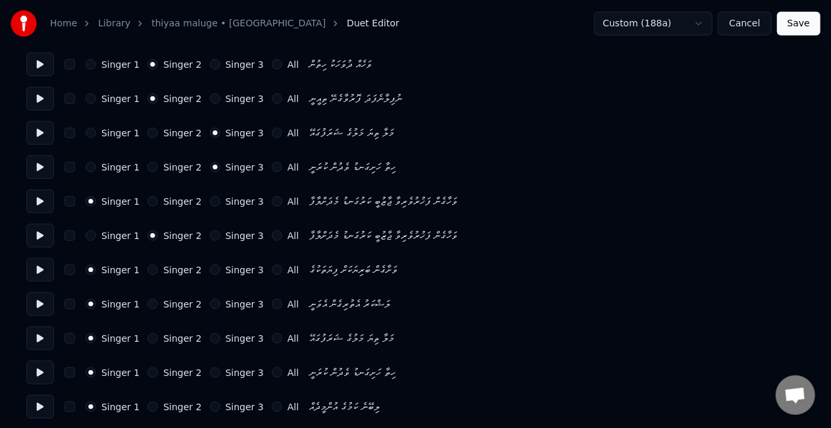
click at [210, 339] on button "Singer 3" at bounding box center [215, 338] width 11 height 11
click at [210, 370] on button "Singer 3" at bounding box center [215, 372] width 11 height 11
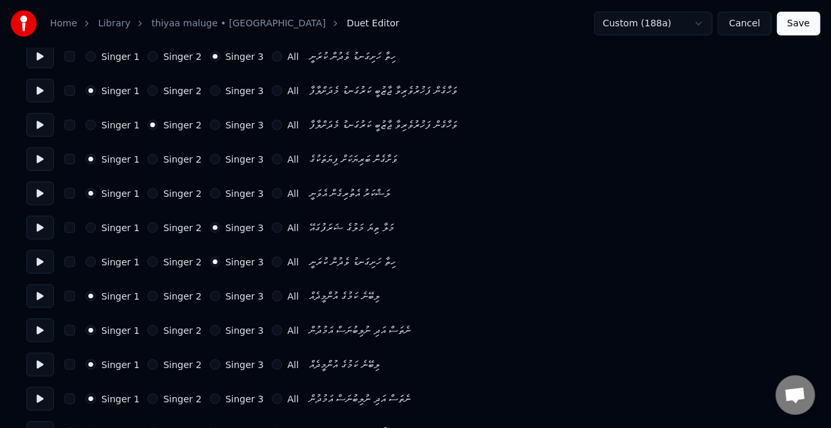
scroll to position [790, 0]
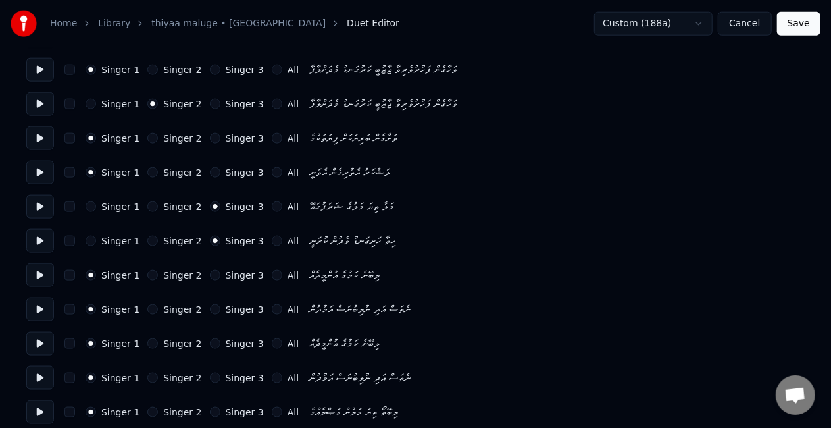
click at [147, 276] on button "Singer 2" at bounding box center [152, 275] width 11 height 11
click at [149, 305] on button "Singer 2" at bounding box center [152, 309] width 11 height 11
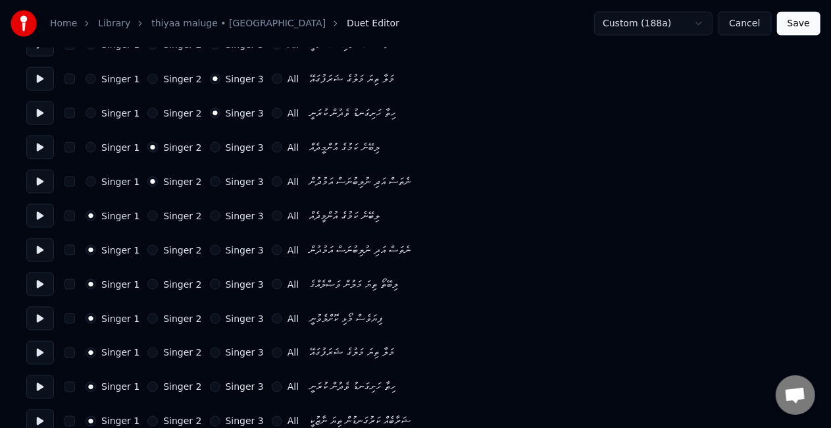
scroll to position [921, 0]
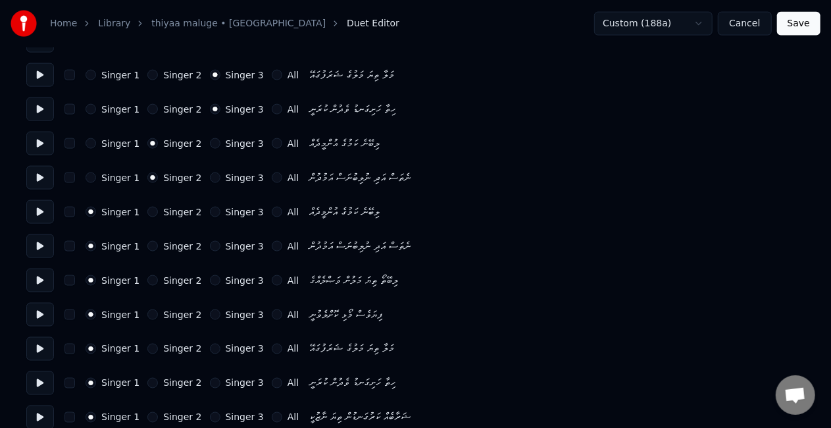
click at [211, 350] on div "Singer 3" at bounding box center [237, 349] width 54 height 11
click at [210, 347] on button "Singer 3" at bounding box center [215, 349] width 11 height 11
click at [208, 376] on div "Singer 1 Singer 2 Singer 3 All ހިތާ ހަށިގަނޑު ވެދުން ކުރަނީ" at bounding box center [415, 383] width 779 height 24
click at [210, 385] on button "Singer 3" at bounding box center [215, 383] width 11 height 11
click at [210, 419] on button "Singer 3" at bounding box center [215, 417] width 11 height 11
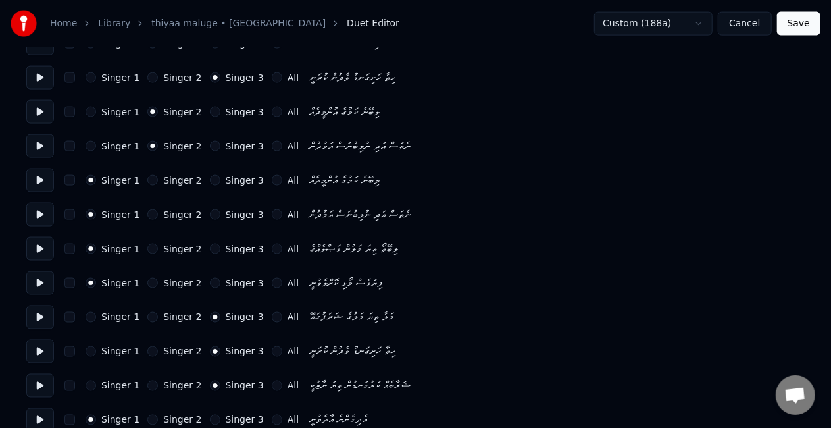
scroll to position [970, 0]
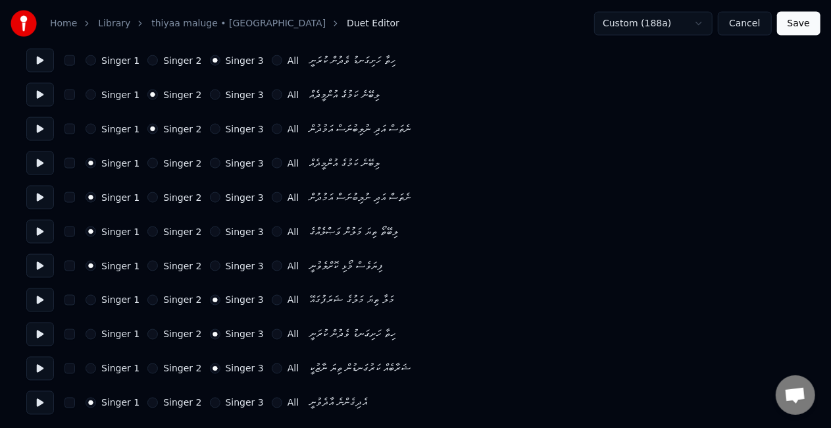
click at [210, 403] on button "Singer 3" at bounding box center [215, 403] width 11 height 11
click at [787, 31] on button "Save" at bounding box center [798, 24] width 43 height 24
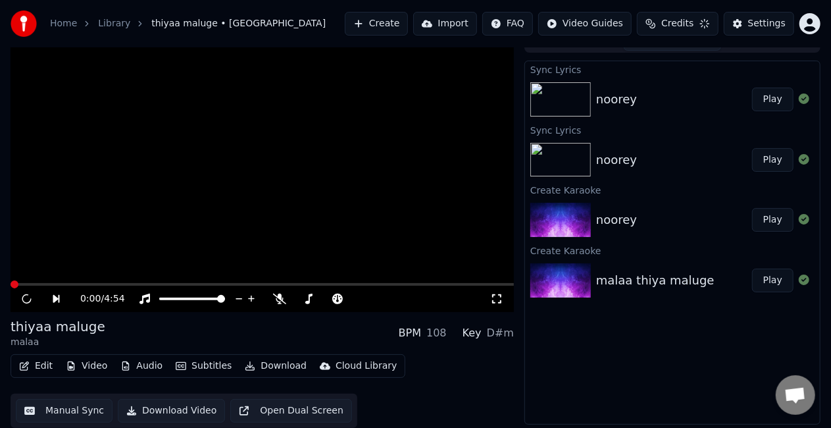
scroll to position [18, 0]
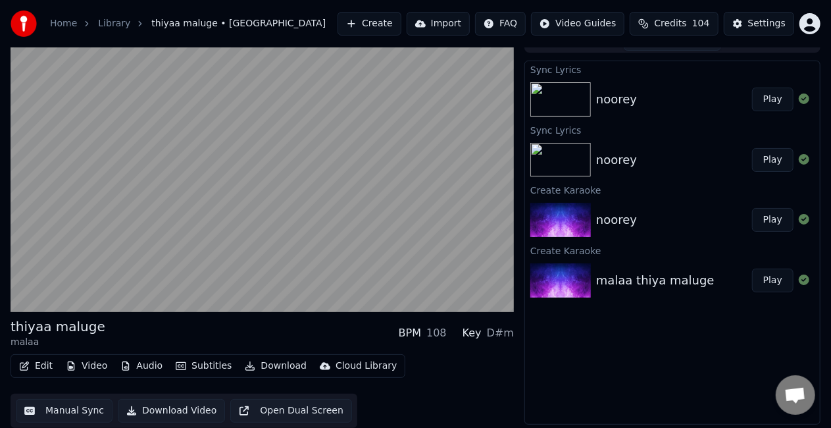
click at [775, 280] on button "Play" at bounding box center [772, 281] width 41 height 24
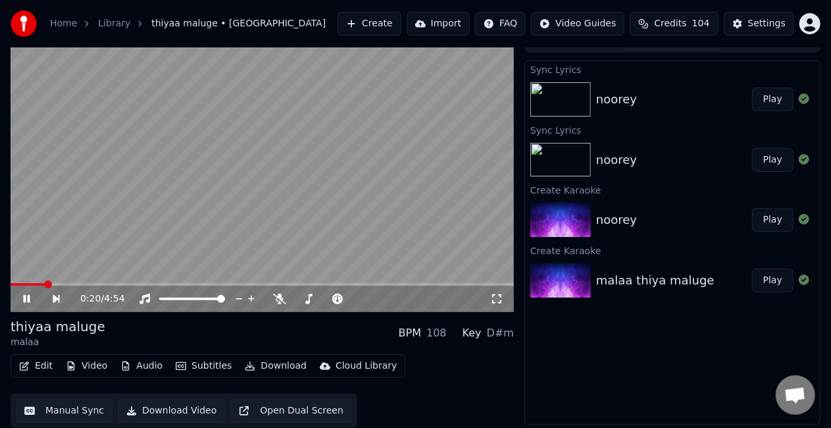
click at [44, 284] on span at bounding box center [263, 284] width 504 height 3
click at [65, 283] on span at bounding box center [263, 284] width 504 height 3
click at [170, 244] on video at bounding box center [263, 170] width 504 height 283
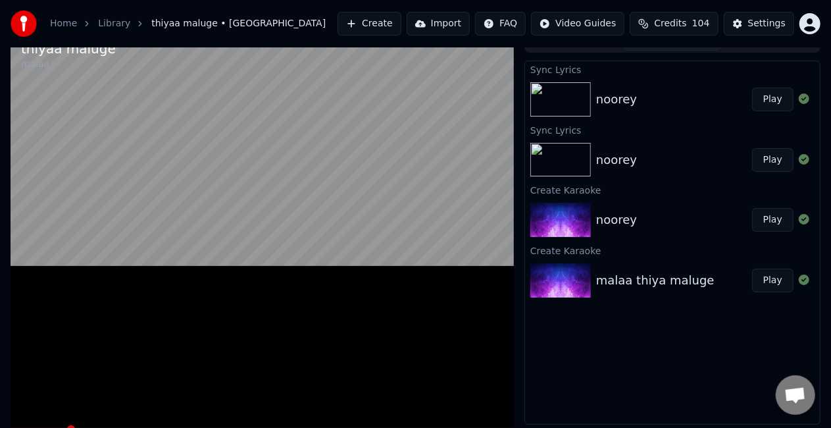
scroll to position [8, 0]
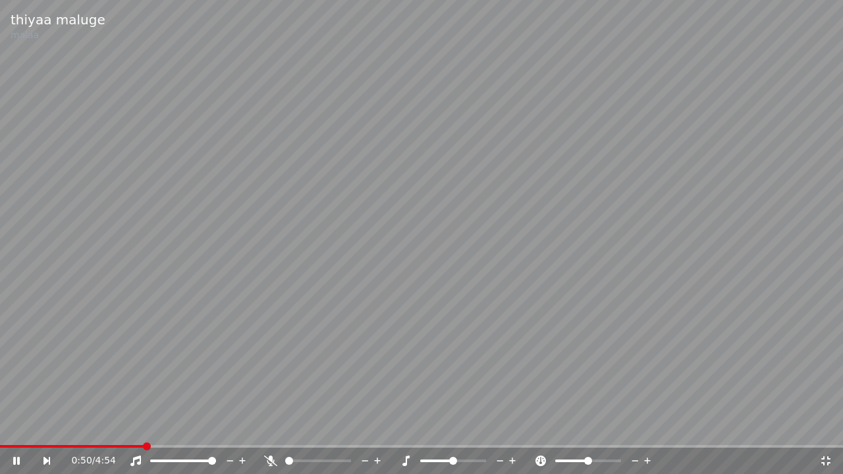
click at [479, 236] on video at bounding box center [421, 237] width 843 height 474
click at [127, 427] on span at bounding box center [72, 446] width 144 height 3
click at [213, 342] on video at bounding box center [421, 237] width 843 height 474
click at [357, 270] on video at bounding box center [421, 237] width 843 height 474
click at [380, 259] on video at bounding box center [421, 237] width 843 height 474
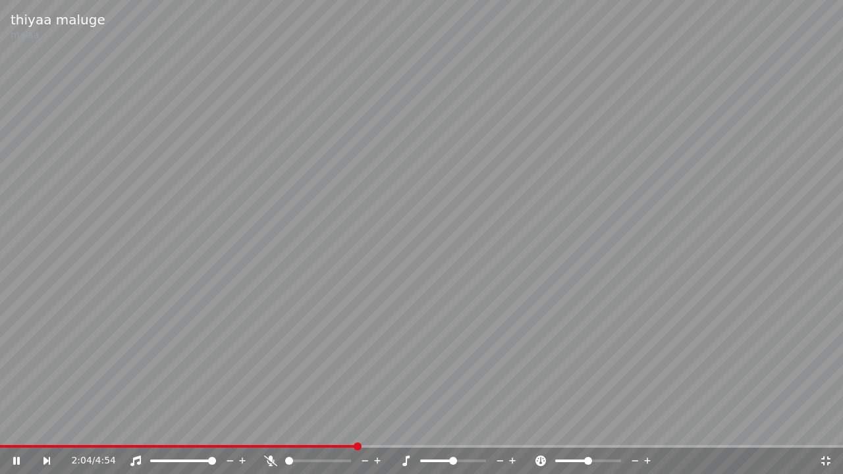
click at [432, 228] on video at bounding box center [421, 237] width 843 height 474
click at [823, 427] on icon at bounding box center [825, 460] width 13 height 11
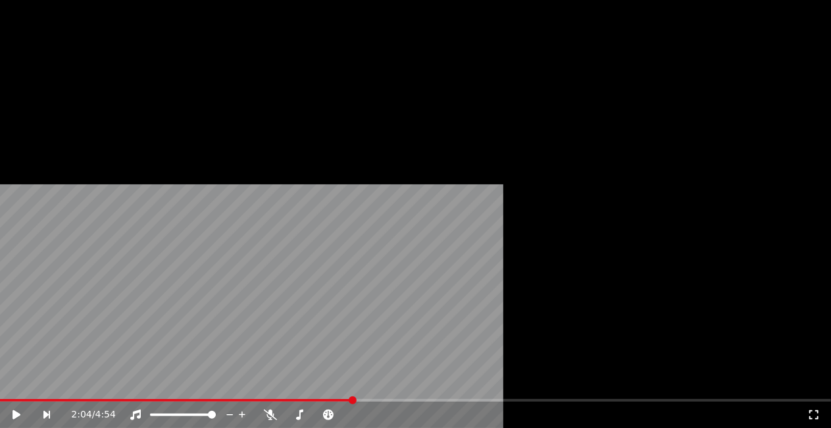
scroll to position [18, 0]
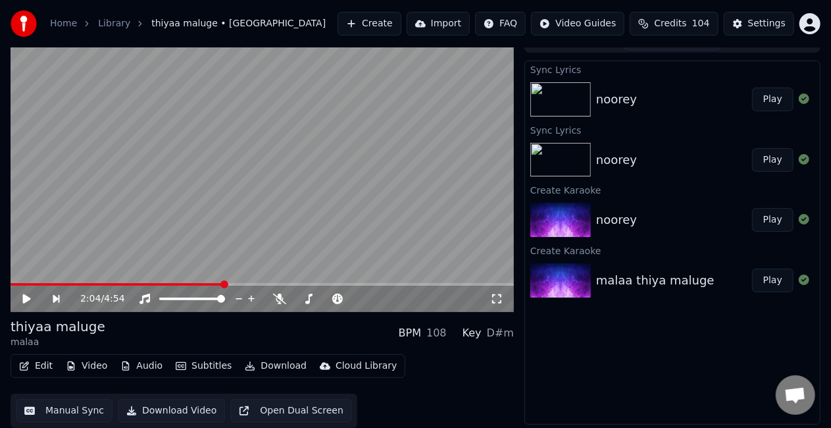
click at [67, 409] on button "Manual Sync" at bounding box center [64, 411] width 97 height 24
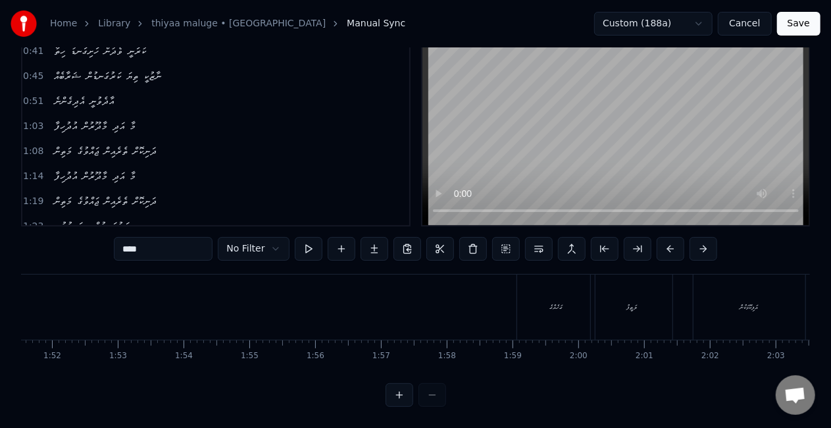
scroll to position [0, 7662]
click at [400, 296] on div "އަފިކޮޅަކުން" at bounding box center [429, 306] width 112 height 65
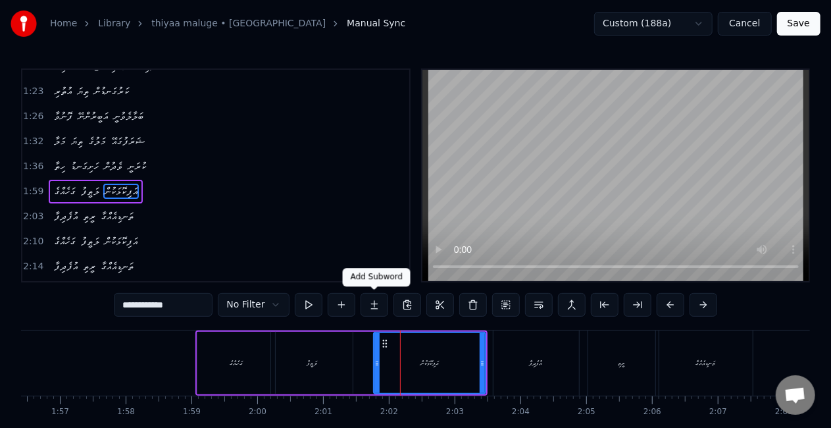
scroll to position [201, 0]
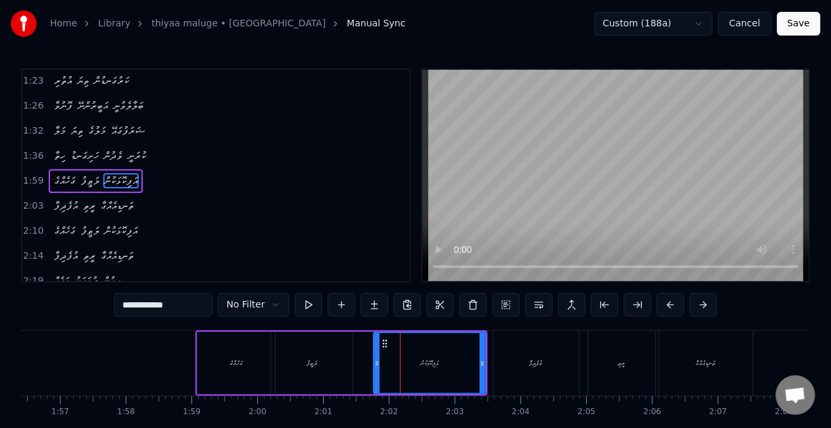
drag, startPoint x: 158, startPoint y: 303, endPoint x: 167, endPoint y: 303, distance: 8.6
click at [167, 303] on input "**********" at bounding box center [163, 305] width 99 height 24
click at [157, 304] on input "**********" at bounding box center [163, 305] width 99 height 24
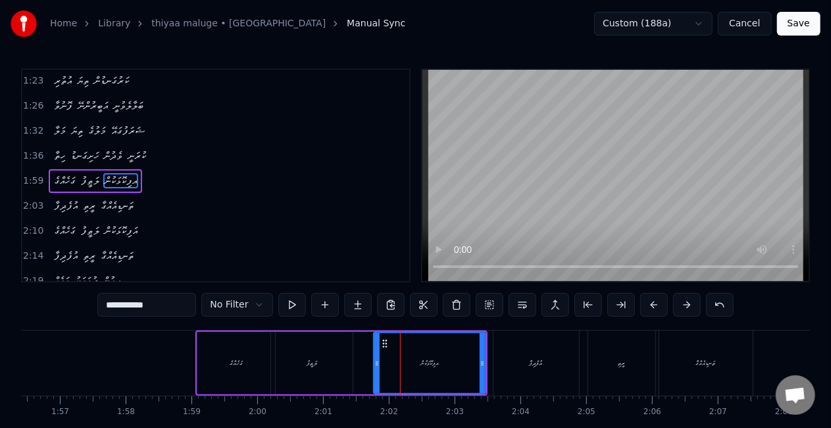
click at [143, 302] on input "**********" at bounding box center [146, 305] width 99 height 24
click at [169, 307] on input "**********" at bounding box center [146, 305] width 99 height 24
click at [381, 356] on div "އޮފިކޮޅަކުން" at bounding box center [430, 363] width 111 height 60
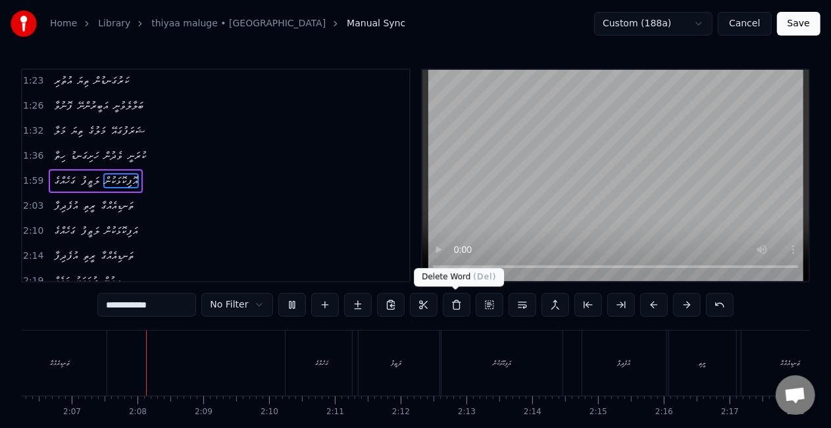
scroll to position [0, 8320]
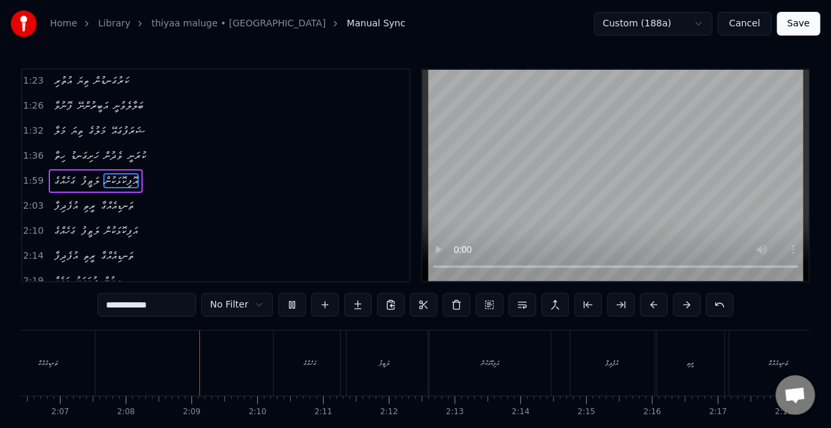
click at [457, 348] on div "އަފިކޮޅަކުން" at bounding box center [490, 362] width 121 height 65
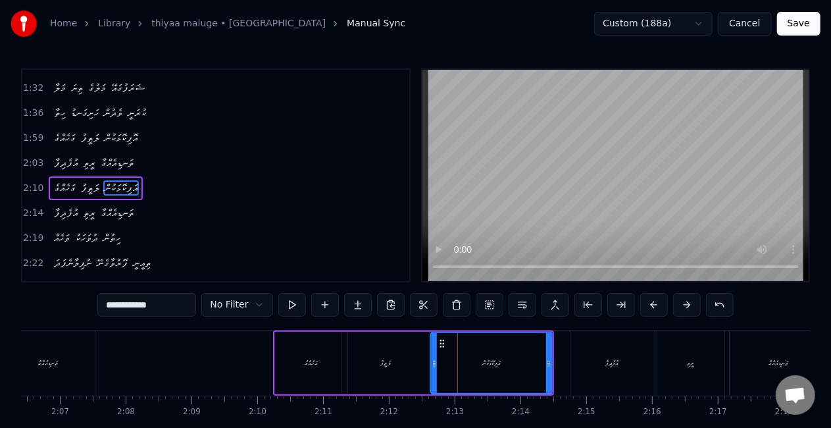
scroll to position [250, 0]
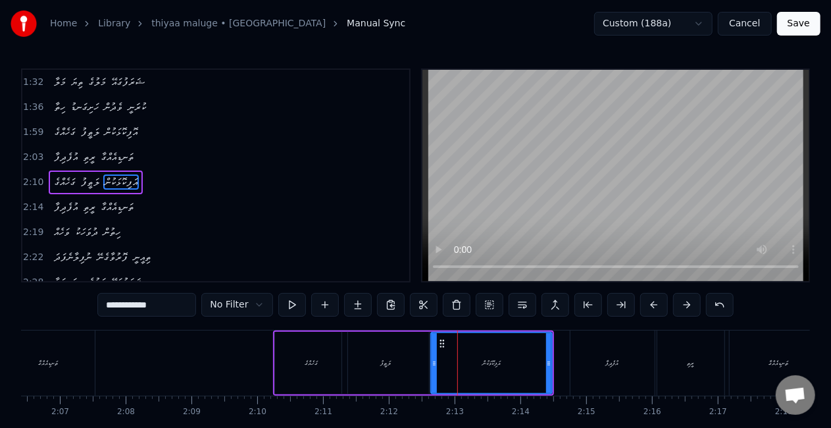
drag, startPoint x: 169, startPoint y: 306, endPoint x: 0, endPoint y: 304, distance: 169.2
click at [0, 304] on div "Home Library thiyaa maluge • malaa Manual Sync Custom (188a) Cancel Save 0:37 މ…" at bounding box center [415, 231] width 831 height 463
paste input "text"
type input "**********"
click at [798, 26] on button "Save" at bounding box center [798, 24] width 43 height 24
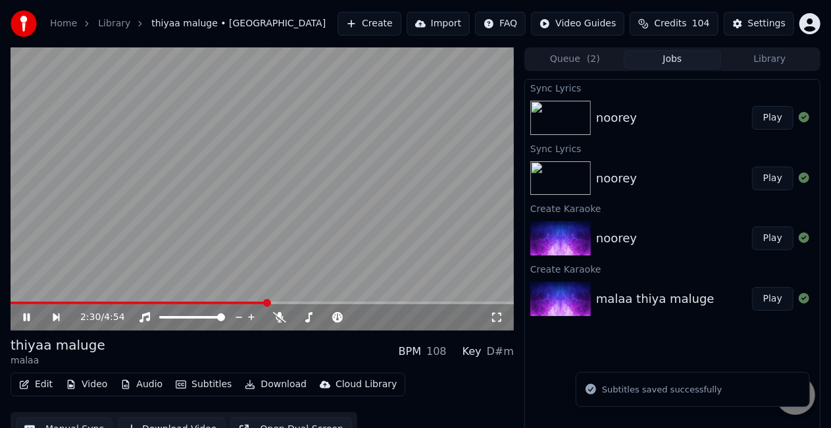
click at [267, 302] on span at bounding box center [263, 302] width 504 height 3
click at [225, 302] on span at bounding box center [140, 302] width 259 height 3
click at [300, 301] on span at bounding box center [263, 302] width 504 height 3
click at [315, 301] on video at bounding box center [263, 188] width 504 height 283
click at [316, 302] on span at bounding box center [263, 302] width 504 height 3
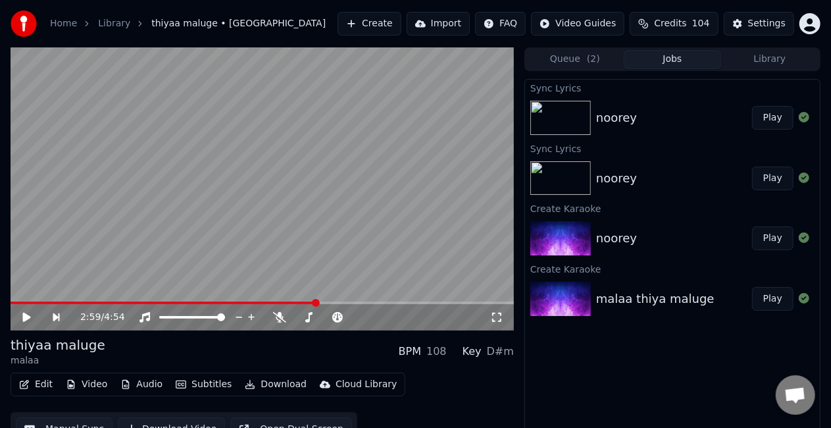
click at [330, 263] on video at bounding box center [263, 188] width 504 height 283
click at [304, 301] on span at bounding box center [158, 302] width 294 height 3
click at [292, 251] on video at bounding box center [263, 188] width 504 height 283
click at [390, 301] on span at bounding box center [263, 302] width 504 height 3
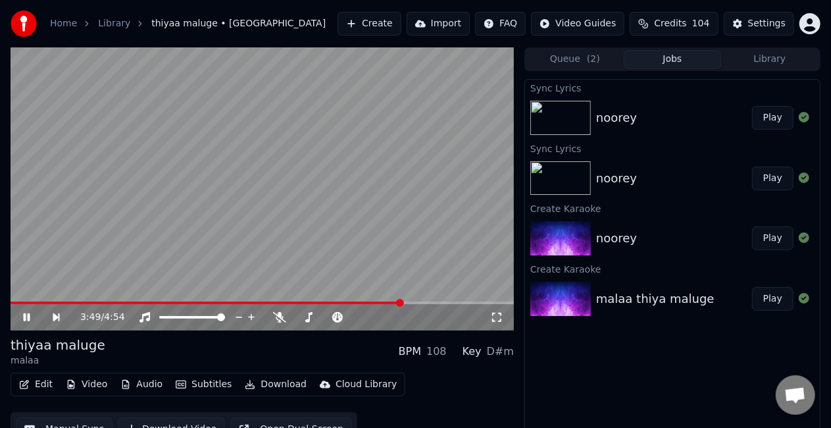
click at [403, 303] on span at bounding box center [263, 302] width 504 height 3
click at [209, 185] on video at bounding box center [263, 188] width 504 height 283
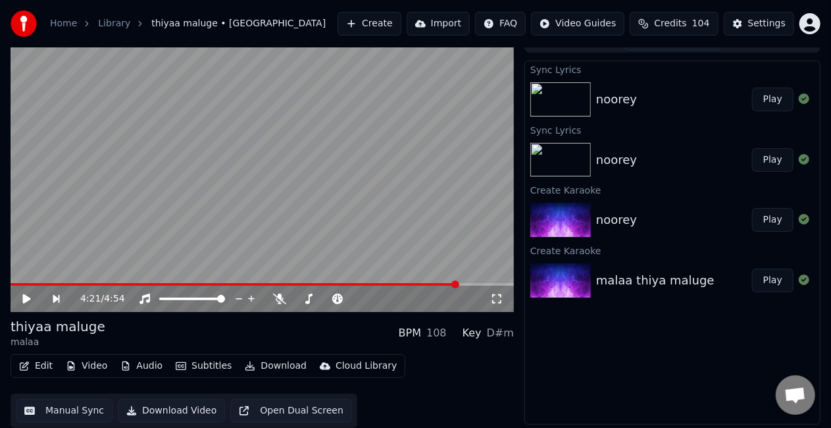
click at [283, 365] on button "Download" at bounding box center [276, 366] width 72 height 18
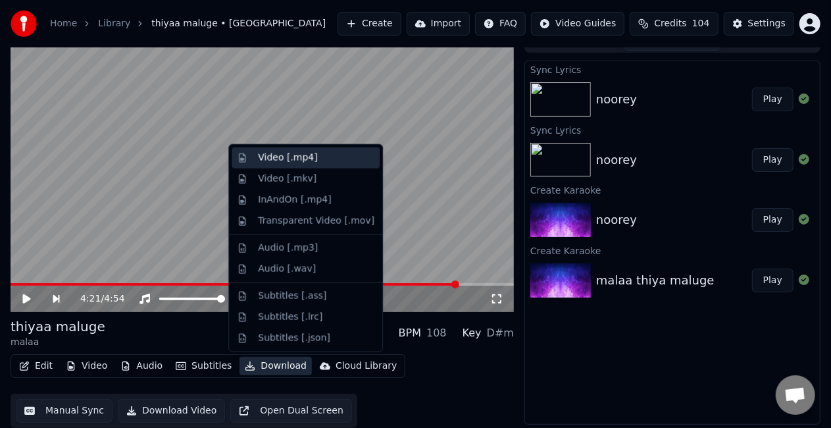
click at [299, 150] on div "Video [.mp4]" at bounding box center [306, 157] width 148 height 21
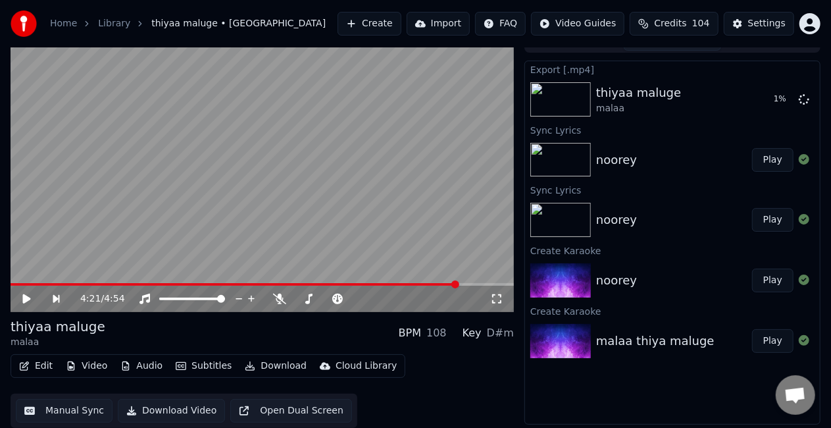
click at [645, 173] on div "noorey Play" at bounding box center [672, 160] width 295 height 45
click at [772, 159] on button "Play" at bounding box center [772, 160] width 41 height 24
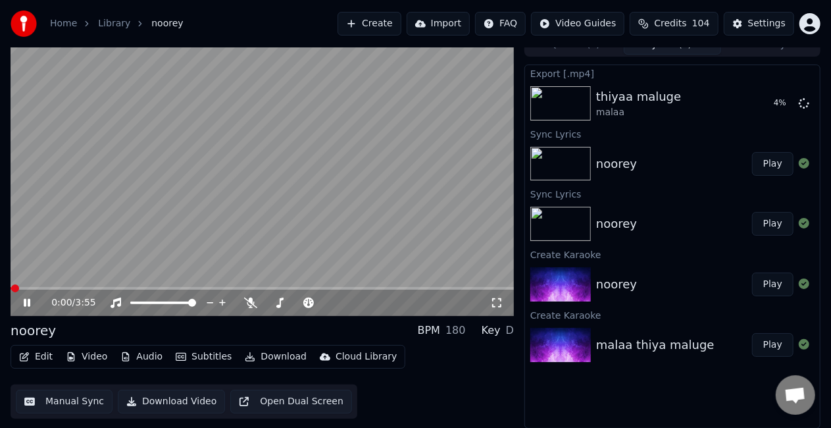
click at [398, 286] on video at bounding box center [263, 174] width 504 height 283
click at [400, 288] on span at bounding box center [263, 288] width 504 height 3
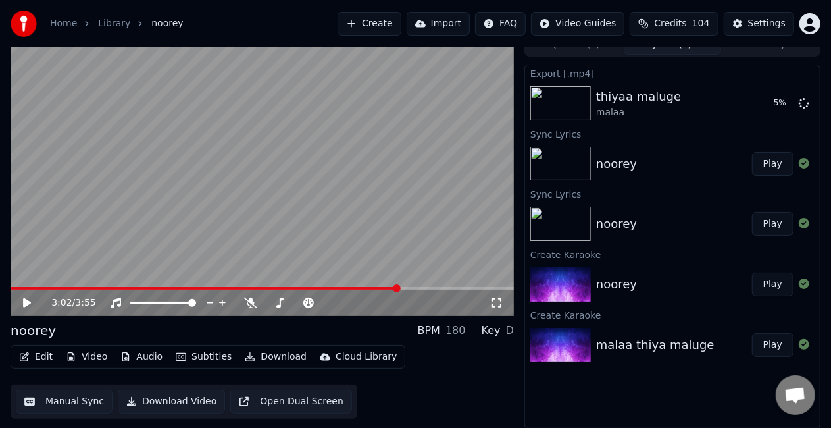
click at [375, 249] on video at bounding box center [263, 174] width 504 height 283
click at [359, 226] on video at bounding box center [263, 174] width 504 height 283
click at [277, 356] on button "Download" at bounding box center [276, 357] width 72 height 18
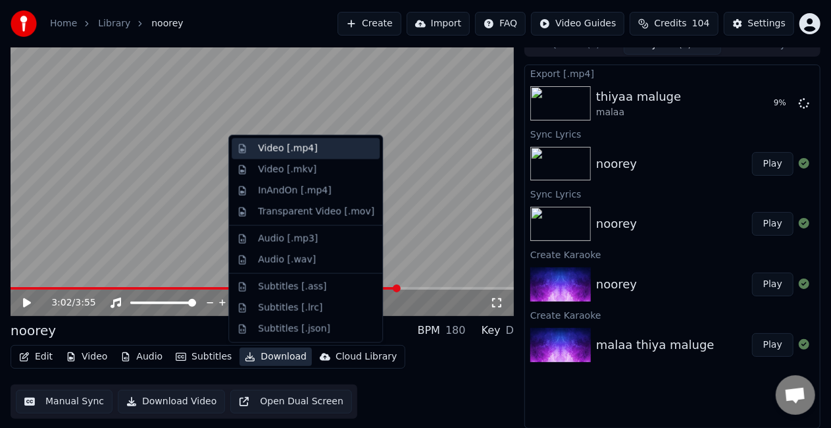
click at [318, 150] on div "Video [.mp4]" at bounding box center [316, 148] width 117 height 13
